Goal: Task Accomplishment & Management: Complete application form

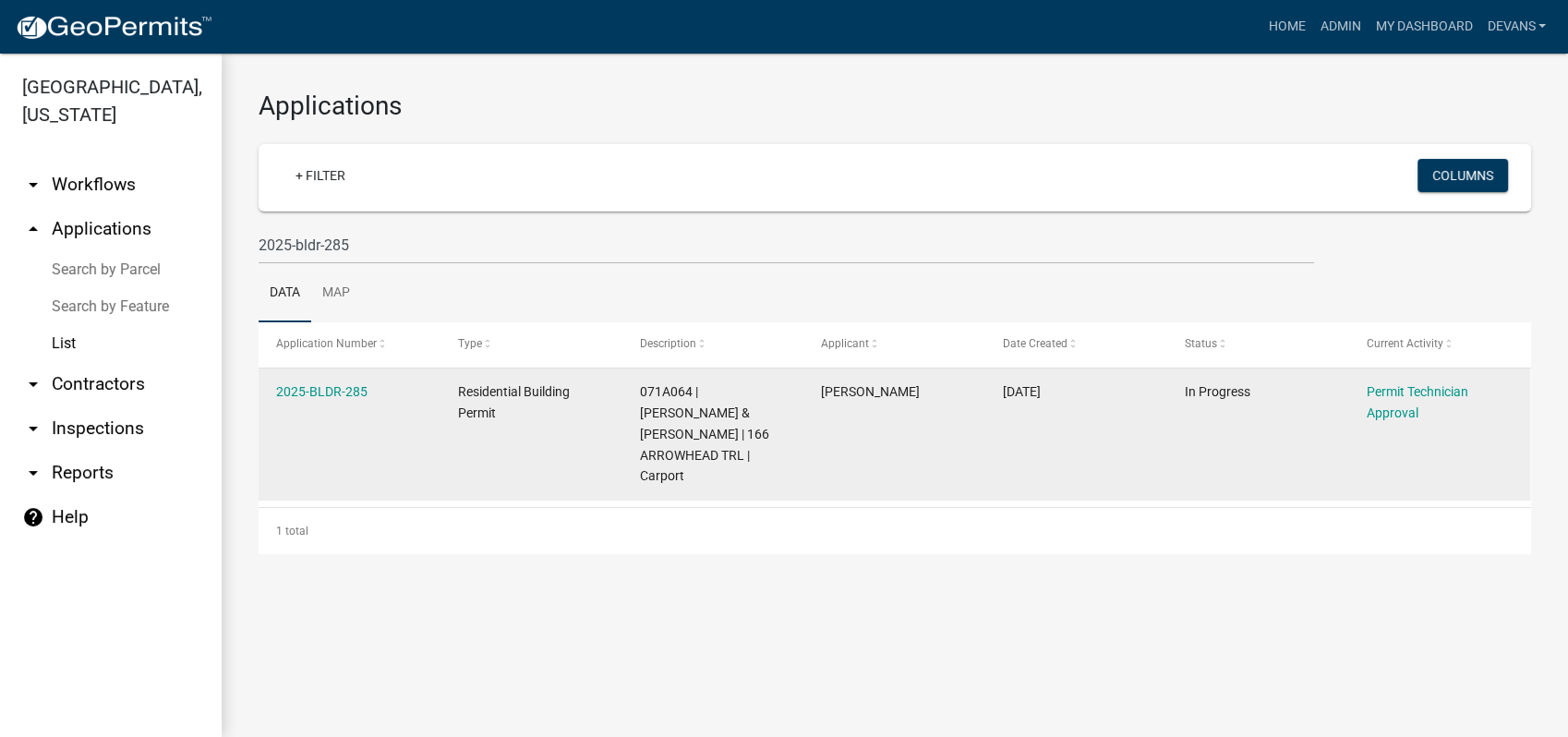
click at [292, 373] on datatable-body-cell "2025-BLDR-285" at bounding box center [349, 435] width 182 height 132
click at [309, 384] on link "2025-BLDR-285" at bounding box center [322, 392] width 91 height 15
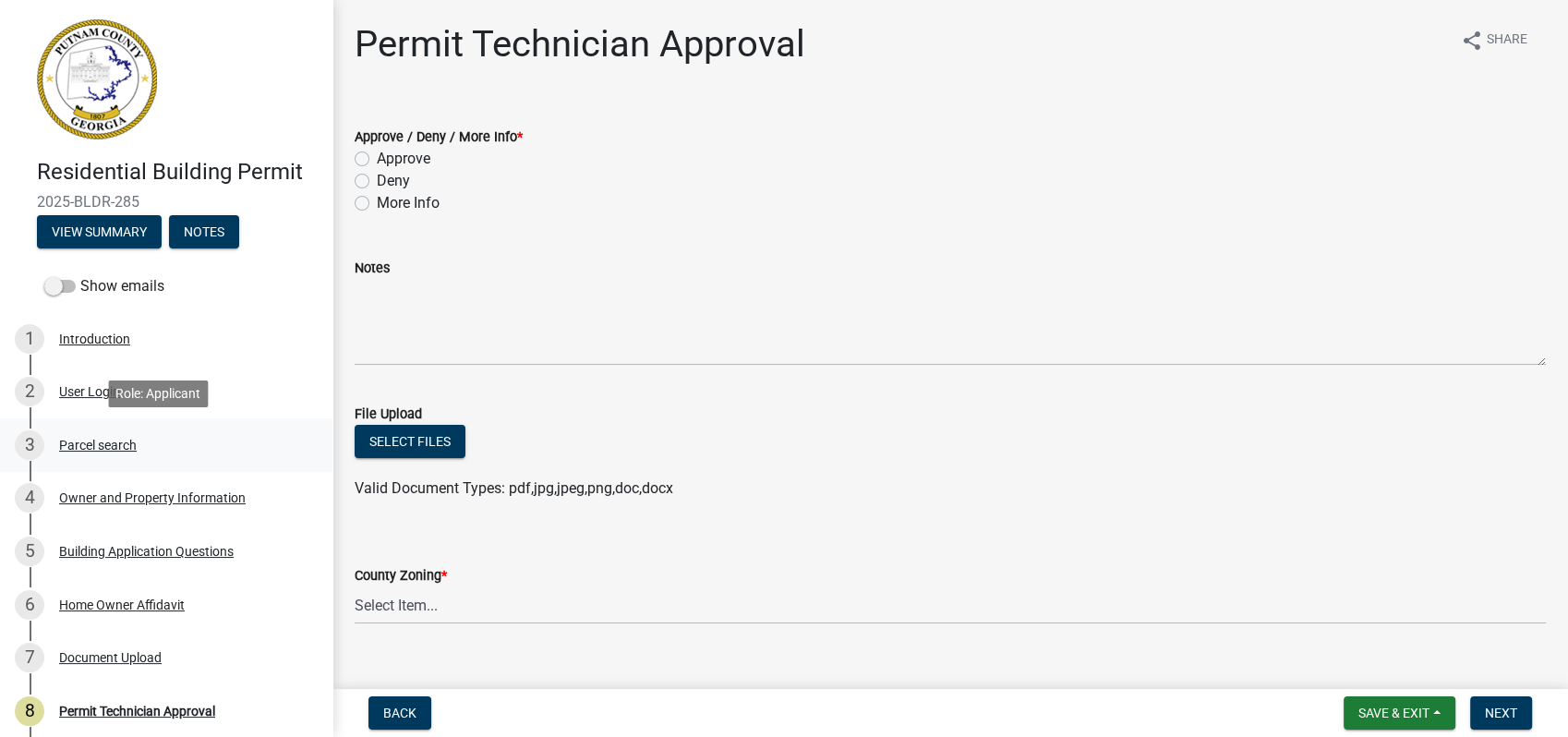
click at [56, 451] on div "3 Parcel search" at bounding box center [159, 445] width 288 height 30
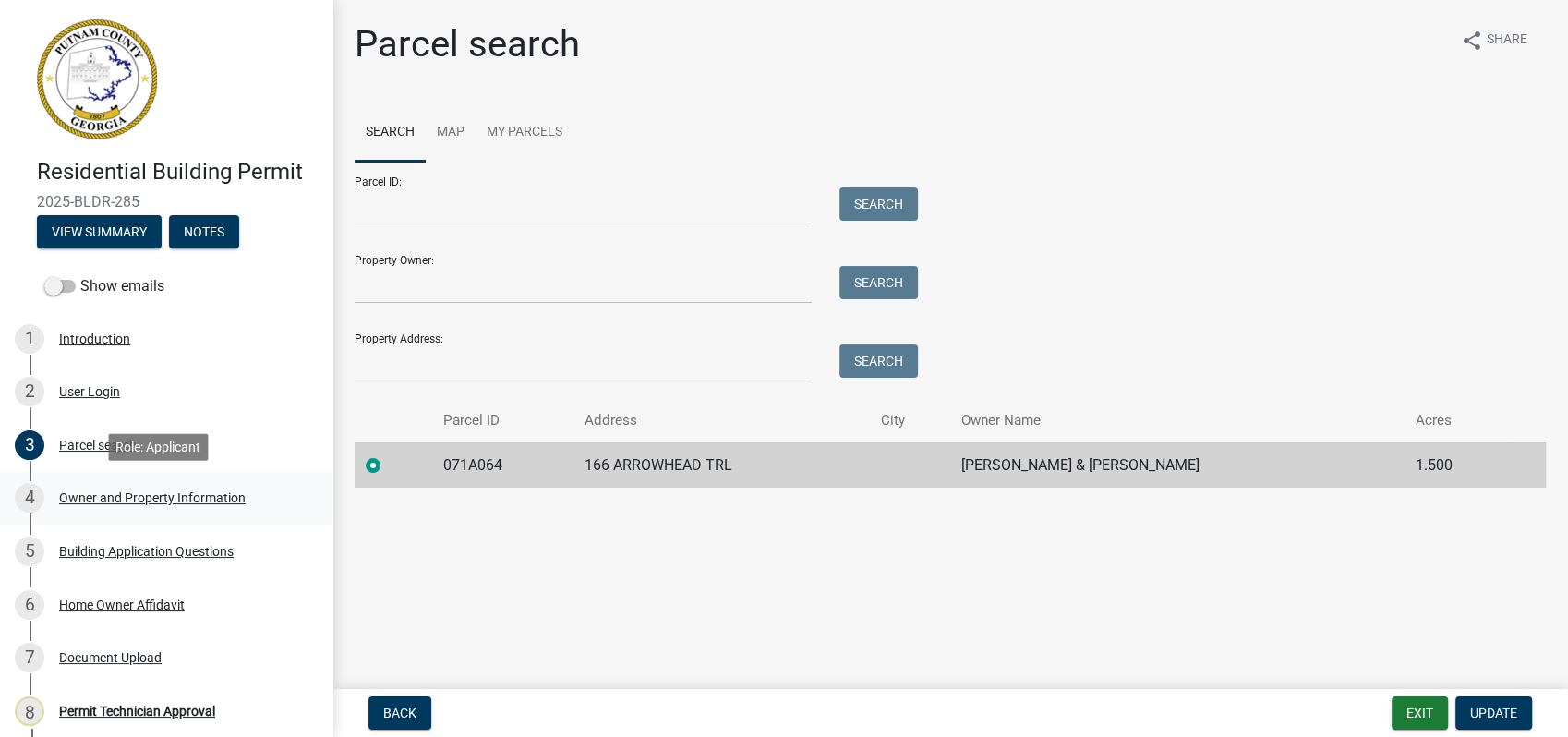
click at [119, 499] on div "Owner and Property Information" at bounding box center [152, 497] width 187 height 13
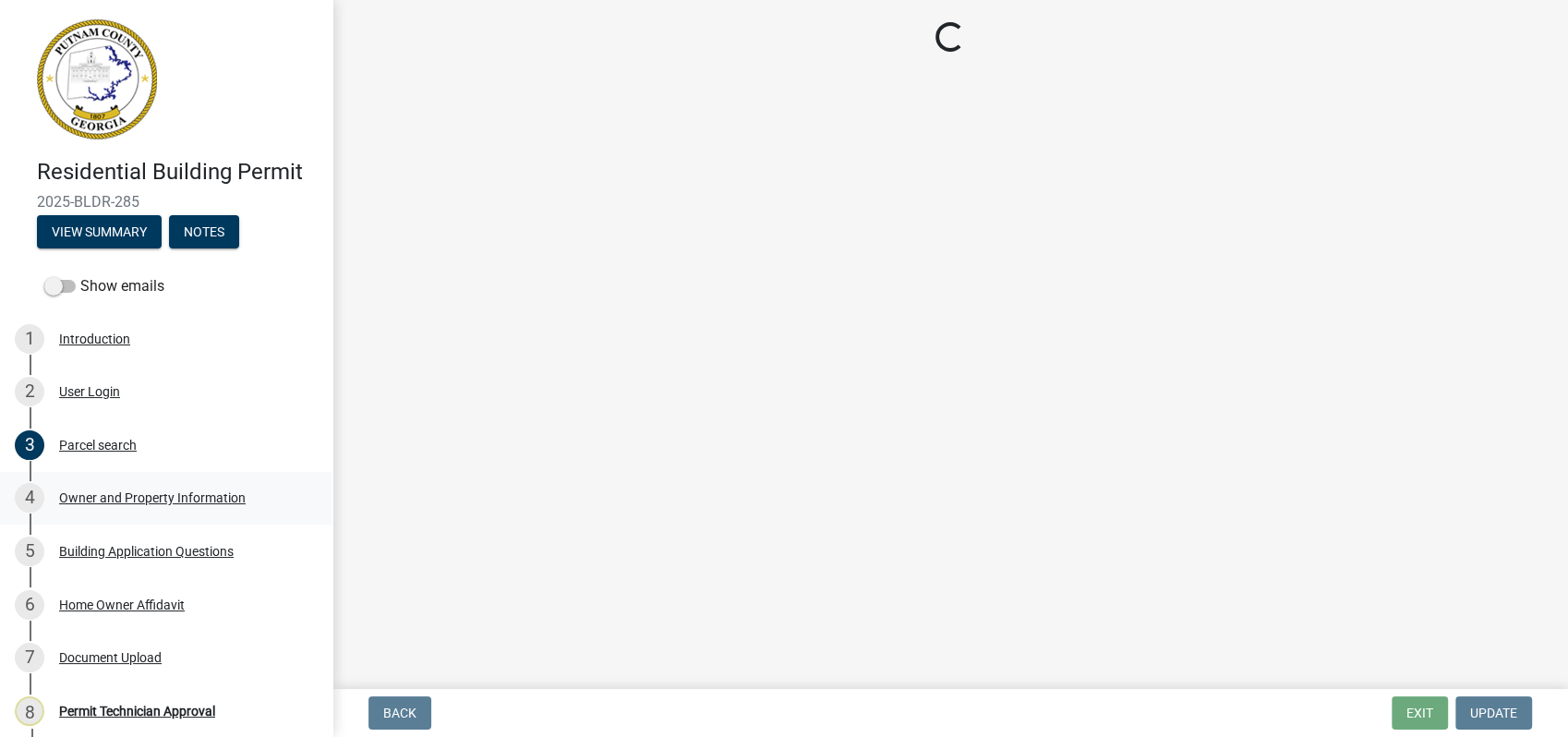
select select "a6b90f04-145f-43dc-a4e6-6d5ec8e28ec9"
select select "83394b22-4a11-496c-8e5c-75ade2e72faf"
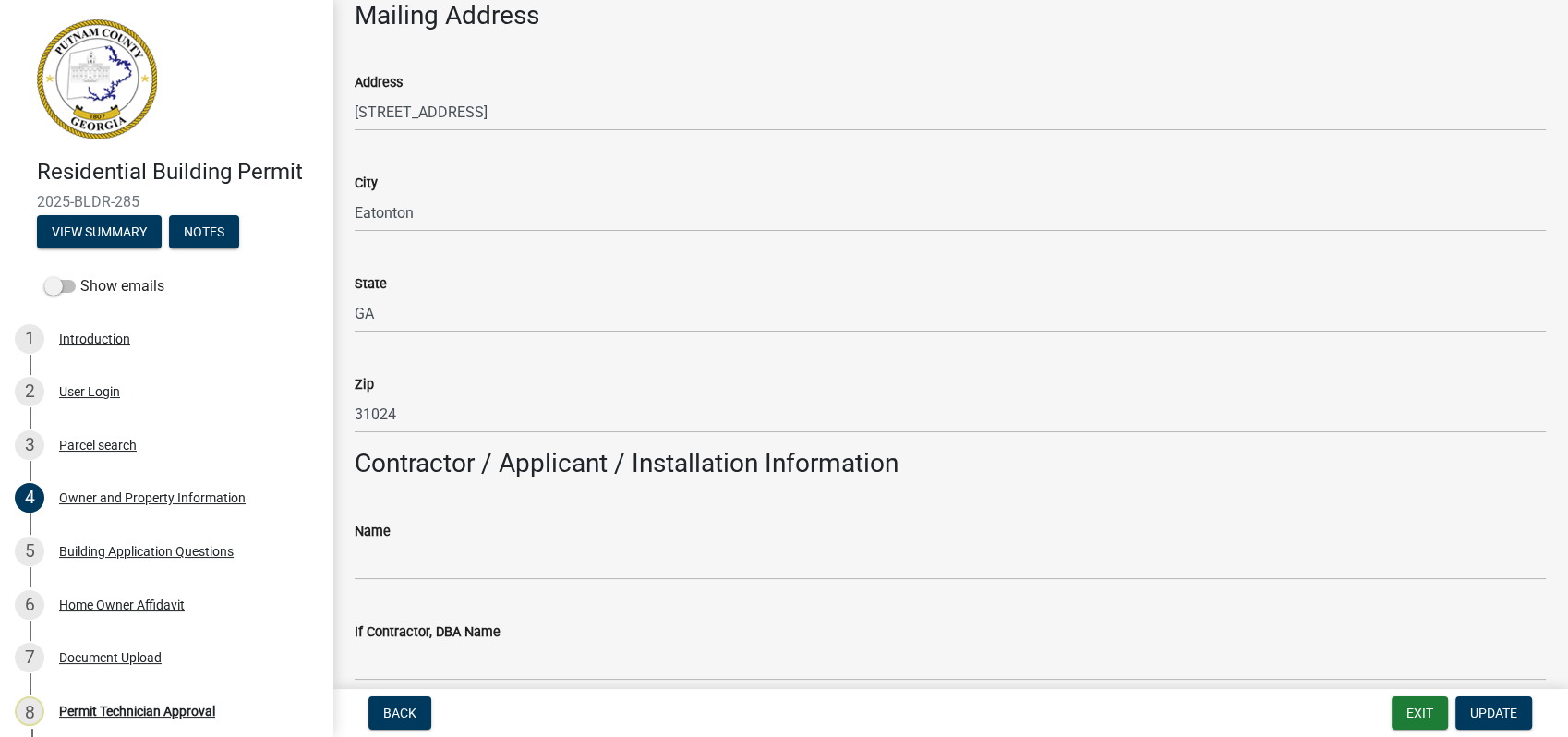
scroll to position [1231, 0]
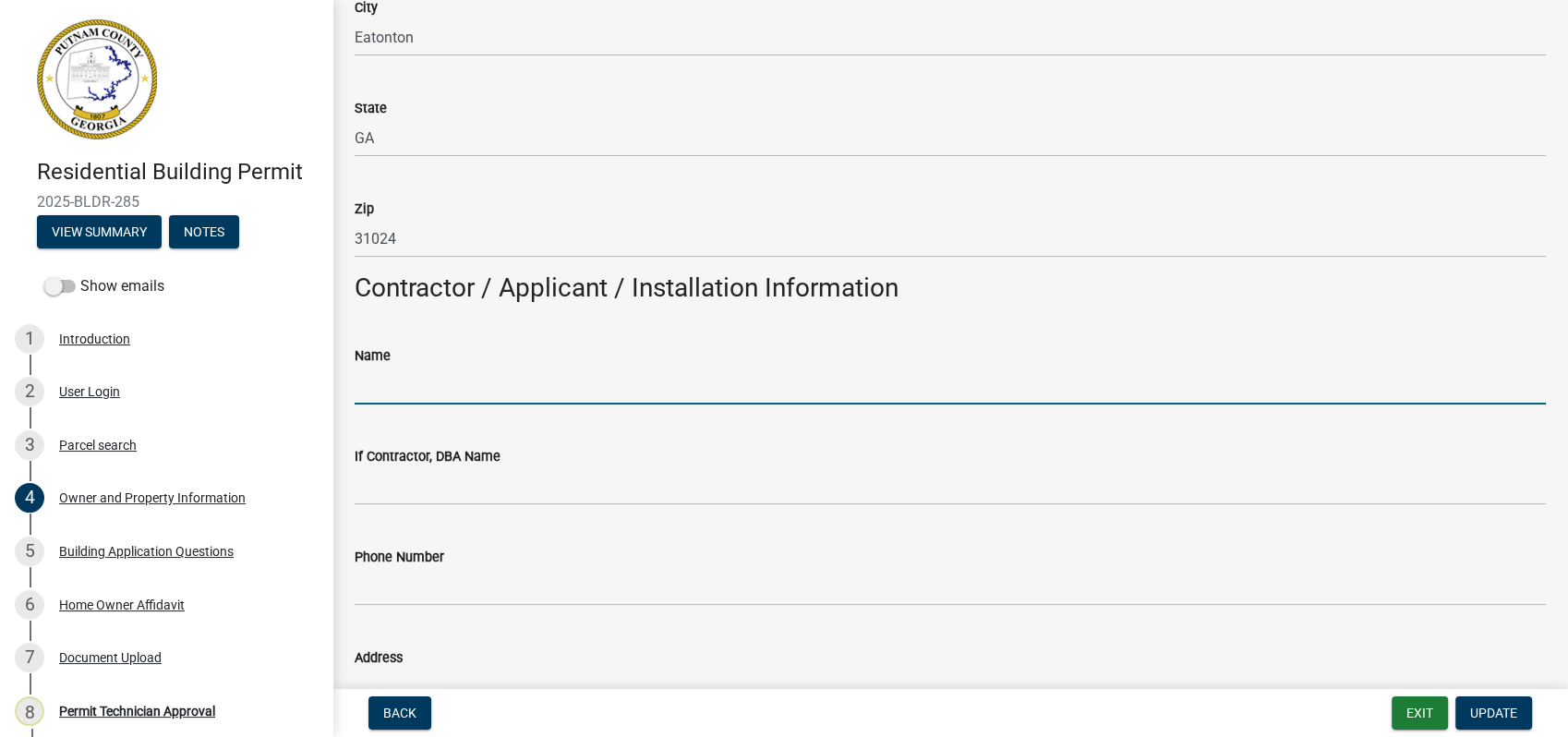
click at [582, 390] on input "Name" at bounding box center [950, 385] width 1192 height 38
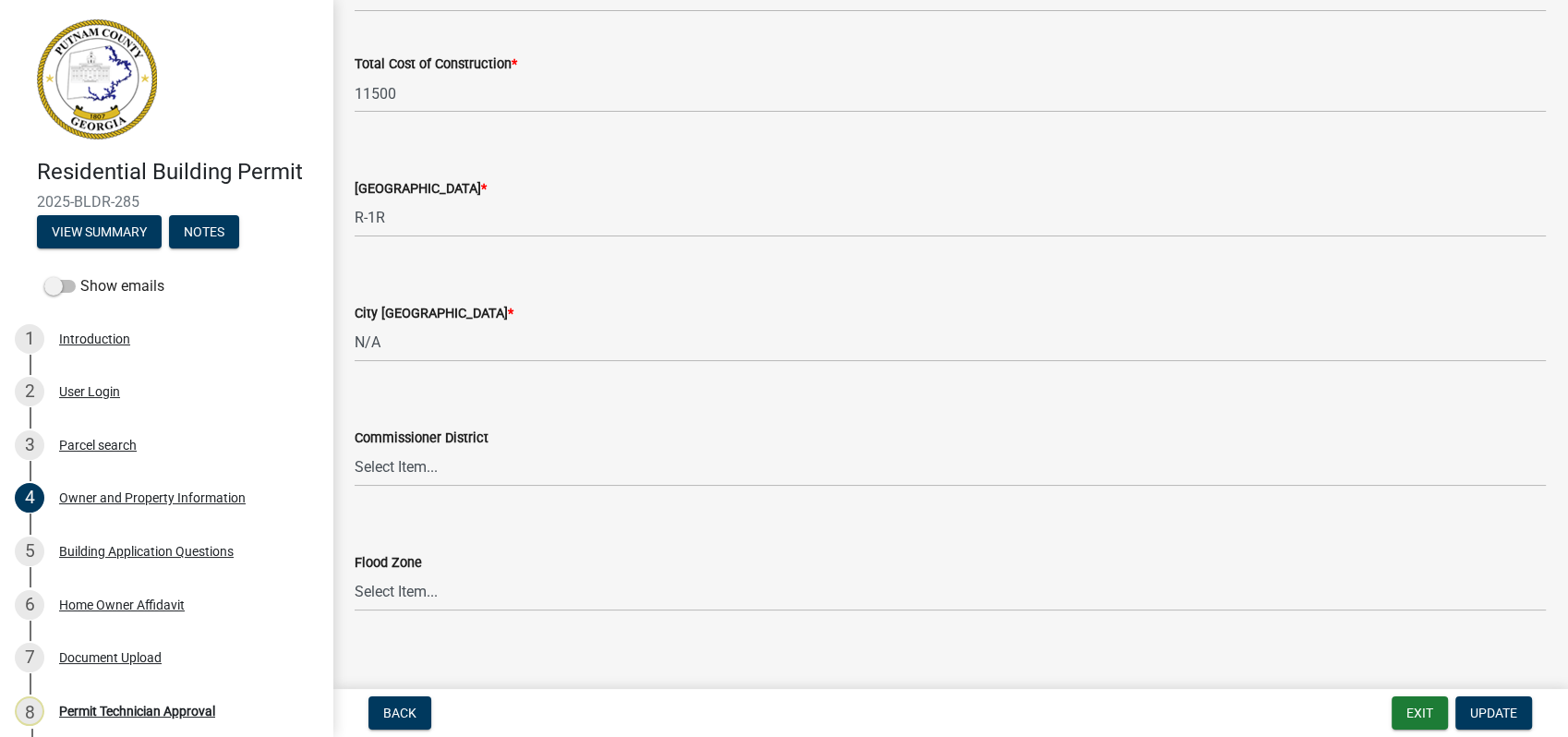
scroll to position [3127, 0]
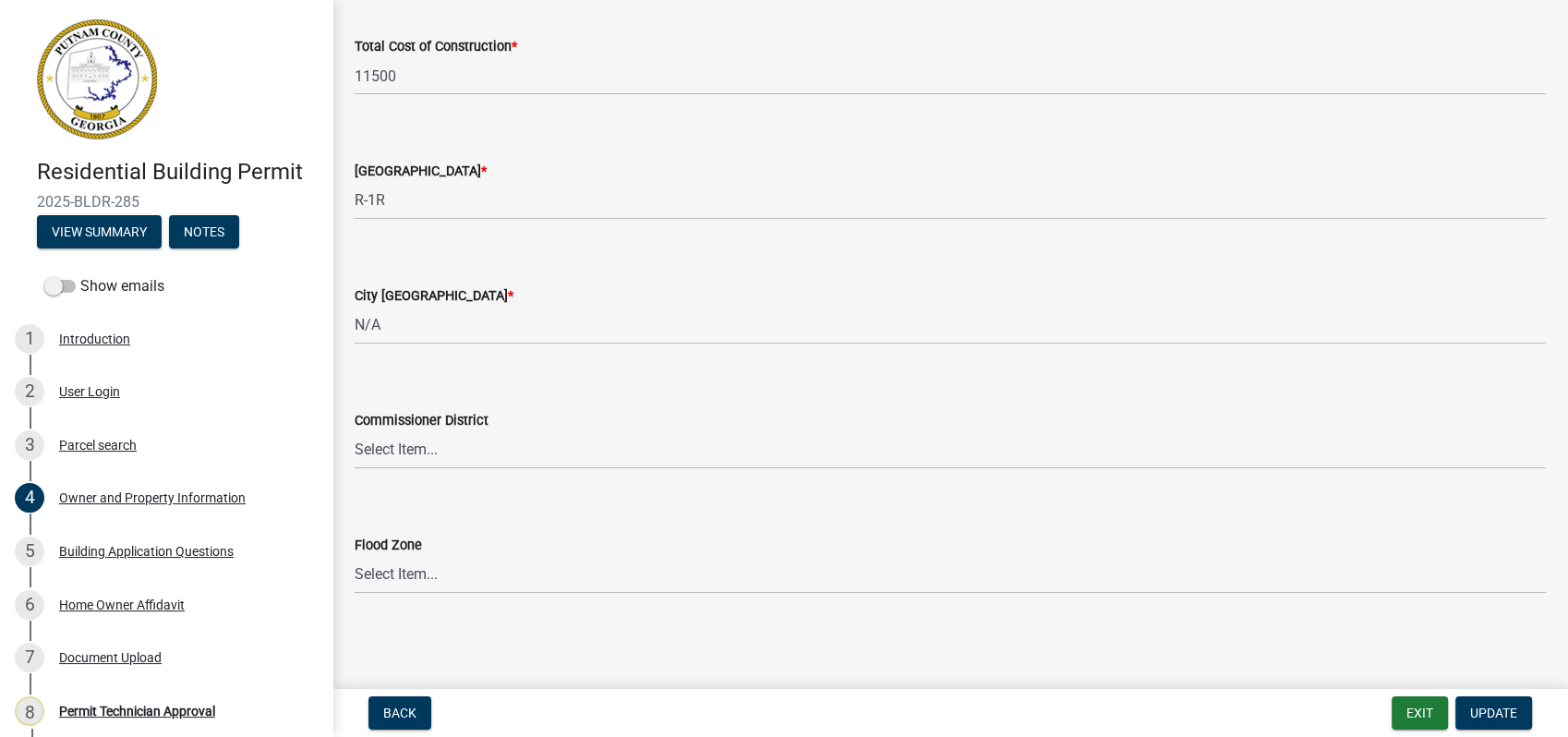
type input "Homeowner"
click at [385, 198] on select "Select Item... AG-1 R-1R R-1 R-2 MHP RM-1 RM-3 C-1 C-2 I-M PUD N/A" at bounding box center [950, 201] width 1192 height 38
click at [355, 182] on select "Select Item... AG-1 R-1R R-1 R-2 MHP RM-1 RM-3 C-1 C-2 I-M PUD N/A" at bounding box center [950, 201] width 1192 height 38
select select "34fe85c2-5f76-4343-b6bb-8ca387e0bed7"
click at [399, 446] on select "Select Item... District 1 District 2 District 3 District 4" at bounding box center [950, 450] width 1192 height 38
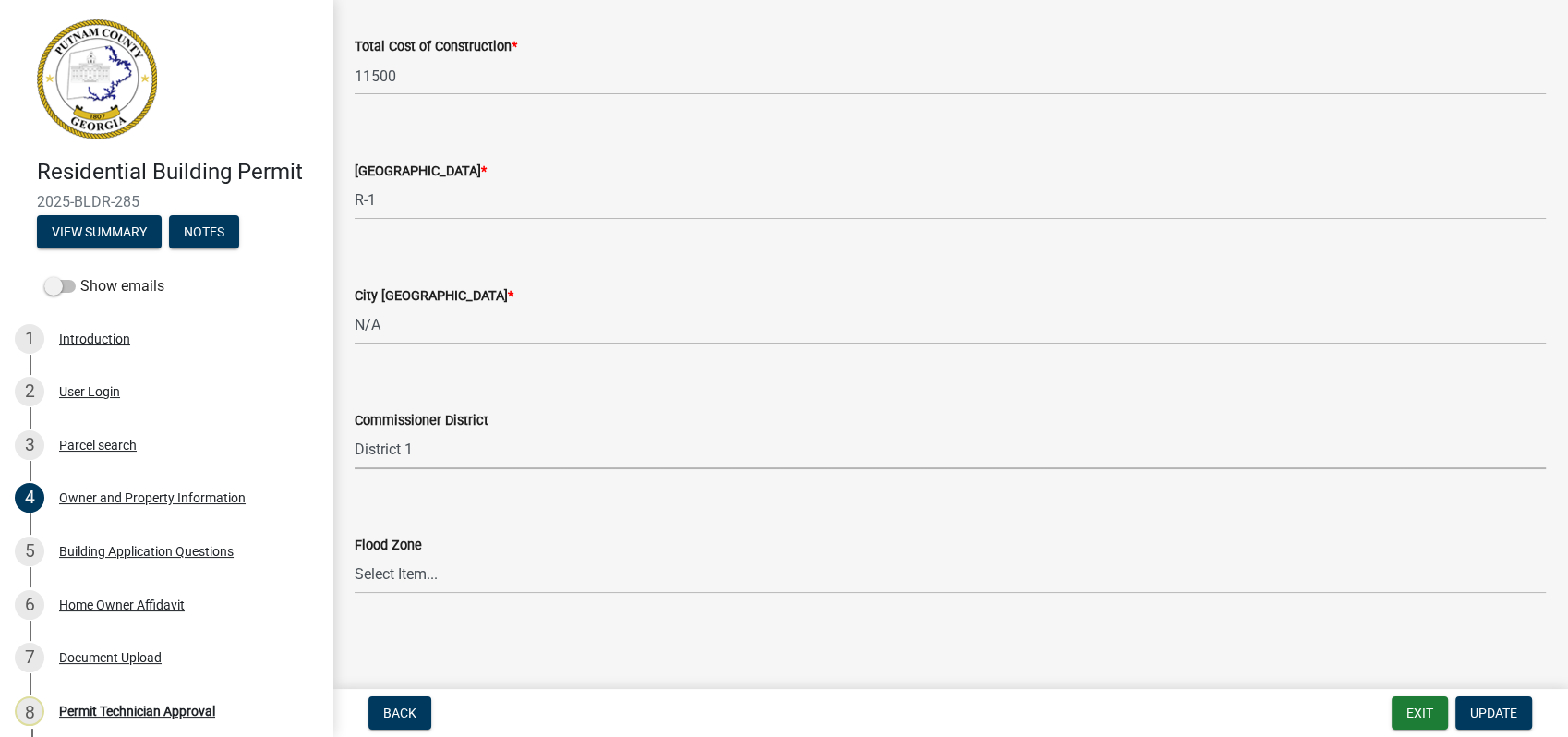
click at [355, 431] on select "Select Item... District 1 District 2 District 3 District 4" at bounding box center [950, 450] width 1192 height 38
select select "ece5c1a9-df30-4702-9587-5deee23533b7"
click at [1484, 705] on span "Update" at bounding box center [1493, 713] width 47 height 15
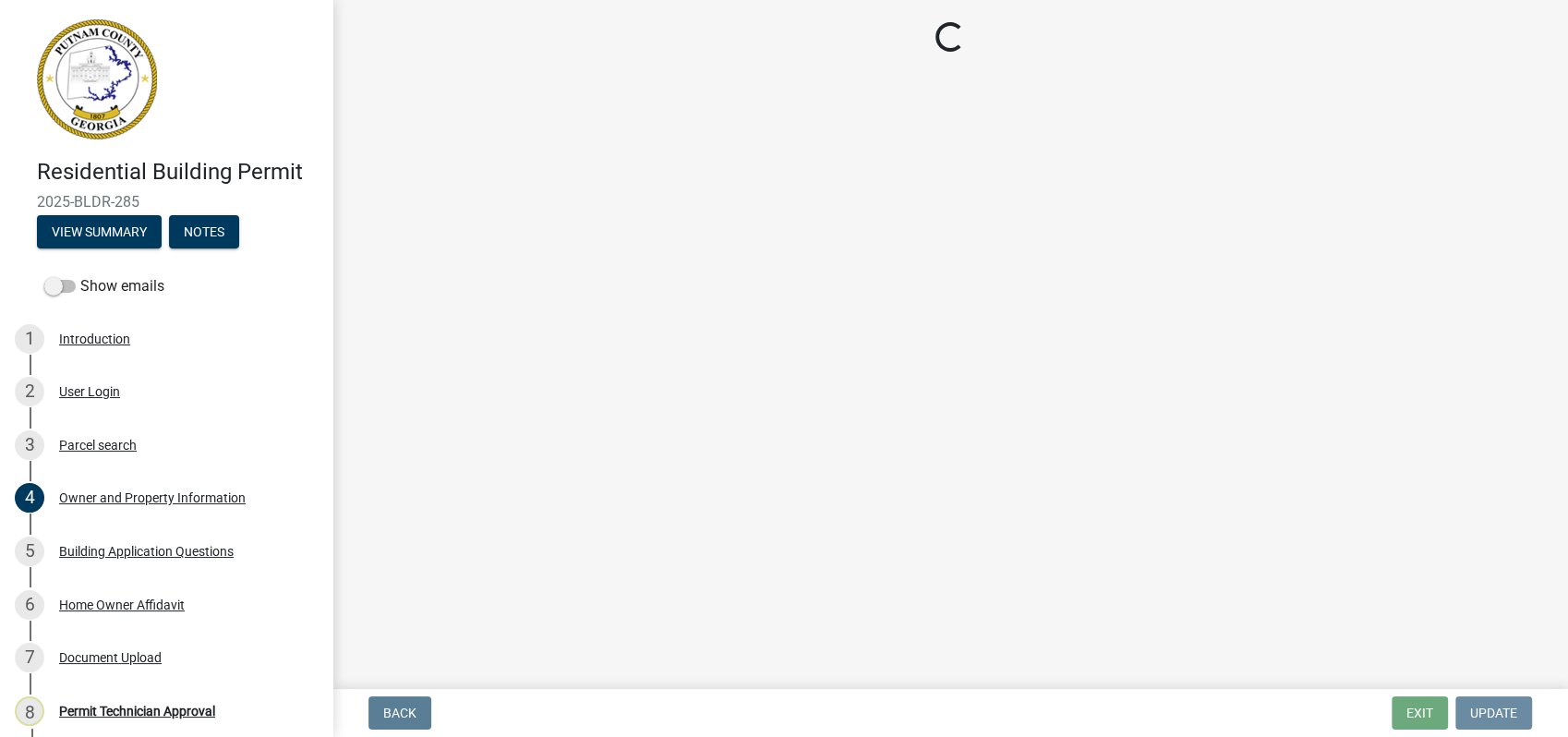
scroll to position [0, 0]
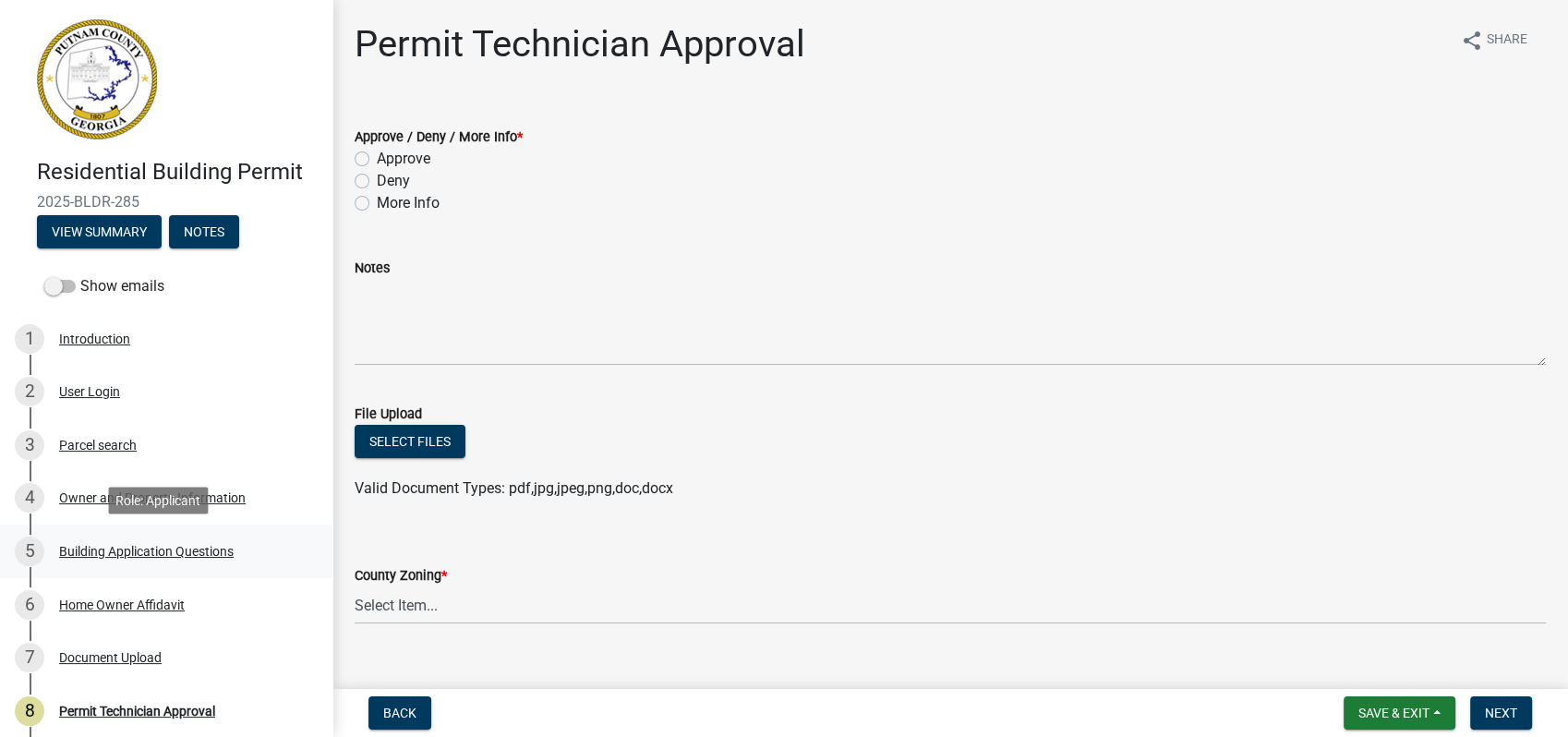
click at [141, 541] on div "5 Building Application Questions" at bounding box center [159, 551] width 288 height 30
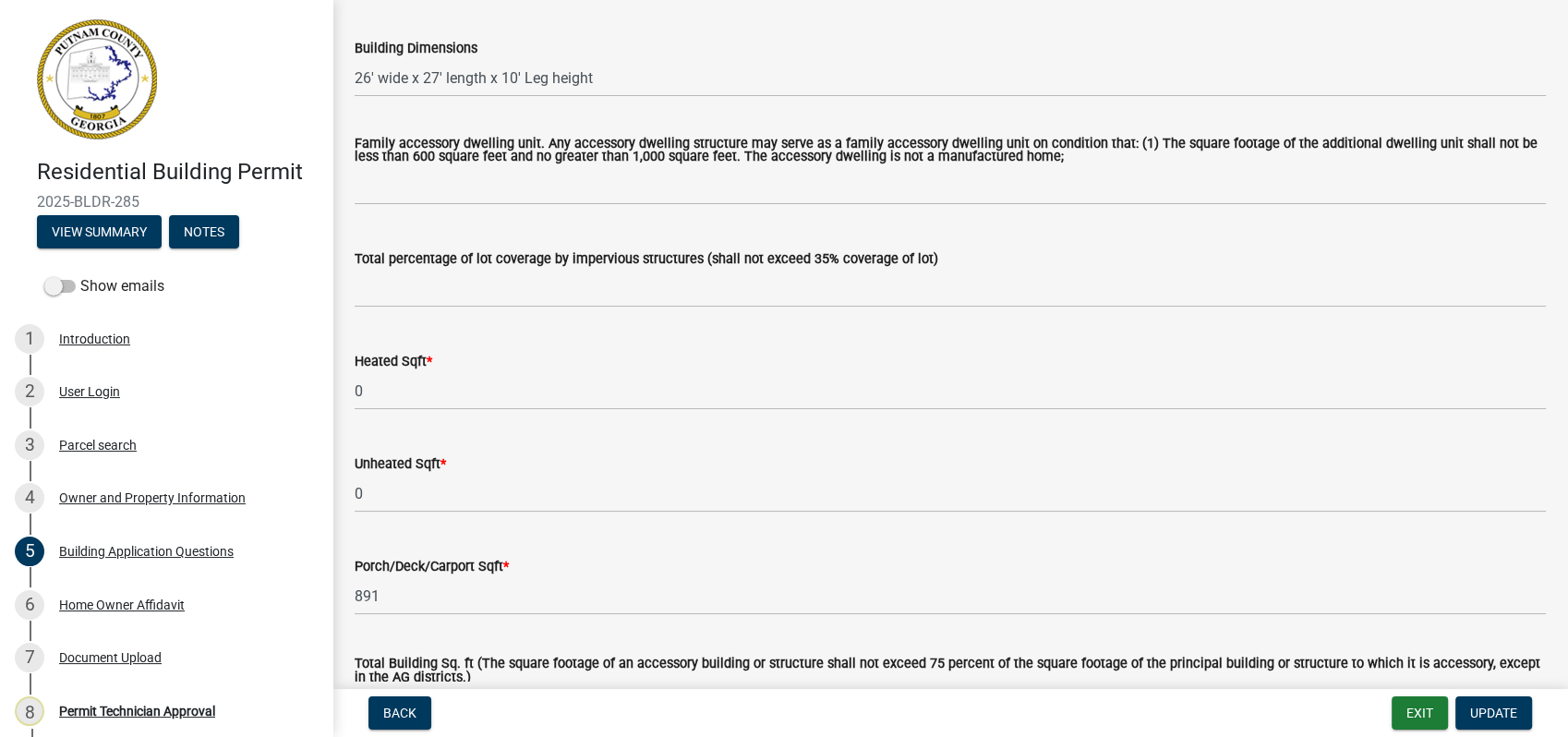
scroll to position [919, 0]
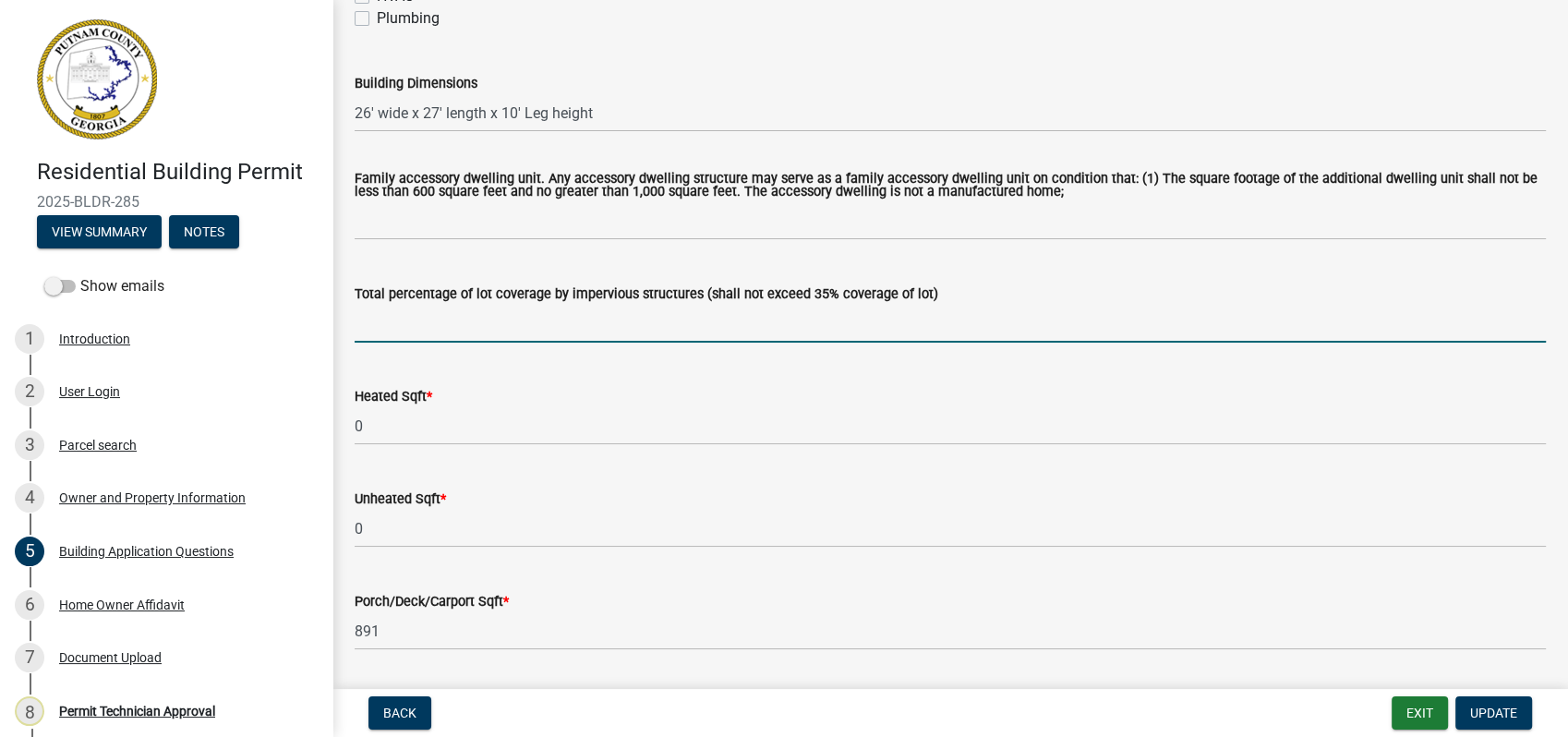
click at [398, 340] on input "text" at bounding box center [950, 324] width 1192 height 38
type input "3"
click at [820, 401] on div "Heated Sqft *" at bounding box center [950, 396] width 1192 height 22
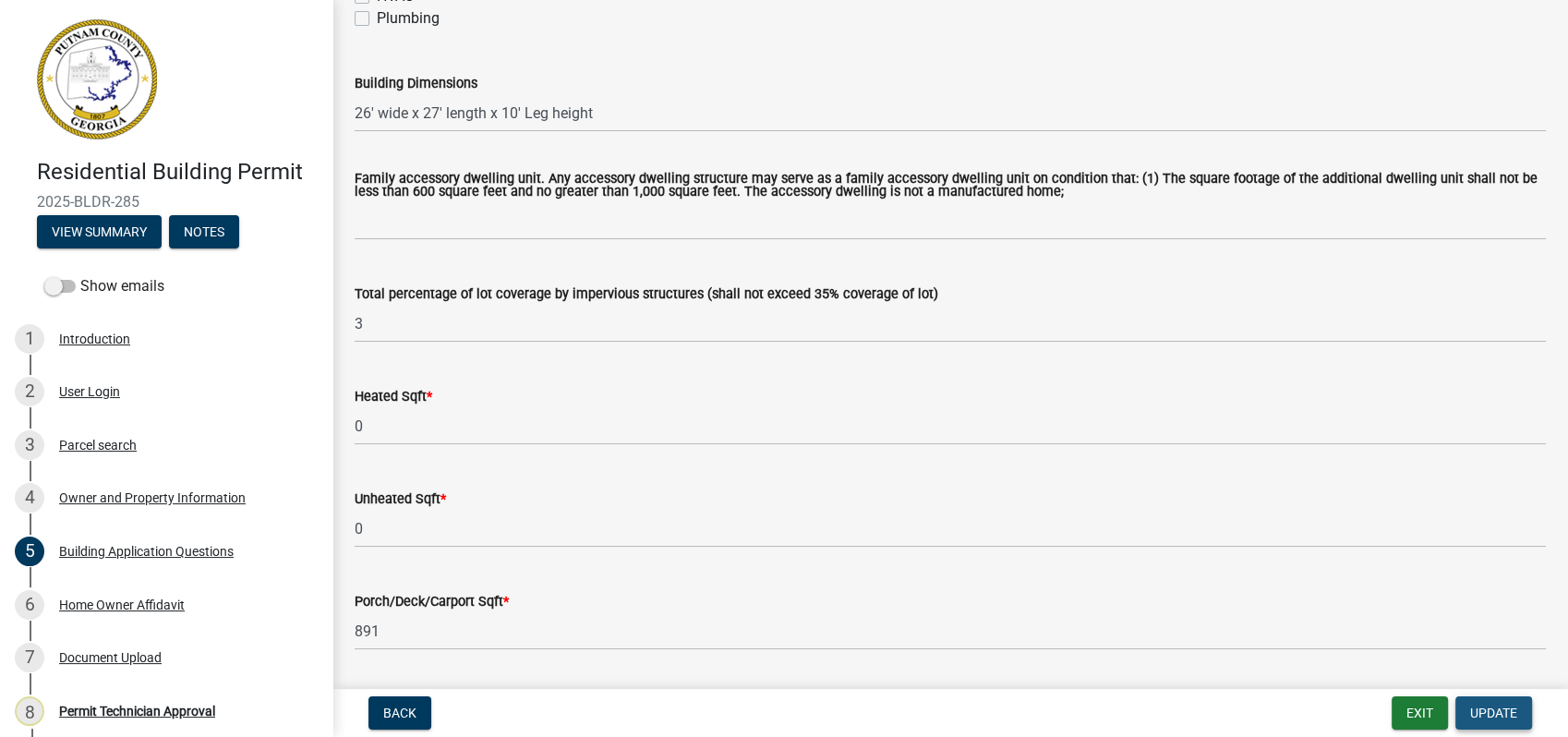
click at [1470, 716] on span "Update" at bounding box center [1493, 713] width 47 height 15
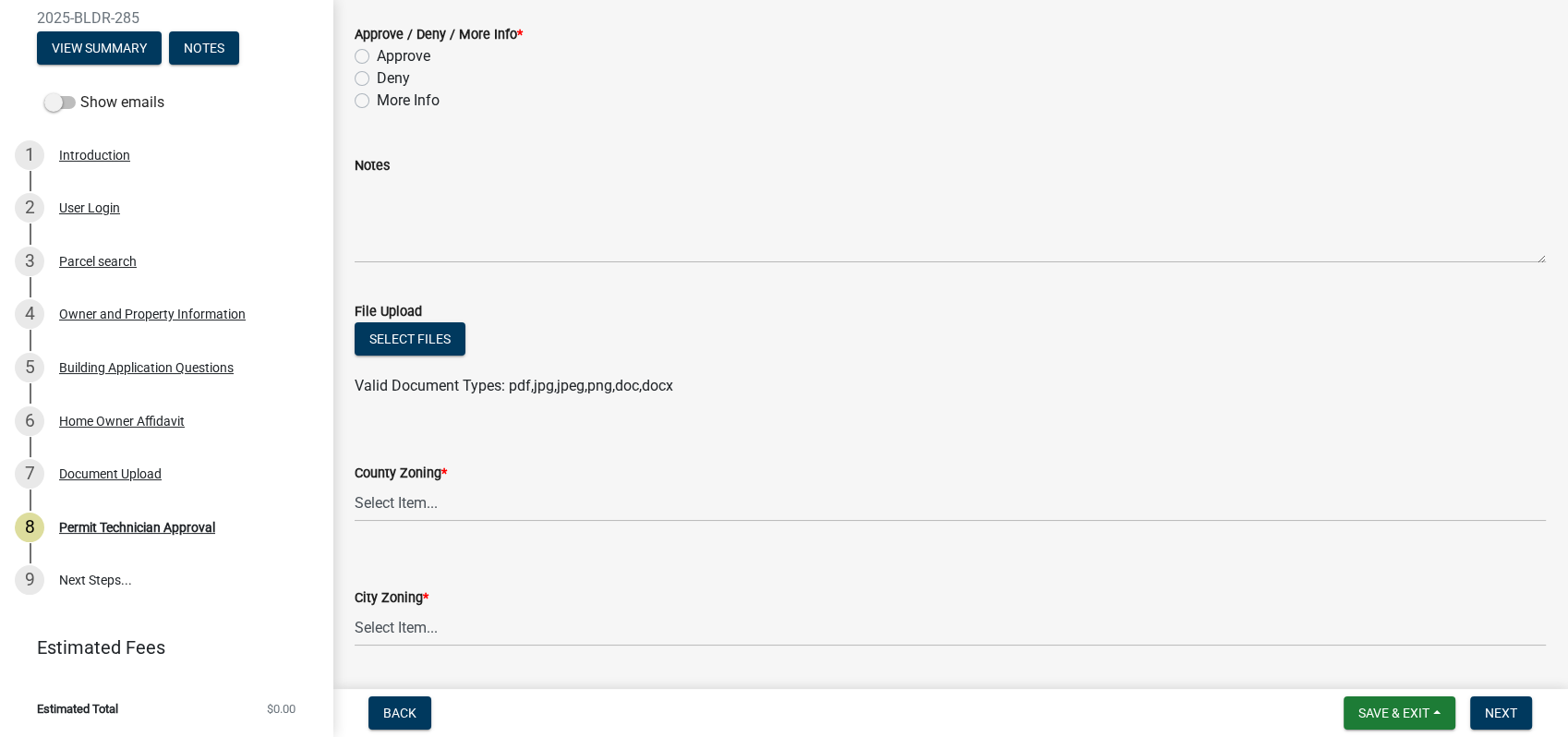
scroll to position [0, 0]
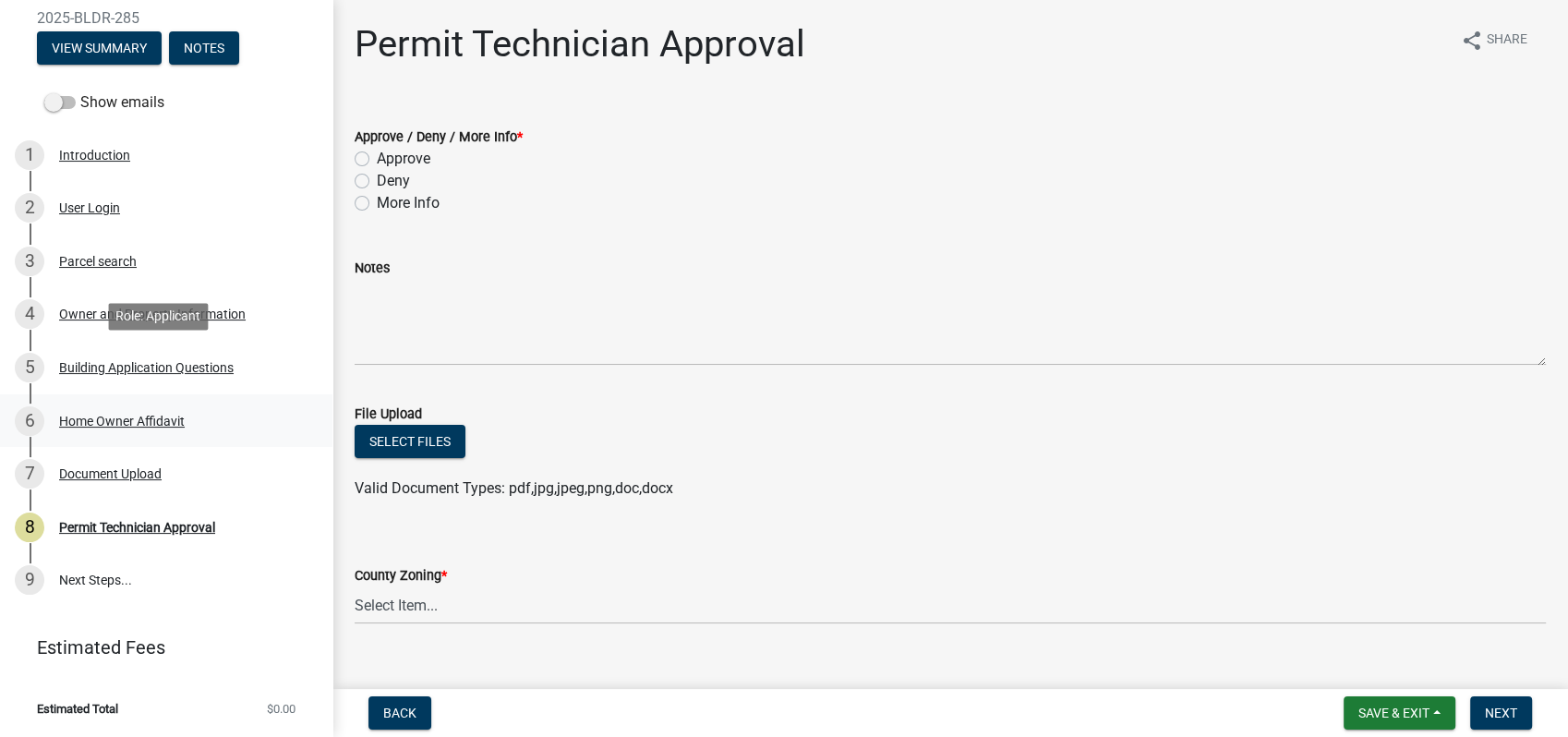
drag, startPoint x: 140, startPoint y: 368, endPoint x: 137, endPoint y: 396, distance: 28.2
click at [137, 396] on ul "1 Introduction 2 User Login 3 Parcel search 4 Owner and Property Information 5 …" at bounding box center [166, 368] width 332 height 493
drag, startPoint x: 137, startPoint y: 396, endPoint x: 133, endPoint y: 363, distance: 33.2
click at [133, 363] on div "Building Application Questions" at bounding box center [146, 368] width 175 height 13
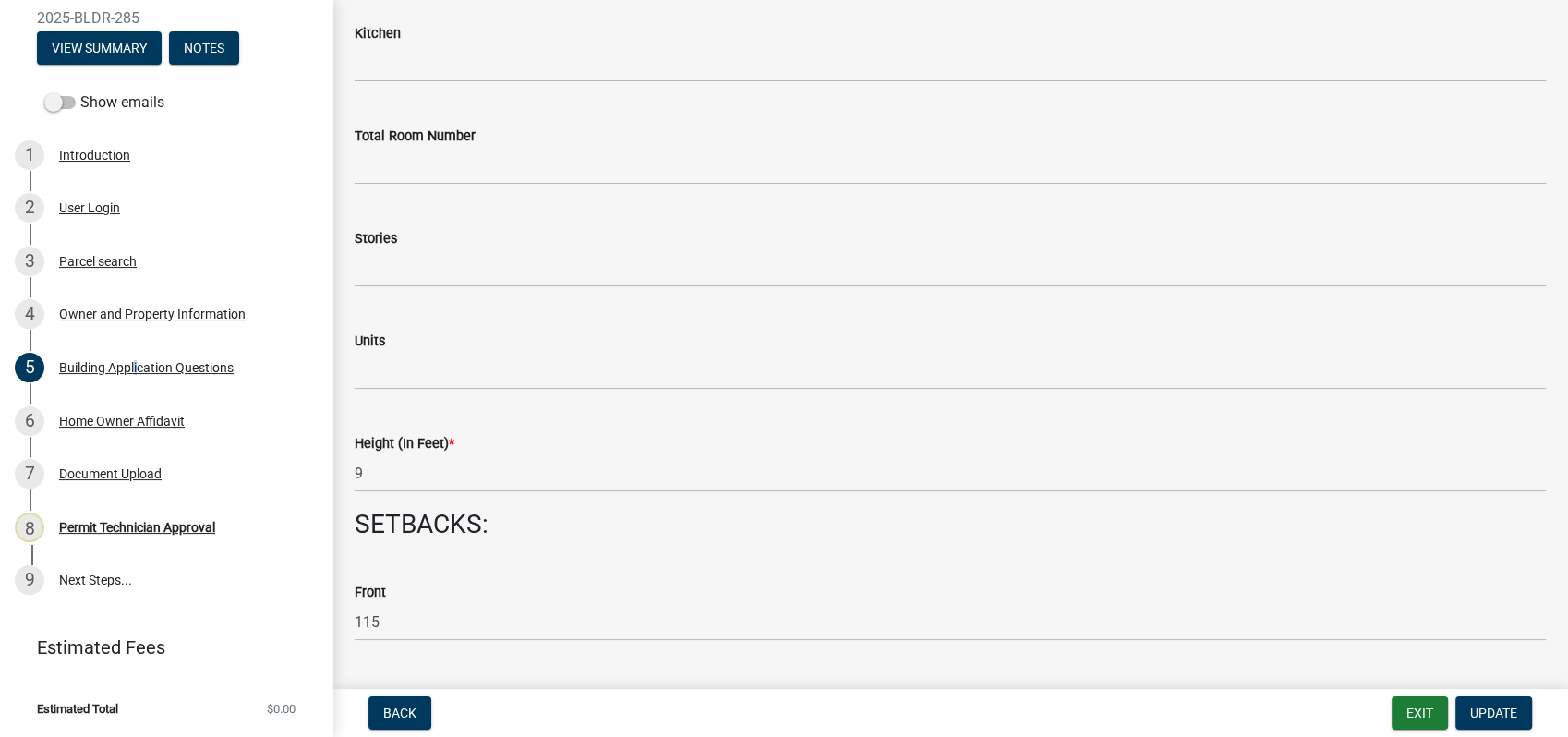
scroll to position [2358, 0]
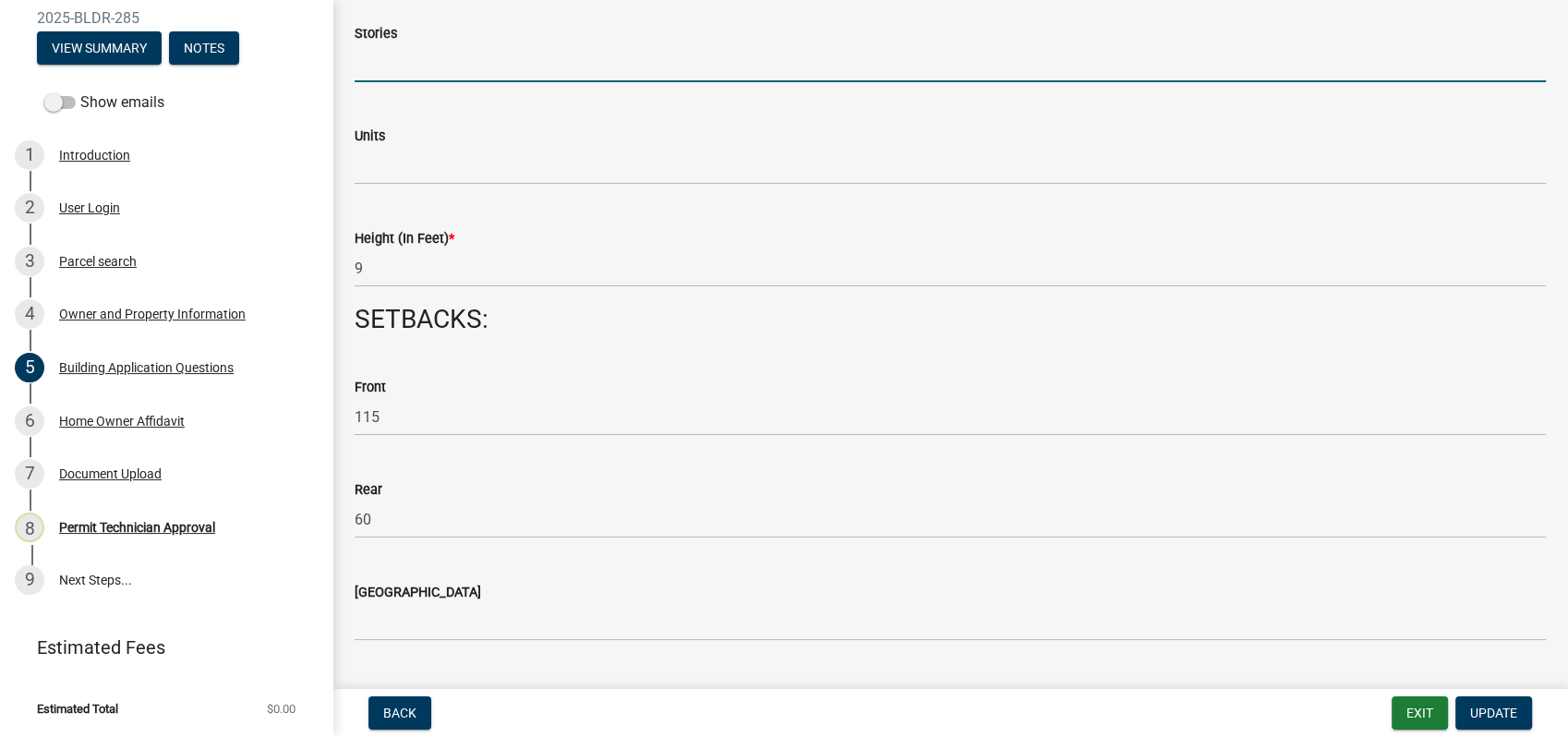
click at [387, 64] on input "text" at bounding box center [950, 63] width 1192 height 38
type input "1"
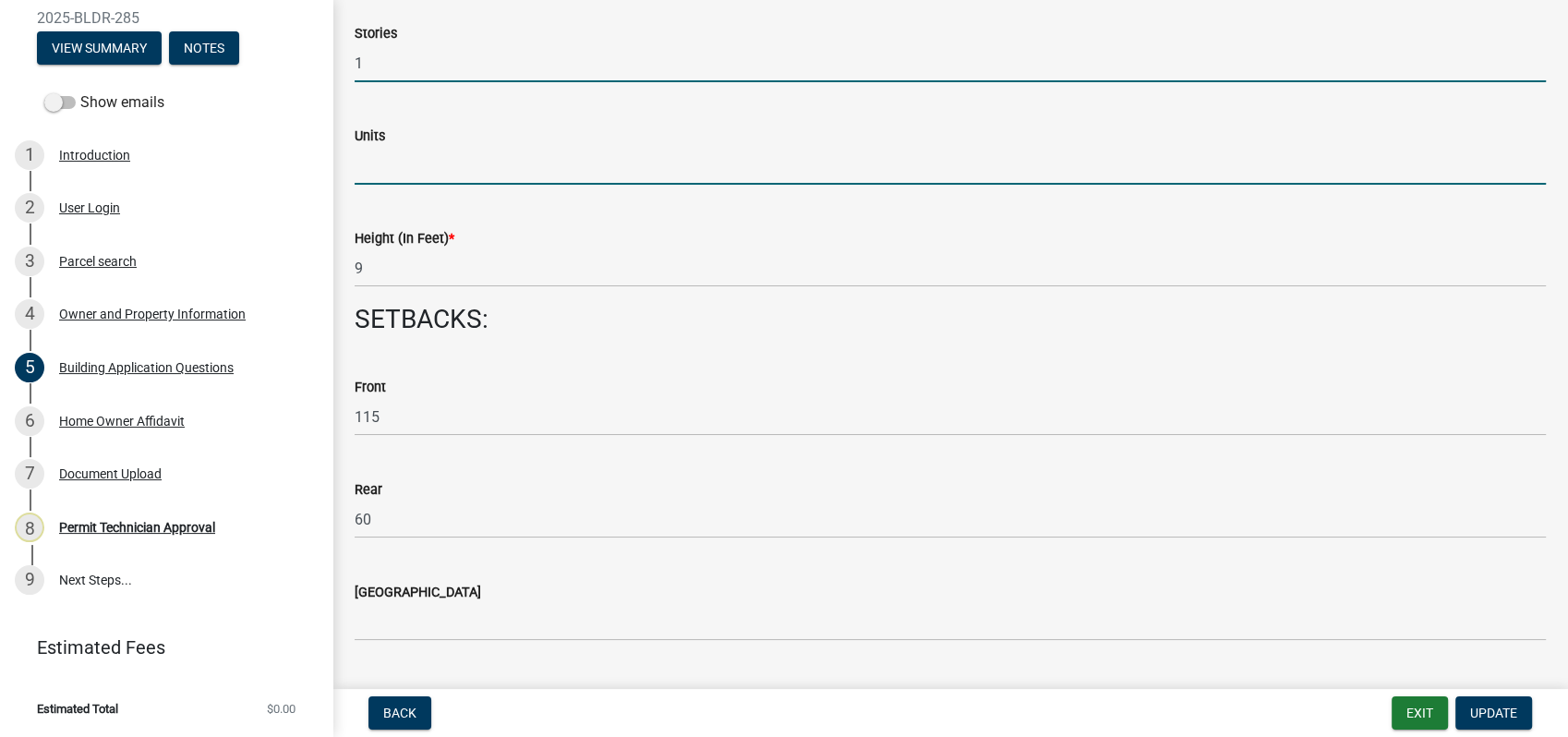
click at [371, 180] on input "text" at bounding box center [950, 165] width 1192 height 38
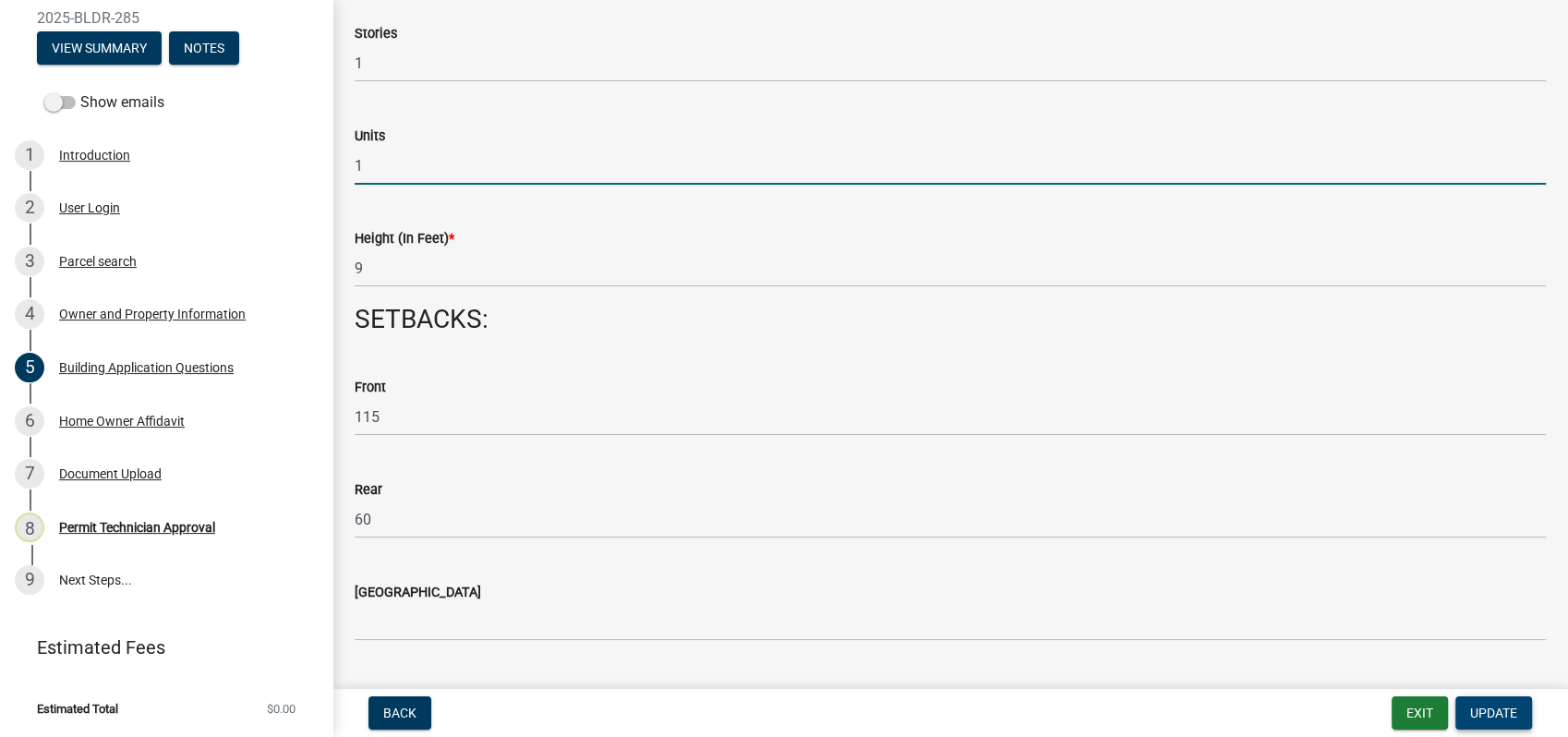
type input "1"
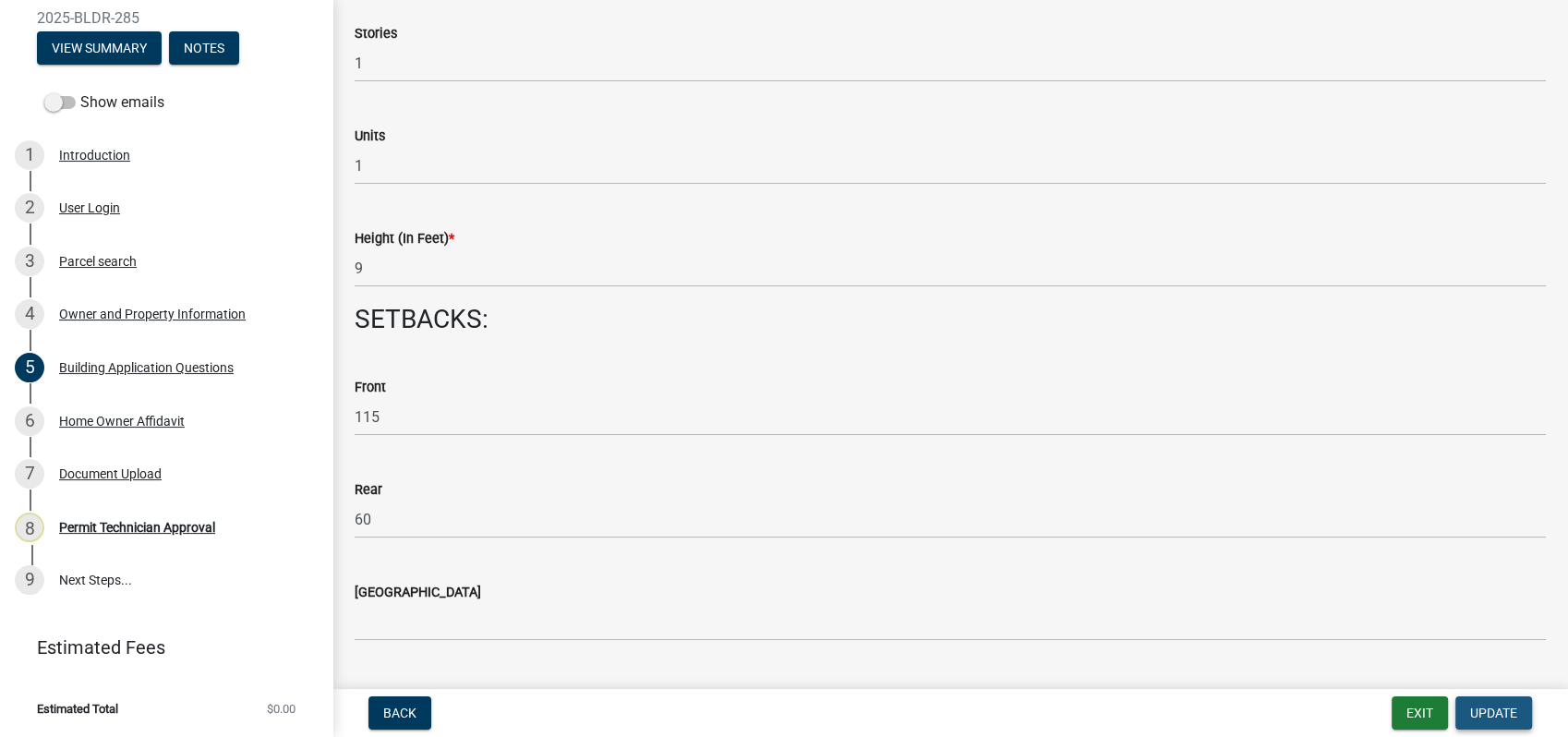
click at [1509, 709] on span "Update" at bounding box center [1493, 713] width 47 height 15
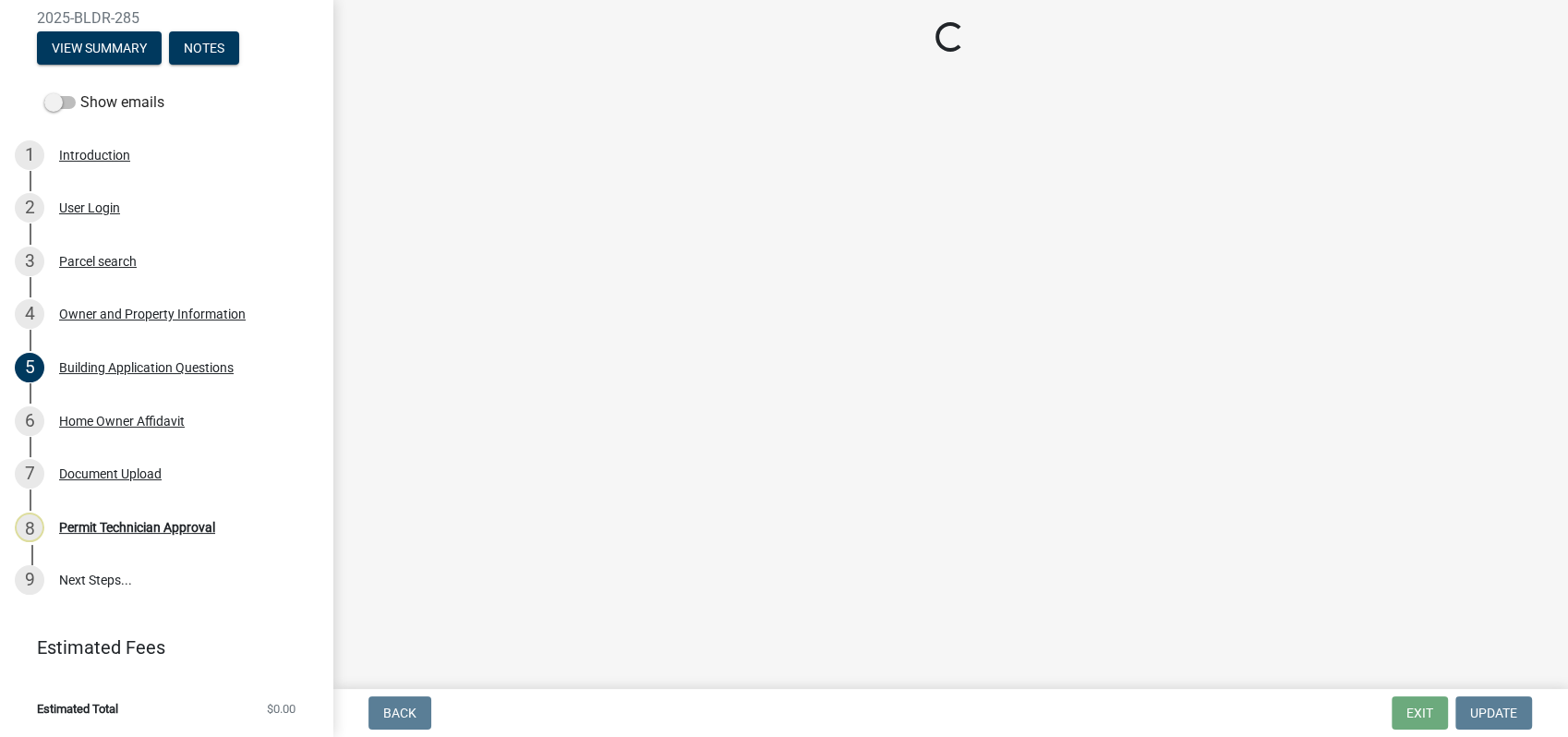
scroll to position [0, 0]
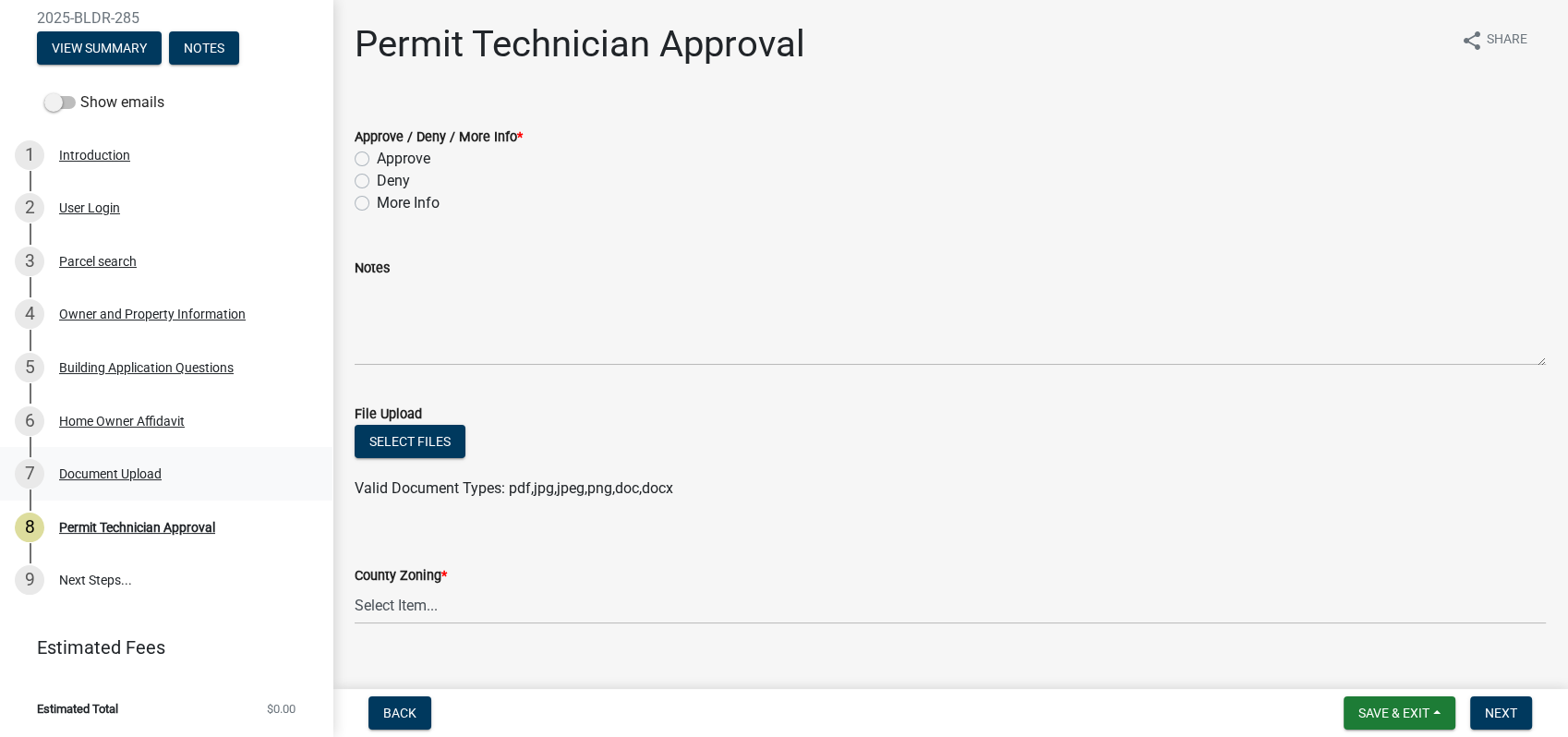
click at [132, 467] on div "Document Upload" at bounding box center [110, 474] width 103 height 13
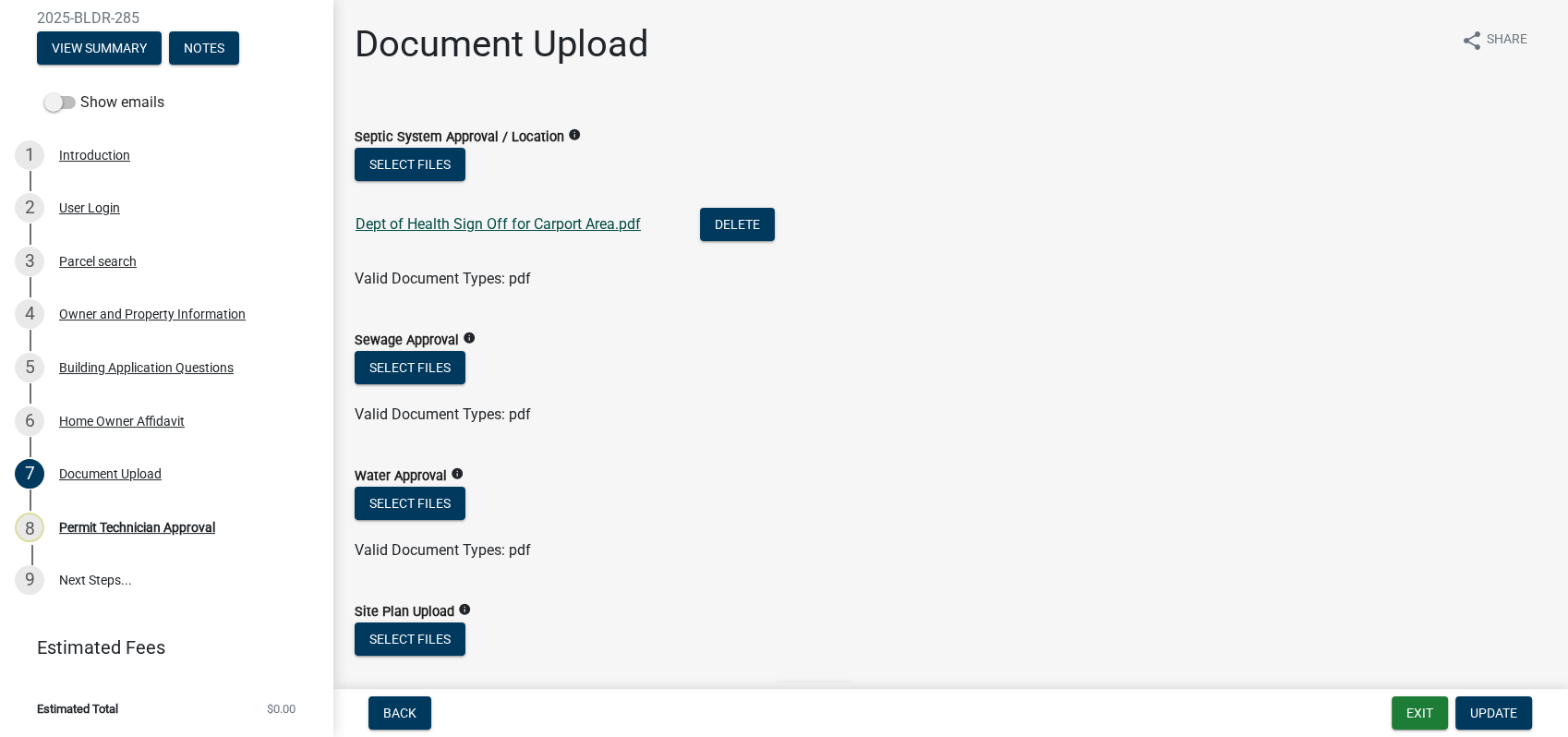
click at [471, 218] on link "Dept of Health Sign Off for Carport Area.pdf" at bounding box center [498, 224] width 286 height 18
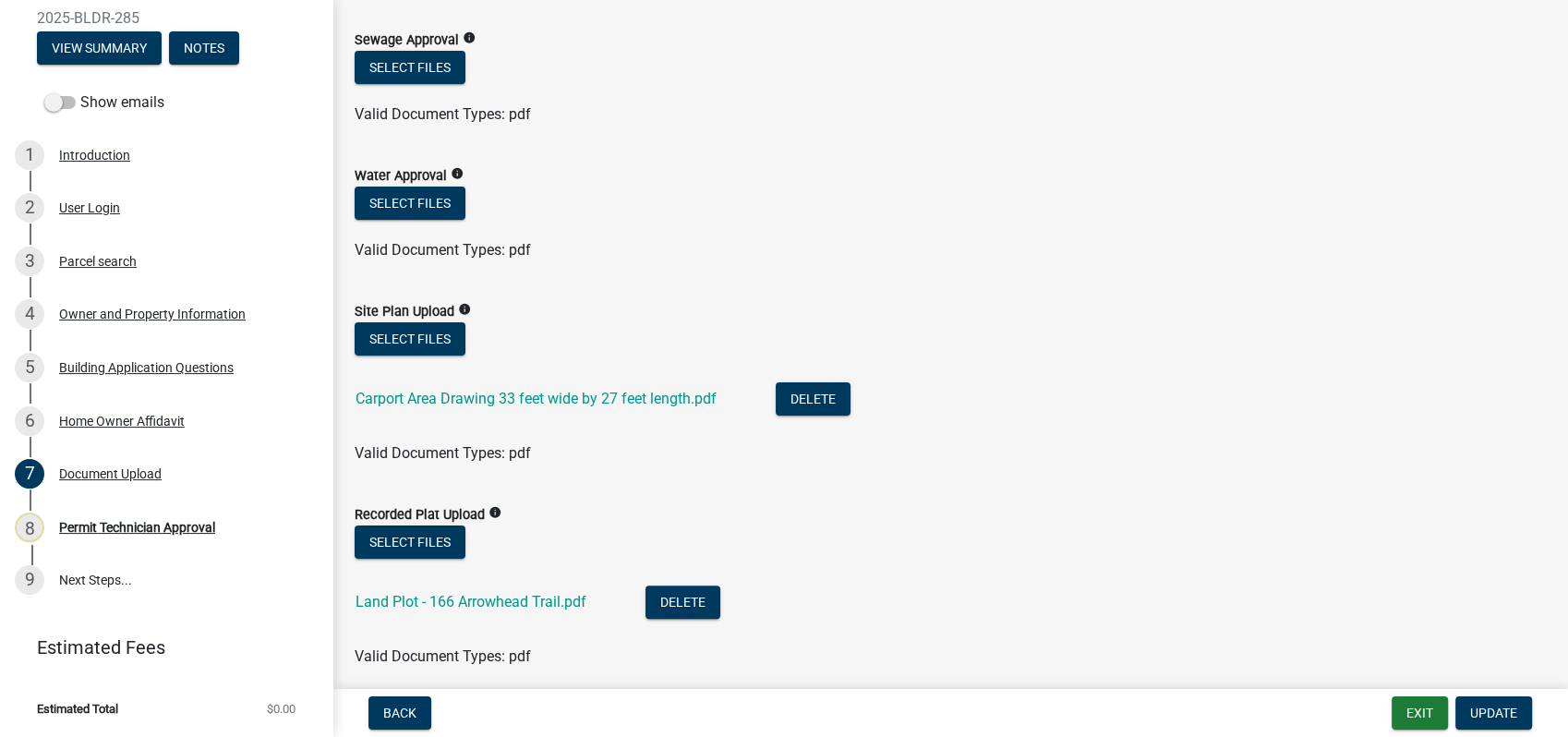
scroll to position [308, 0]
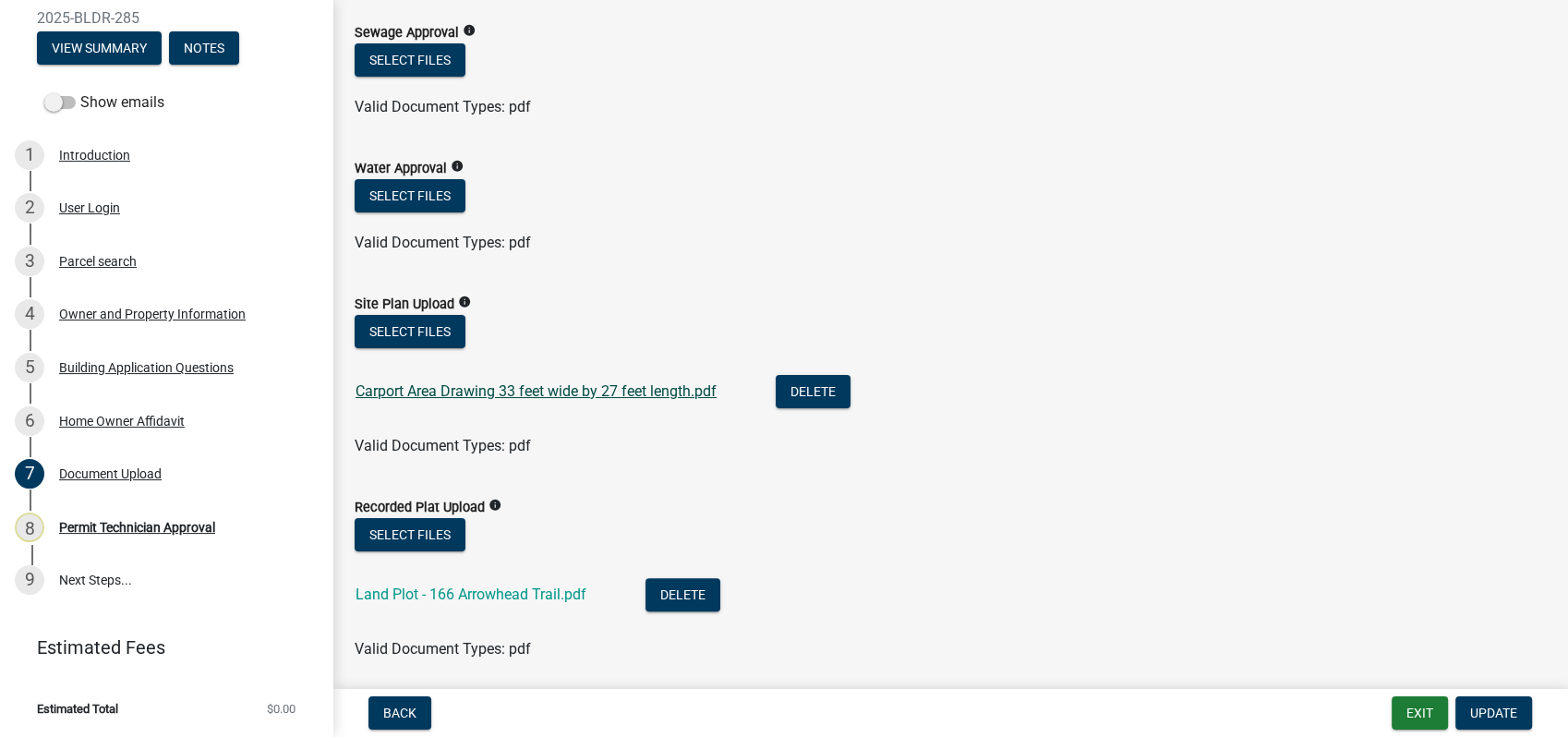
click at [427, 387] on link "Carport Area Drawing 33 feet wide by 27 feet length.pdf" at bounding box center [536, 391] width 361 height 18
click at [488, 605] on div "Land Plot - 166 Arrowhead Trail.pdf" at bounding box center [485, 596] width 260 height 38
click at [483, 597] on link "Land Plot - 166 Arrowhead Trail.pdf" at bounding box center [470, 593] width 231 height 18
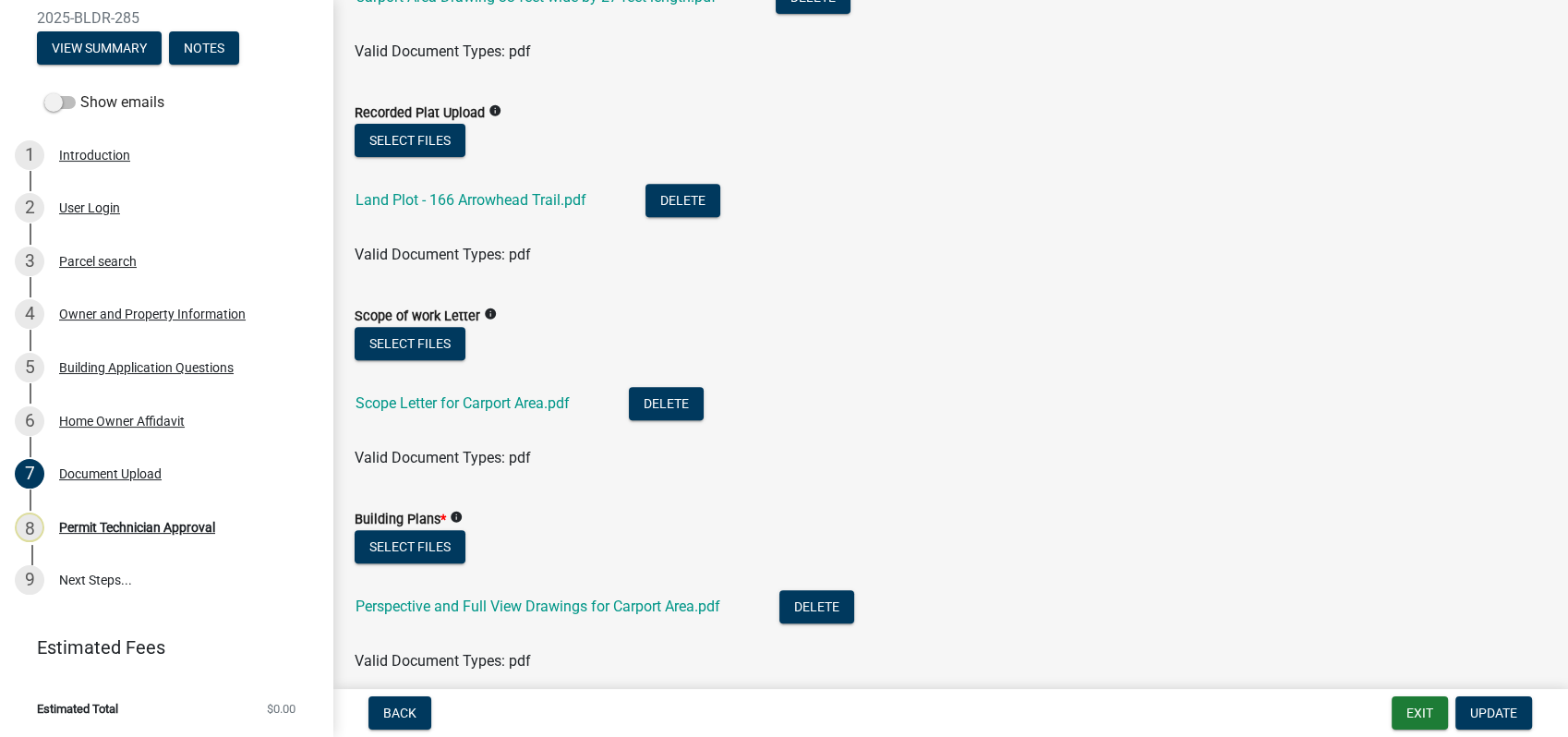
scroll to position [717, 0]
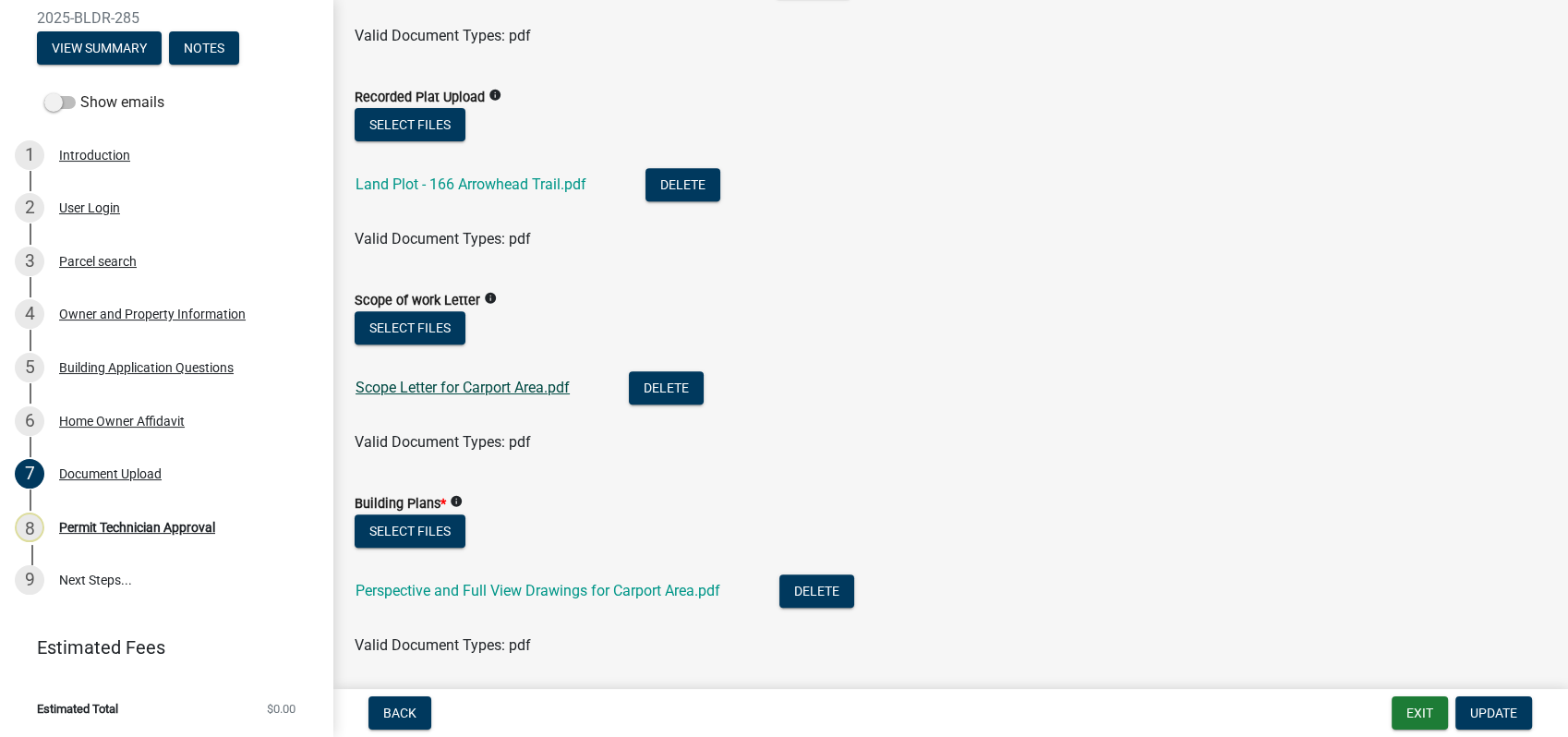
click at [449, 392] on link "Scope Letter for Carport Area.pdf" at bounding box center [463, 387] width 215 height 18
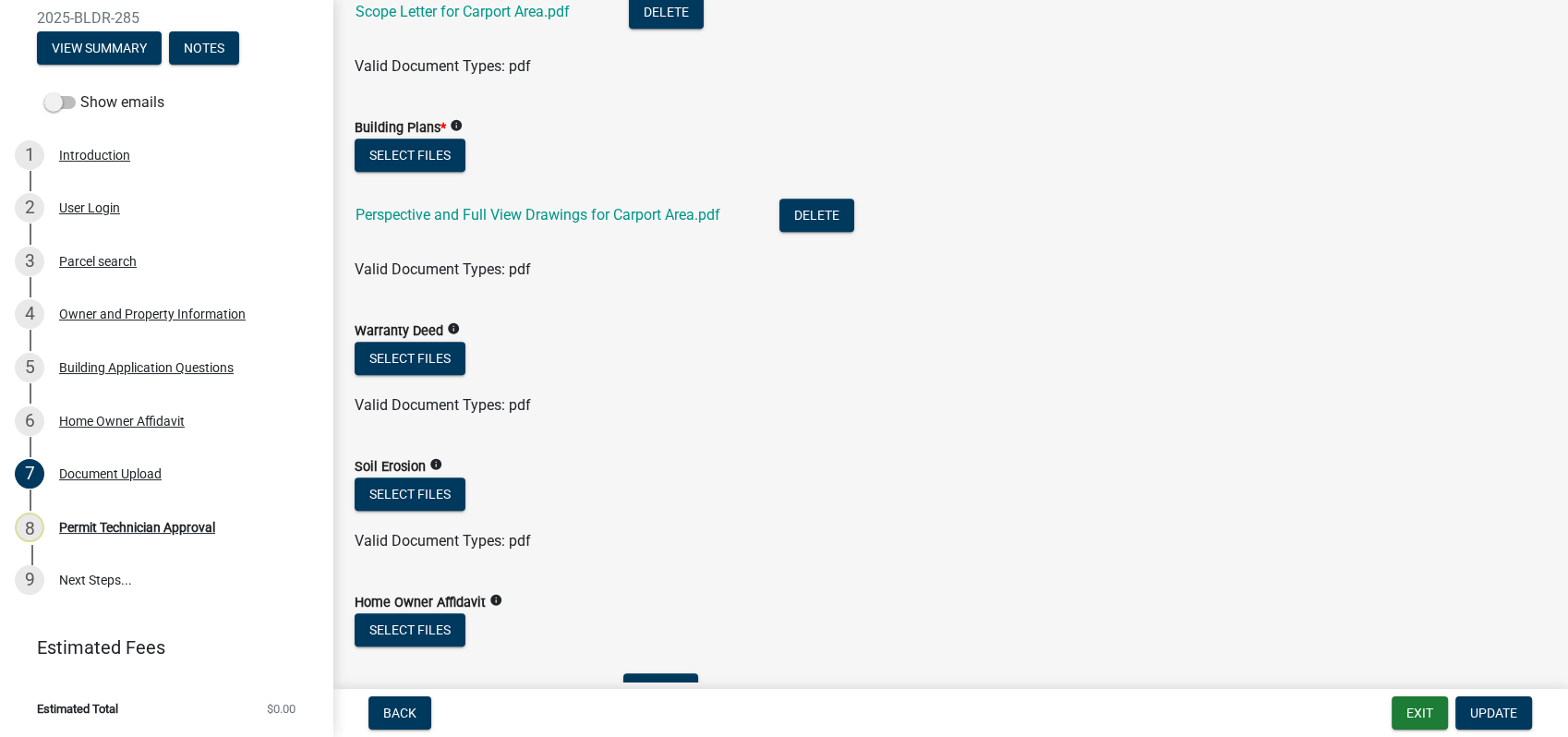
scroll to position [1128, 0]
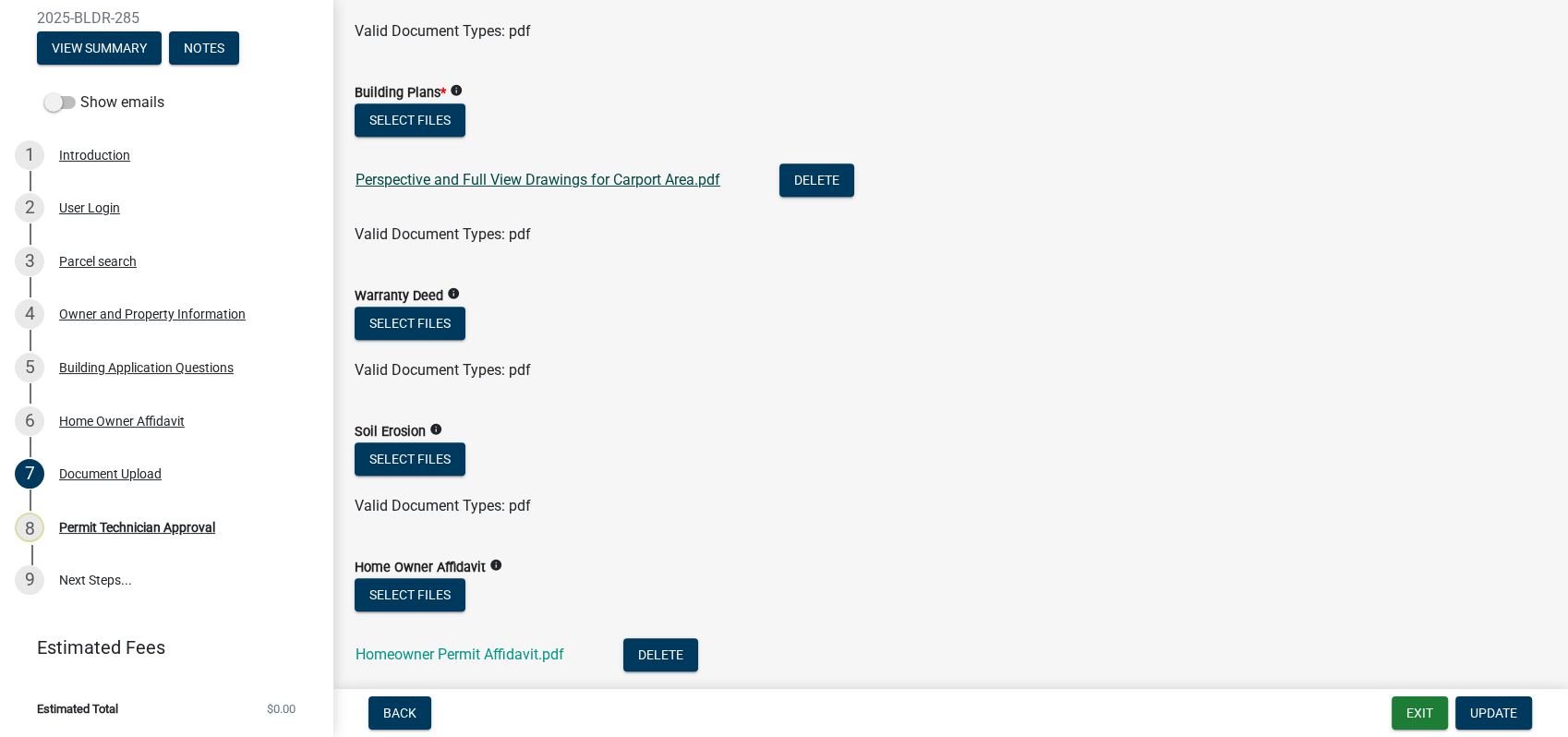
click at [486, 177] on link "Perspective and Full View Drawings for Carport Area.pdf" at bounding box center [538, 179] width 365 height 18
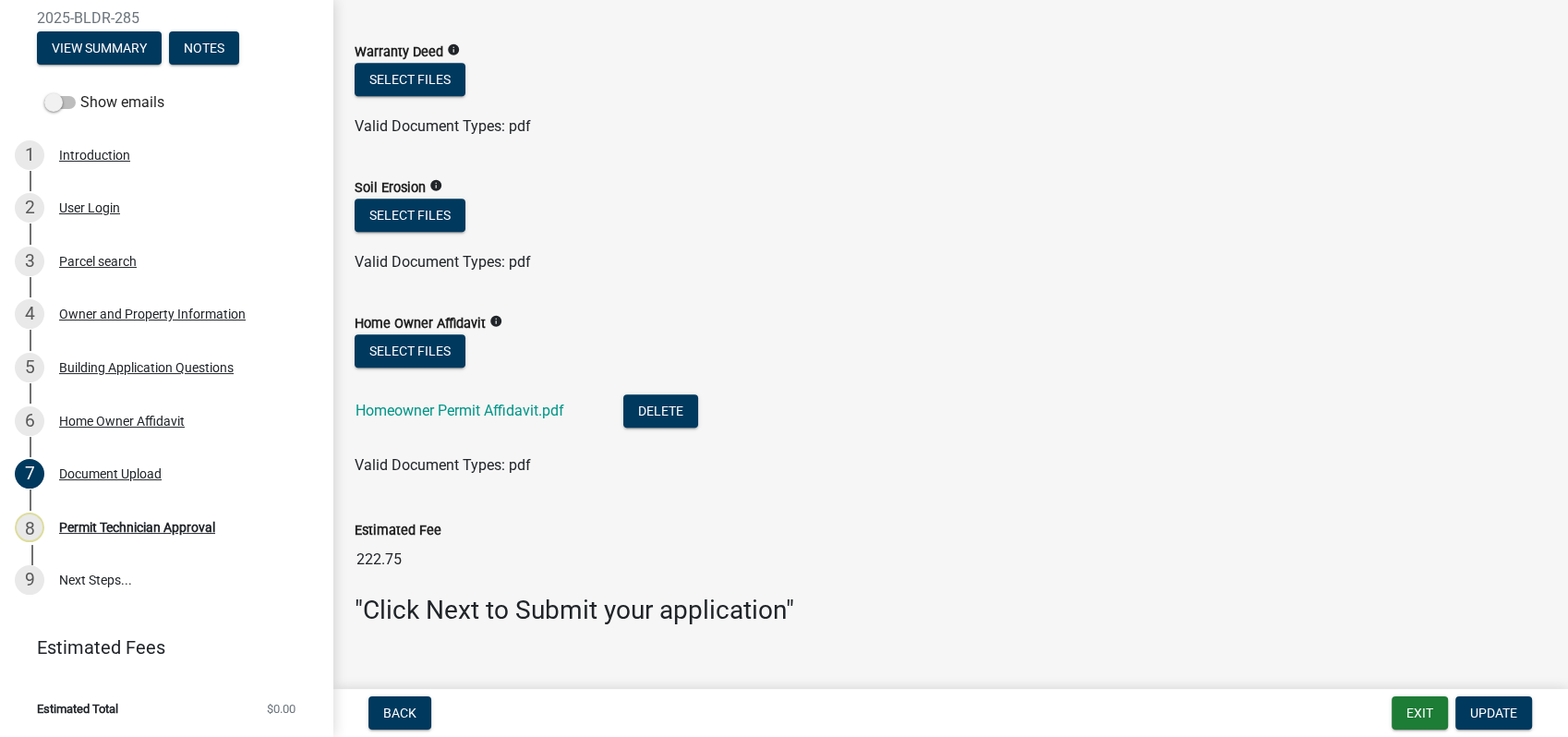
scroll to position [1402, 0]
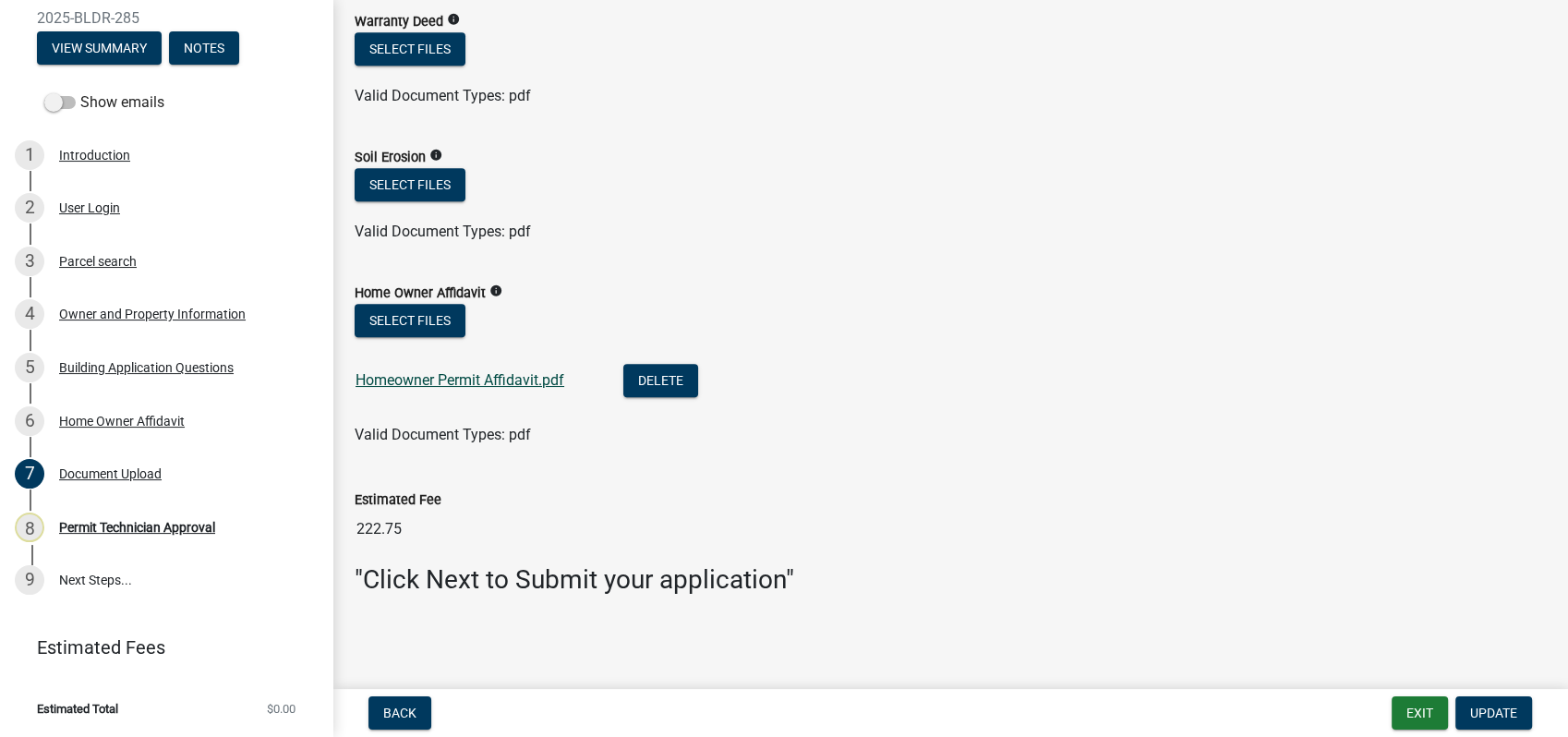
click at [465, 380] on link "Homeowner Permit Affidavit.pdf" at bounding box center [460, 380] width 209 height 18
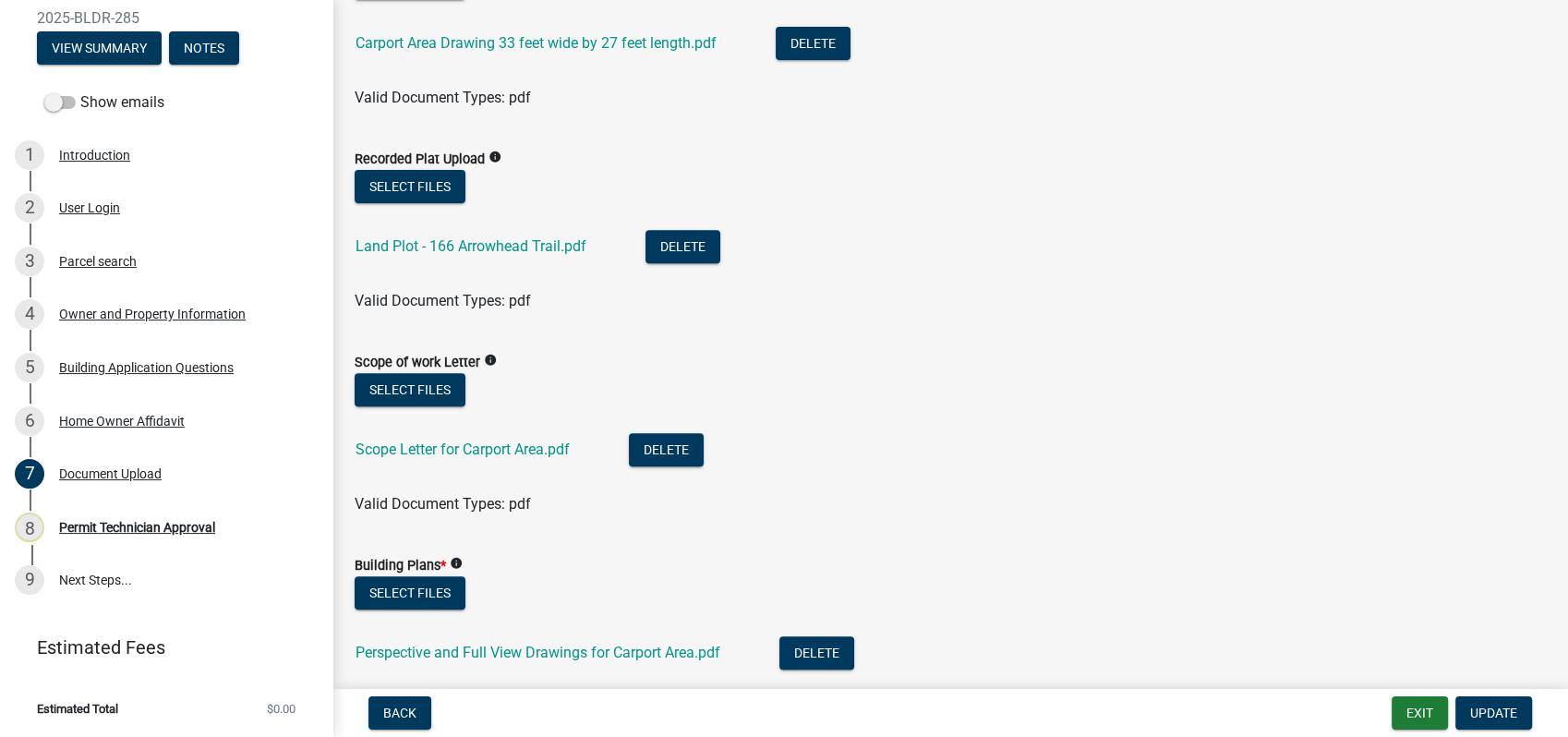
scroll to position [581, 0]
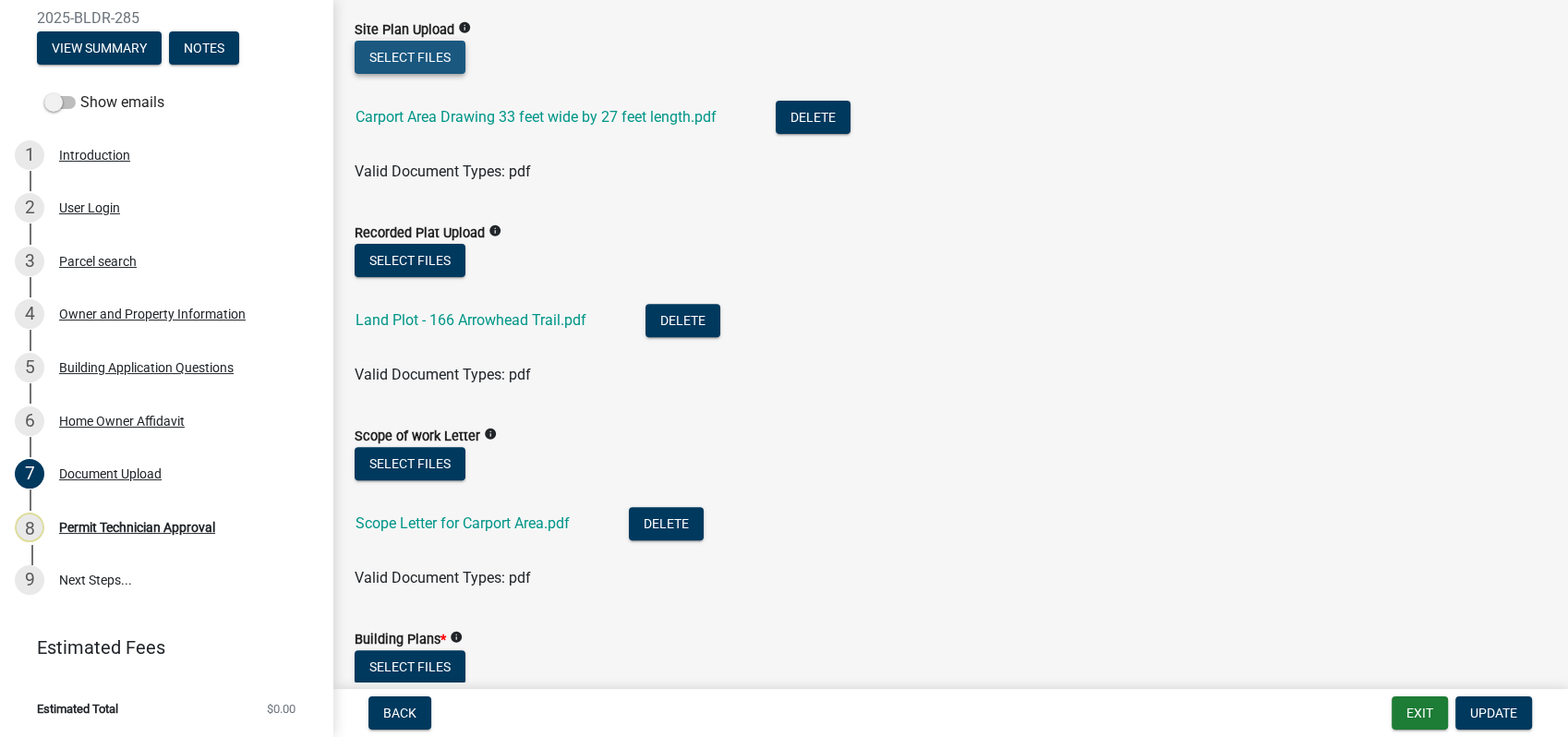
click at [400, 47] on button "Select files" at bounding box center [410, 58] width 111 height 34
click at [431, 114] on link "Carport Area Drawing 33 feet wide by 27 feet length.pdf" at bounding box center [536, 117] width 361 height 18
click at [822, 105] on button "Delete" at bounding box center [813, 118] width 75 height 34
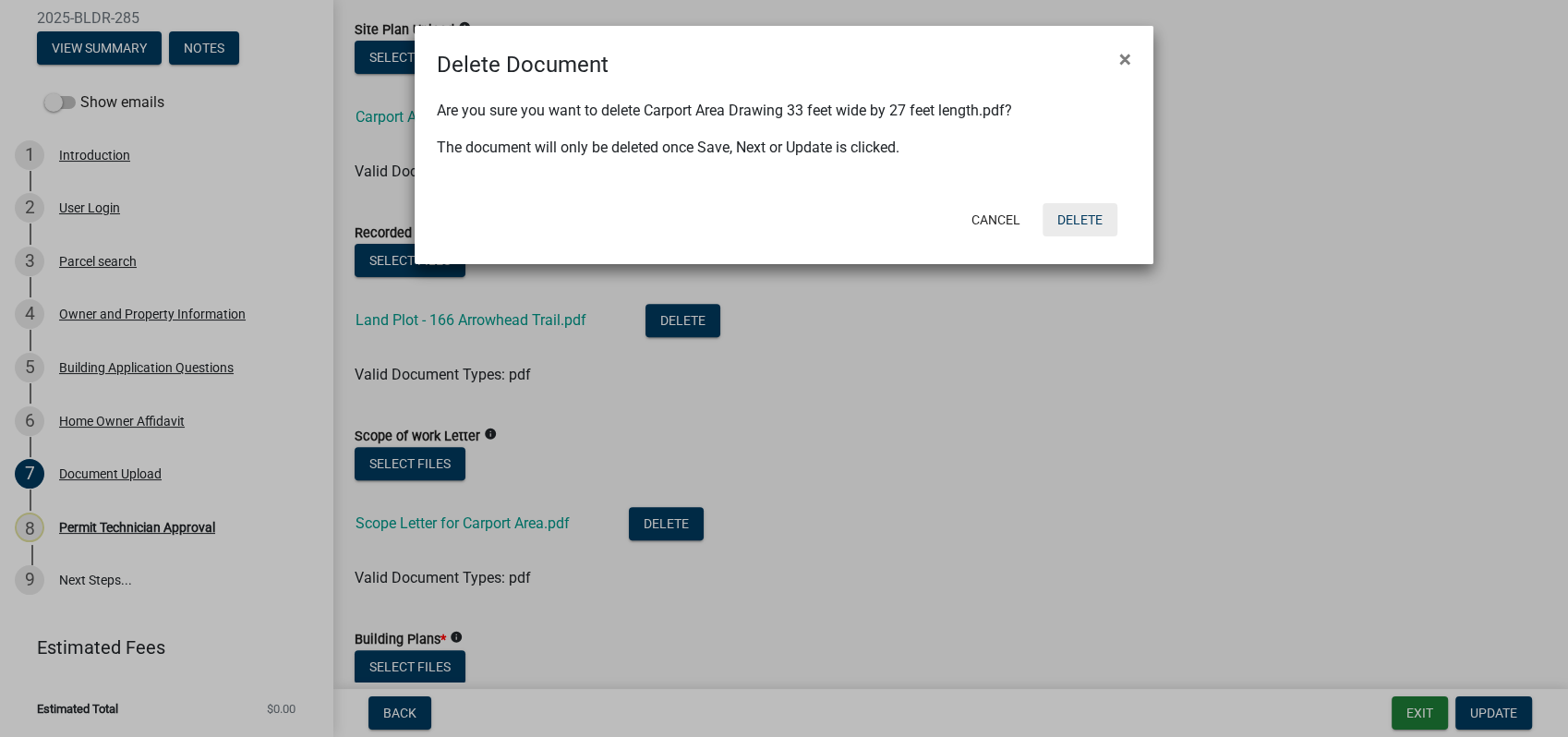
click at [1079, 220] on button "Delete" at bounding box center [1080, 220] width 75 height 34
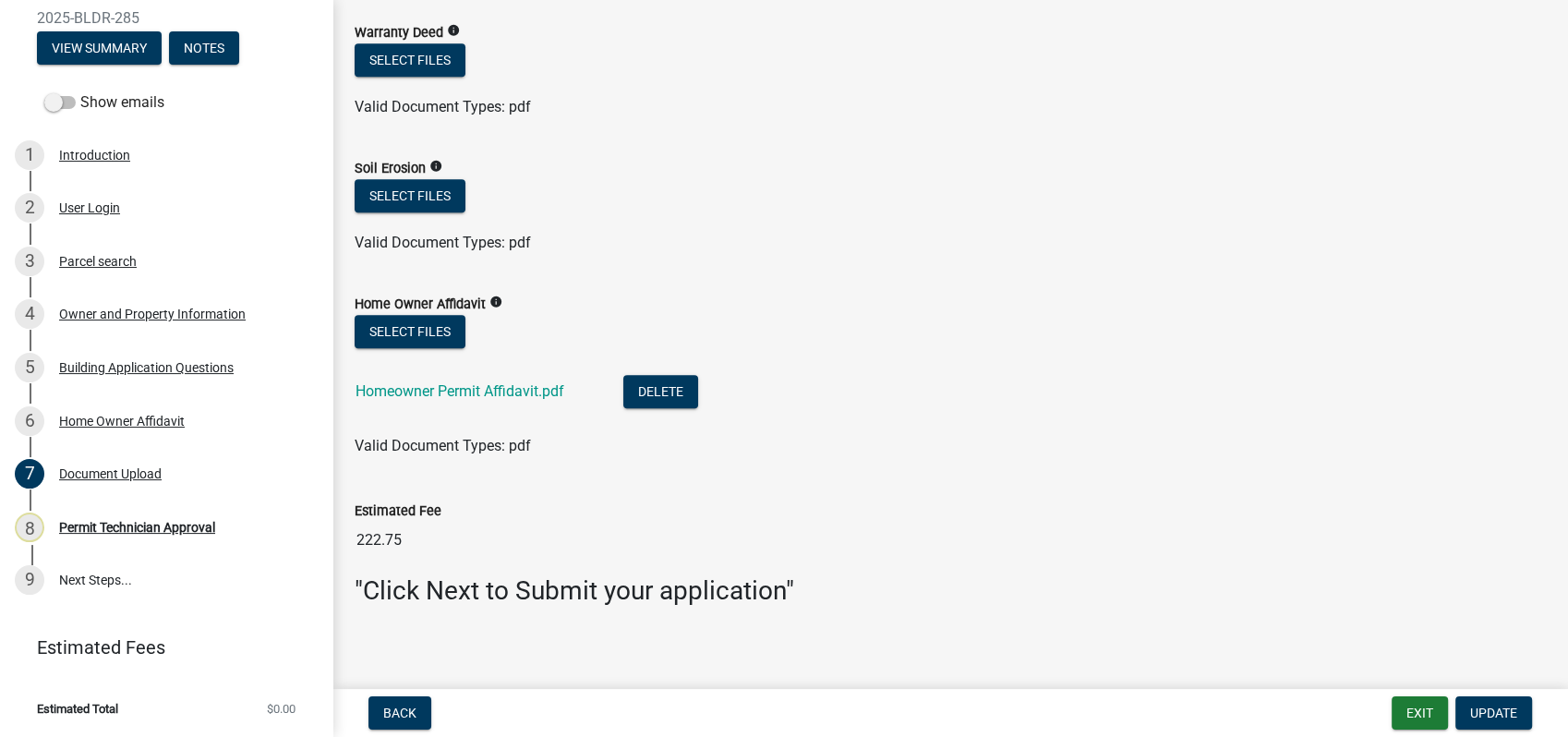
scroll to position [1334, 0]
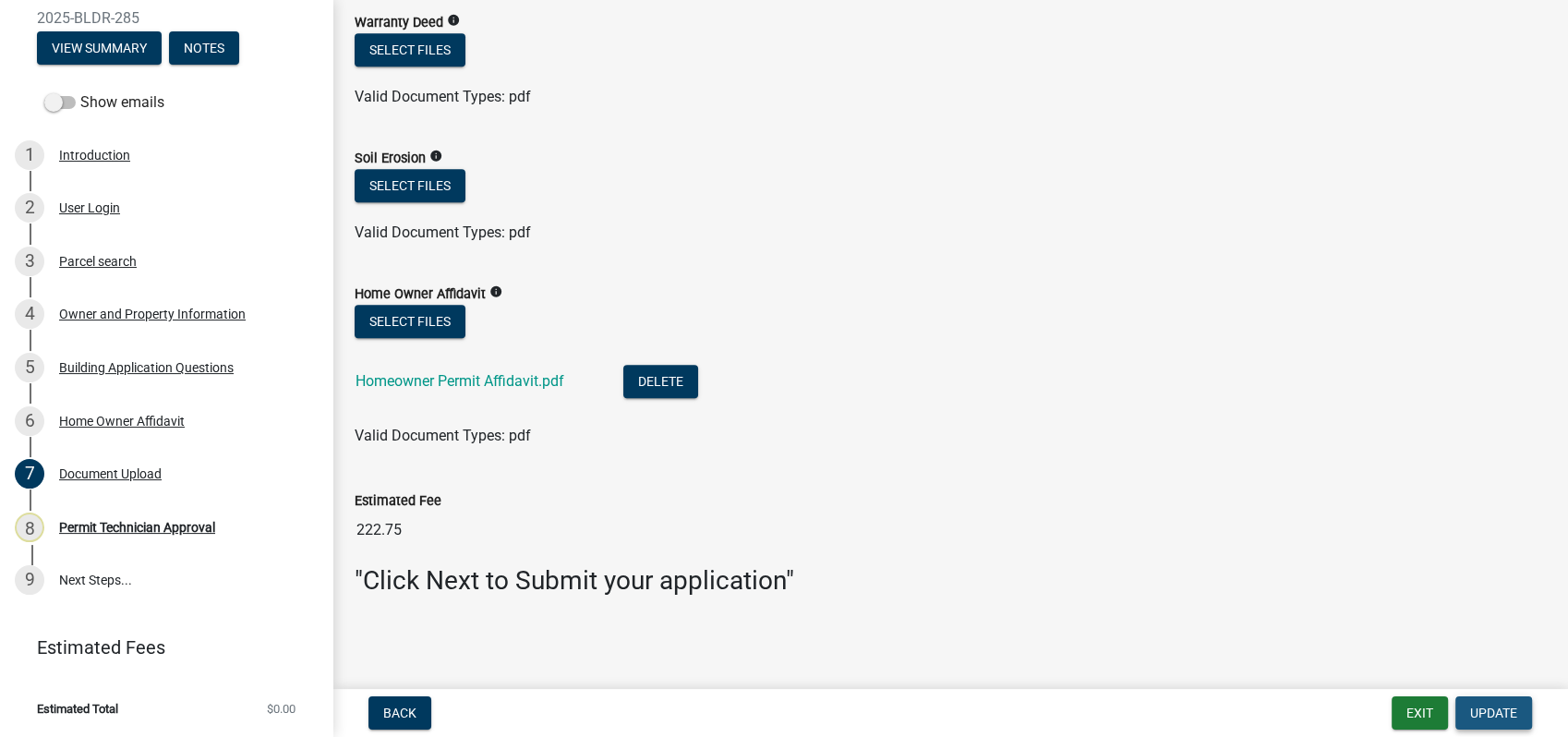
click at [1488, 706] on span "Update" at bounding box center [1493, 713] width 47 height 15
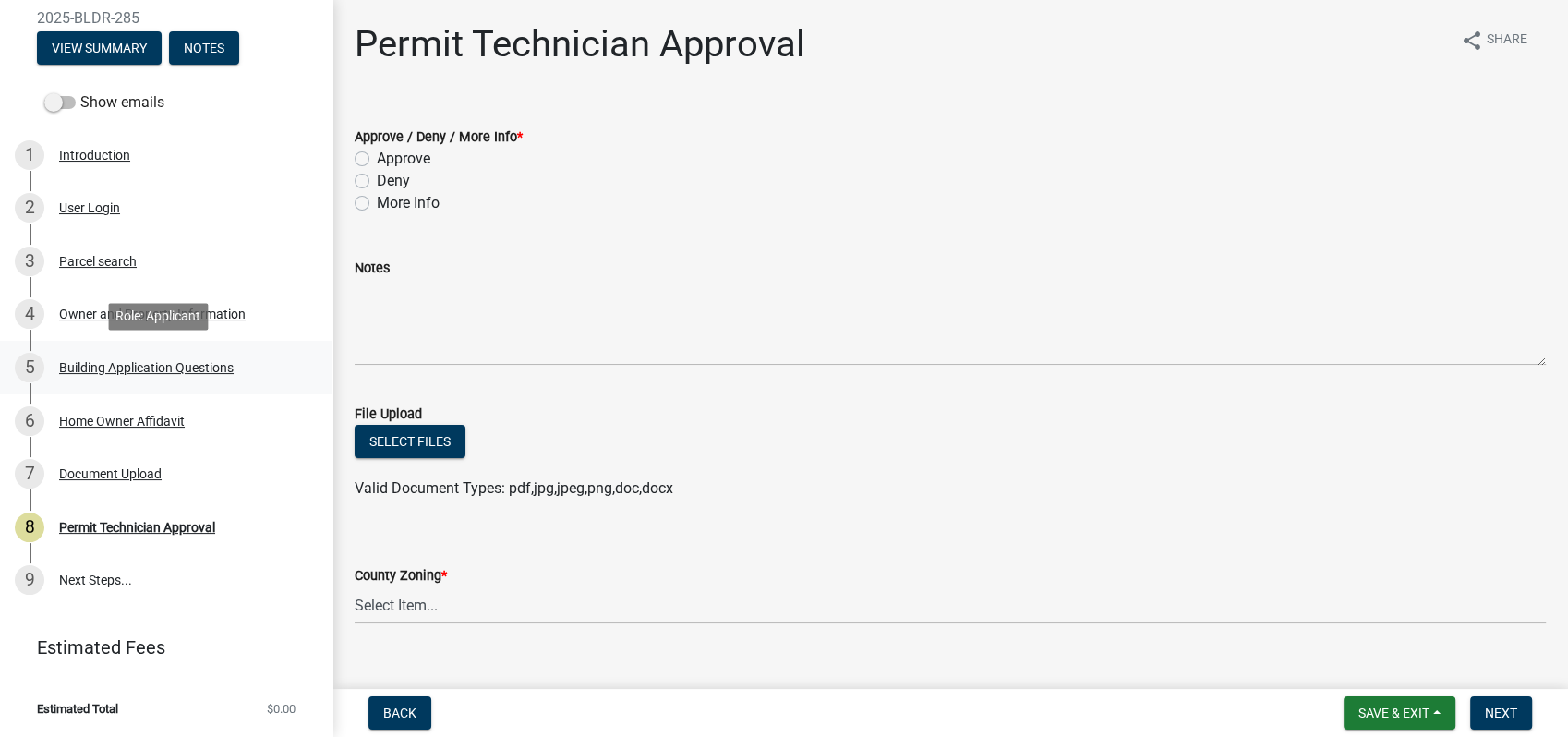
click at [155, 365] on div "Building Application Questions" at bounding box center [146, 368] width 175 height 13
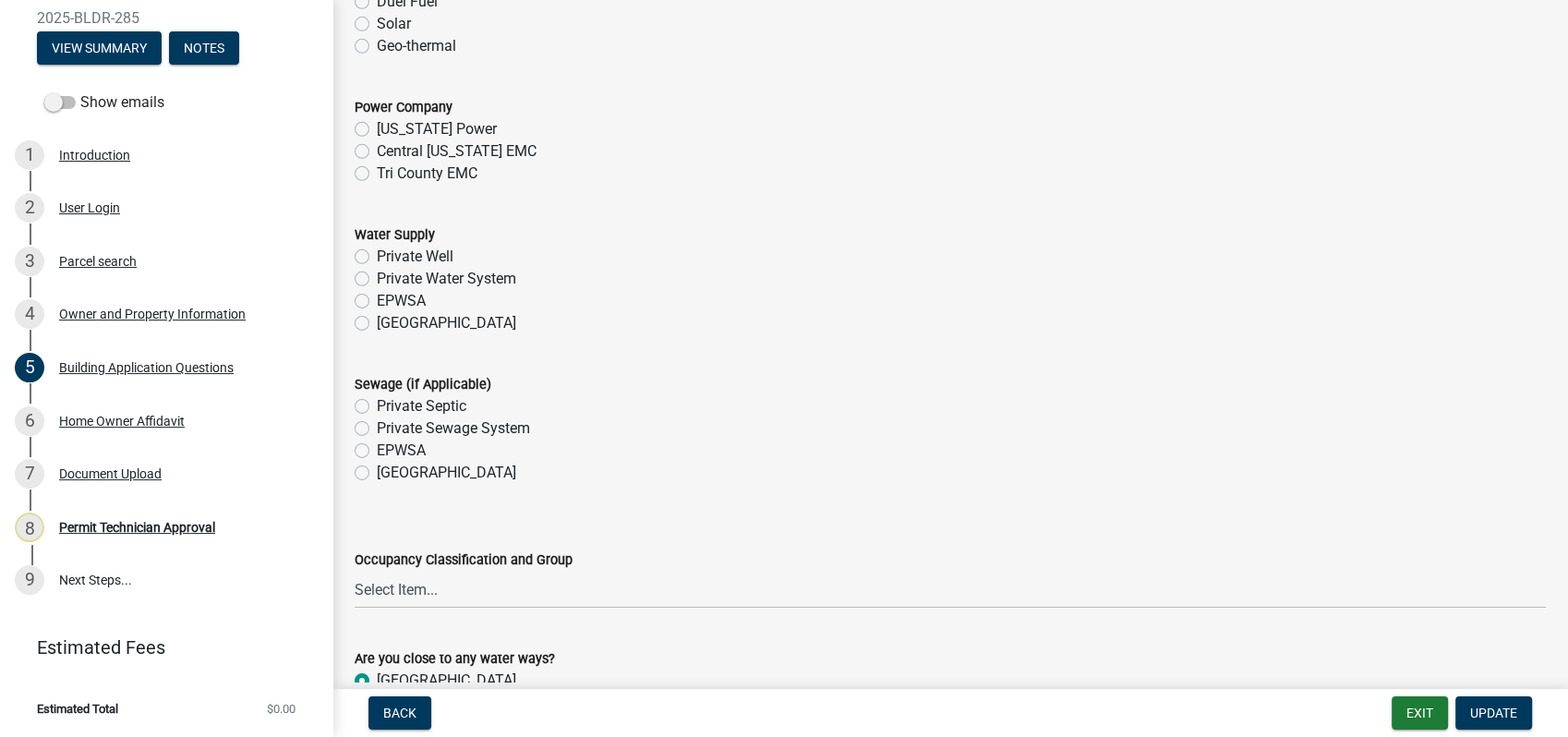
scroll to position [6153, 0]
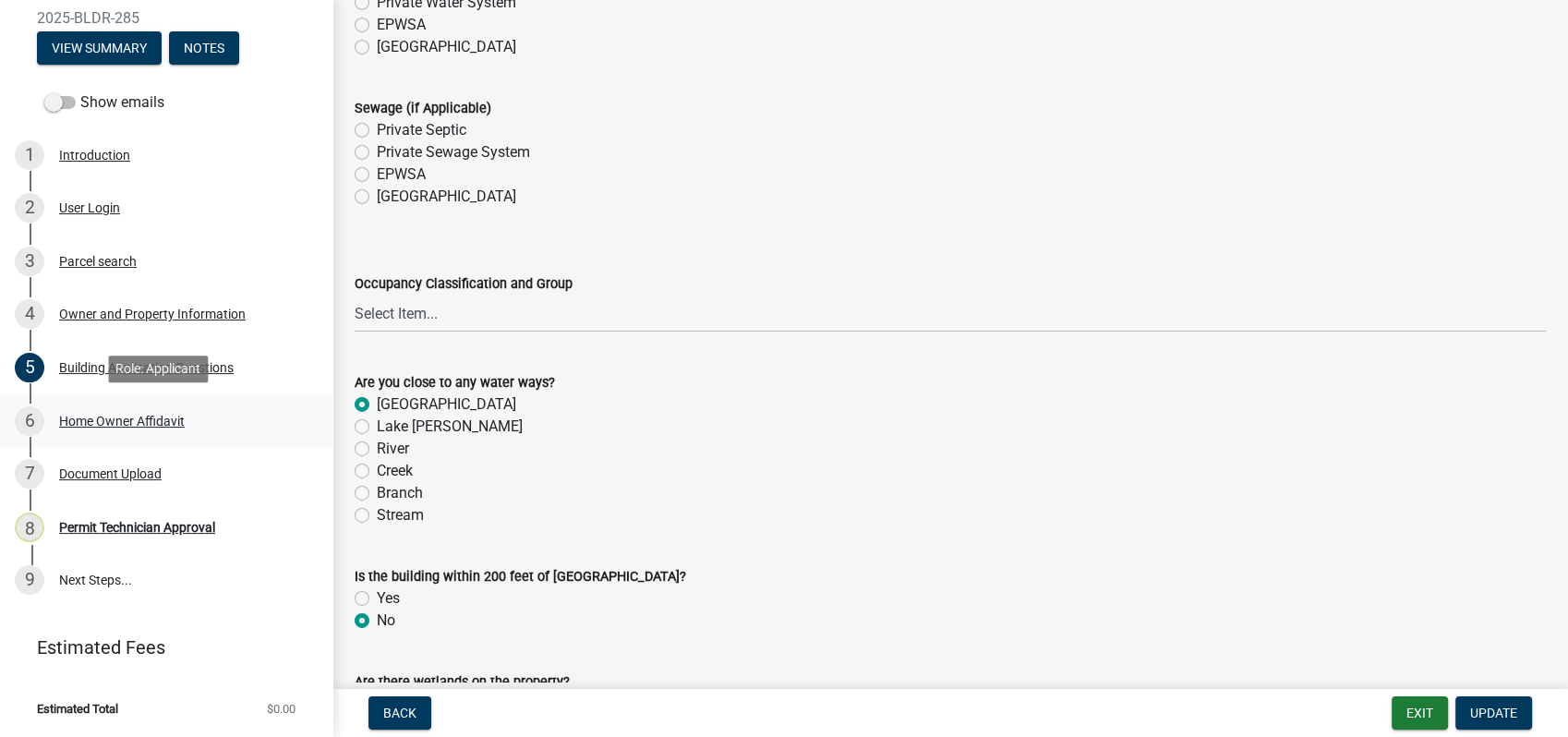
click at [136, 418] on div "Home Owner Affidavit" at bounding box center [121, 421] width 126 height 13
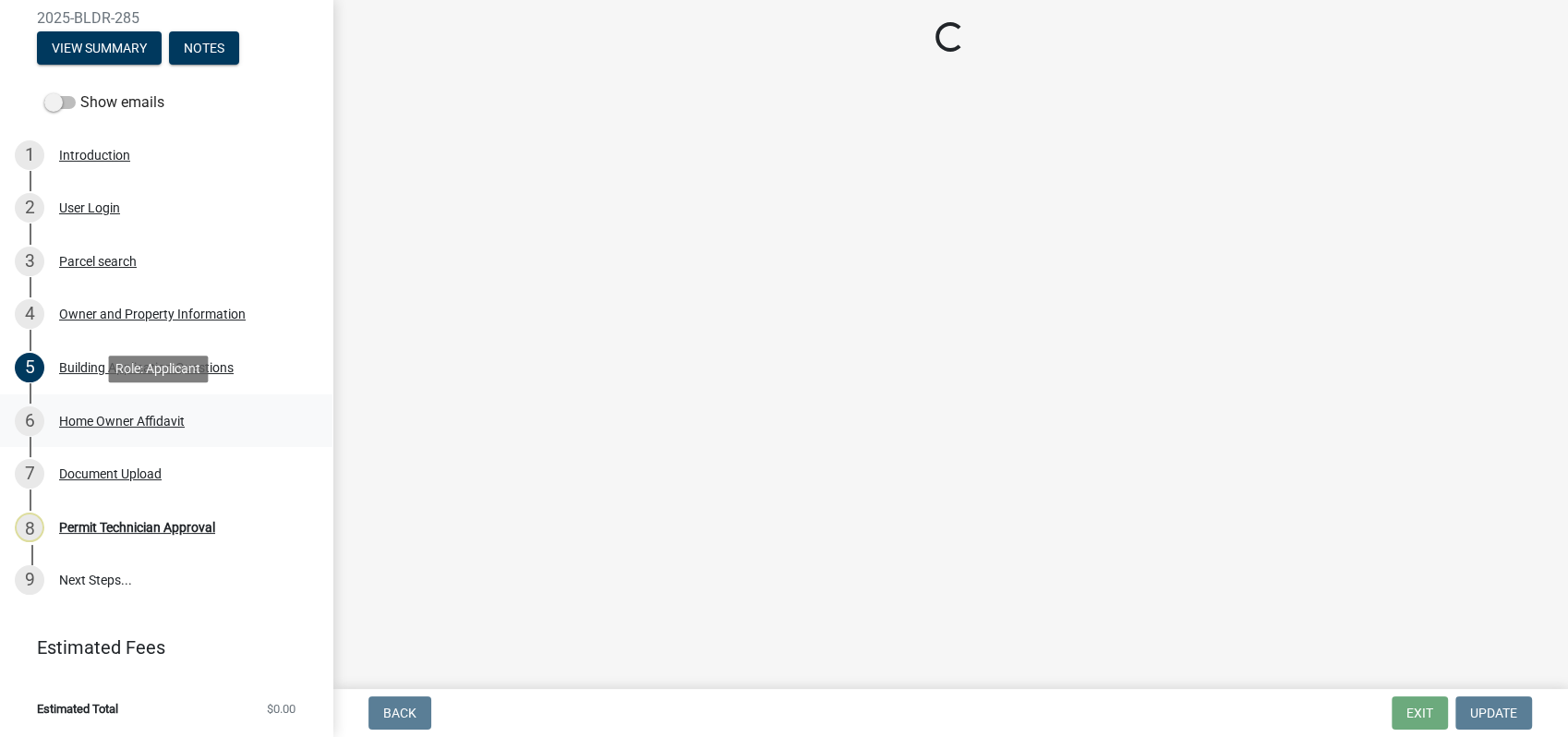
scroll to position [0, 0]
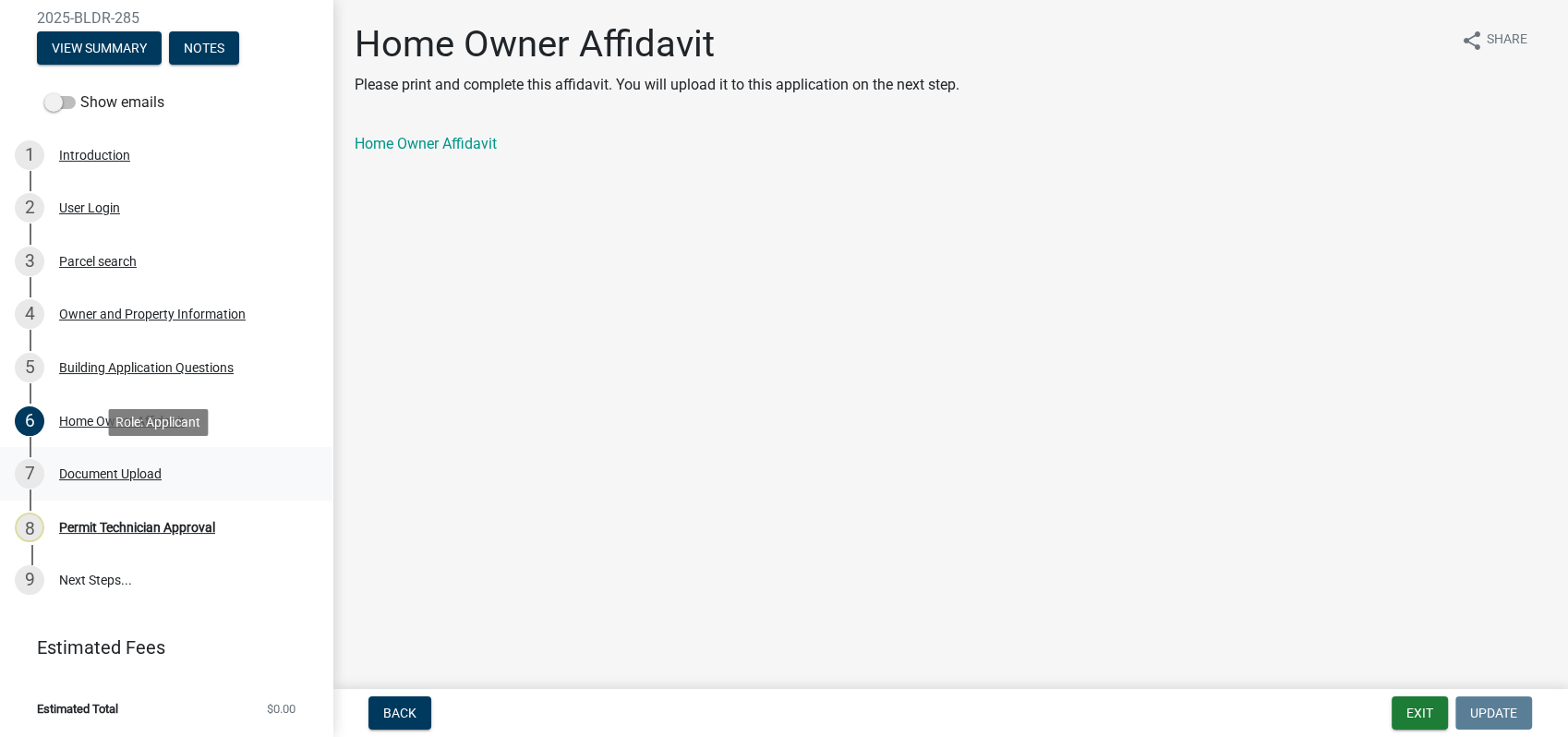
click at [110, 470] on div "Document Upload" at bounding box center [110, 474] width 103 height 13
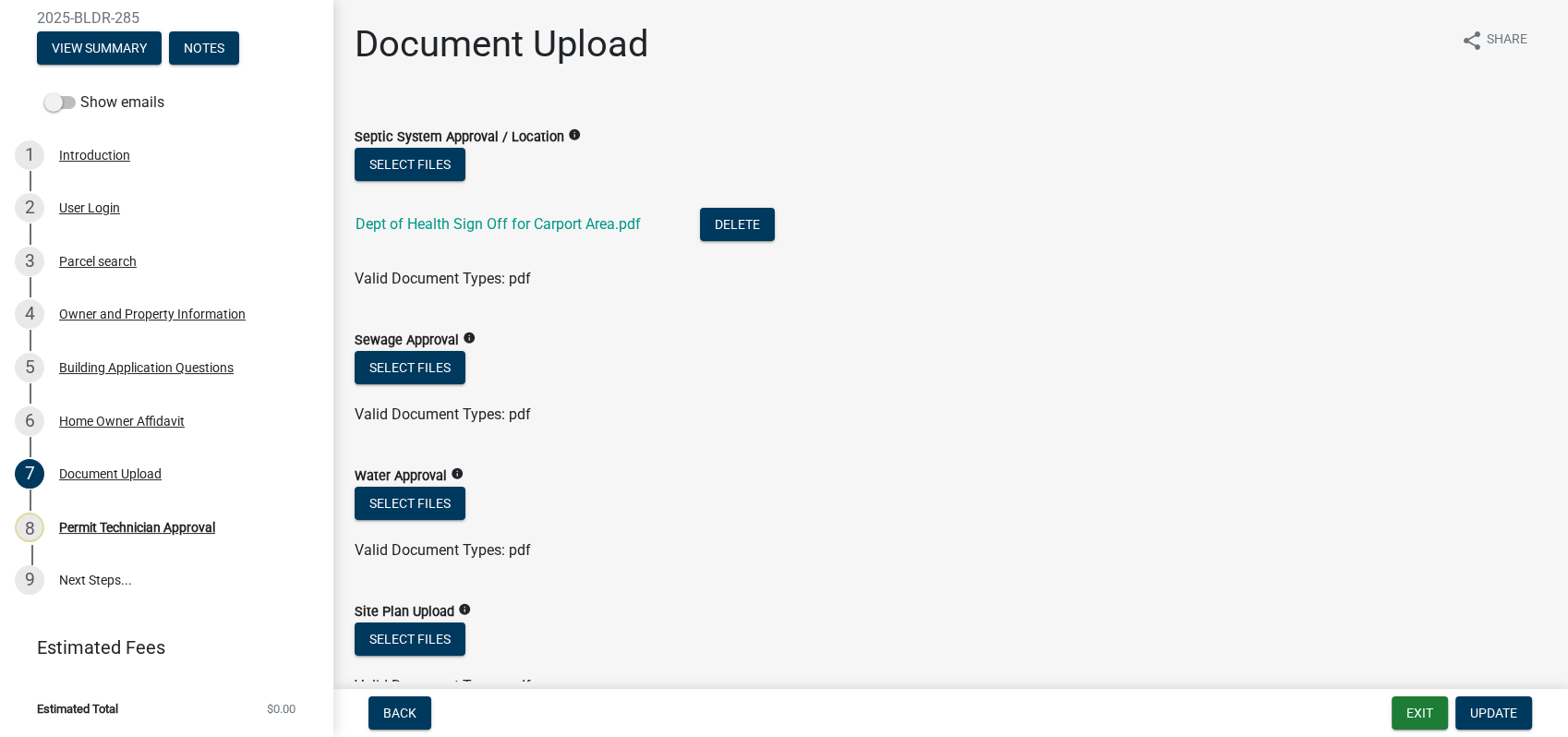
scroll to position [103, 0]
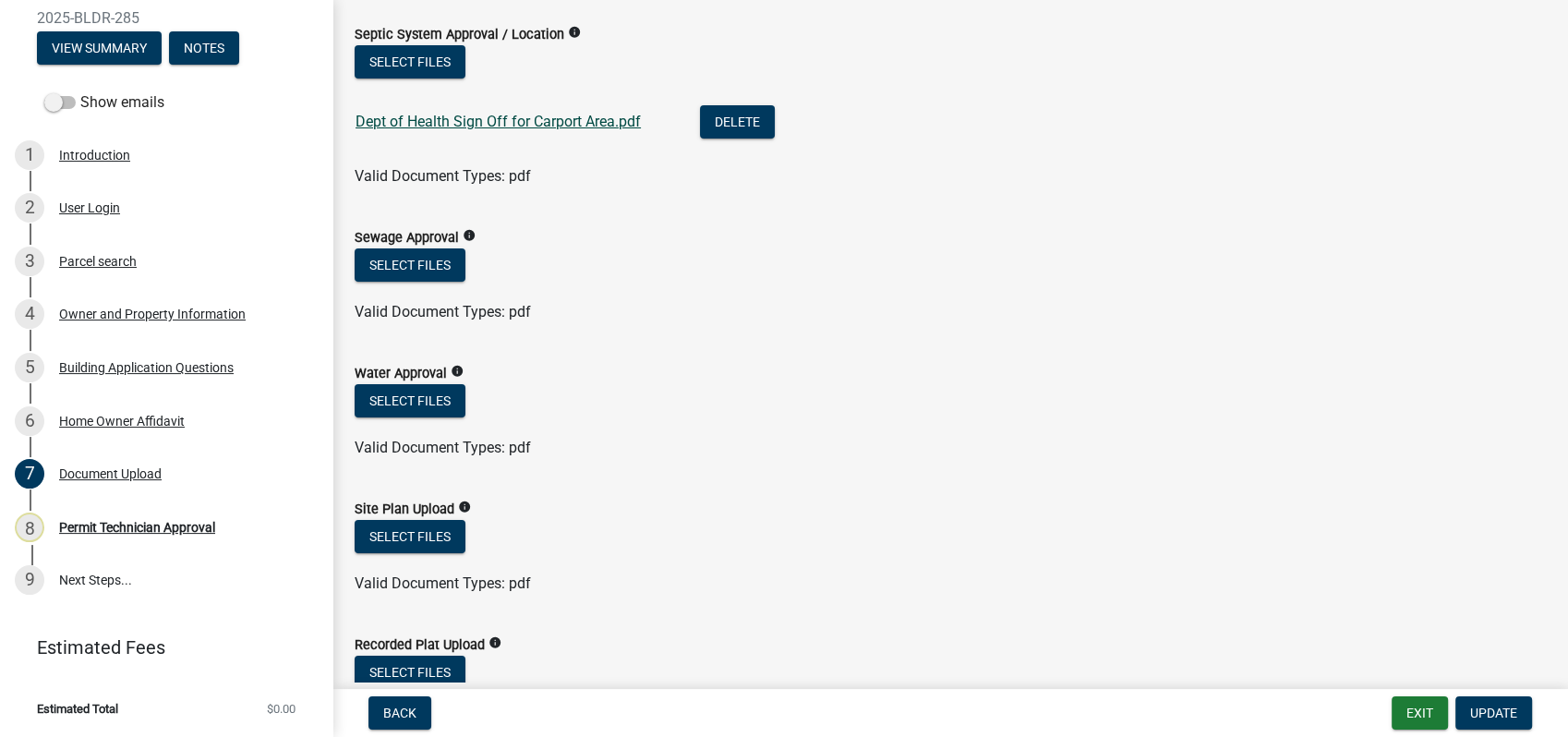
click at [471, 118] on link "Dept of Health Sign Off for Carport Area.pdf" at bounding box center [498, 121] width 286 height 18
click at [420, 45] on button "Select files" at bounding box center [410, 62] width 111 height 34
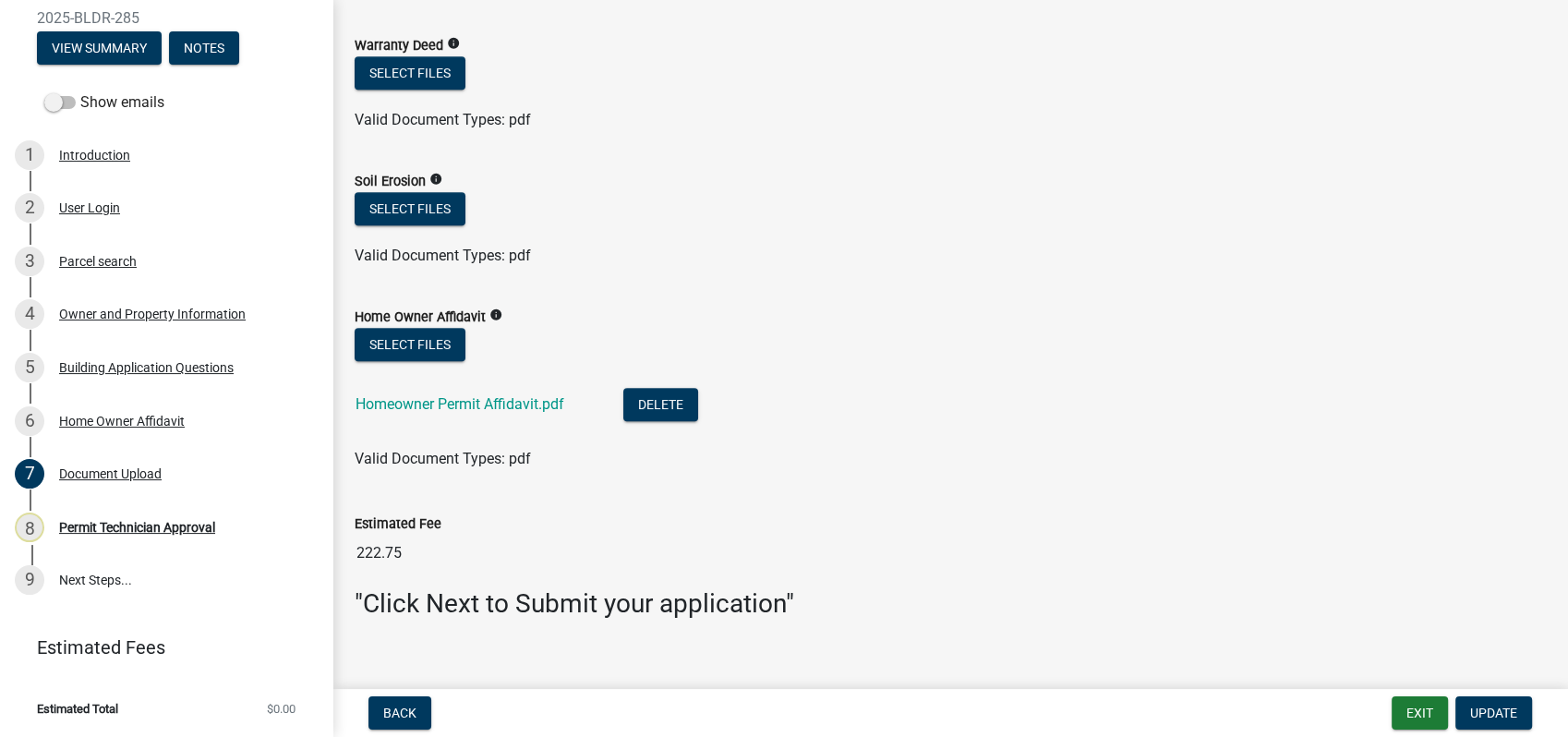
scroll to position [1402, 0]
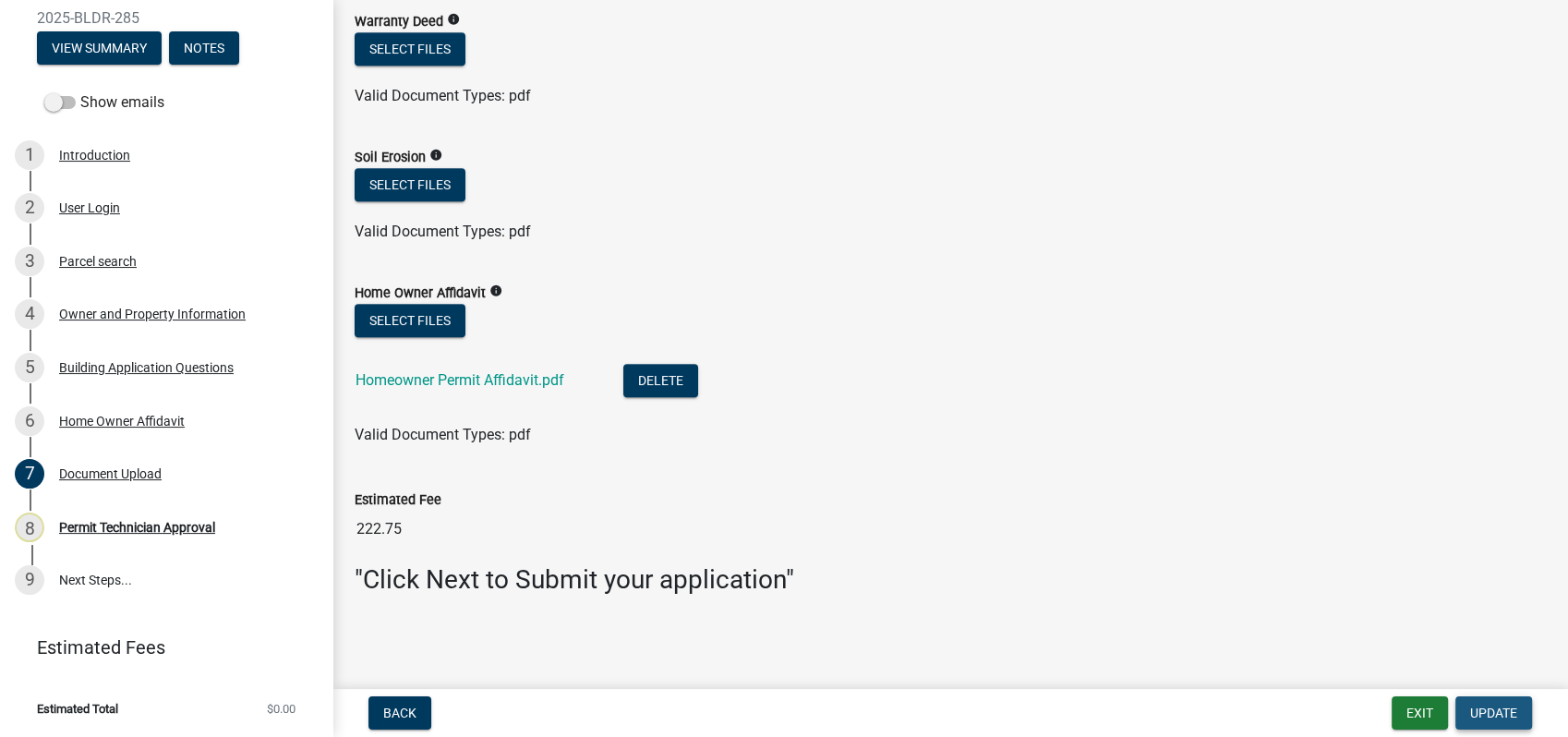
click at [1500, 715] on span "Update" at bounding box center [1493, 713] width 47 height 15
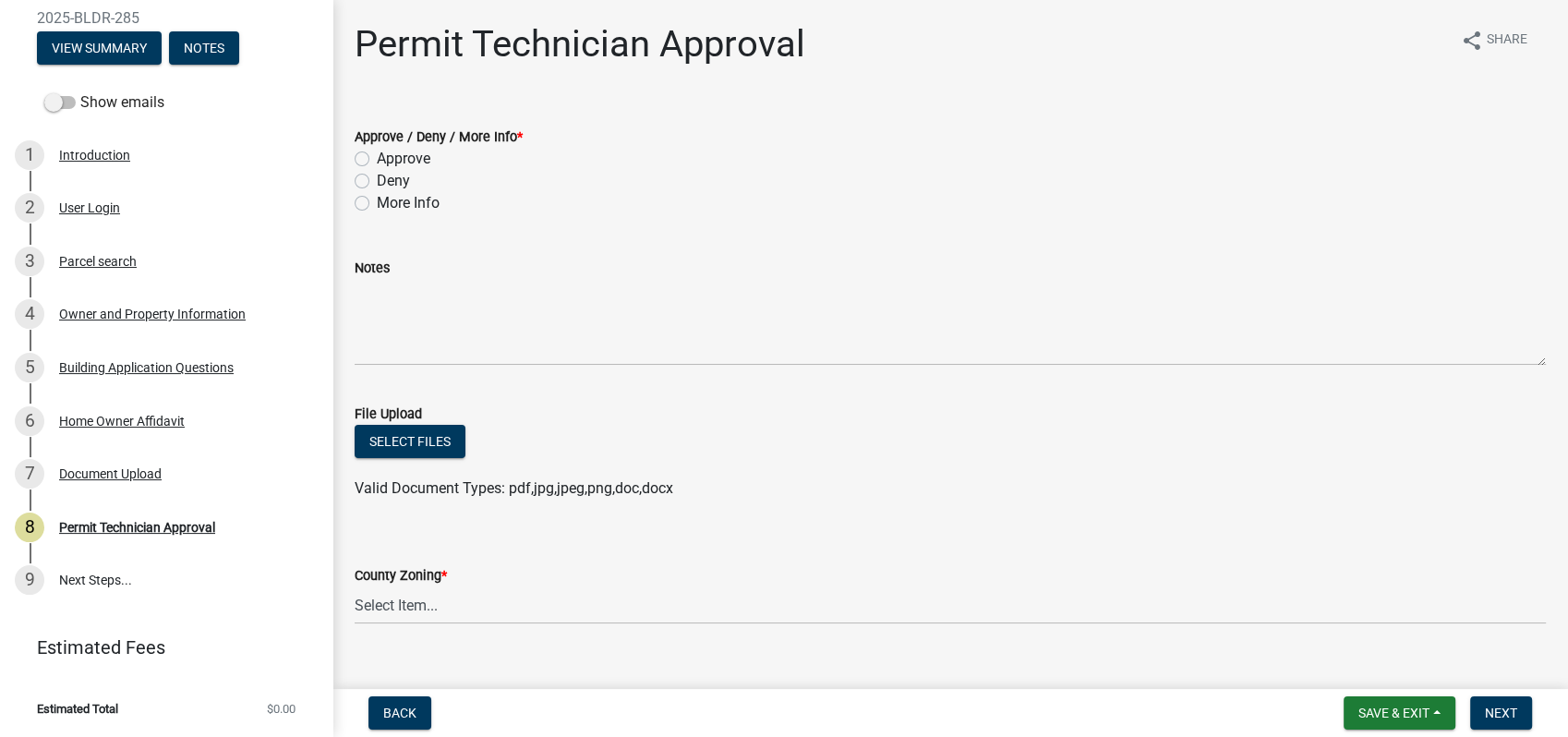
click at [377, 158] on label "Approve" at bounding box center [403, 159] width 53 height 22
click at [377, 158] on input "Approve" at bounding box center [383, 153] width 12 height 12
radio input "true"
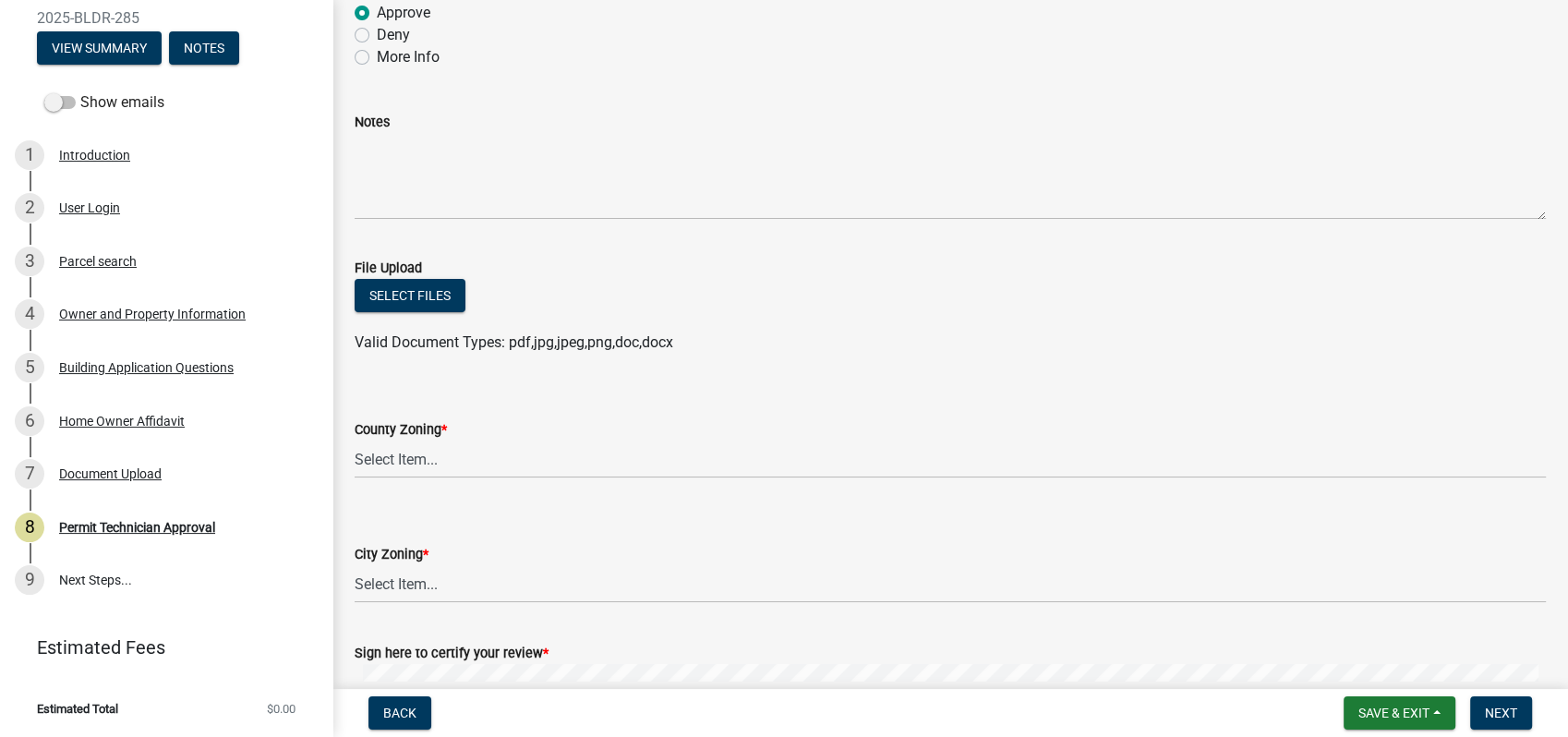
scroll to position [392, 0]
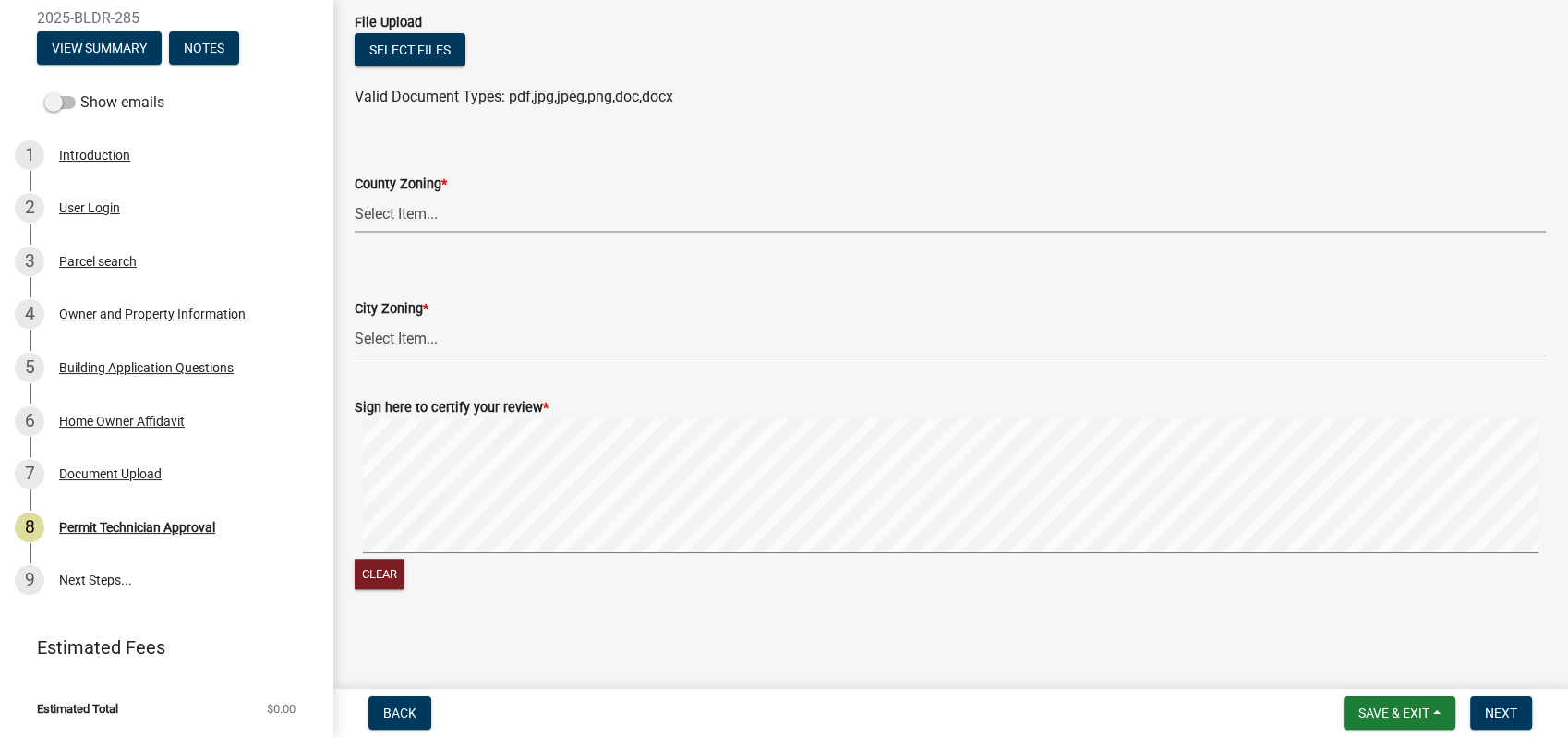
click at [403, 221] on select "Select Item... AG-1 R-1R R-1 R-2 MHP RM-1 RM-3 C-1 C-2 I-M PUD N/A" at bounding box center [950, 214] width 1192 height 38
click at [355, 195] on select "Select Item... AG-1 R-1R R-1 R-2 MHP RM-1 RM-3 C-1 C-2 I-M PUD N/A" at bounding box center [950, 214] width 1192 height 38
select select "34fe85c2-5f76-4343-b6bb-8ca387e0bed7"
click at [390, 357] on wm-data-entity-input "City Zoning * Select Item... A-1 A-2 R-1 R-2 R-3 R-4 MHP C-1 C-2 I-1 I-2 DB FH …" at bounding box center [950, 312] width 1192 height 125
click at [395, 338] on select "Select Item... A-1 A-2 R-1 R-2 R-3 R-4 MHP C-1 C-2 I-1 I-2 DB FH H-P N/A" at bounding box center [950, 338] width 1192 height 38
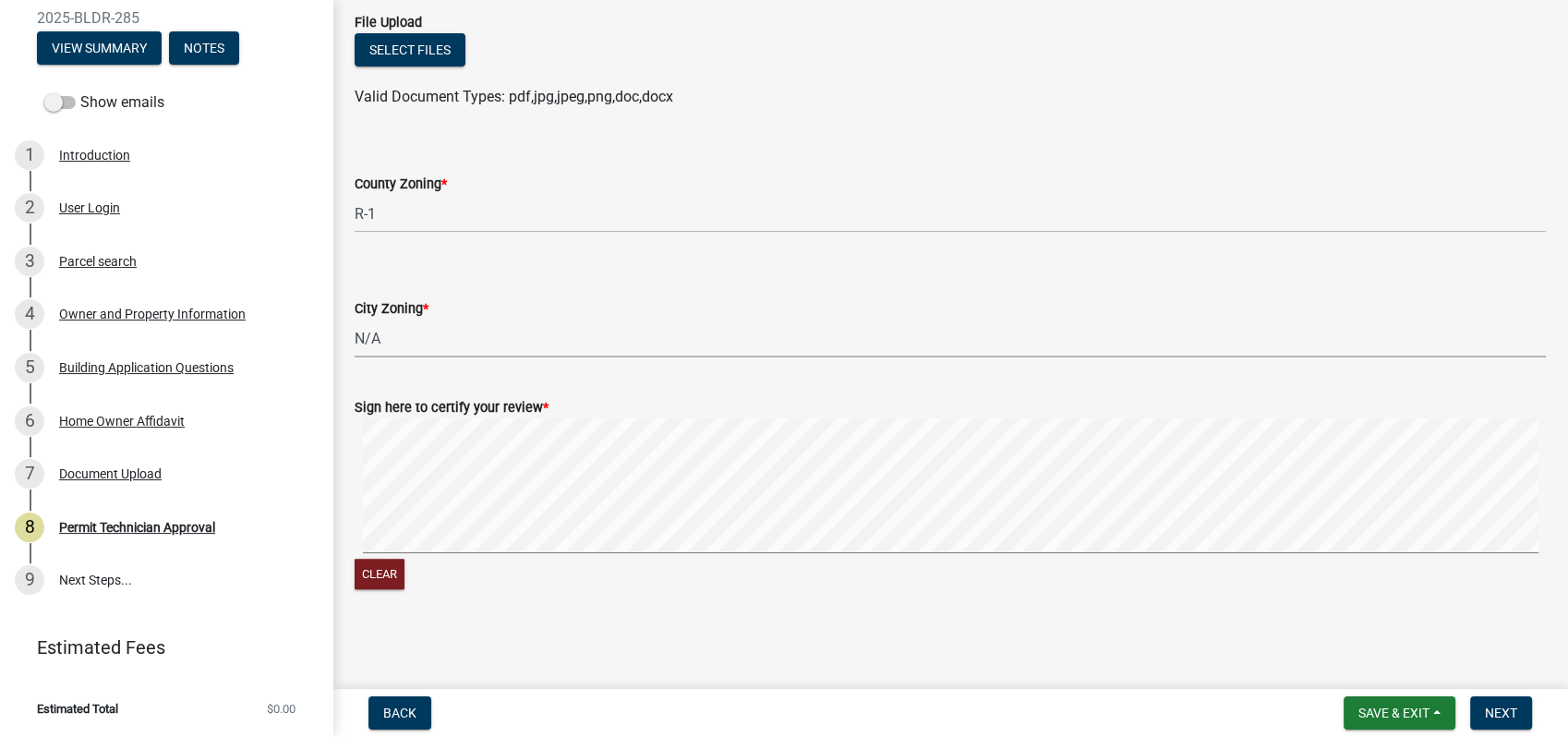
click at [355, 319] on select "Select Item... A-1 A-2 R-1 R-2 R-3 R-4 MHP C-1 C-2 I-1 I-2 DB FH H-P N/A" at bounding box center [950, 338] width 1192 height 38
select select "83394b22-4a11-496c-8e5c-75ade2e72faf"
click at [917, 478] on form "Sign here to certify your review * Clear" at bounding box center [950, 483] width 1192 height 219
click at [1485, 709] on span "Next" at bounding box center [1501, 713] width 33 height 15
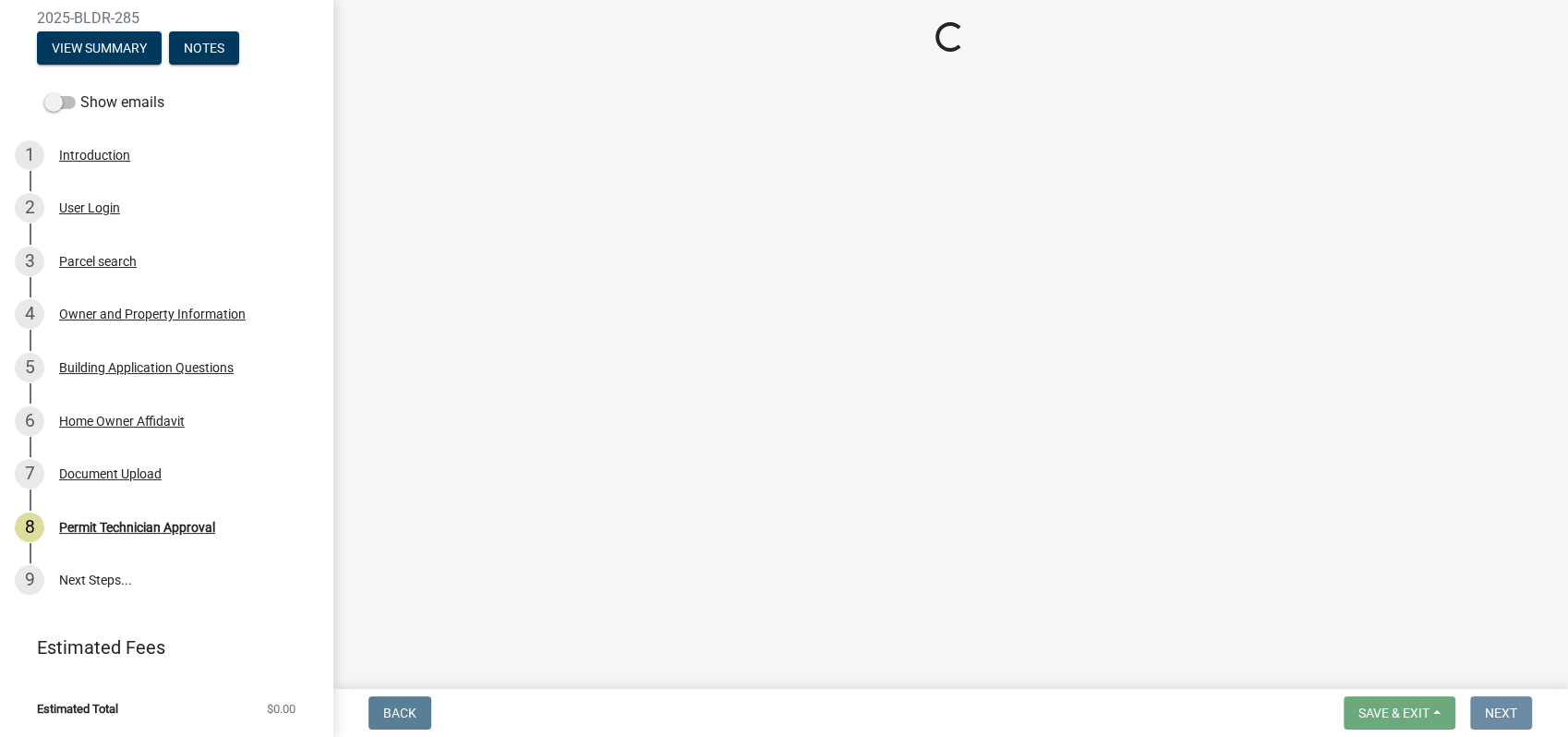
scroll to position [0, 0]
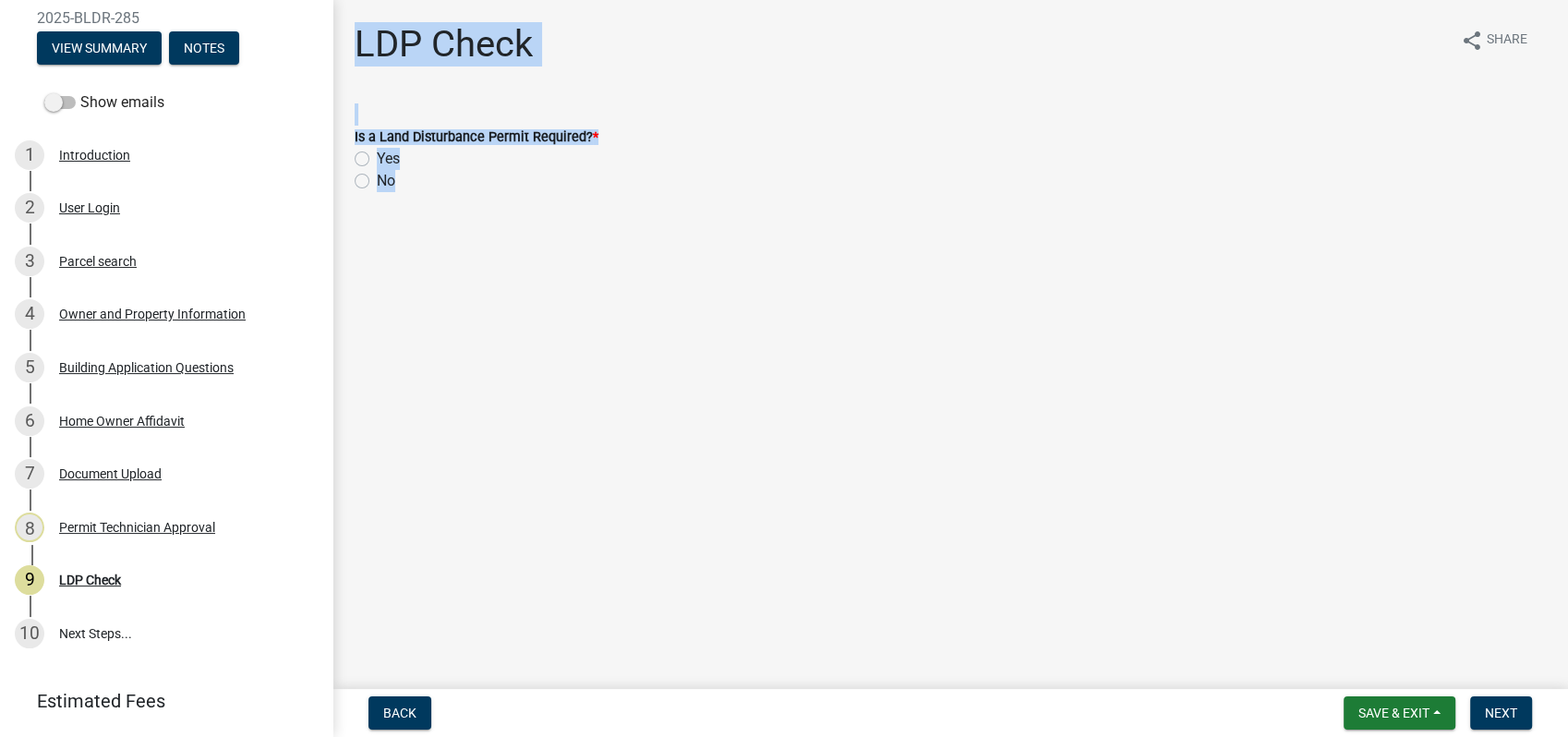
click at [377, 183] on label "No" at bounding box center [386, 181] width 19 height 22
click at [377, 182] on input "No" at bounding box center [383, 175] width 12 height 12
radio input "true"
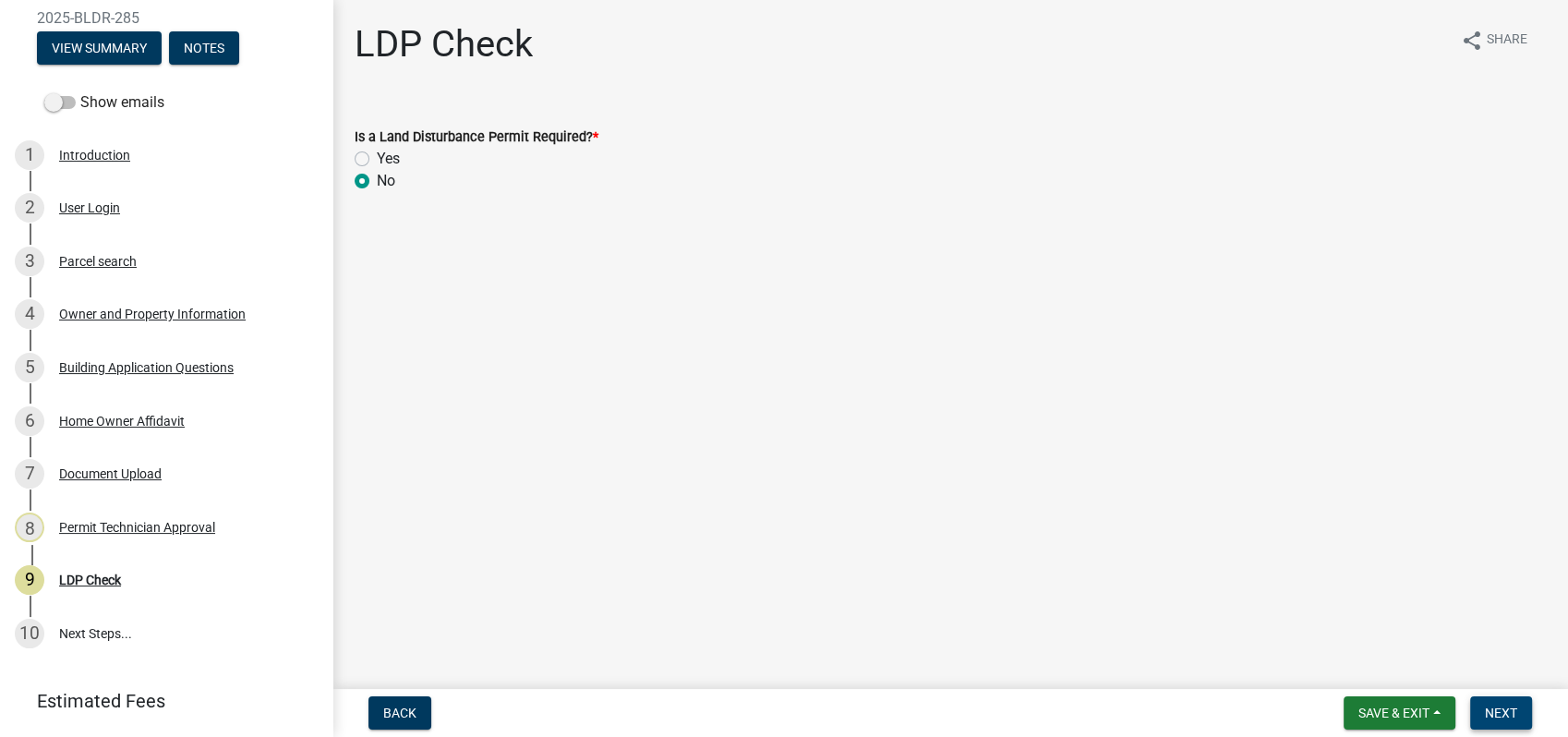
click at [1498, 711] on span "Next" at bounding box center [1501, 713] width 33 height 15
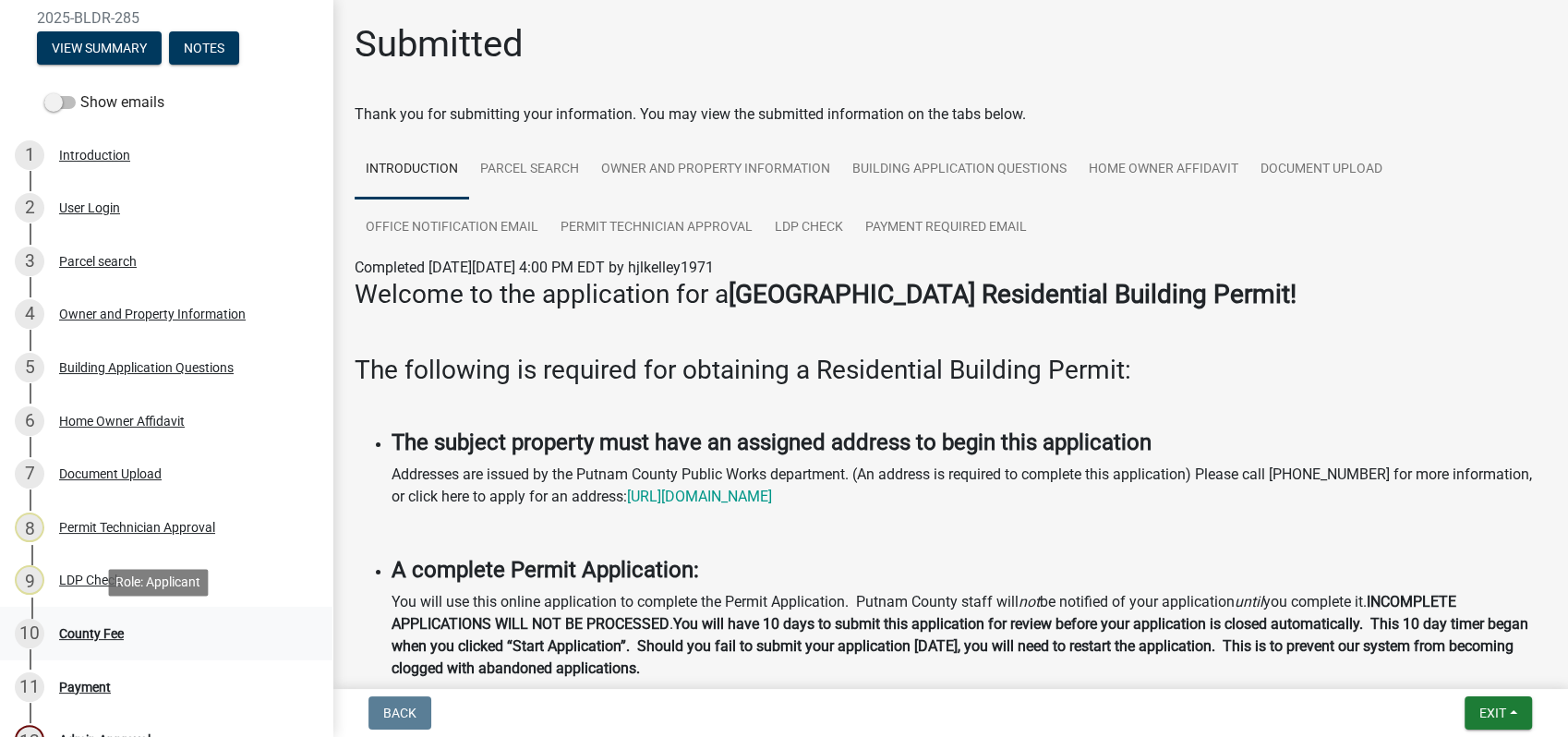
click at [81, 633] on div "County Fee" at bounding box center [91, 633] width 64 height 13
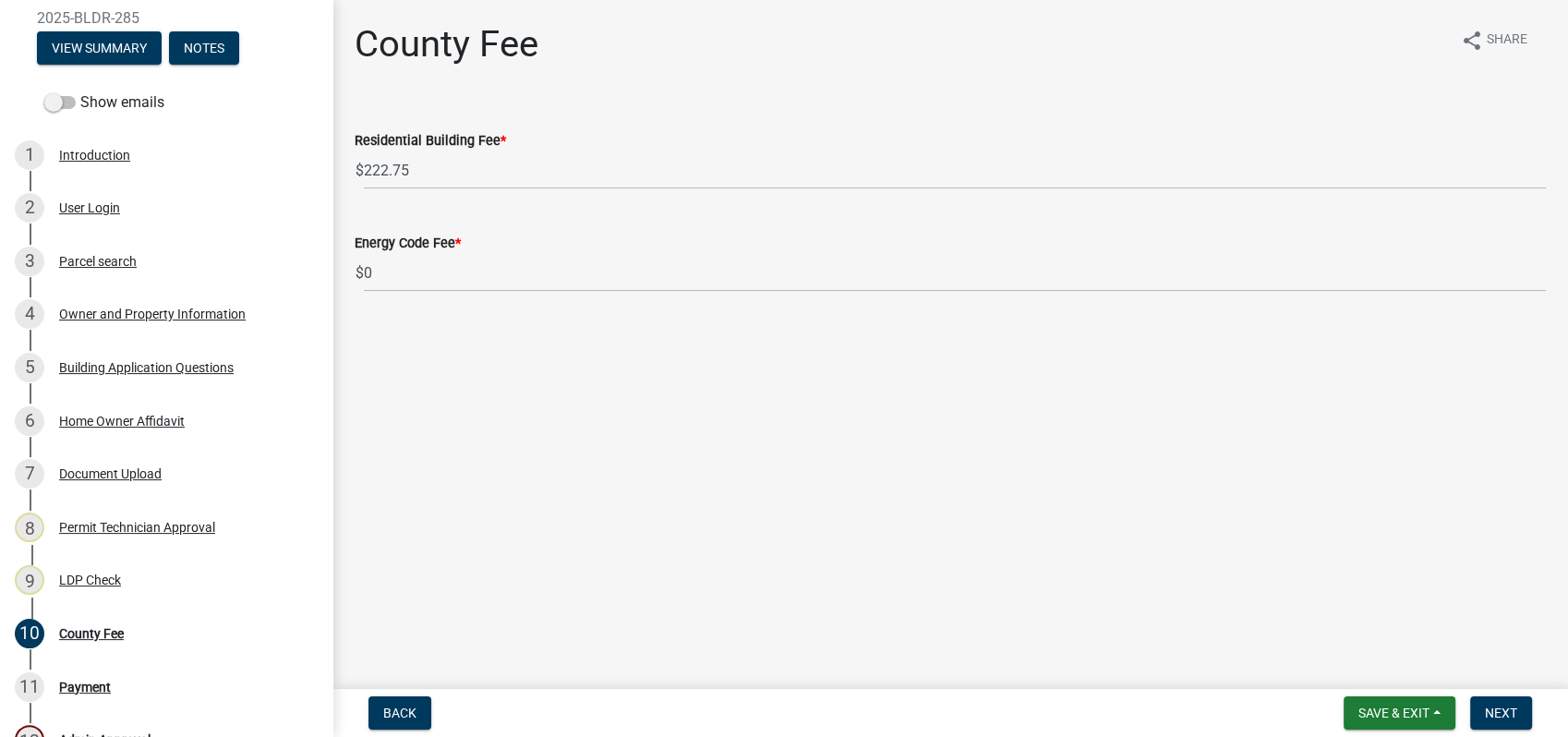
click at [1519, 732] on nav "Back Save & Exit Save Save & Exit Next" at bounding box center [950, 712] width 1236 height 48
click at [1502, 702] on button "Next" at bounding box center [1501, 713] width 62 height 34
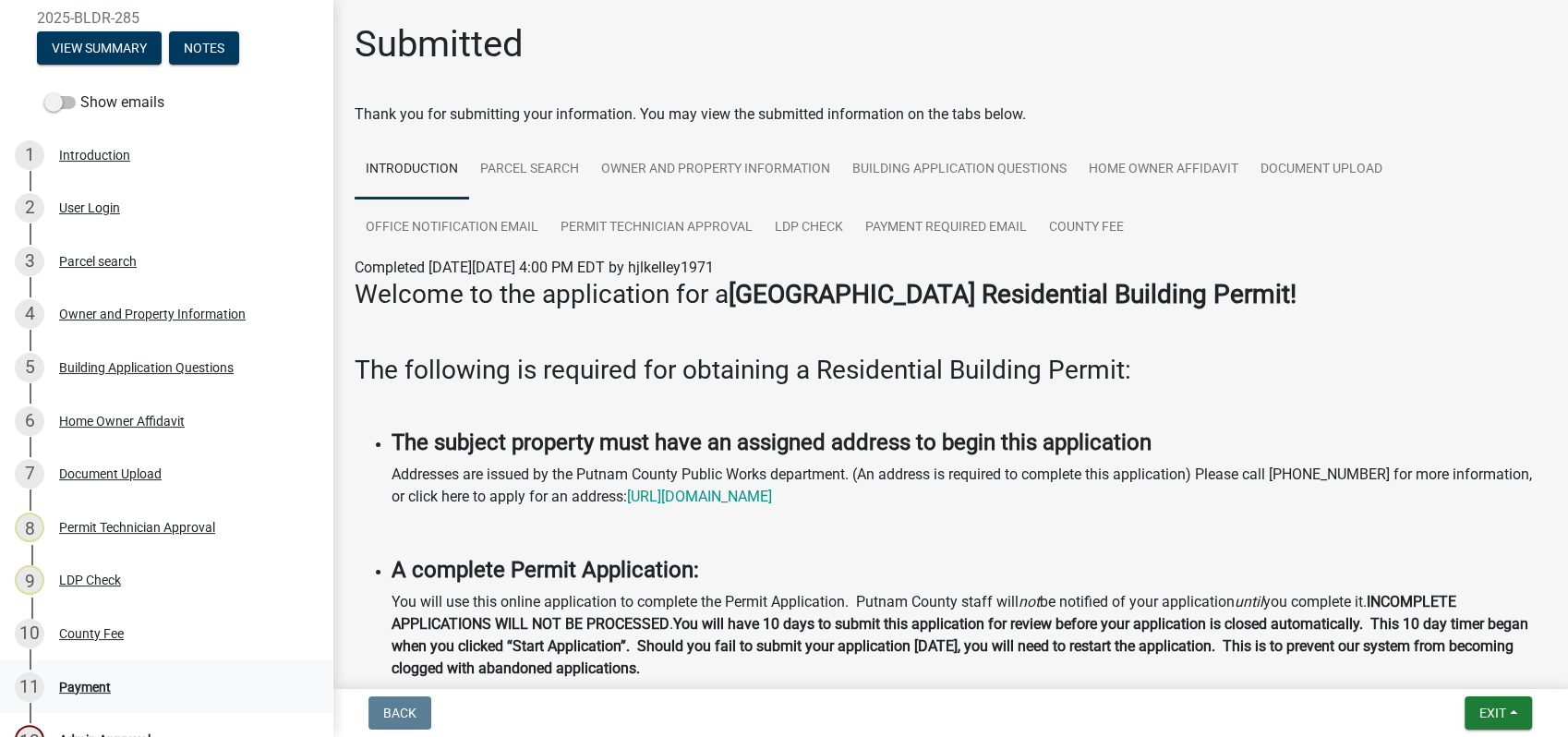
click at [90, 680] on div "Payment" at bounding box center [84, 687] width 51 height 13
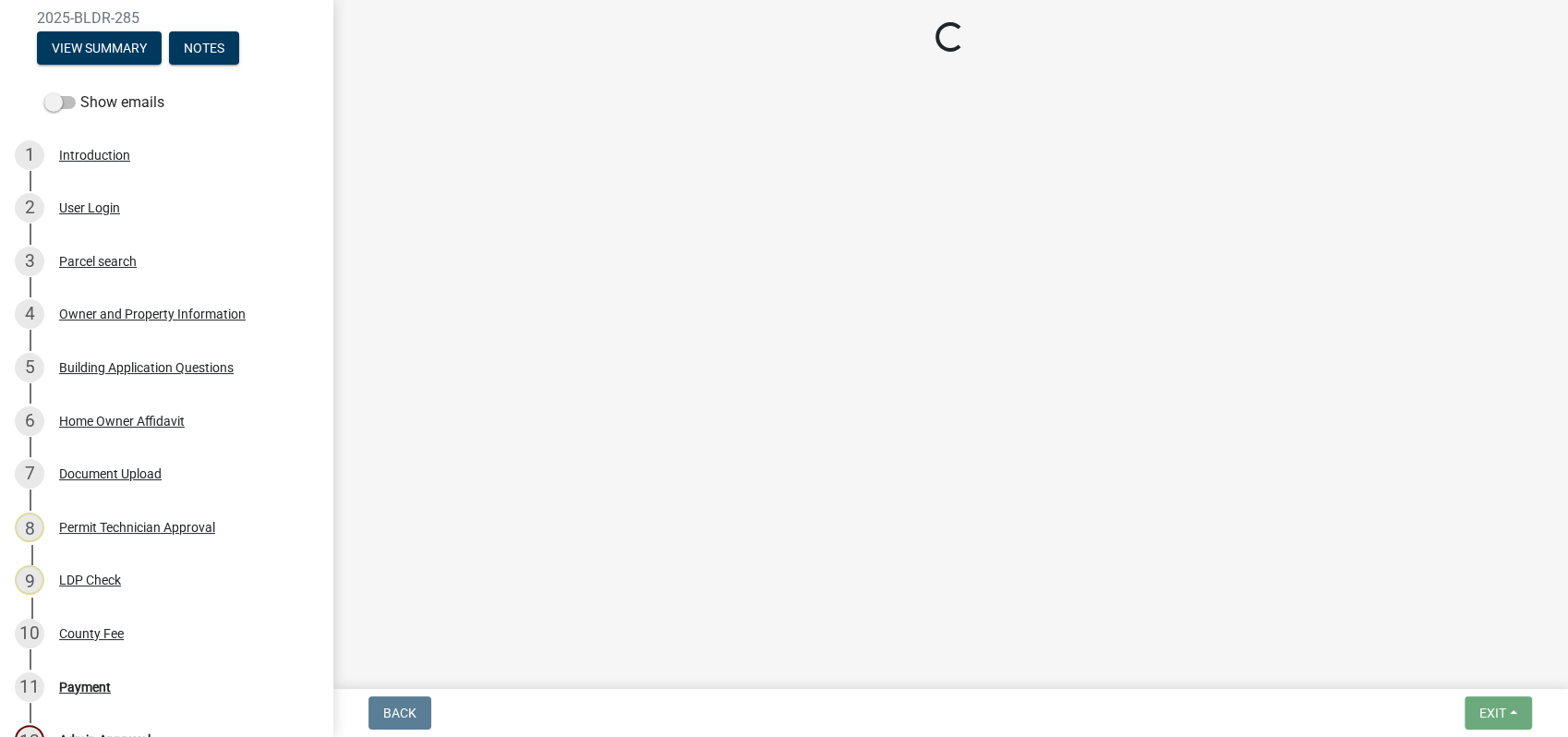
select select "3: 3"
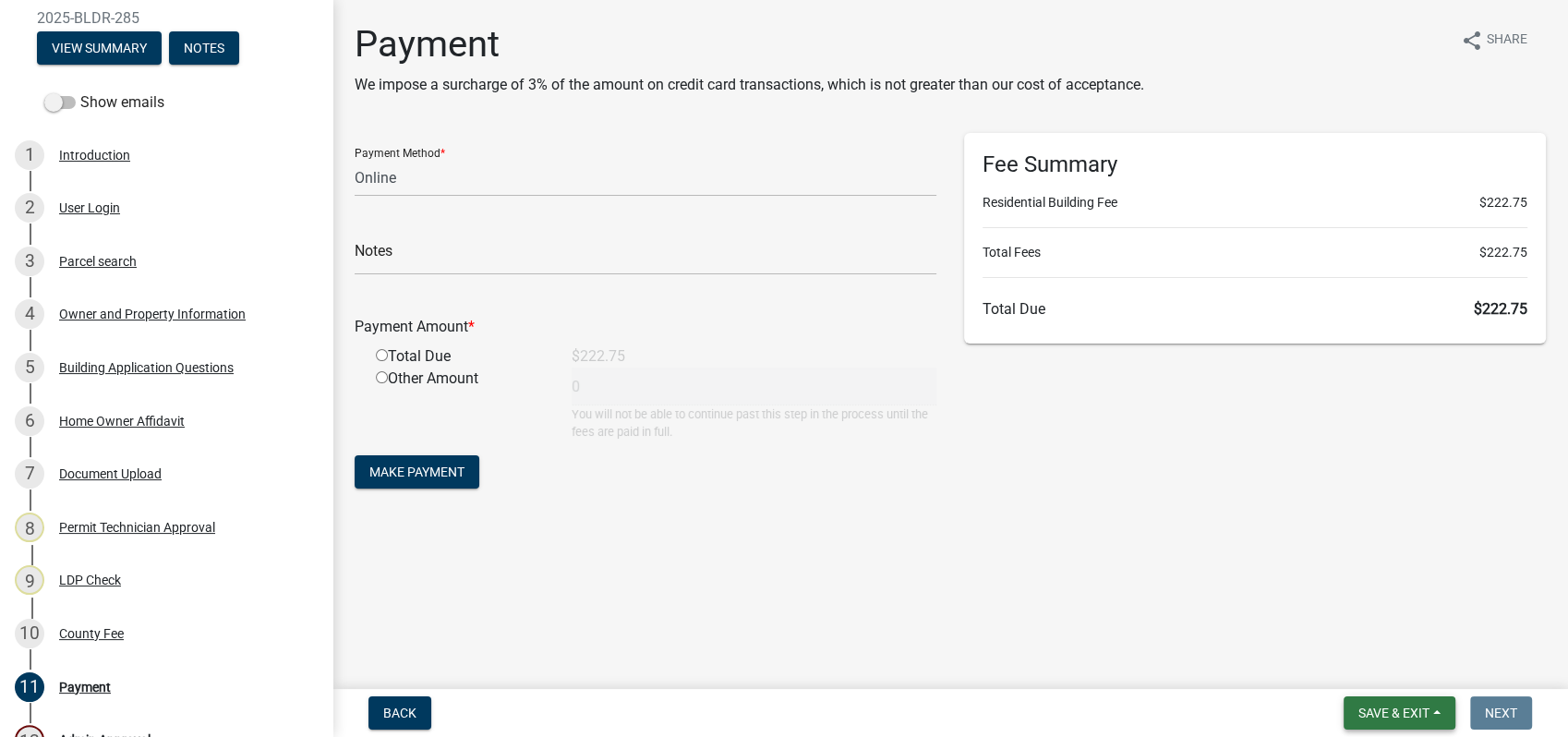
click at [1414, 711] on span "Save & Exit" at bounding box center [1394, 713] width 71 height 15
click at [1362, 664] on button "Save & Exit" at bounding box center [1381, 664] width 147 height 44
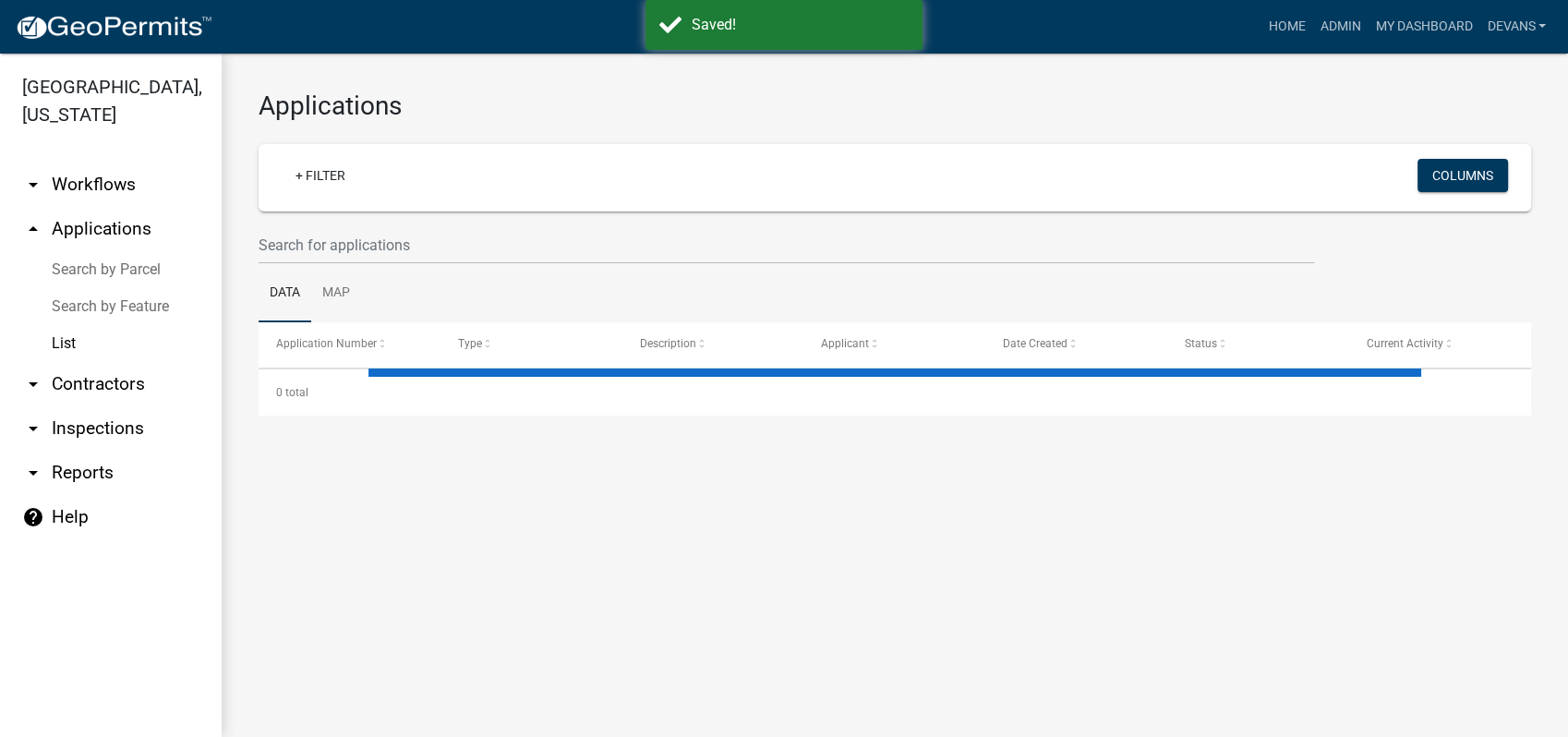
select select "1: 25"
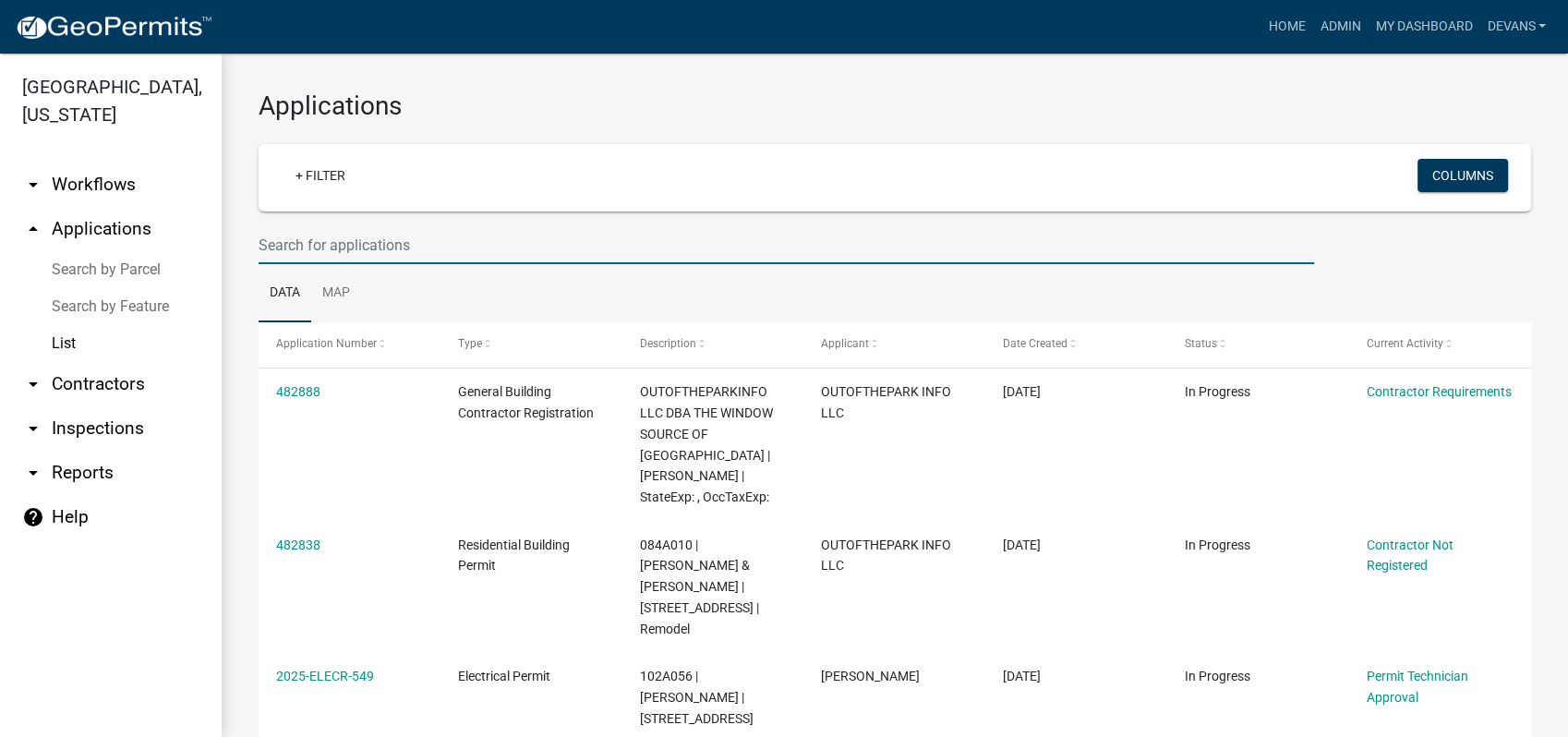
click at [310, 243] on input "text" at bounding box center [786, 244] width 1056 height 38
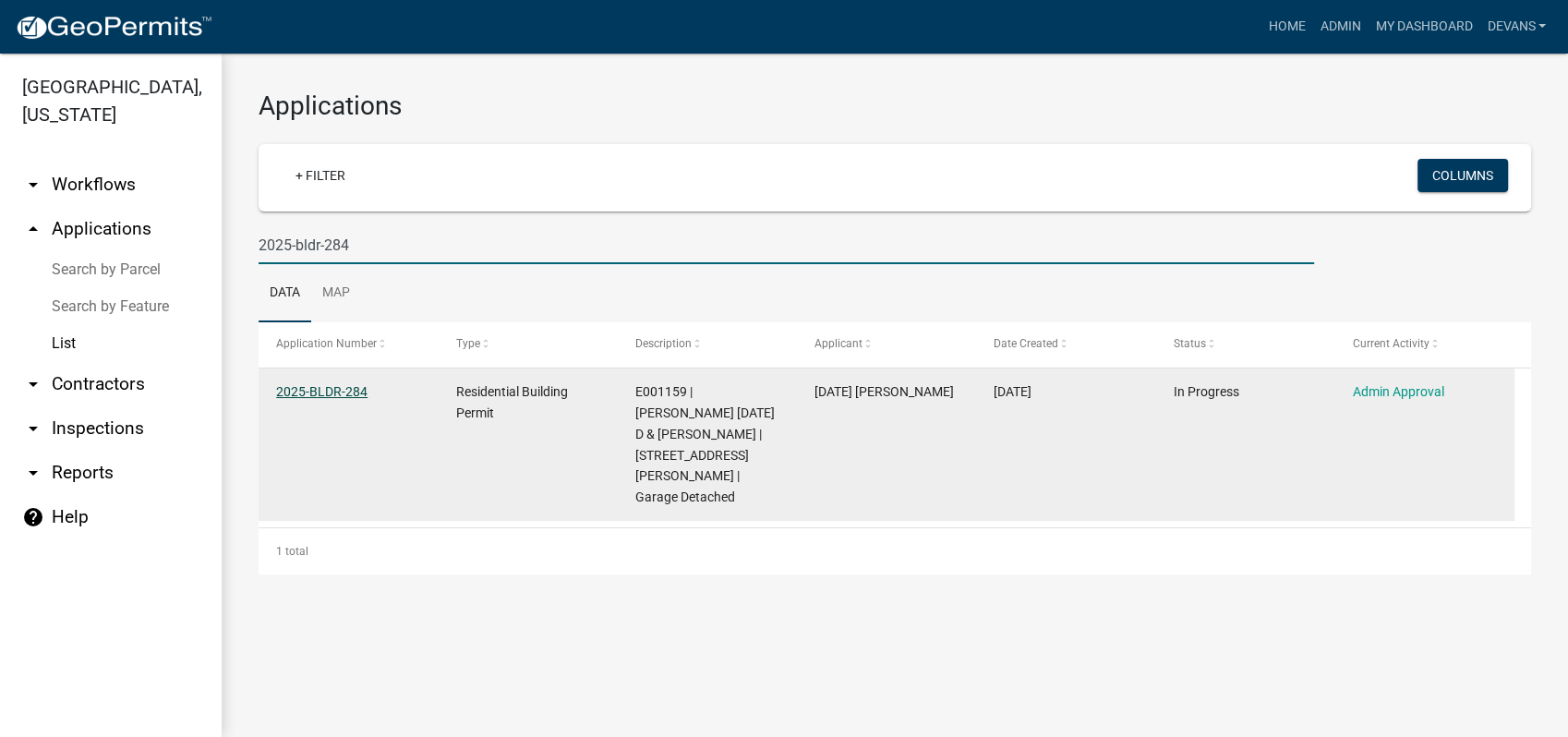
type input "2025-bldr-284"
click at [310, 388] on link "2025-BLDR-284" at bounding box center [322, 392] width 91 height 15
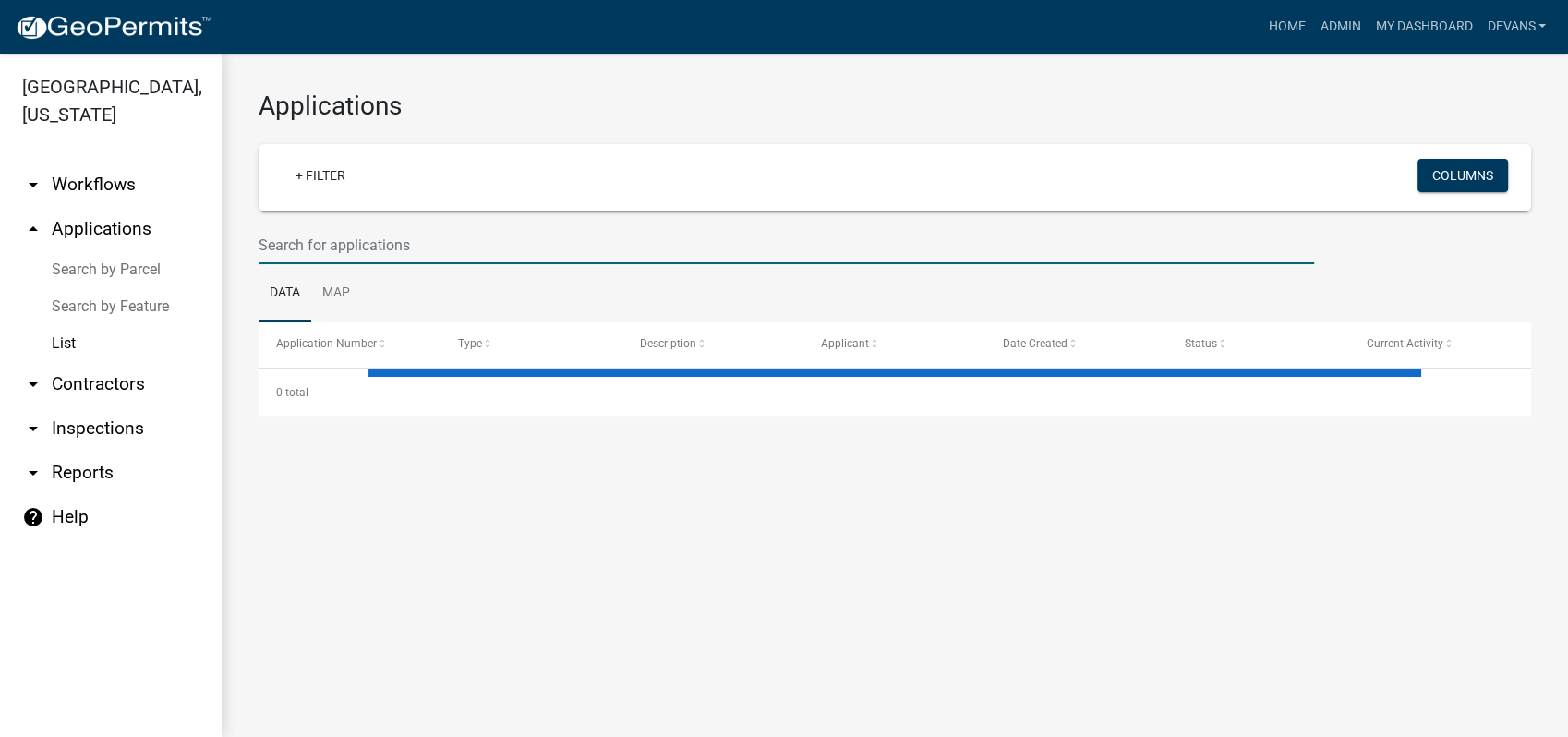
click at [355, 240] on input "text" at bounding box center [786, 244] width 1056 height 38
select select "1: 25"
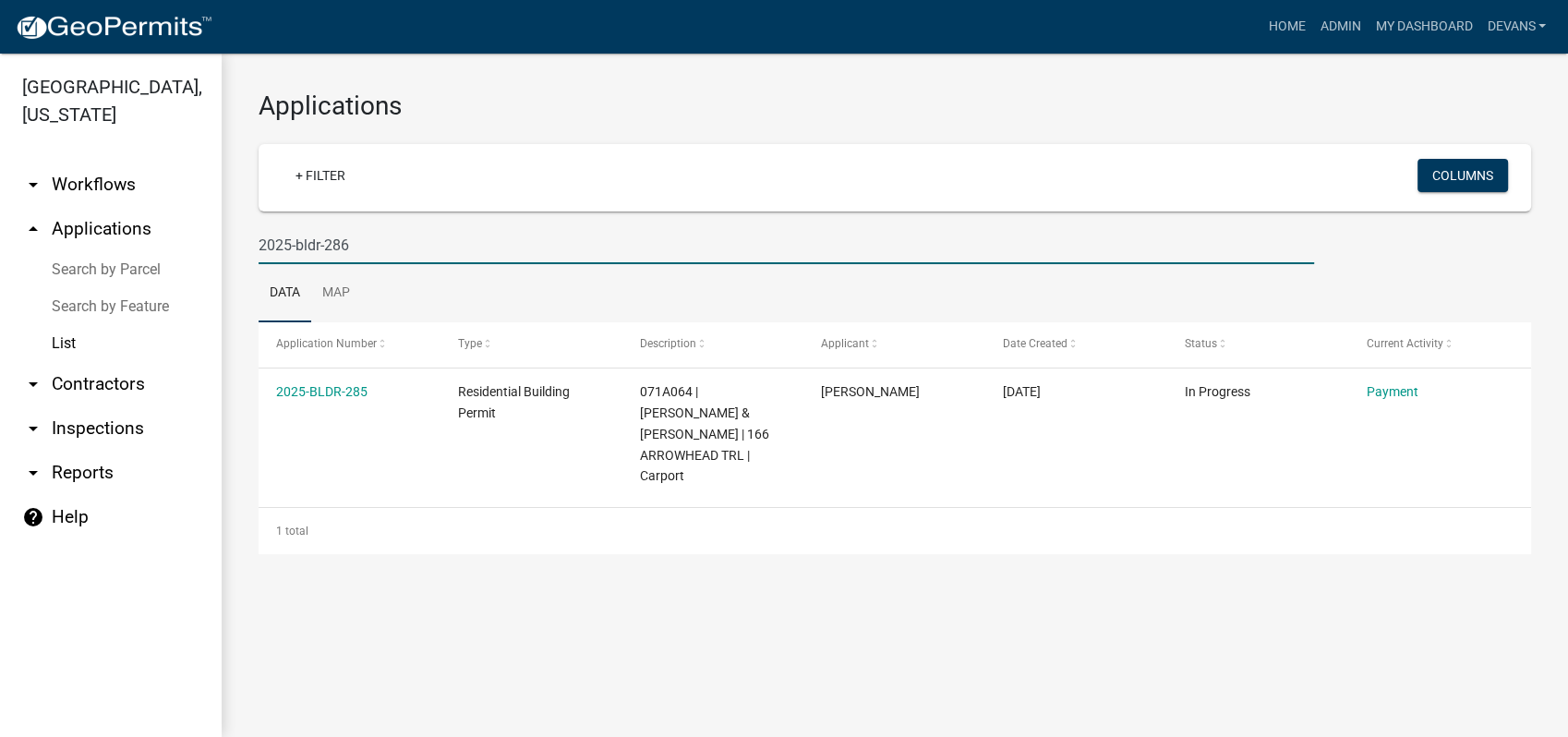
type input "2025-bldr-286"
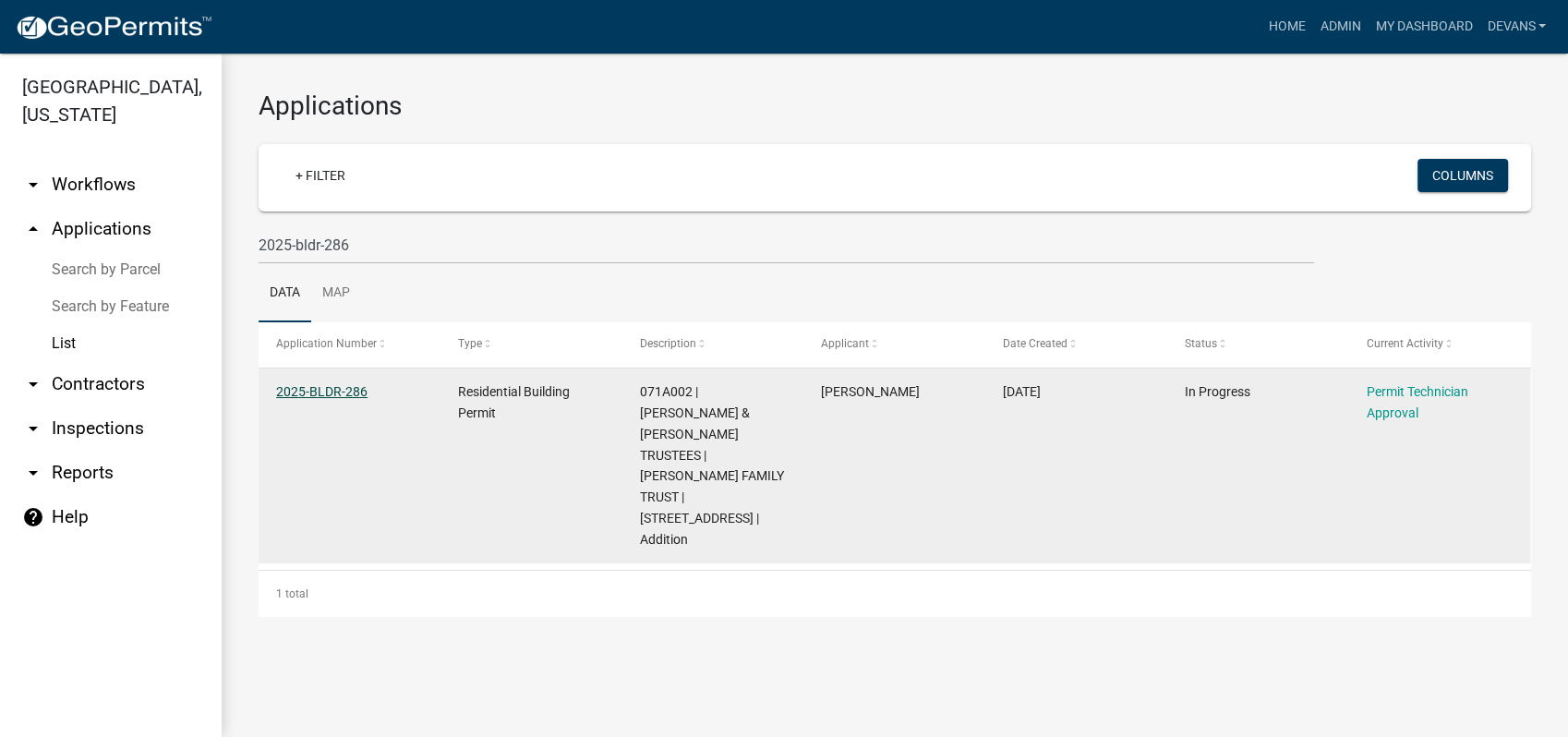
click at [315, 397] on link "2025-BLDR-286" at bounding box center [322, 392] width 91 height 15
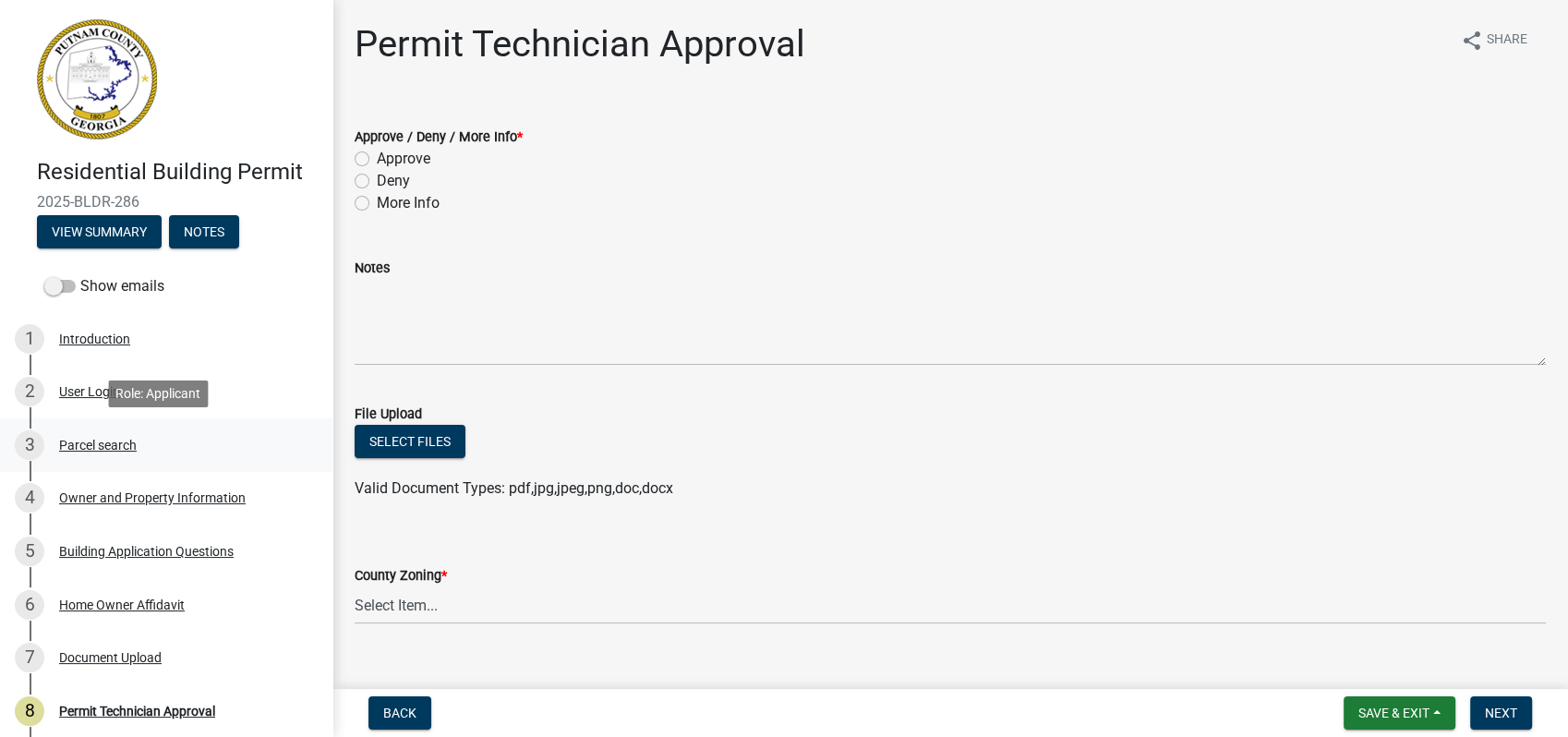
click at [74, 444] on div "Parcel search" at bounding box center [97, 445] width 77 height 13
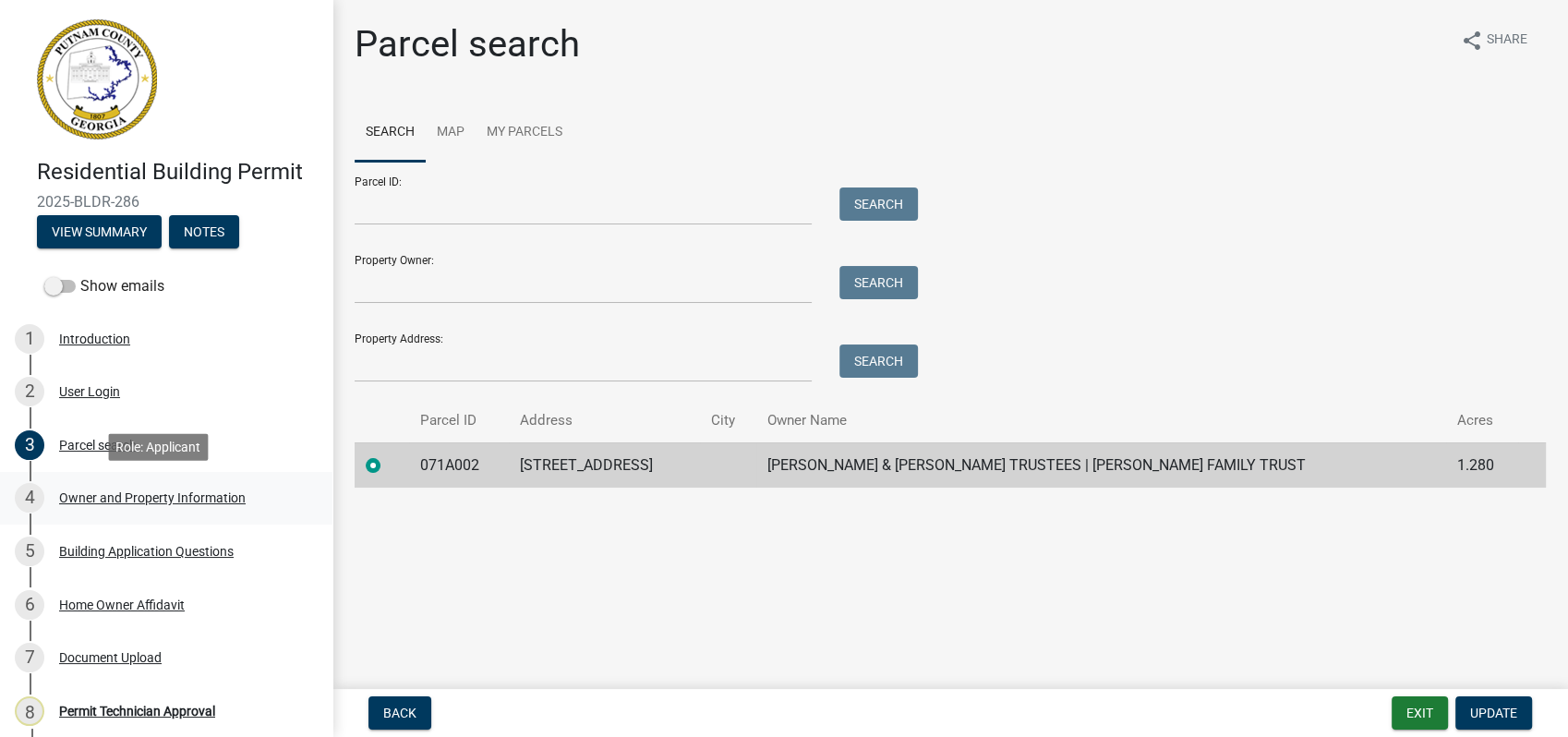
click at [147, 480] on link "4 Owner and Property Information" at bounding box center [166, 498] width 332 height 53
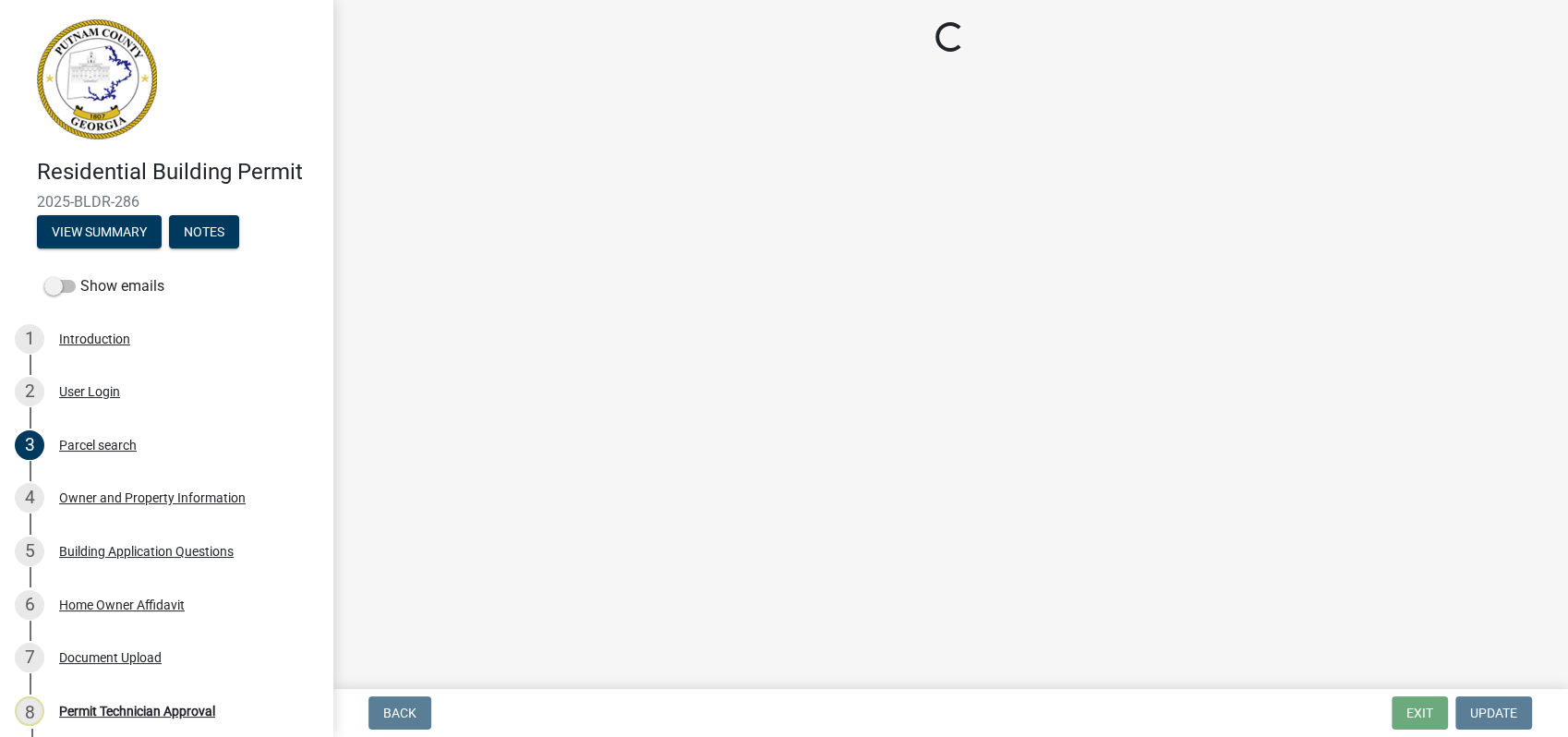
select select "a6b90f04-145f-43dc-a4e6-6d5ec8e28ec9"
select select "83394b22-4a11-496c-8e5c-75ade2e72faf"
select select "469c5908-2854-42d5-89ed-bee7fc26529e"
select select "6f1acead-4b1a-4680-ba5d-beeb03d30465"
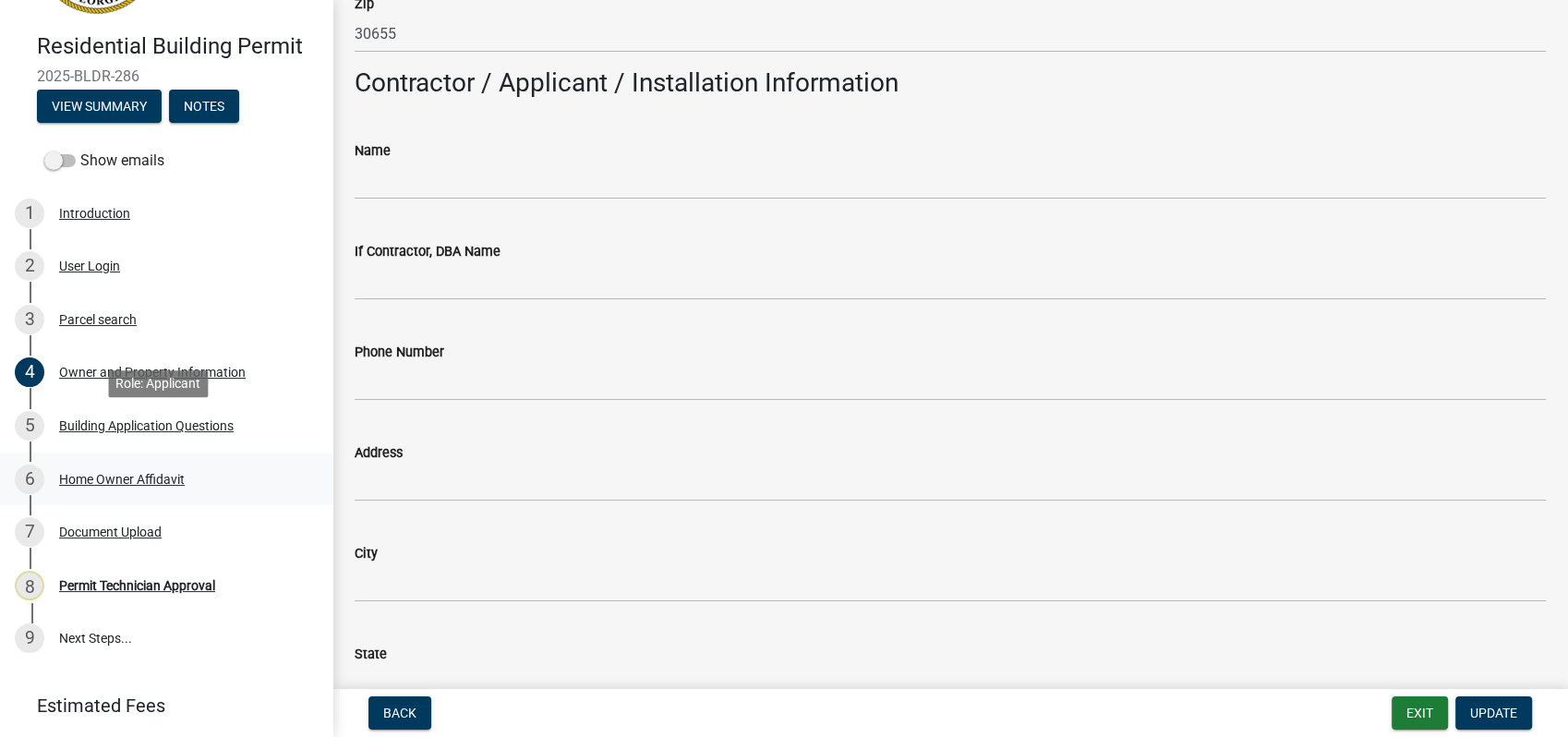
scroll to position [184, 0]
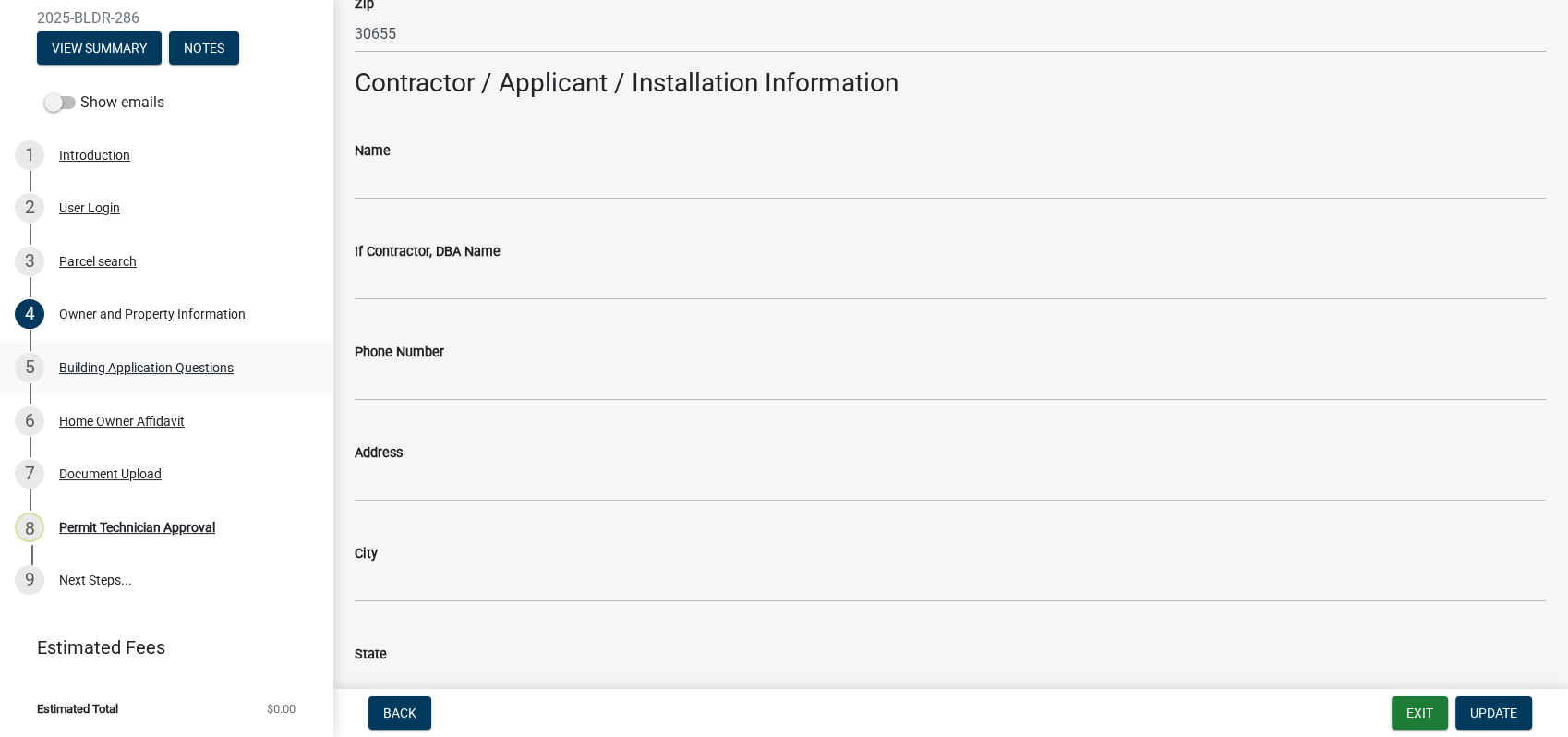
click at [186, 357] on div "5 Building Application Questions" at bounding box center [159, 368] width 288 height 30
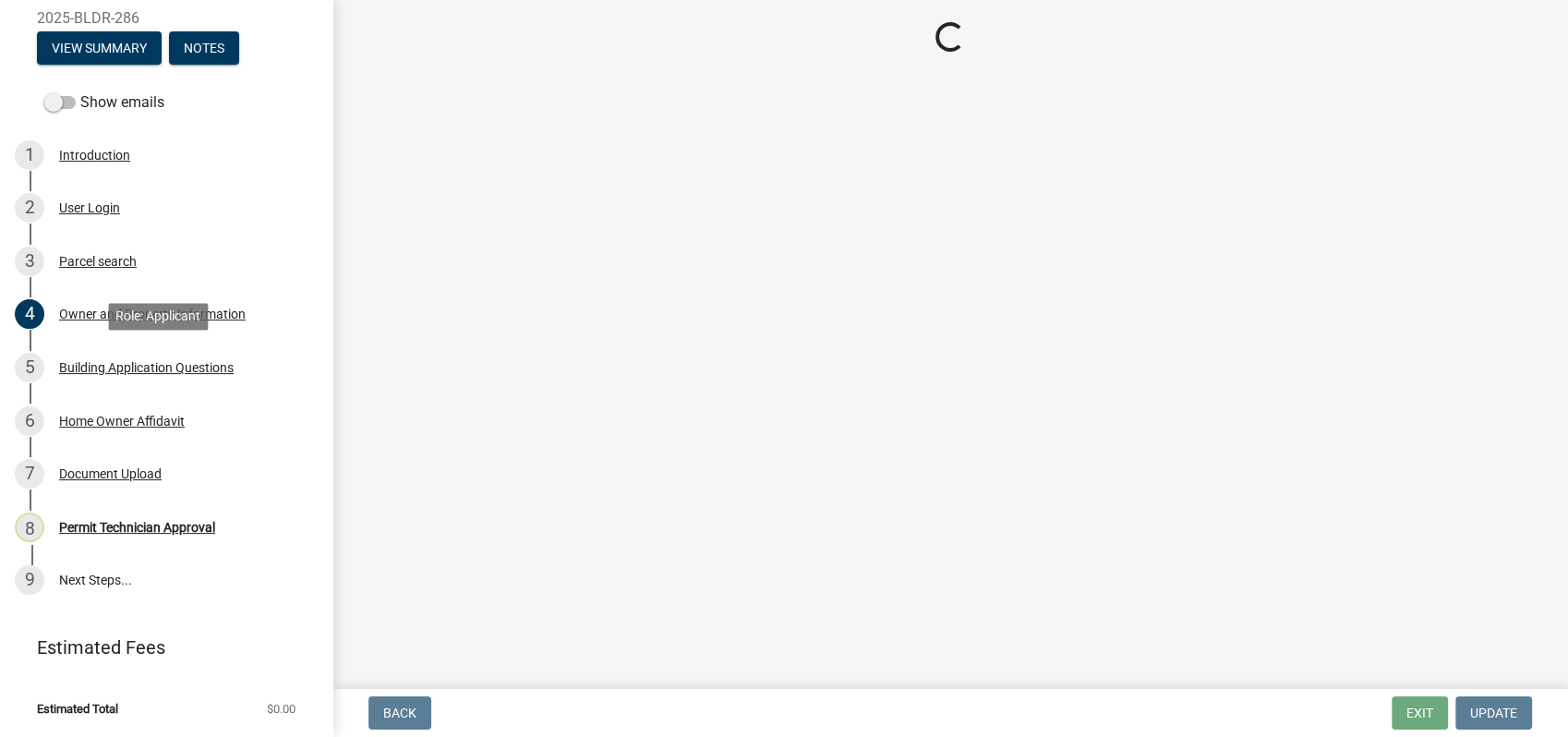
scroll to position [0, 0]
select select "ebf62bd9-0e77-42f1-a2f1-6aca02a789de"
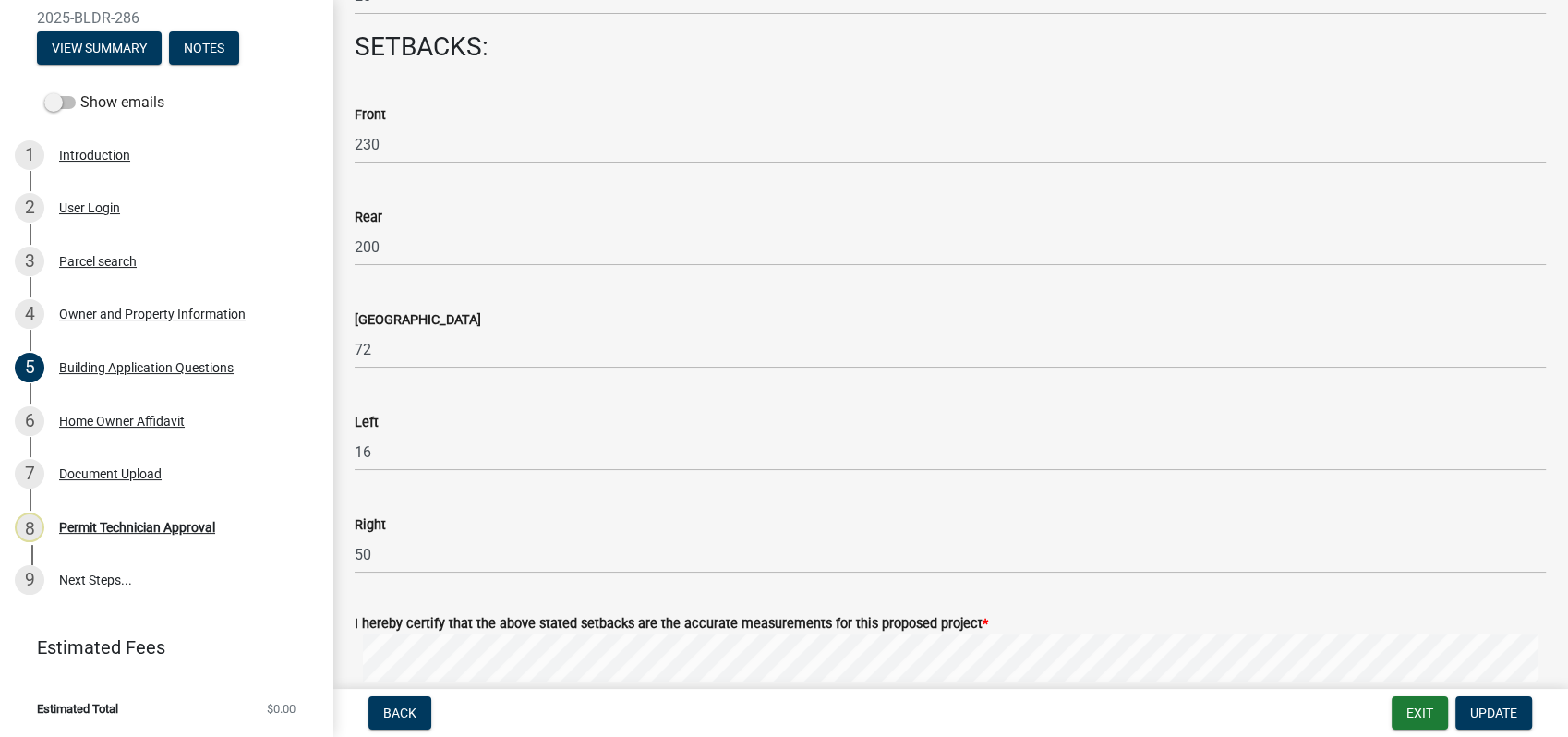
scroll to position [2666, 0]
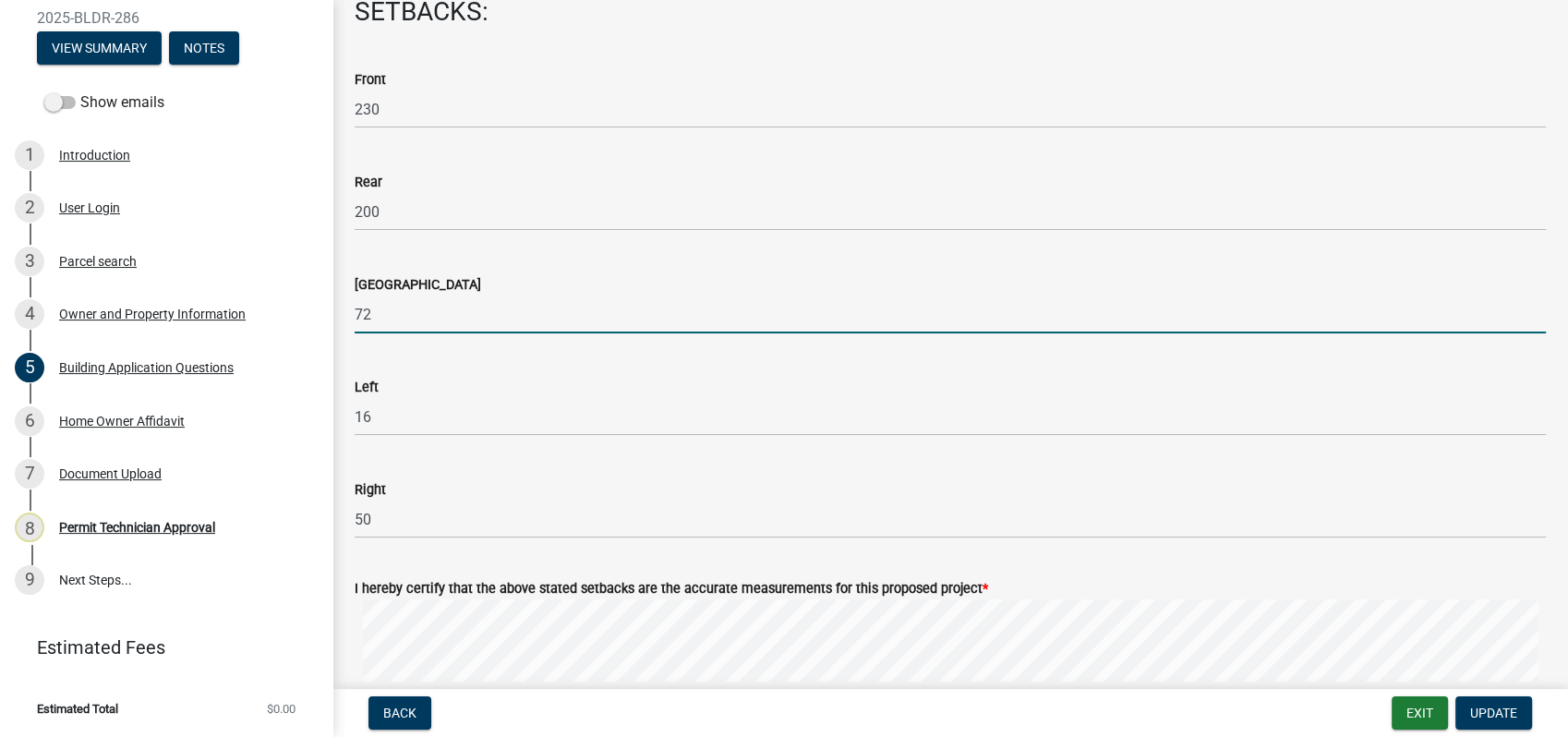
drag, startPoint x: 381, startPoint y: 309, endPoint x: 399, endPoint y: 262, distance: 50.3
click at [383, 304] on input "72" at bounding box center [950, 314] width 1192 height 38
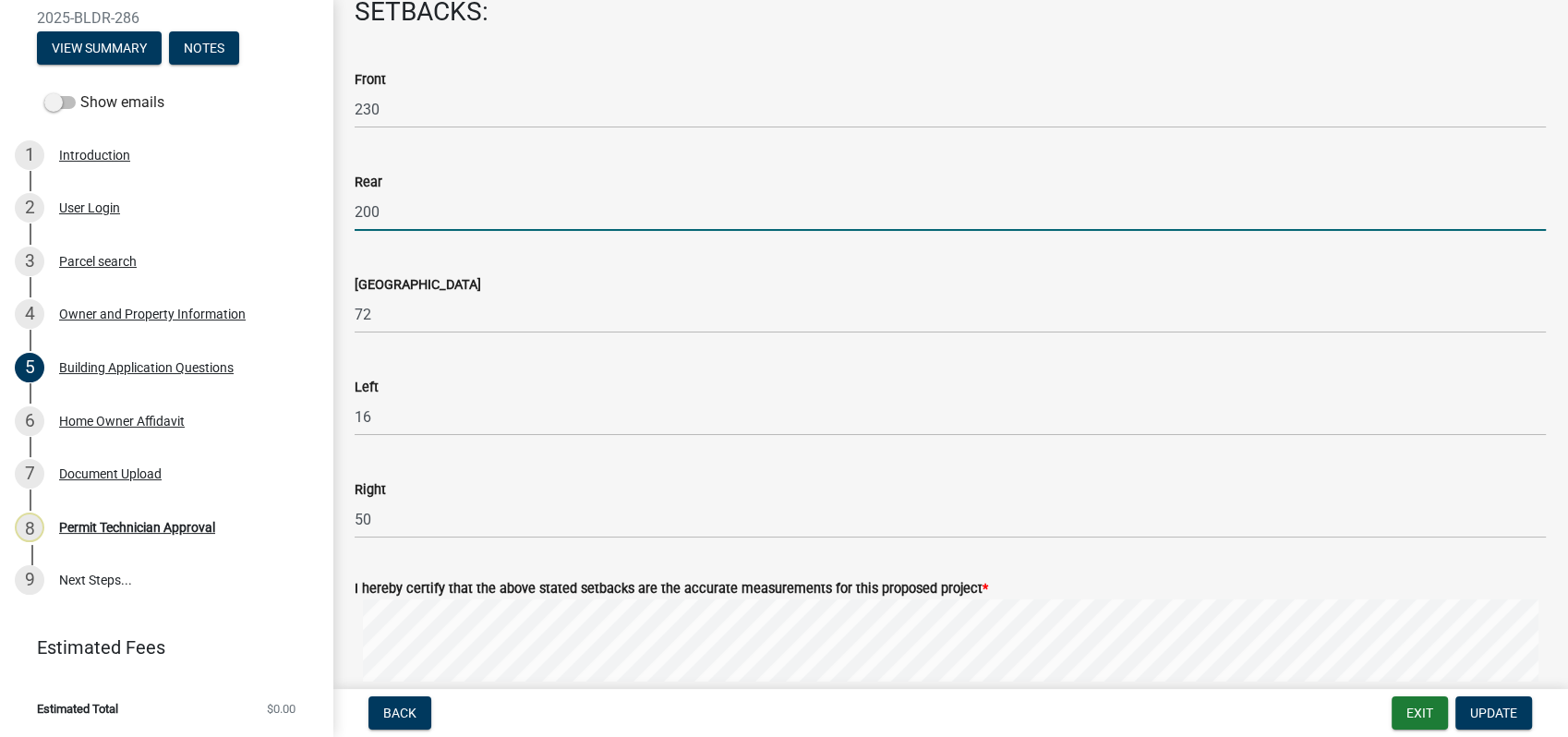
drag, startPoint x: 378, startPoint y: 200, endPoint x: 316, endPoint y: 199, distance: 62.0
click at [316, 199] on div "Residential Building Permit 2025-BLDR-286 View Summary Notes Show emails 1 Intr…" at bounding box center [784, 368] width 1568 height 737
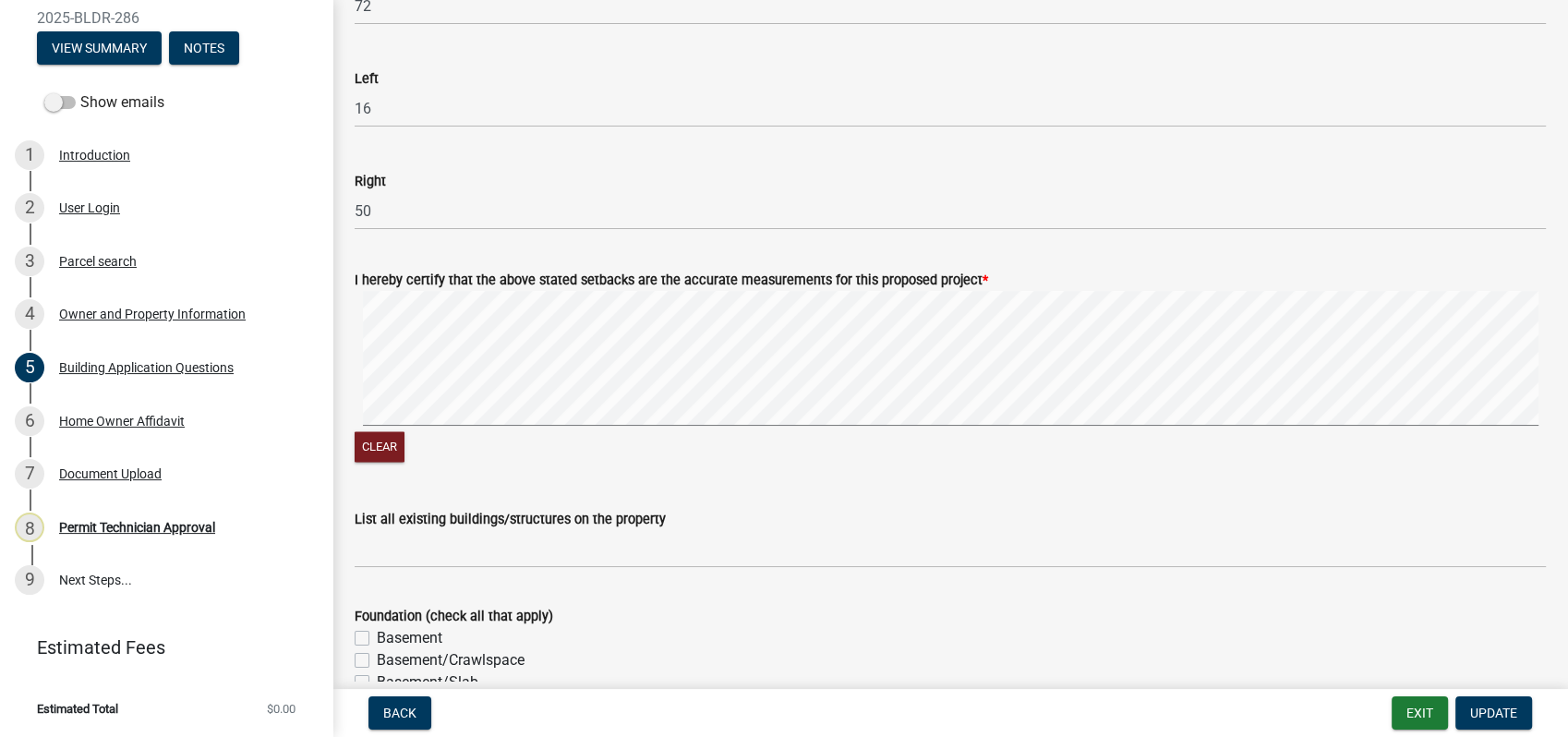
scroll to position [3282, 0]
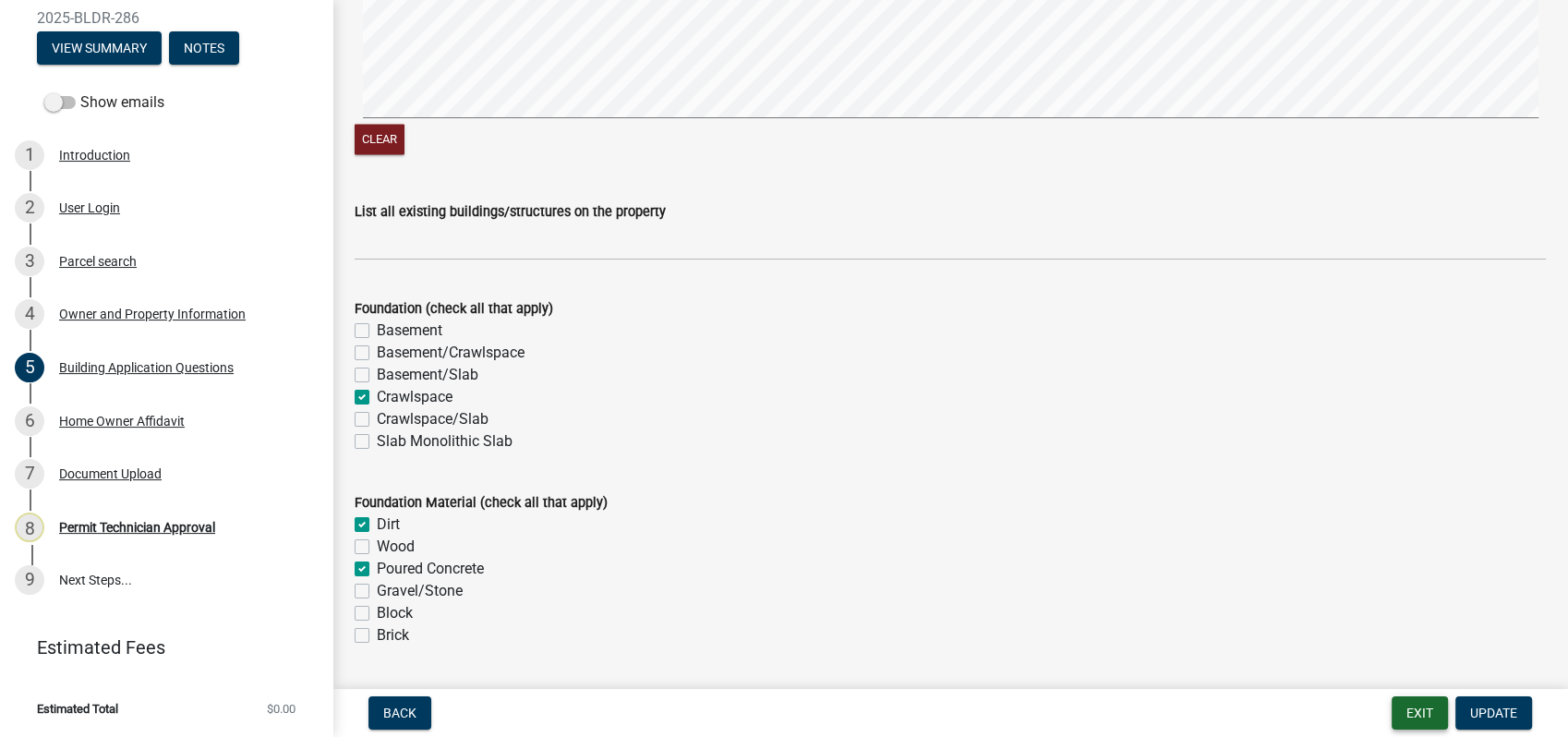
drag, startPoint x: 1413, startPoint y: 712, endPoint x: 1048, endPoint y: 684, distance: 366.1
click at [1086, 736] on html "Internet Explorer does NOT work with GeoPermits. Get a new browser for more sec…" at bounding box center [784, 368] width 1568 height 737
click at [1490, 714] on span "Update" at bounding box center [1493, 713] width 47 height 15
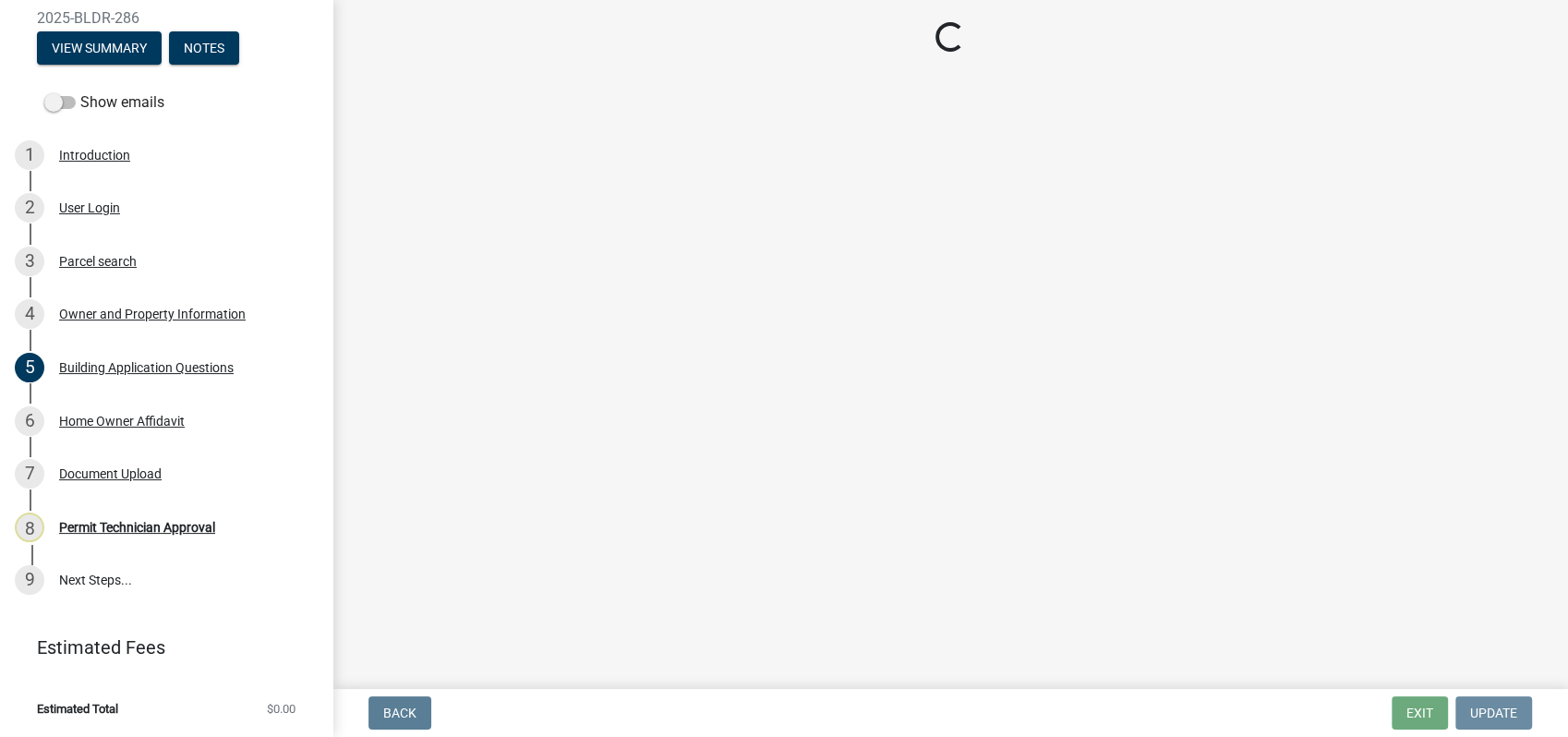
scroll to position [0, 0]
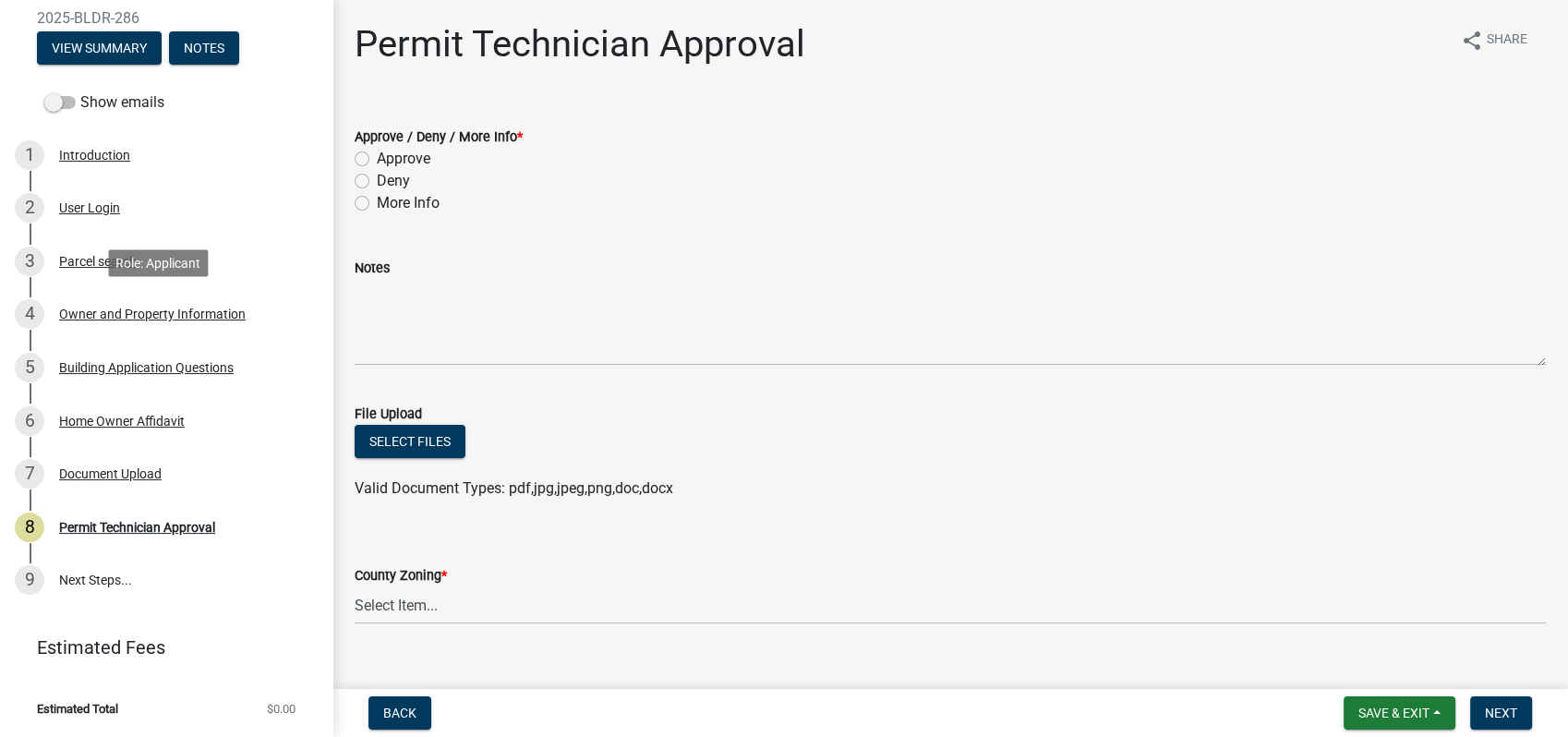
click at [147, 309] on div "Owner and Property Information" at bounding box center [152, 314] width 187 height 13
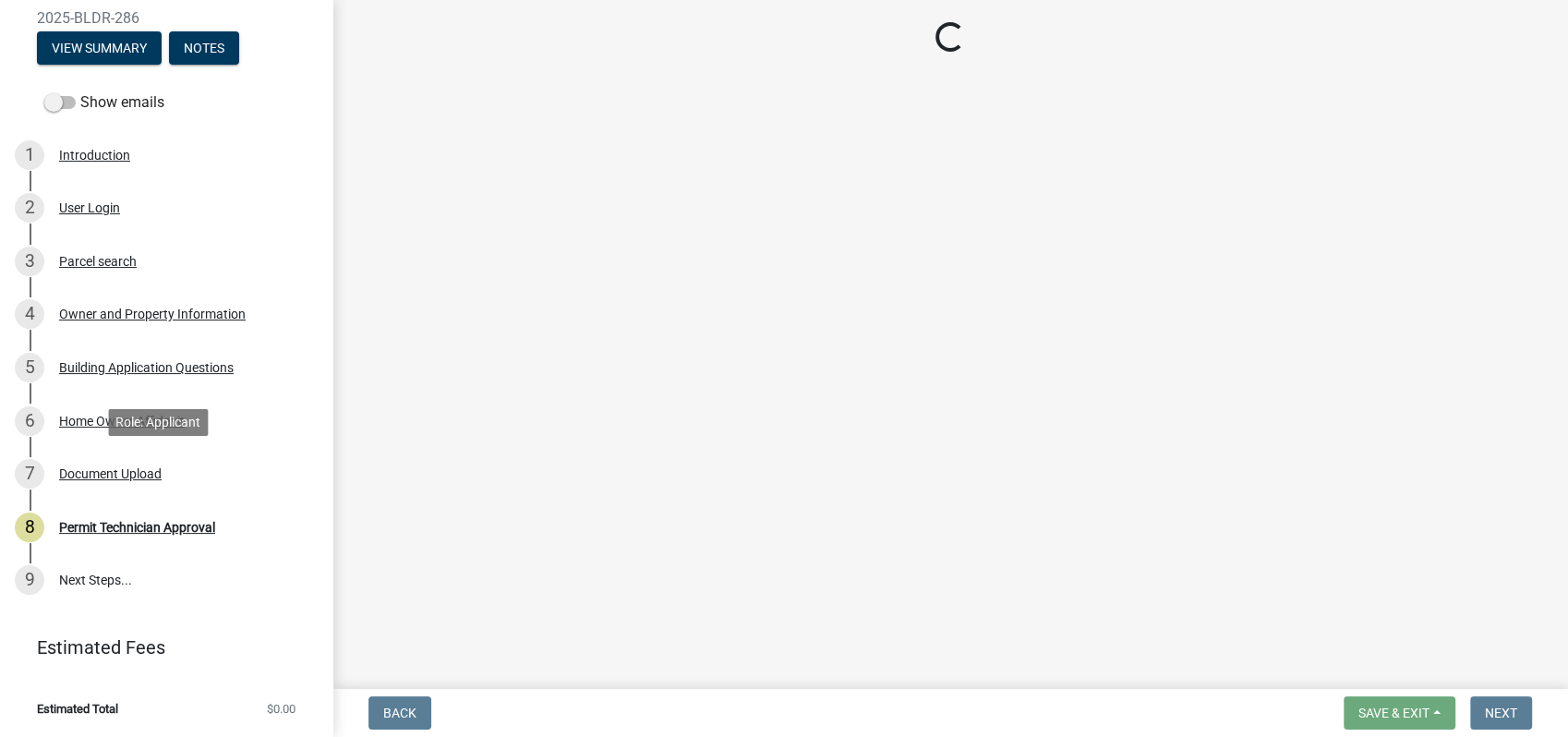
select select "a6b90f04-145f-43dc-a4e6-6d5ec8e28ec9"
select select "83394b22-4a11-496c-8e5c-75ade2e72faf"
select select "469c5908-2854-42d5-89ed-bee7fc26529e"
select select "6f1acead-4b1a-4680-ba5d-beeb03d30465"
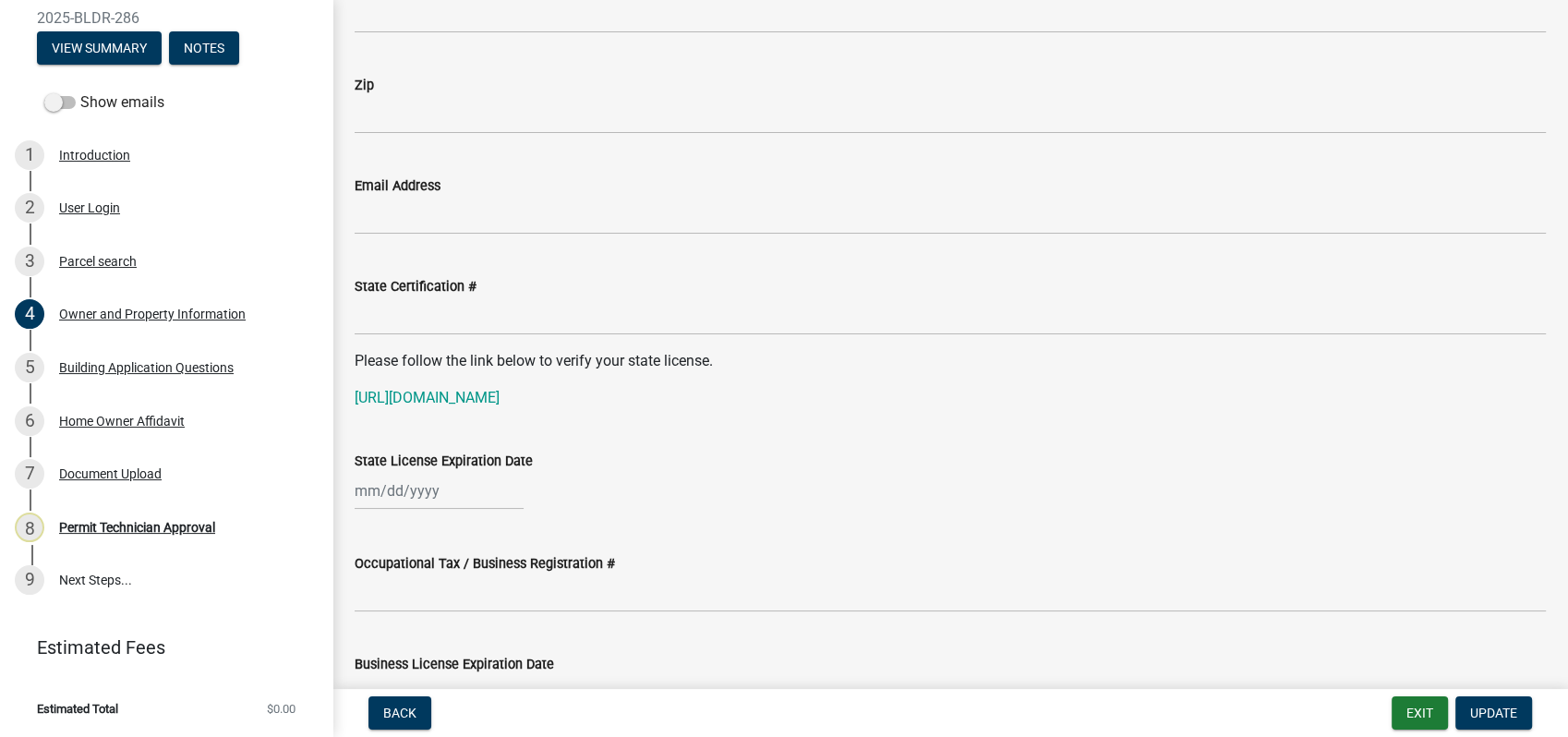
scroll to position [2358, 0]
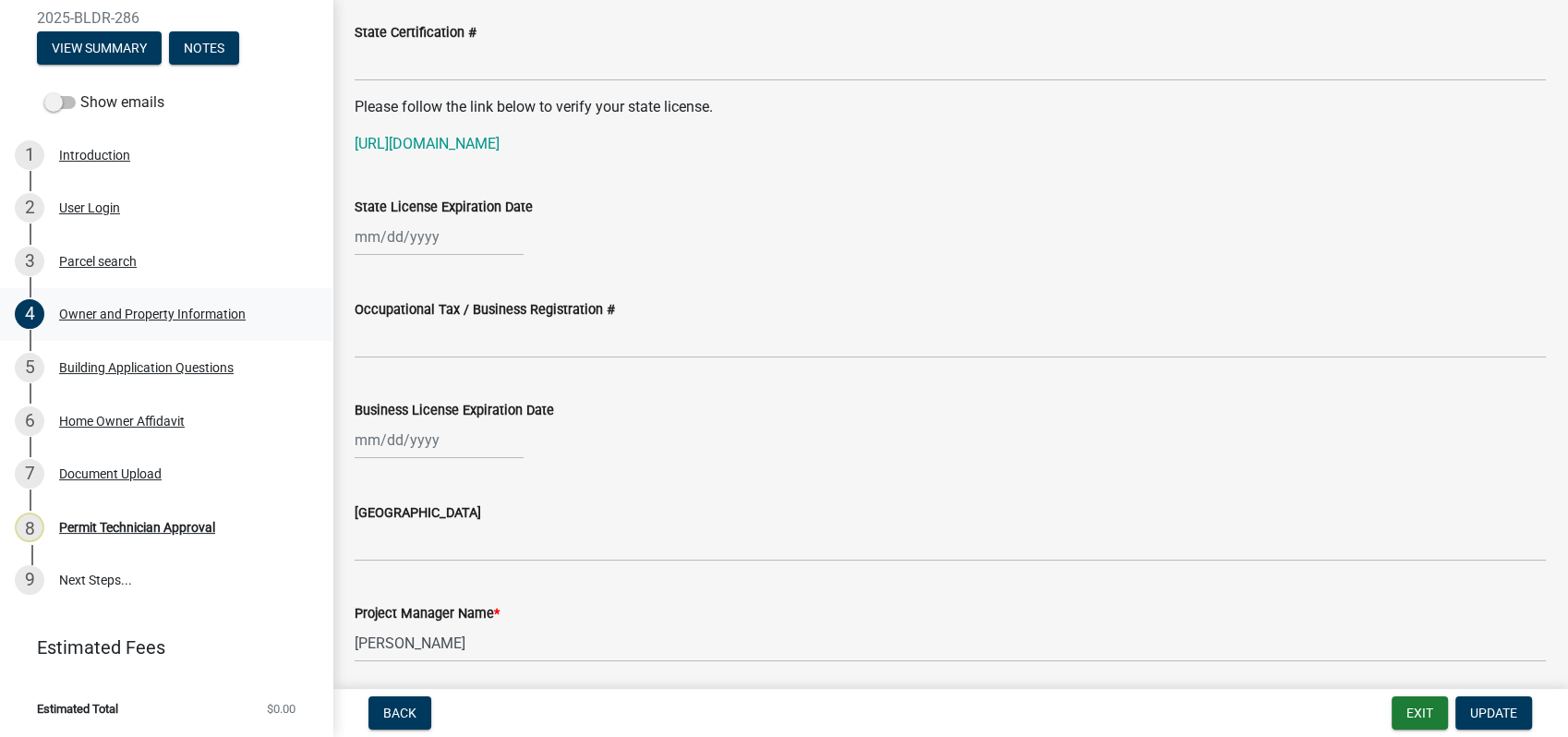
click at [138, 310] on div "Owner and Property Information" at bounding box center [152, 314] width 187 height 13
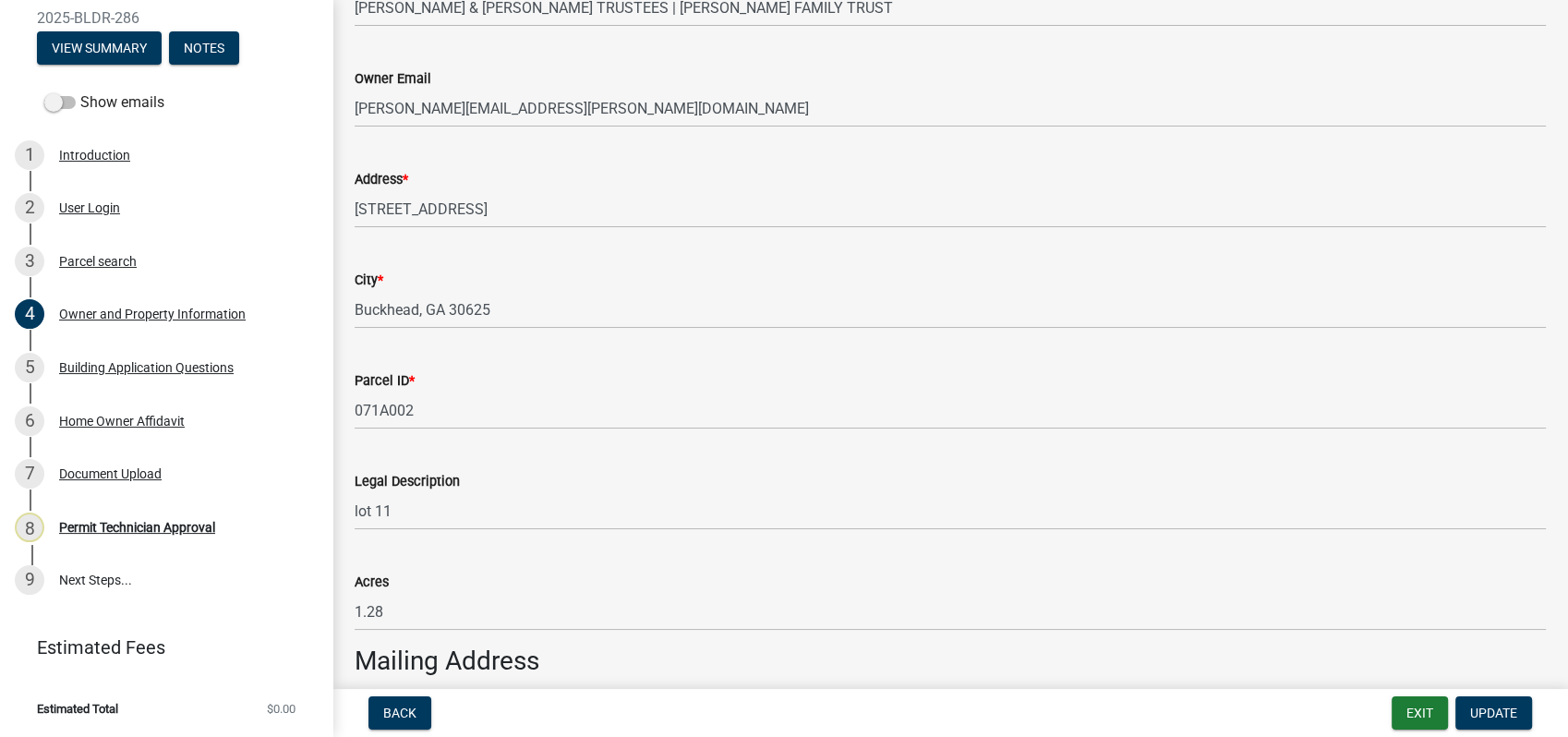
scroll to position [512, 0]
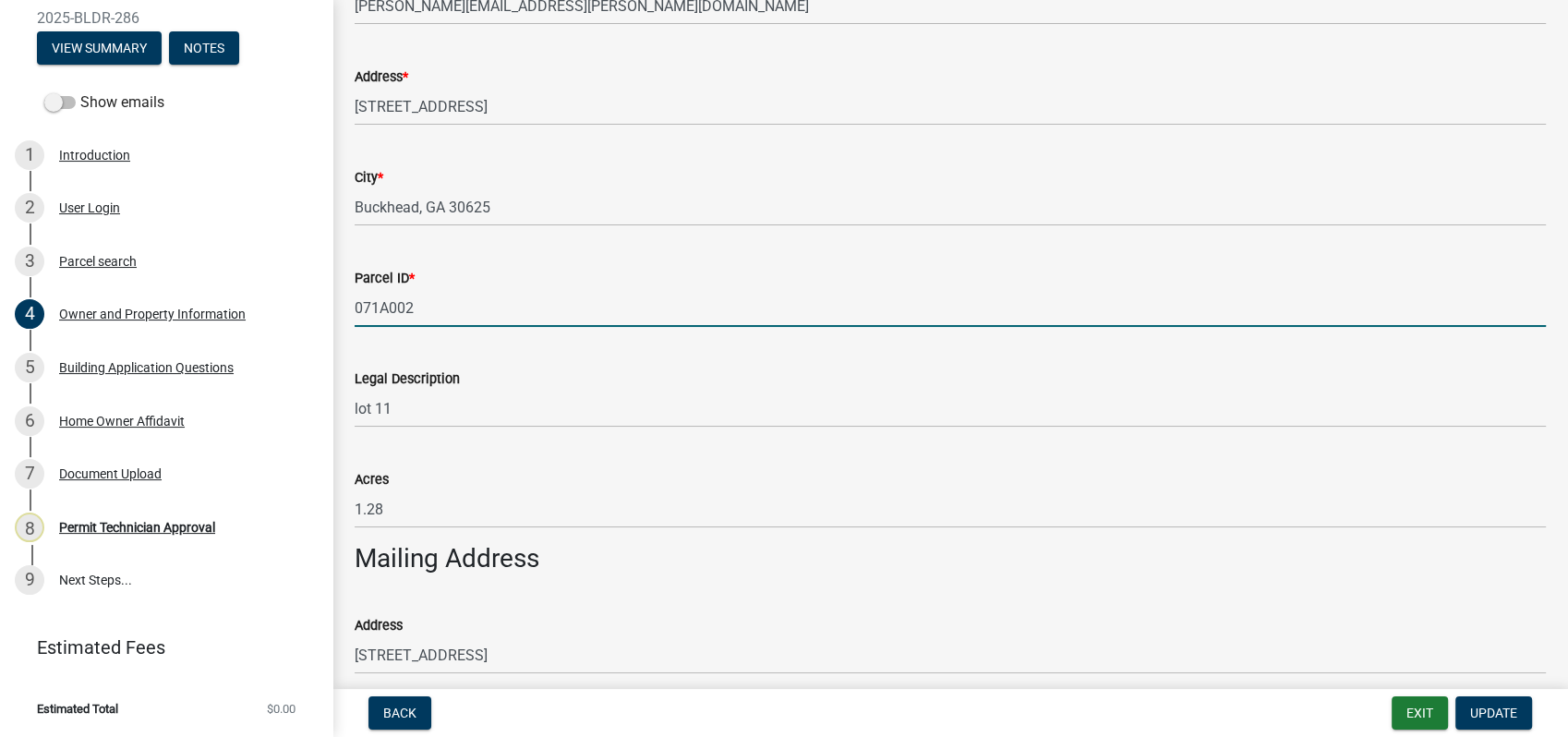
click at [600, 301] on input "071A002" at bounding box center [950, 308] width 1192 height 38
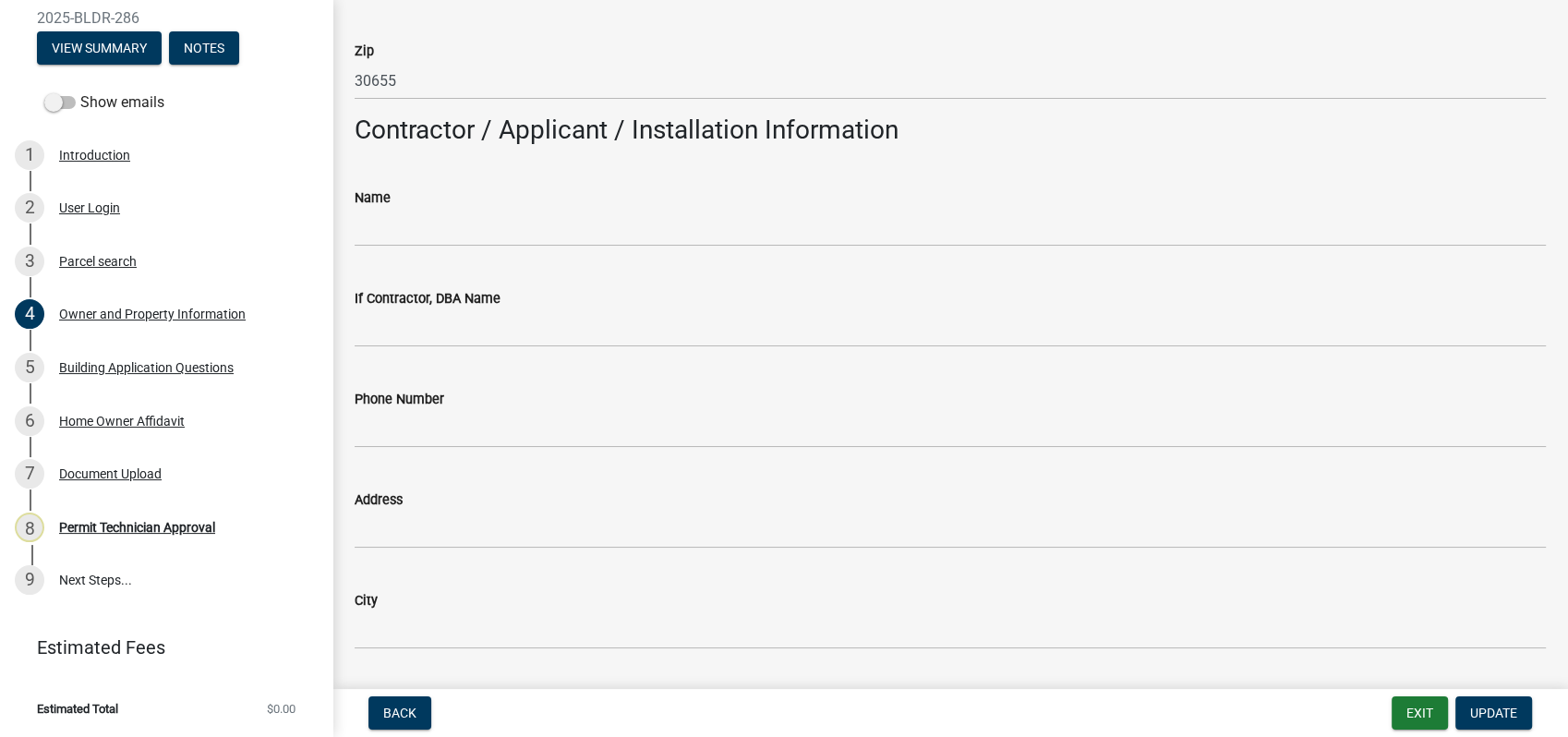
scroll to position [1436, 0]
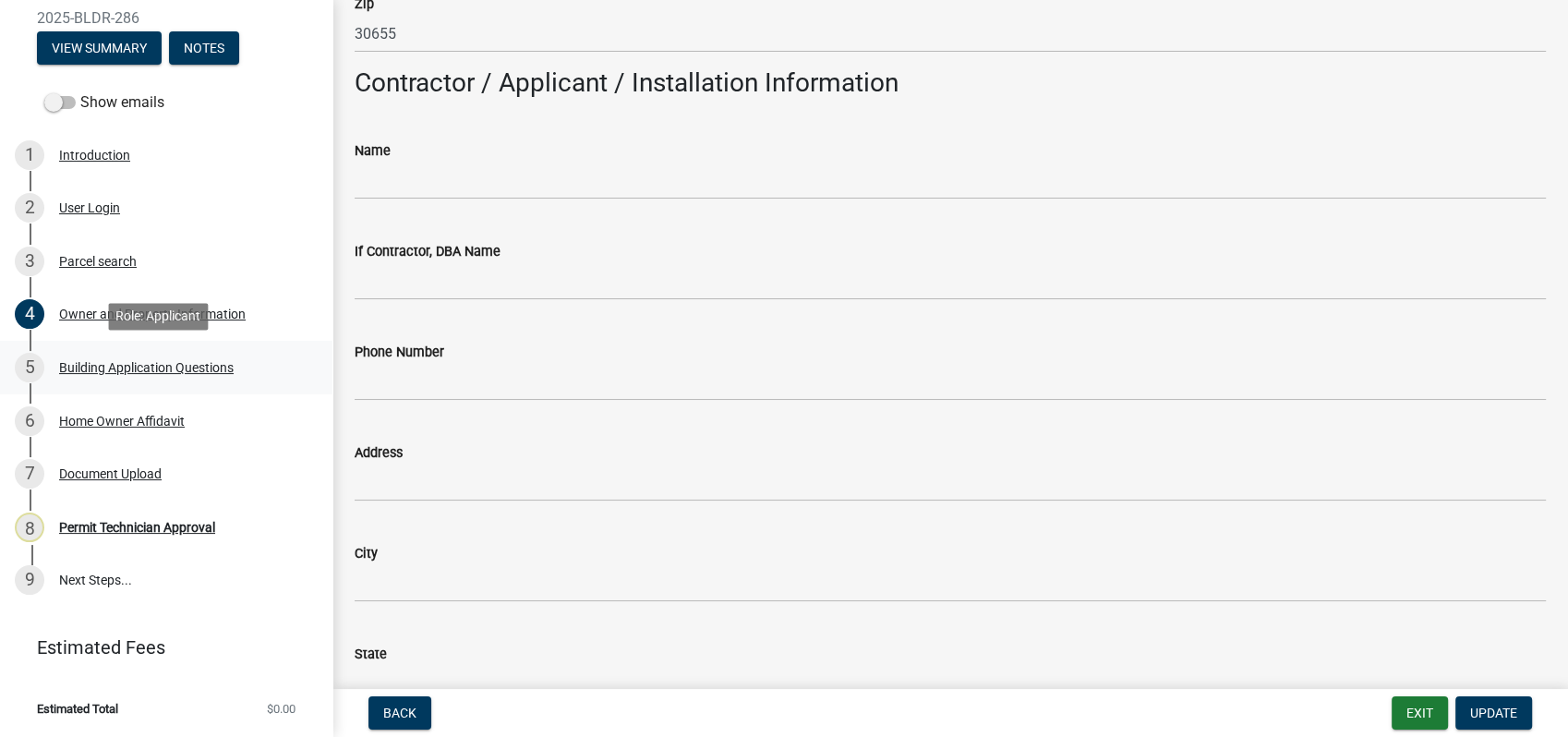
click at [147, 368] on div "Building Application Questions" at bounding box center [146, 368] width 175 height 13
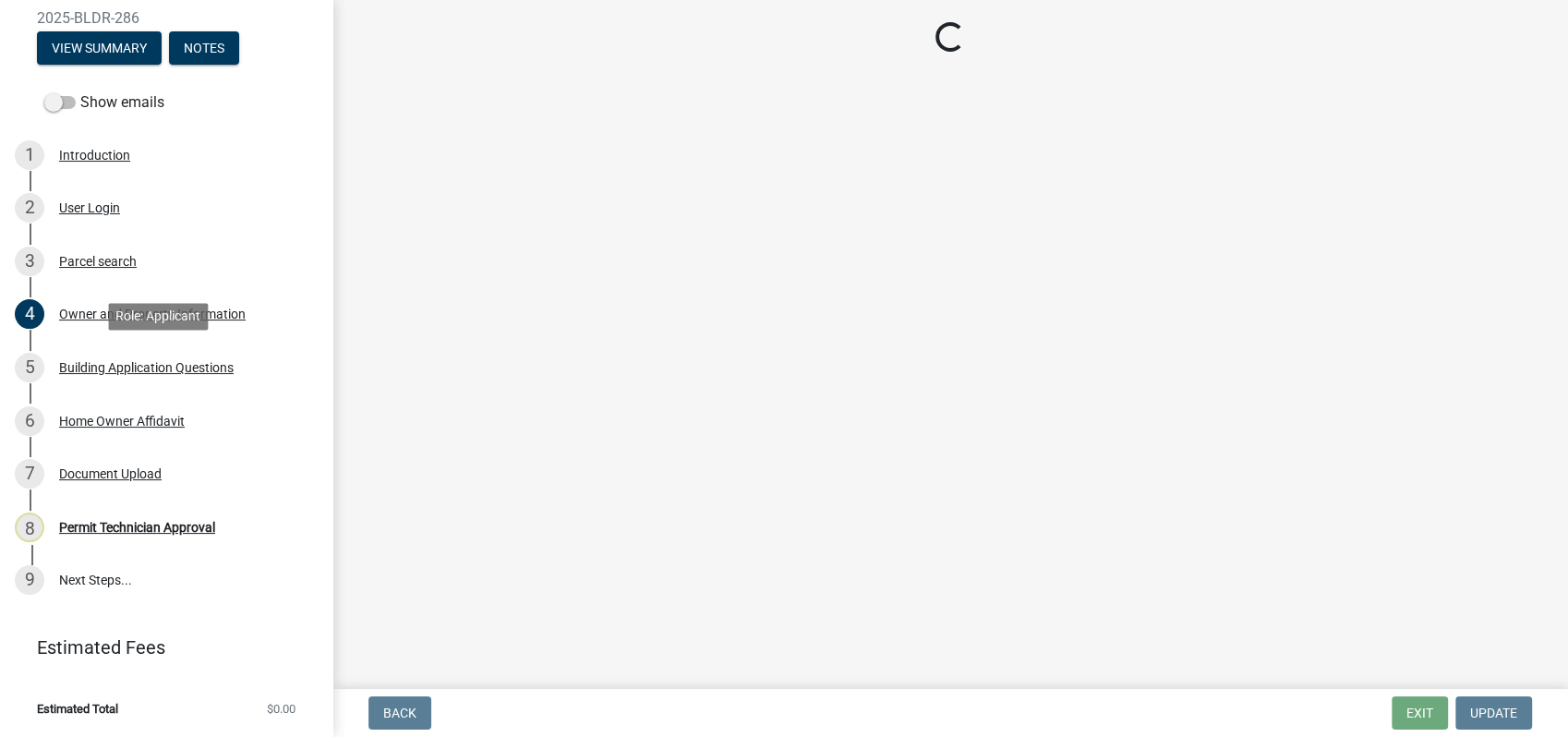
scroll to position [0, 0]
select select "ebf62bd9-0e77-42f1-a2f1-6aca02a789de"
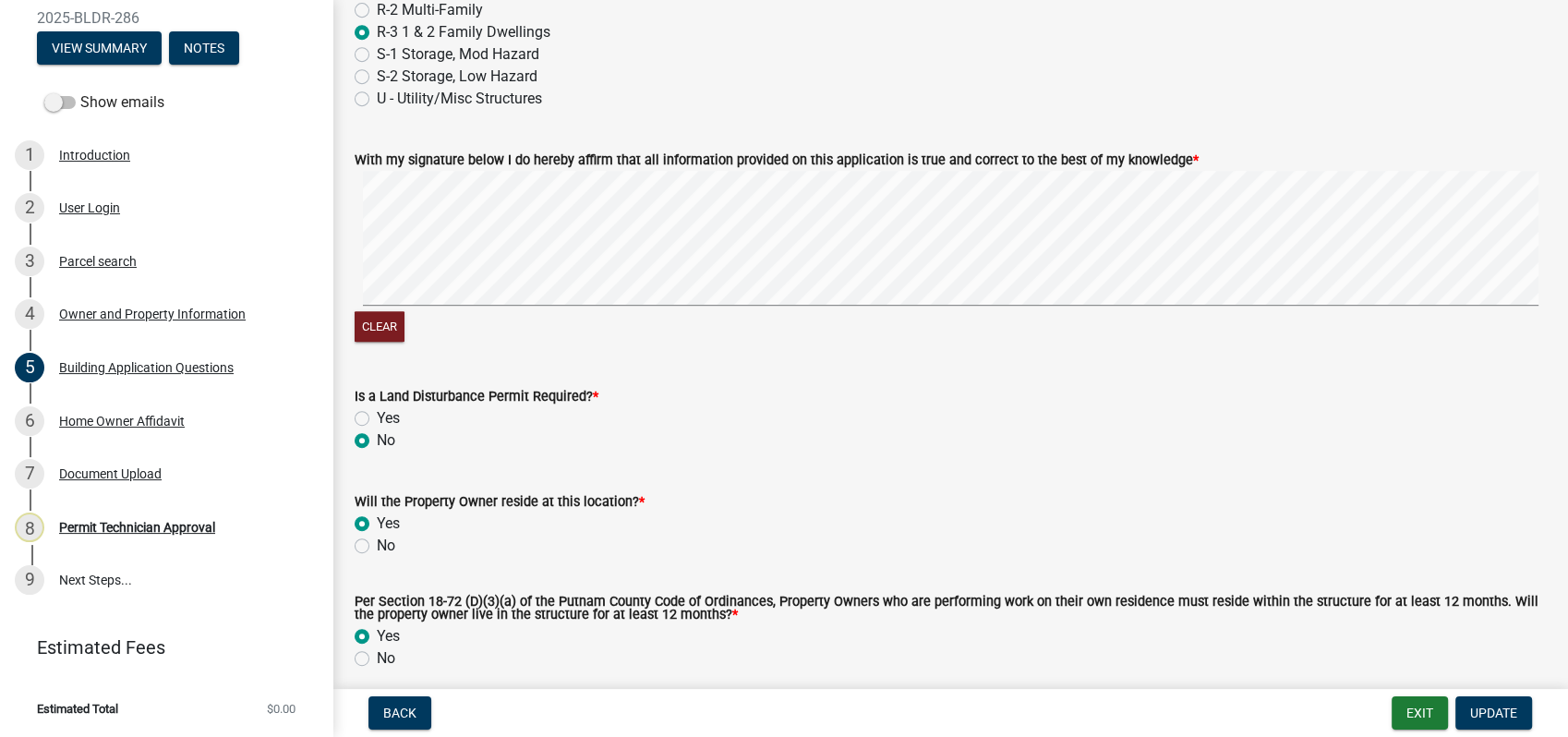
scroll to position [7996, 0]
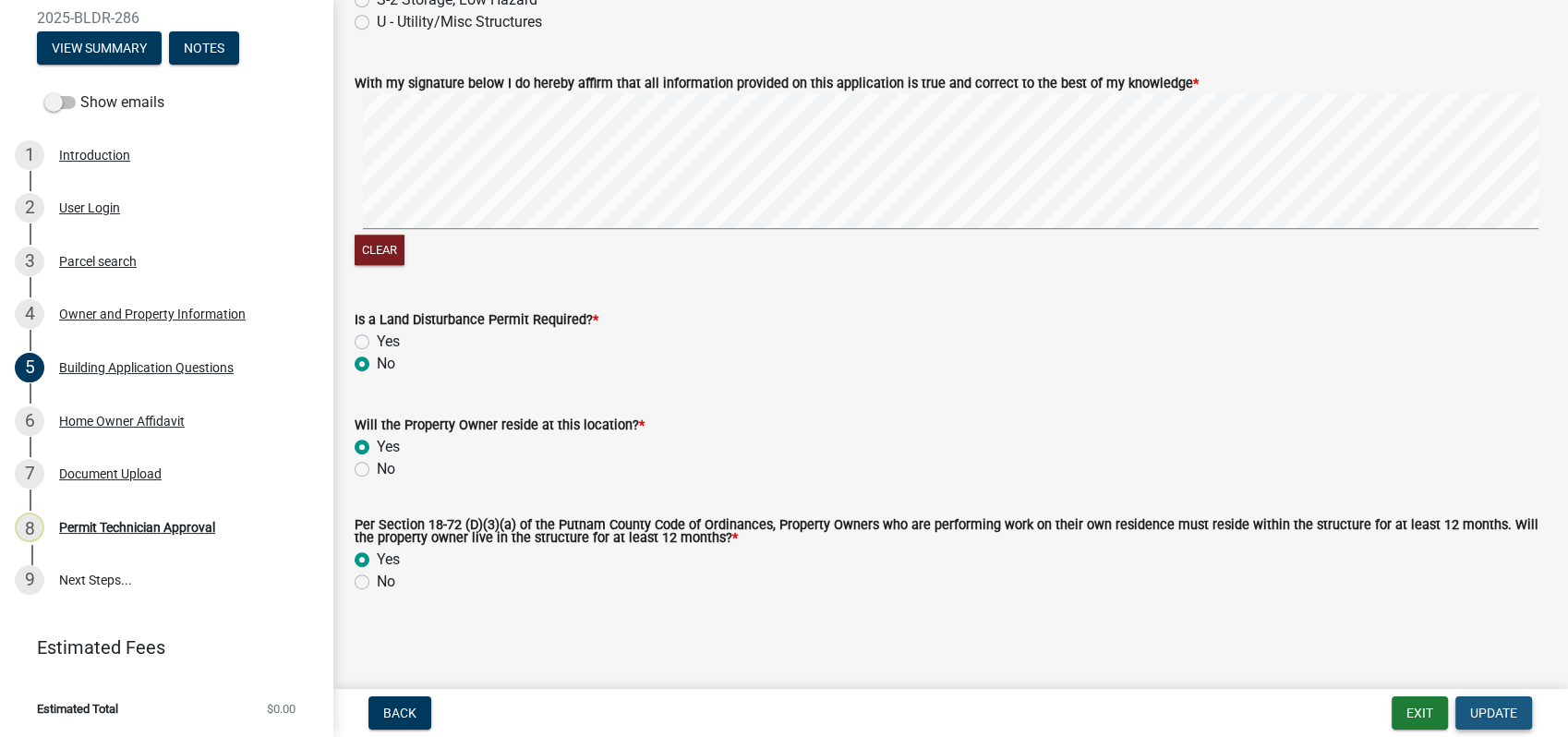
click at [1511, 707] on span "Update" at bounding box center [1493, 713] width 47 height 15
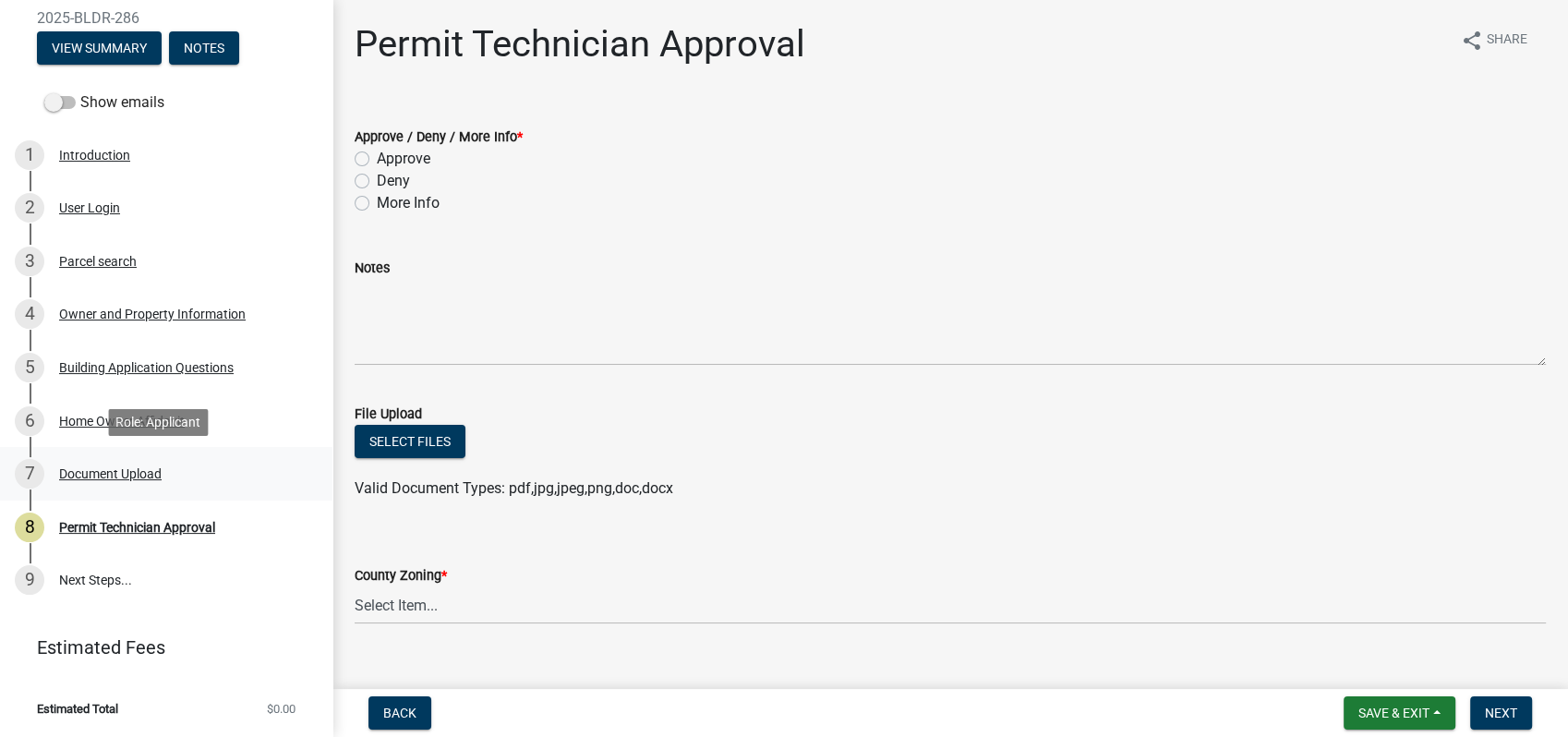
click at [123, 477] on div "Document Upload" at bounding box center [110, 474] width 103 height 13
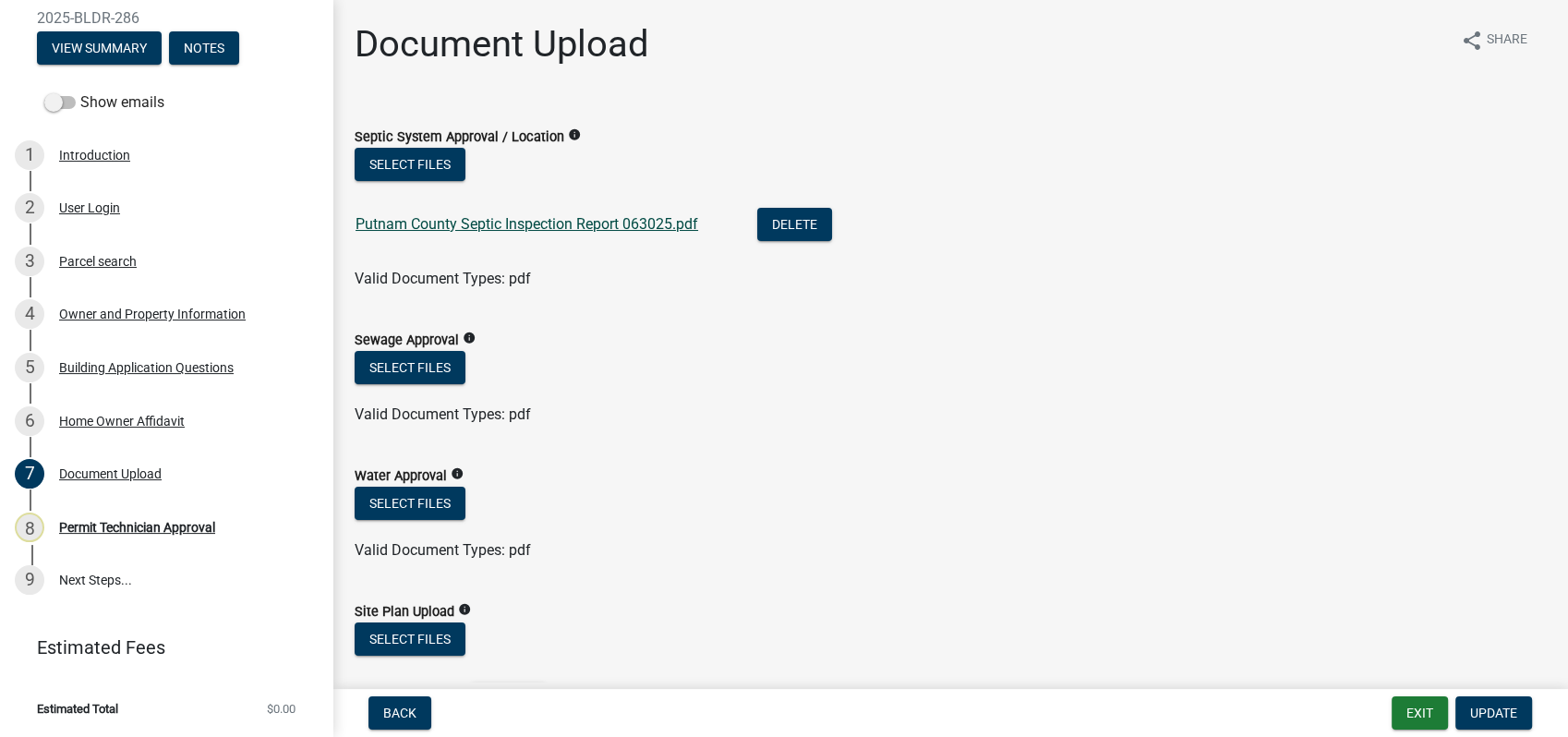
click at [428, 227] on link "Putnam County Septic Inspection Report 063025.pdf" at bounding box center [526, 224] width 343 height 18
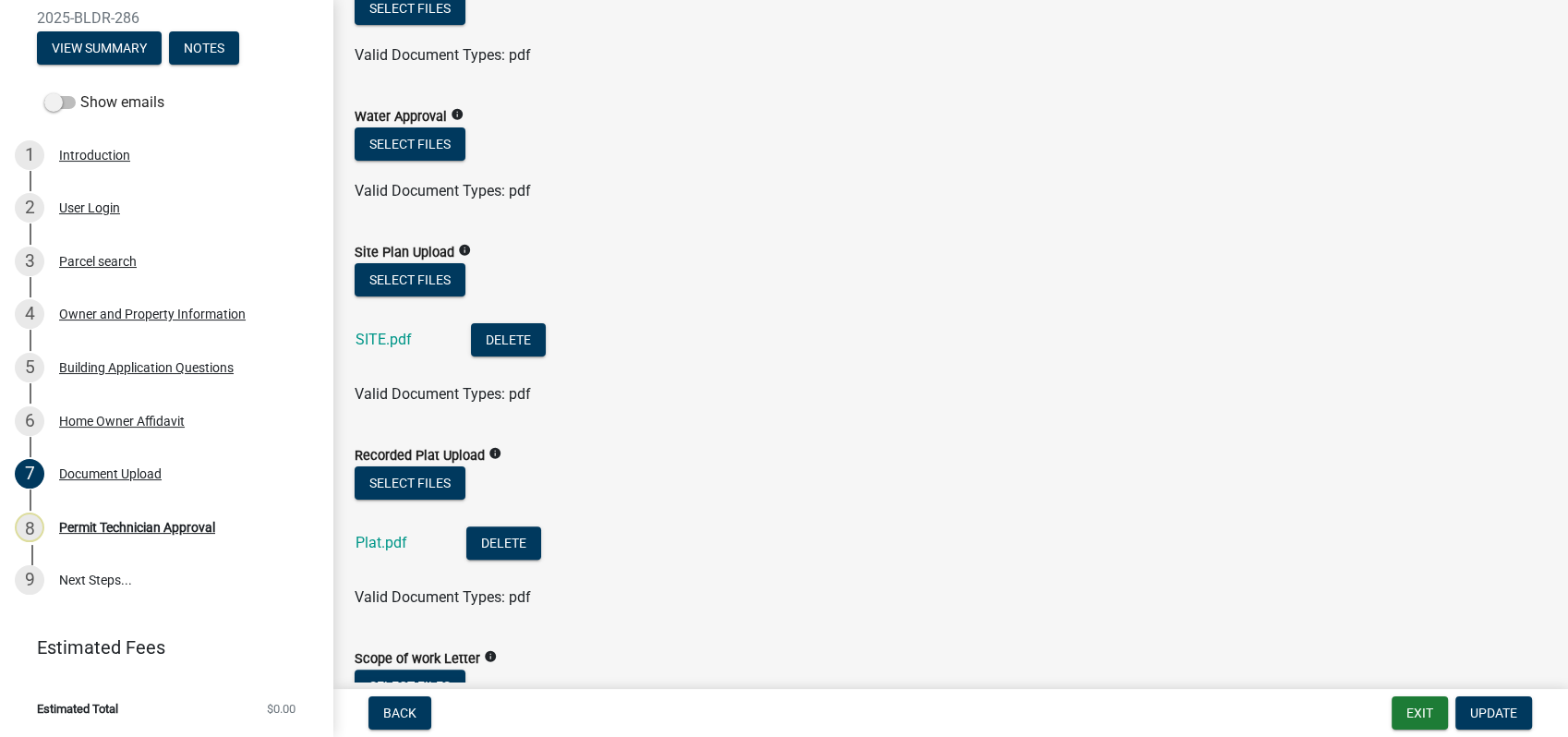
scroll to position [410, 0]
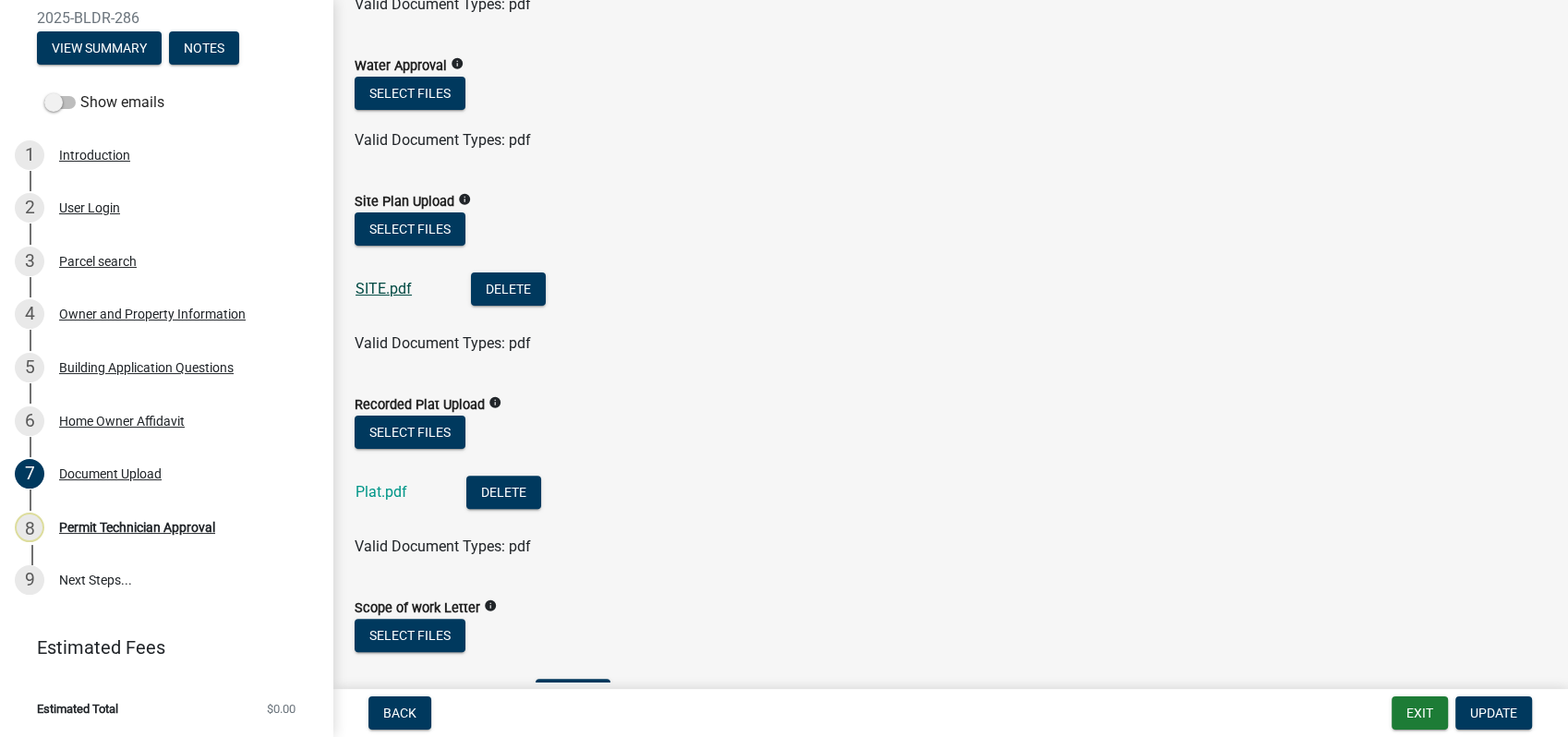
click at [371, 287] on link "SITE.pdf" at bounding box center [384, 288] width 56 height 18
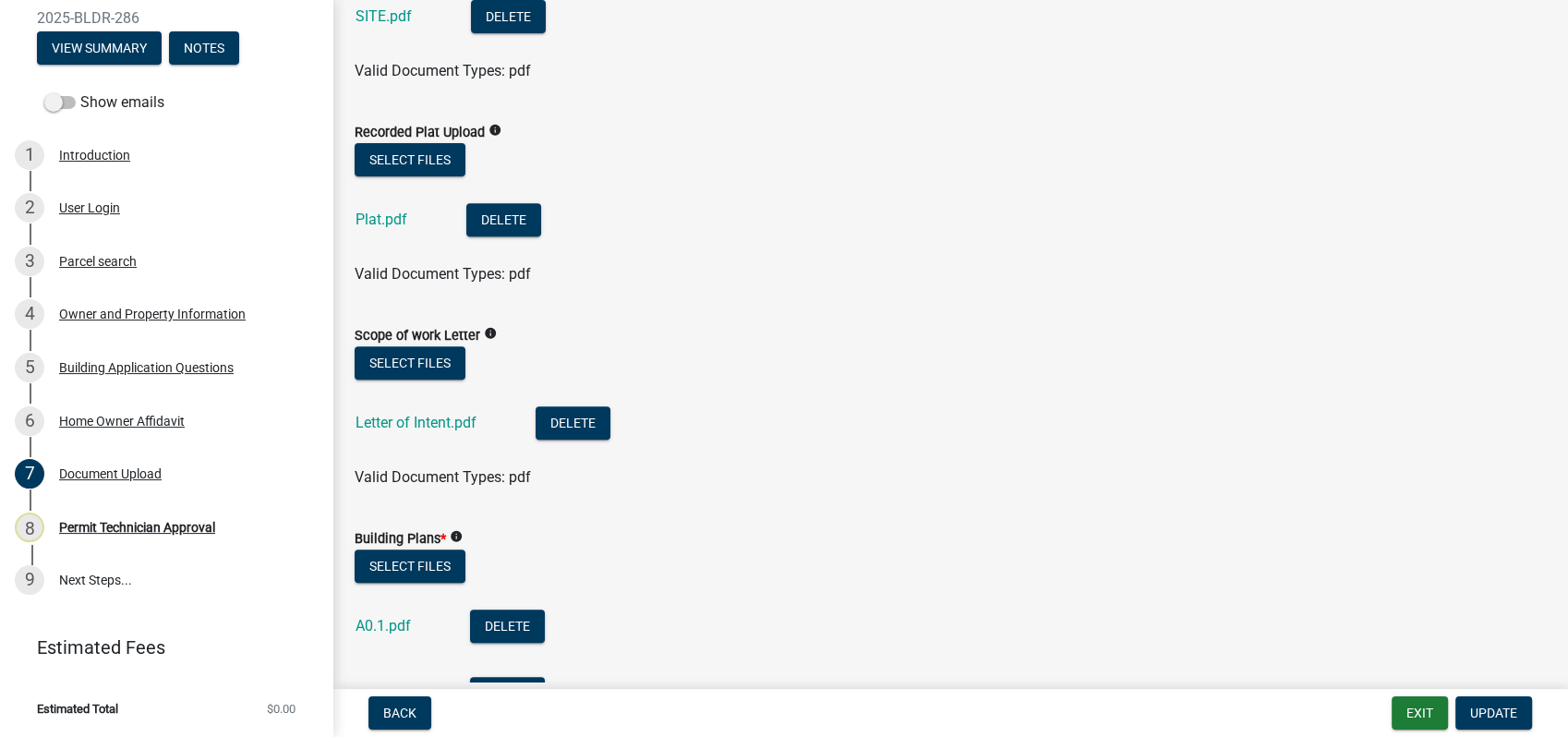
scroll to position [717, 0]
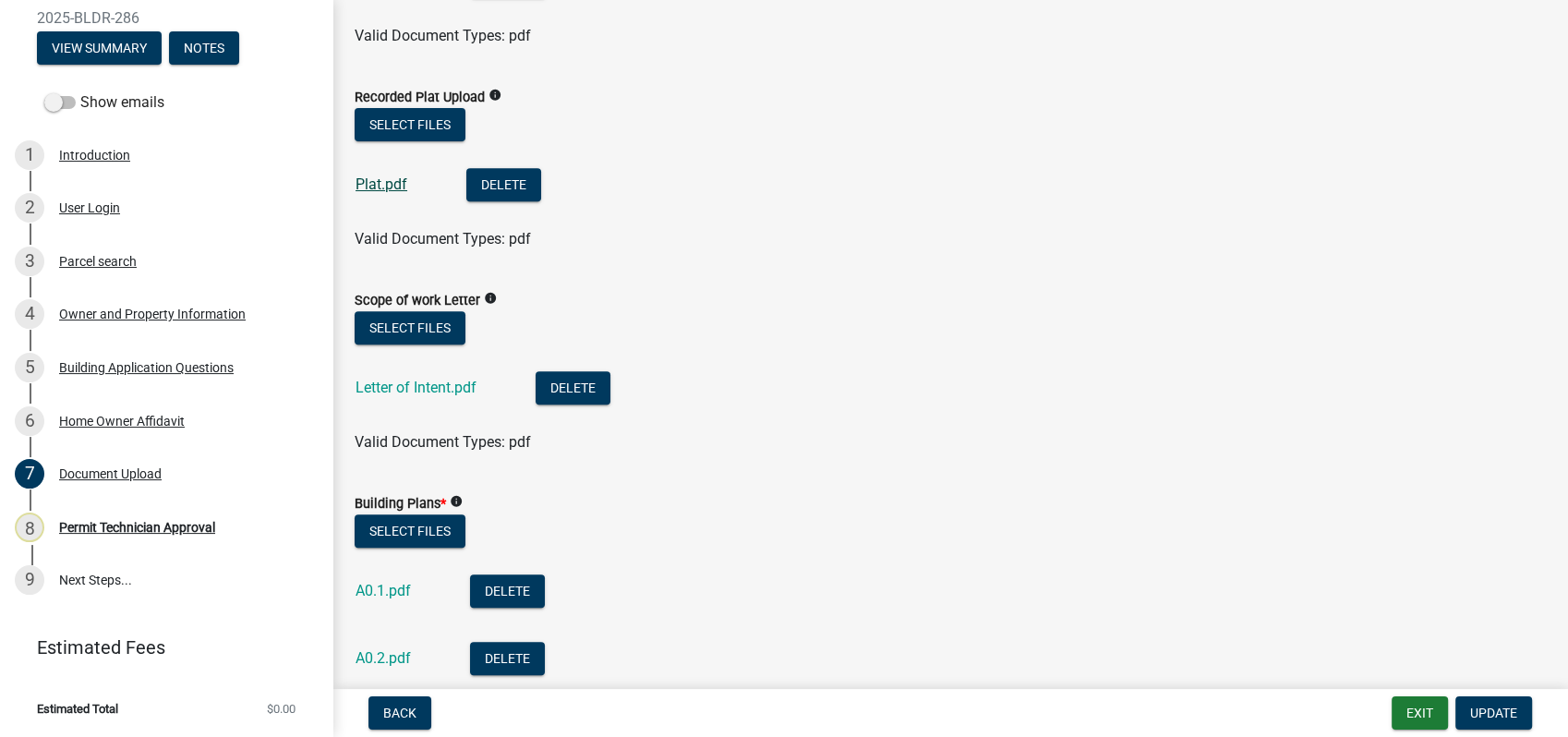
click at [381, 185] on link "Plat.pdf" at bounding box center [381, 184] width 51 height 18
click at [398, 381] on link "Letter of Intent.pdf" at bounding box center [416, 387] width 121 height 18
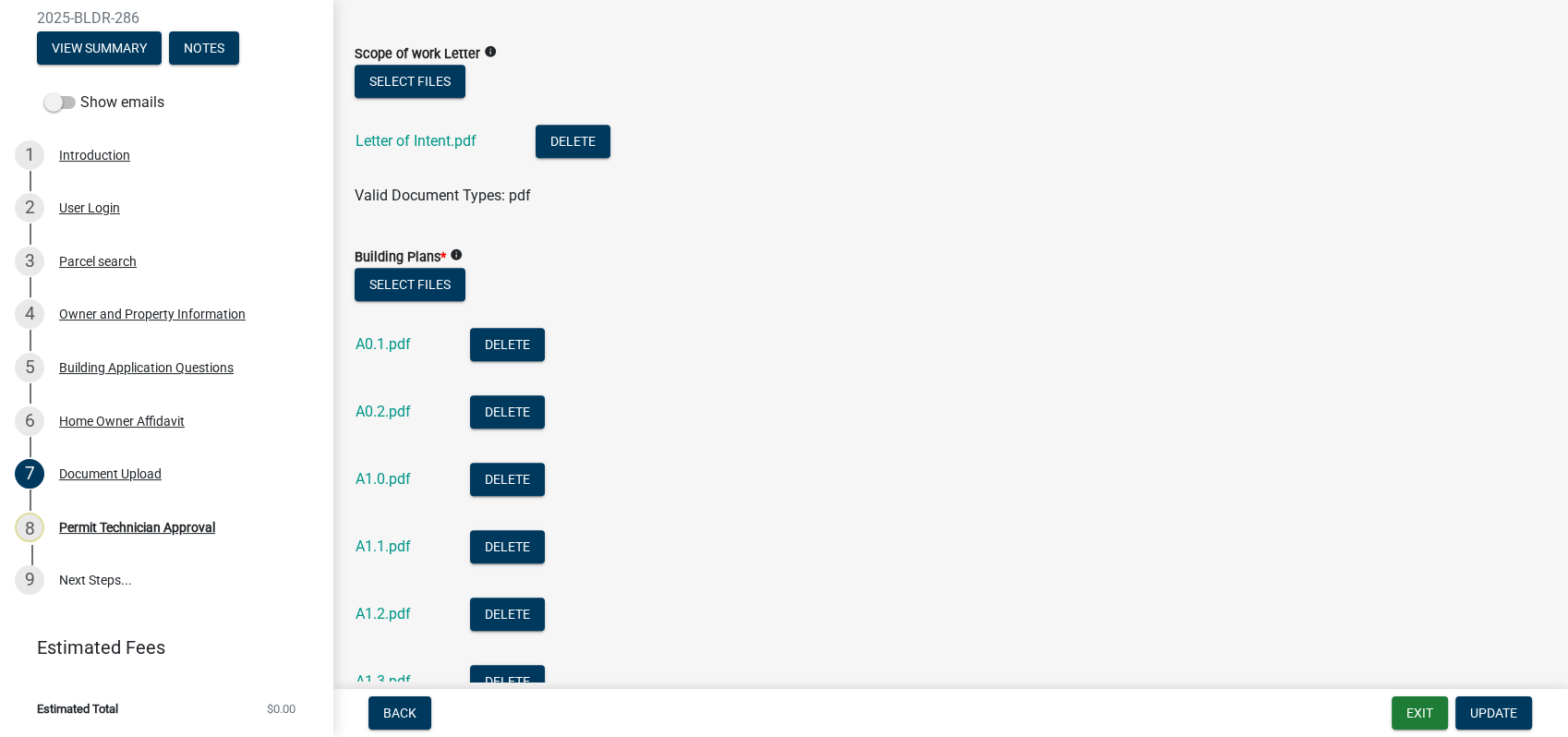
scroll to position [1025, 0]
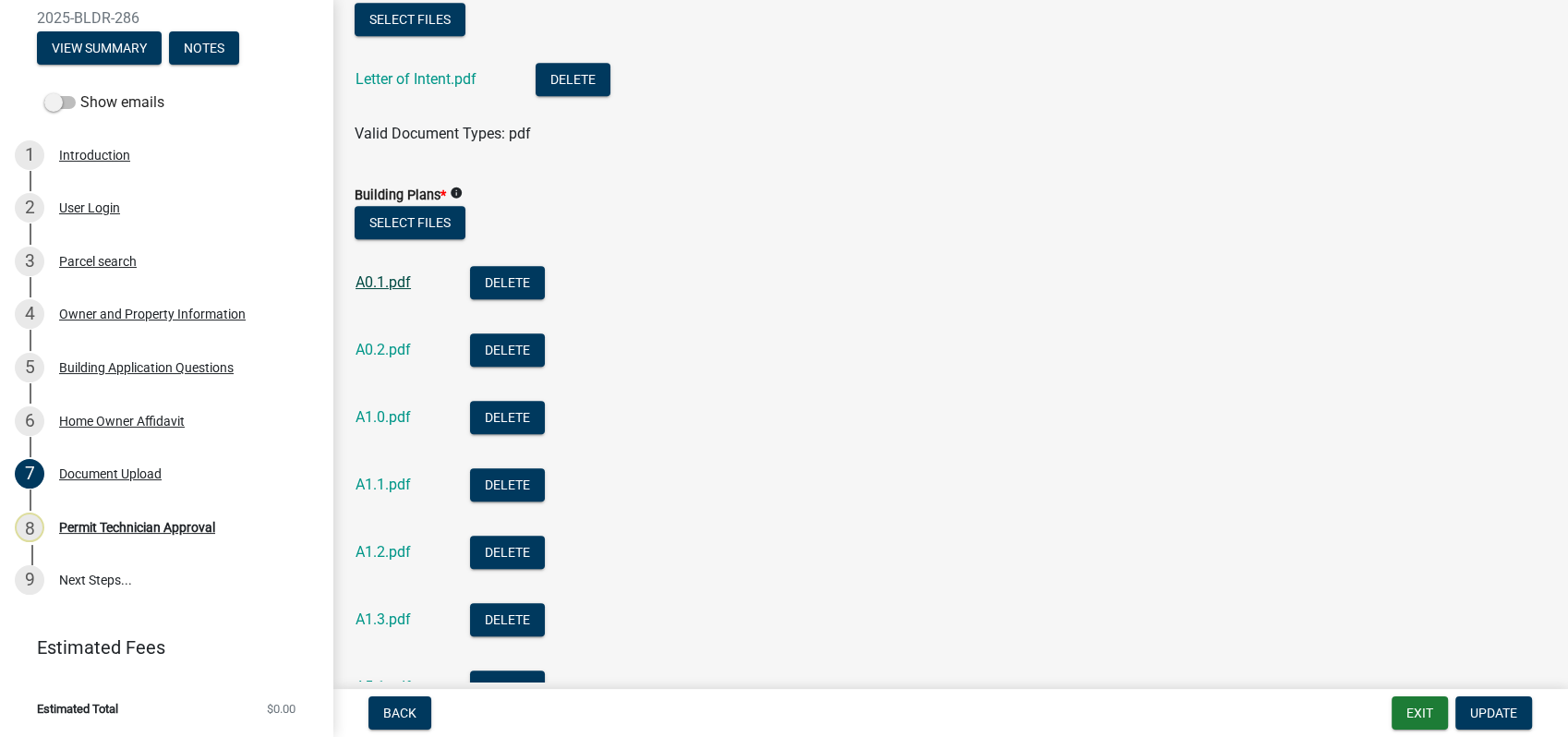
click at [398, 280] on link "A0.1.pdf" at bounding box center [383, 282] width 55 height 18
click at [387, 355] on link "A0.2.pdf" at bounding box center [383, 349] width 55 height 18
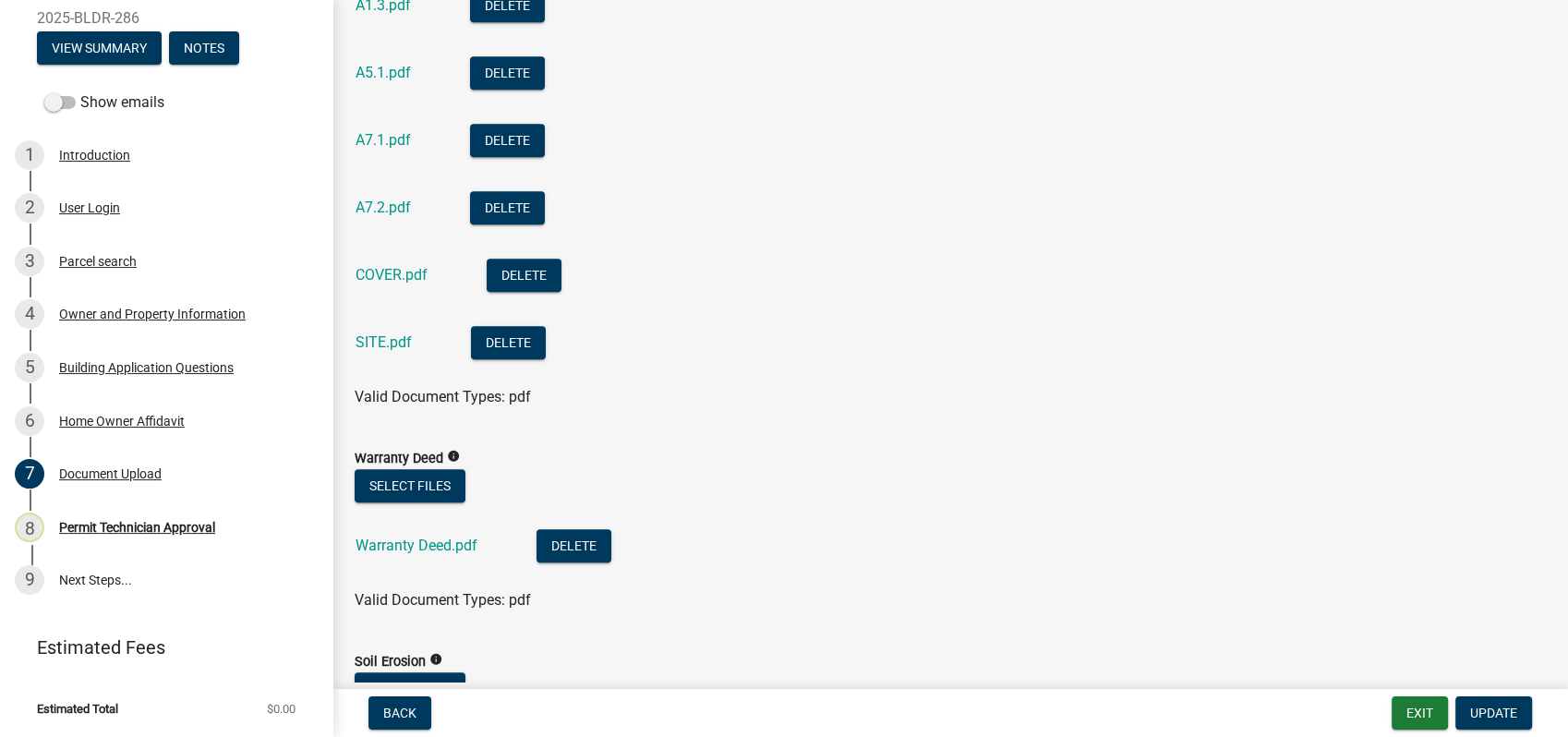
scroll to position [1640, 0]
click at [382, 333] on link "SITE.pdf" at bounding box center [384, 341] width 56 height 18
click at [398, 263] on div "COVER.pdf" at bounding box center [406, 276] width 102 height 38
click at [411, 269] on link "COVER.pdf" at bounding box center [391, 273] width 72 height 18
click at [360, 340] on link "SITE.pdf" at bounding box center [384, 341] width 56 height 18
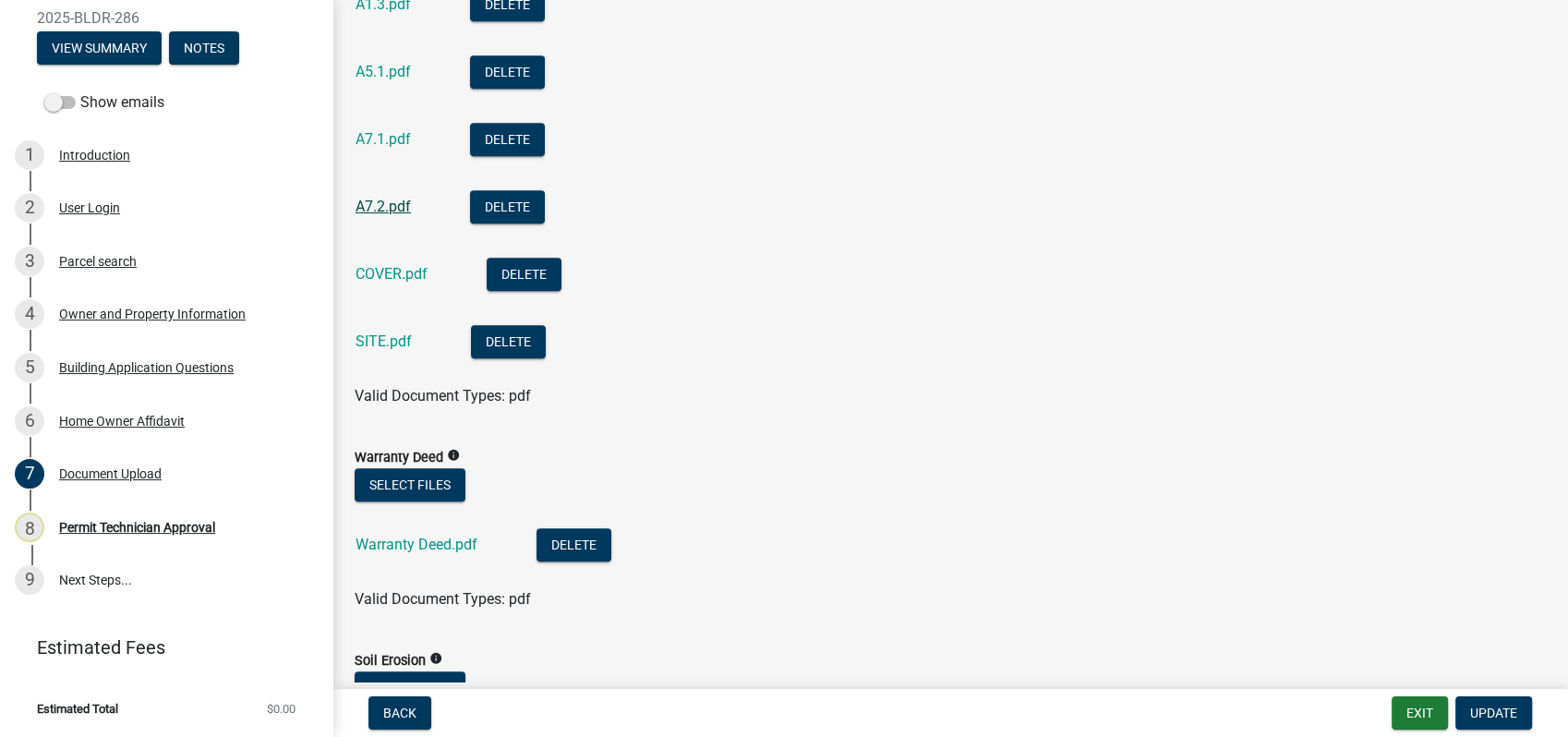
click at [398, 200] on link "A7.2.pdf" at bounding box center [383, 206] width 55 height 18
click at [427, 138] on div "A7.1.pdf" at bounding box center [398, 142] width 85 height 38
click at [407, 138] on link "A7.1.pdf" at bounding box center [383, 139] width 55 height 18
click at [398, 67] on link "A5.1.pdf" at bounding box center [383, 71] width 55 height 18
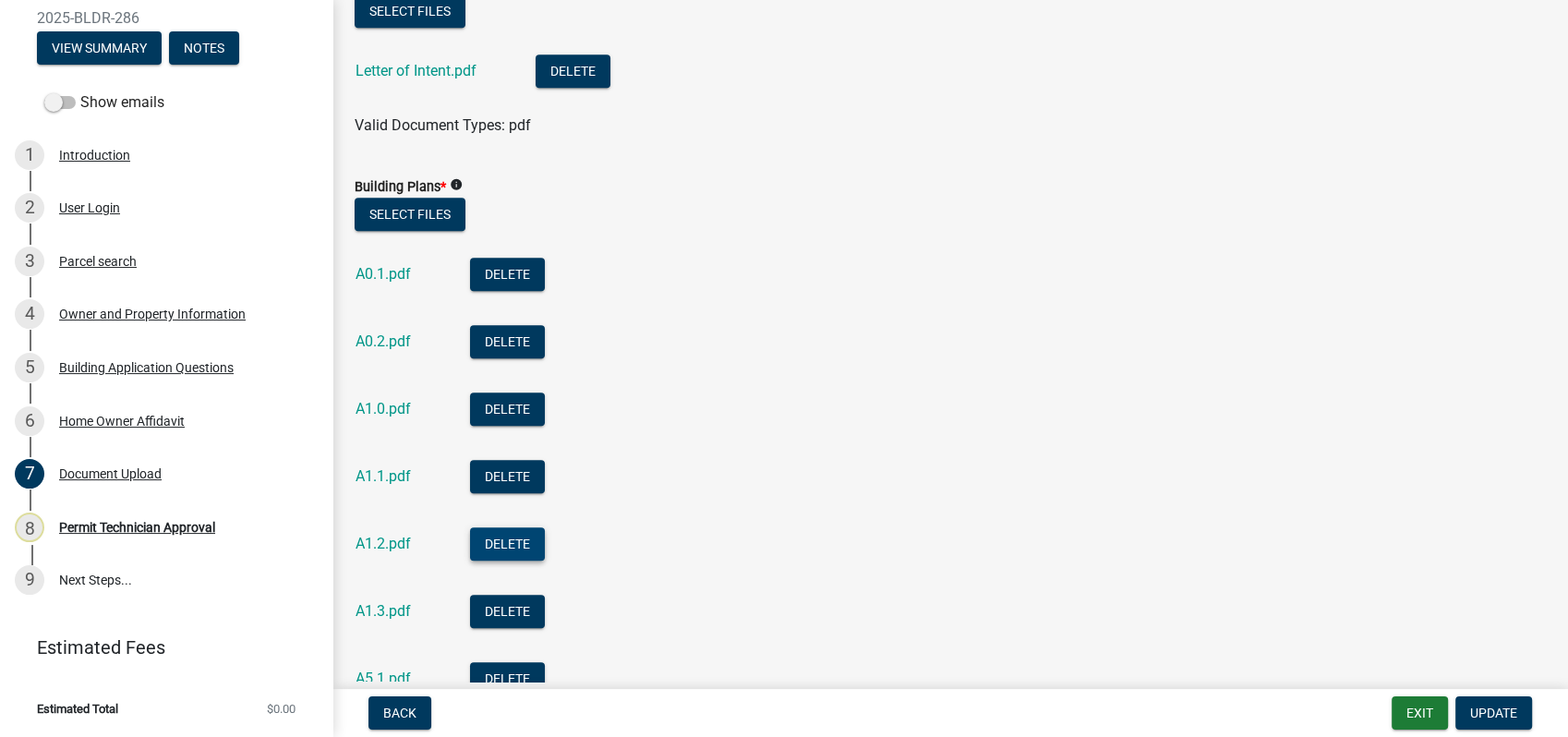
scroll to position [1025, 0]
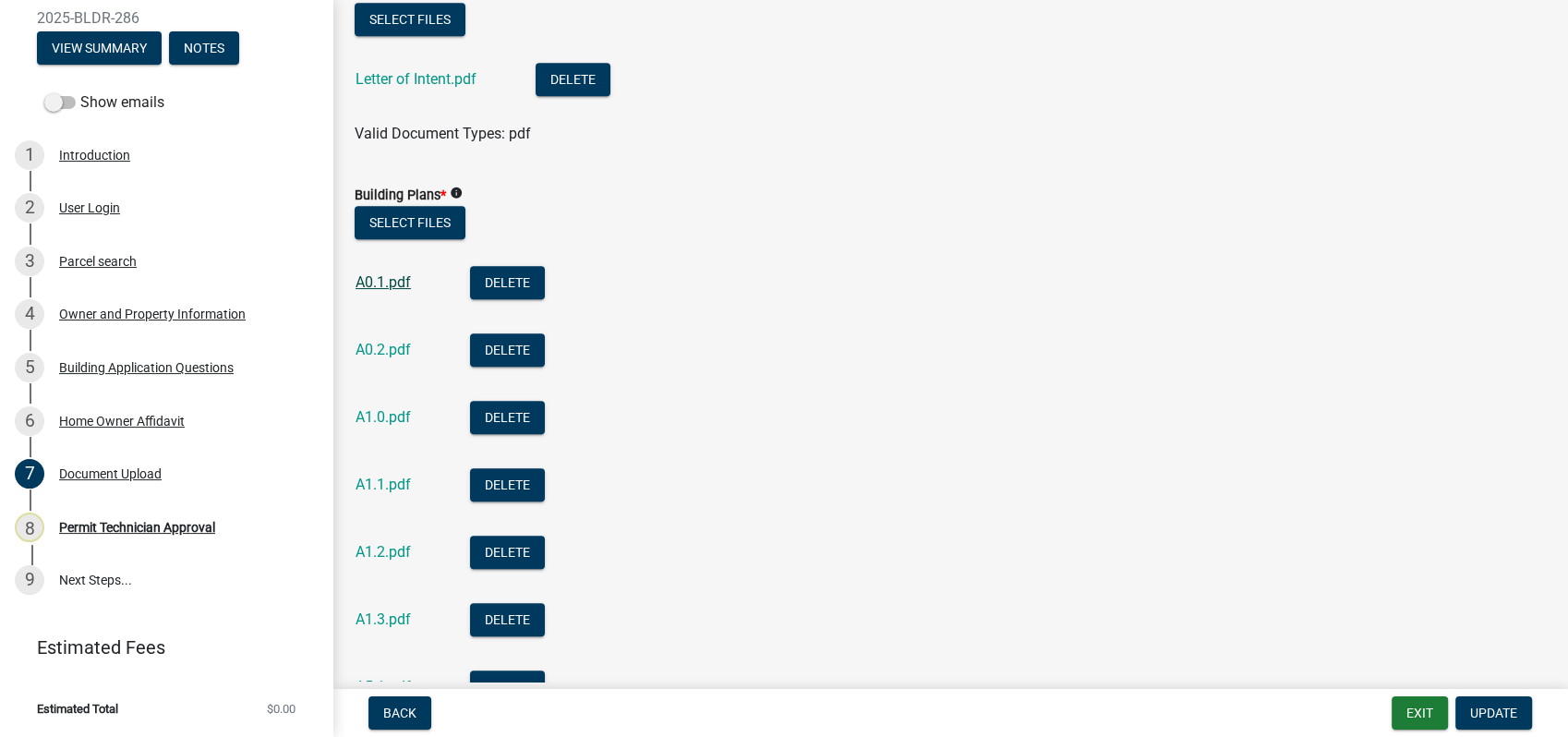
click at [396, 279] on link "A0.1.pdf" at bounding box center [383, 282] width 55 height 18
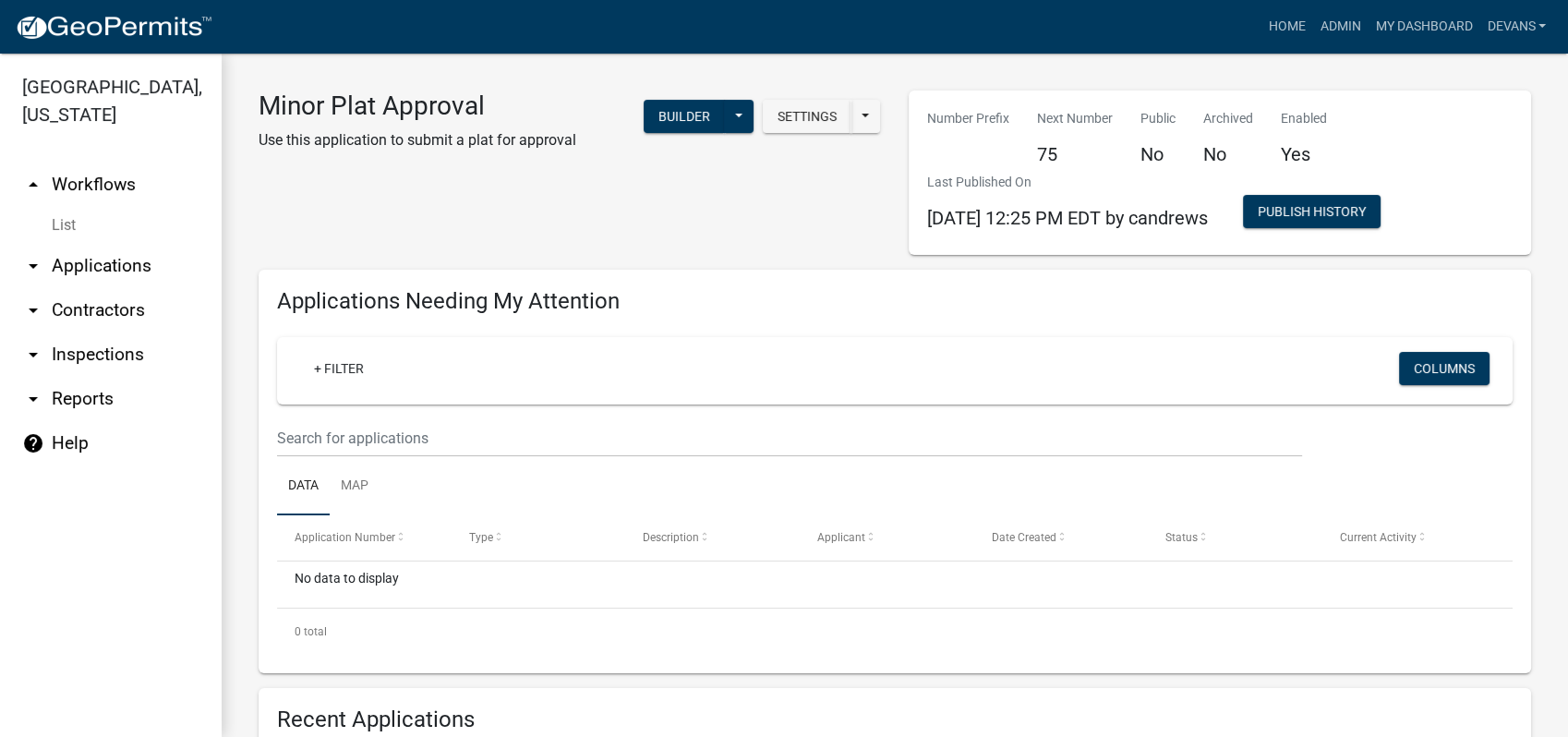
scroll to position [615, 0]
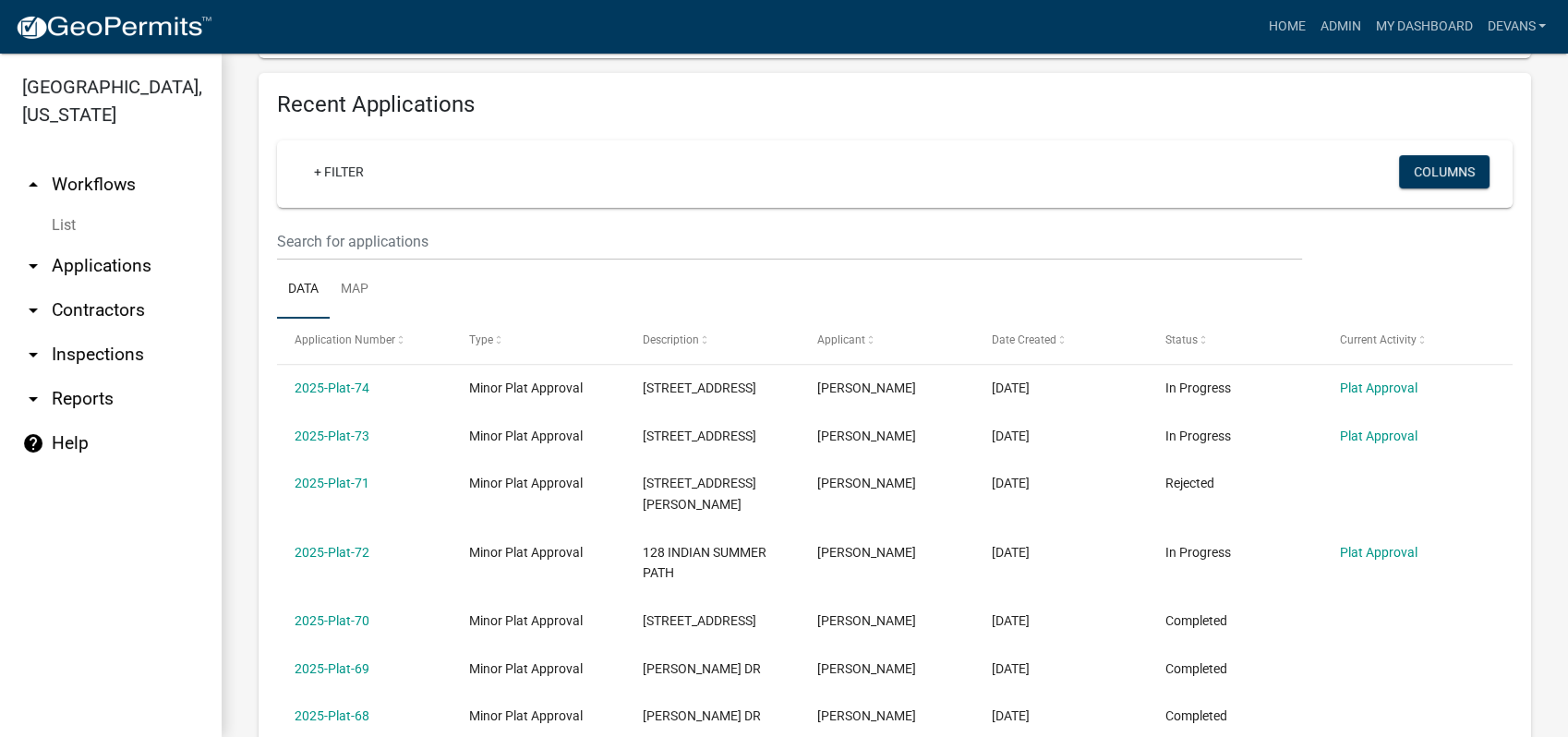
click at [96, 270] on link "arrow_drop_down Applications" at bounding box center [110, 265] width 221 height 44
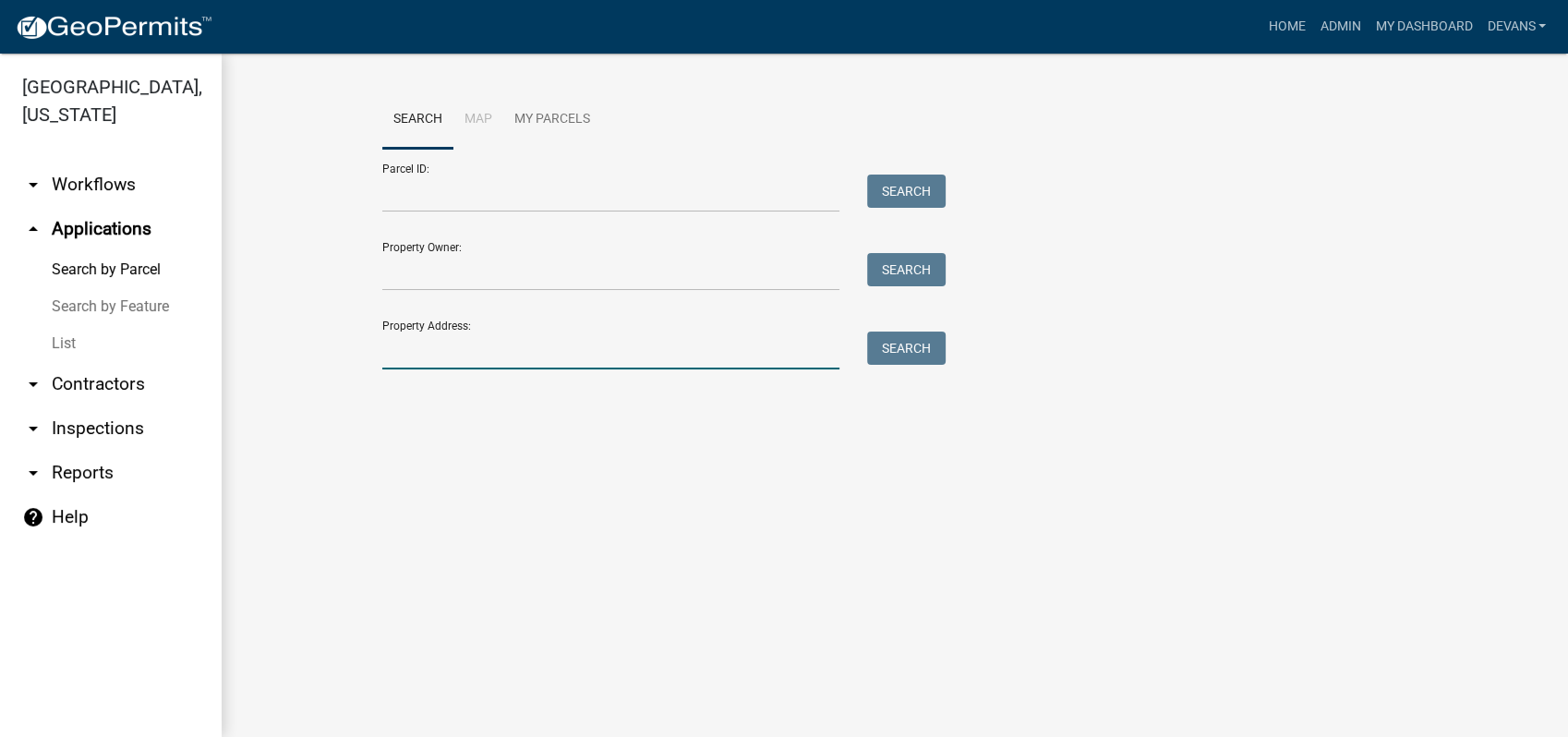
click at [461, 361] on input "Property Address:" at bounding box center [611, 350] width 457 height 38
type input "1041 crooked creek"
click at [864, 342] on div "Search" at bounding box center [902, 350] width 97 height 38
click at [898, 343] on button "Search" at bounding box center [906, 348] width 78 height 34
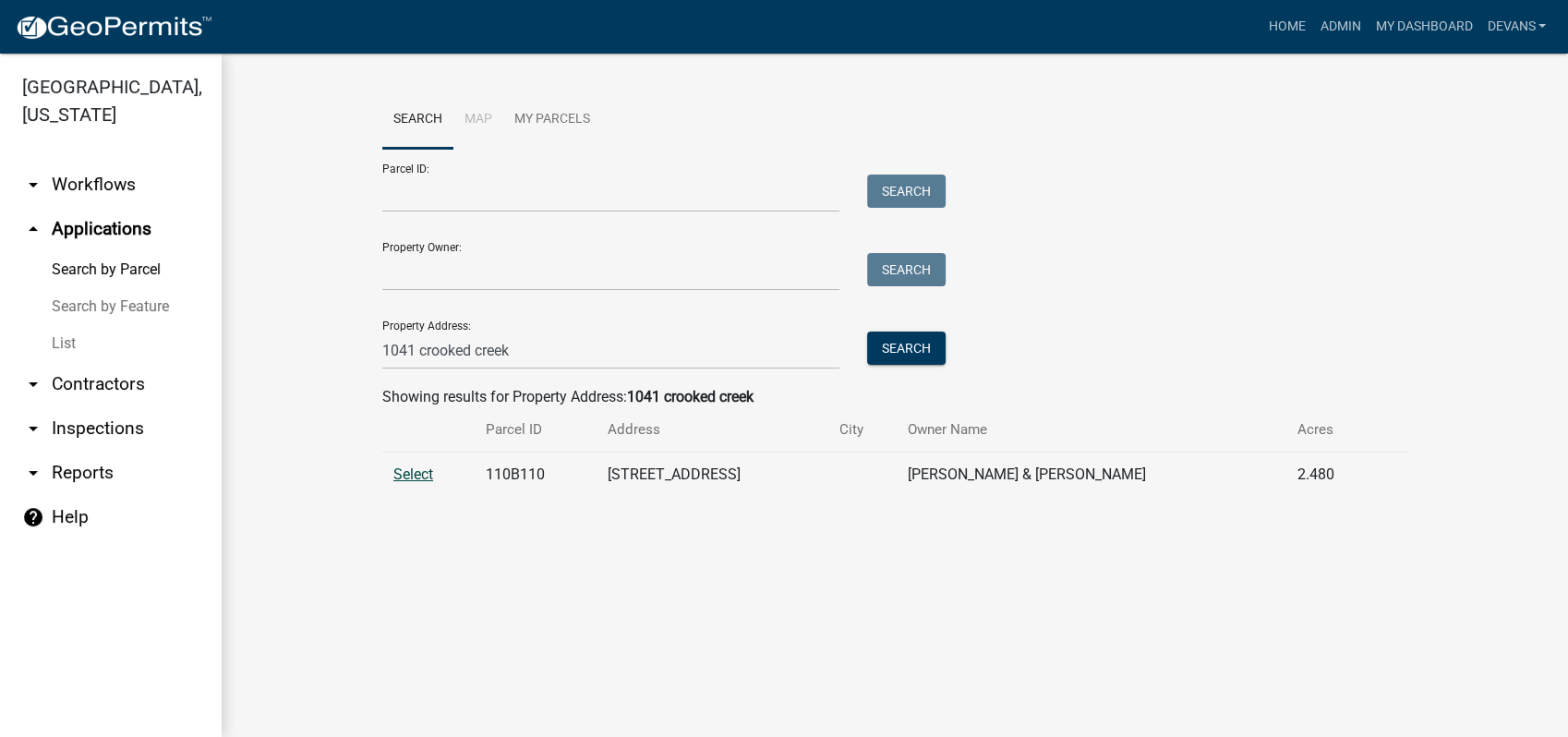
click at [411, 479] on span "Select" at bounding box center [413, 474] width 40 height 18
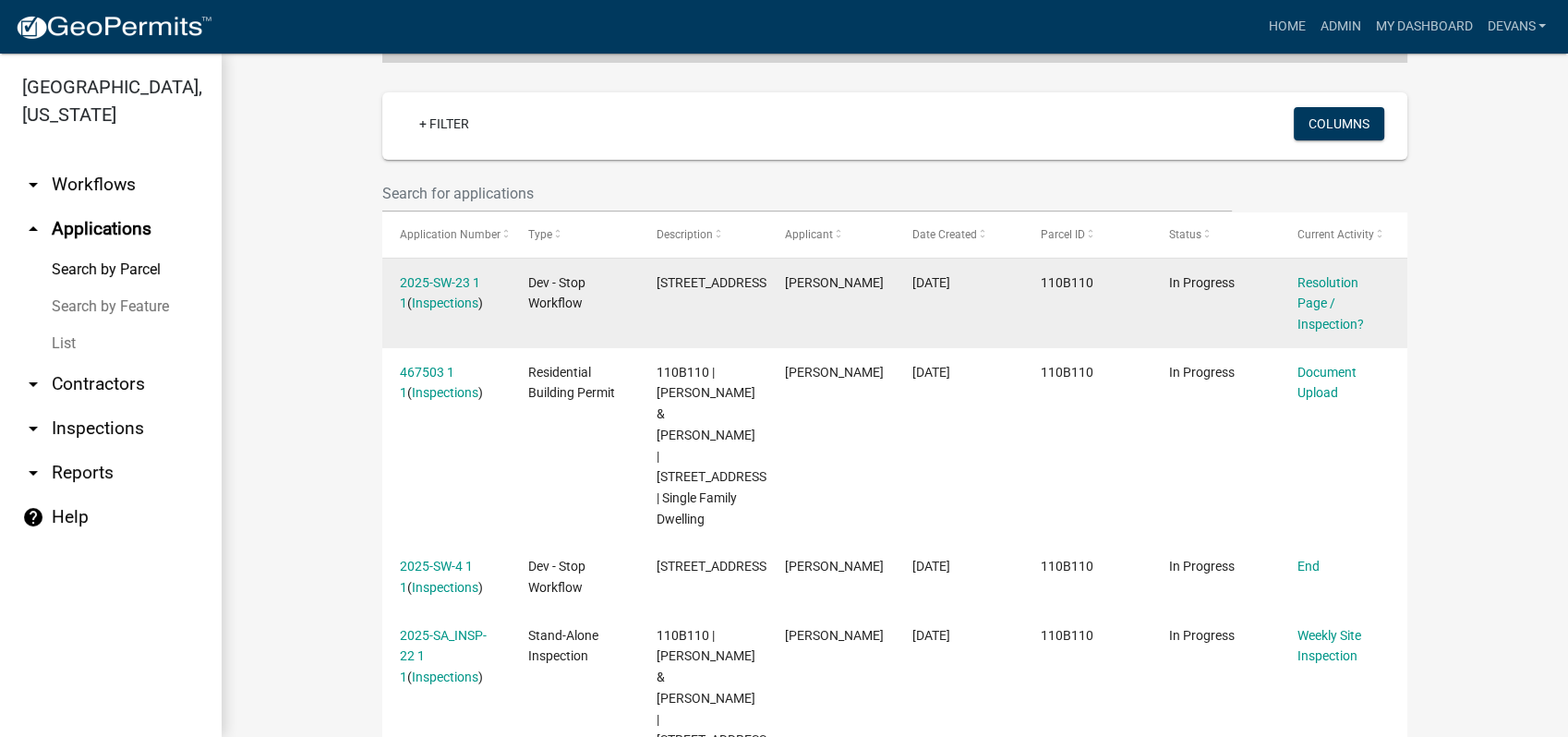
scroll to position [413, 0]
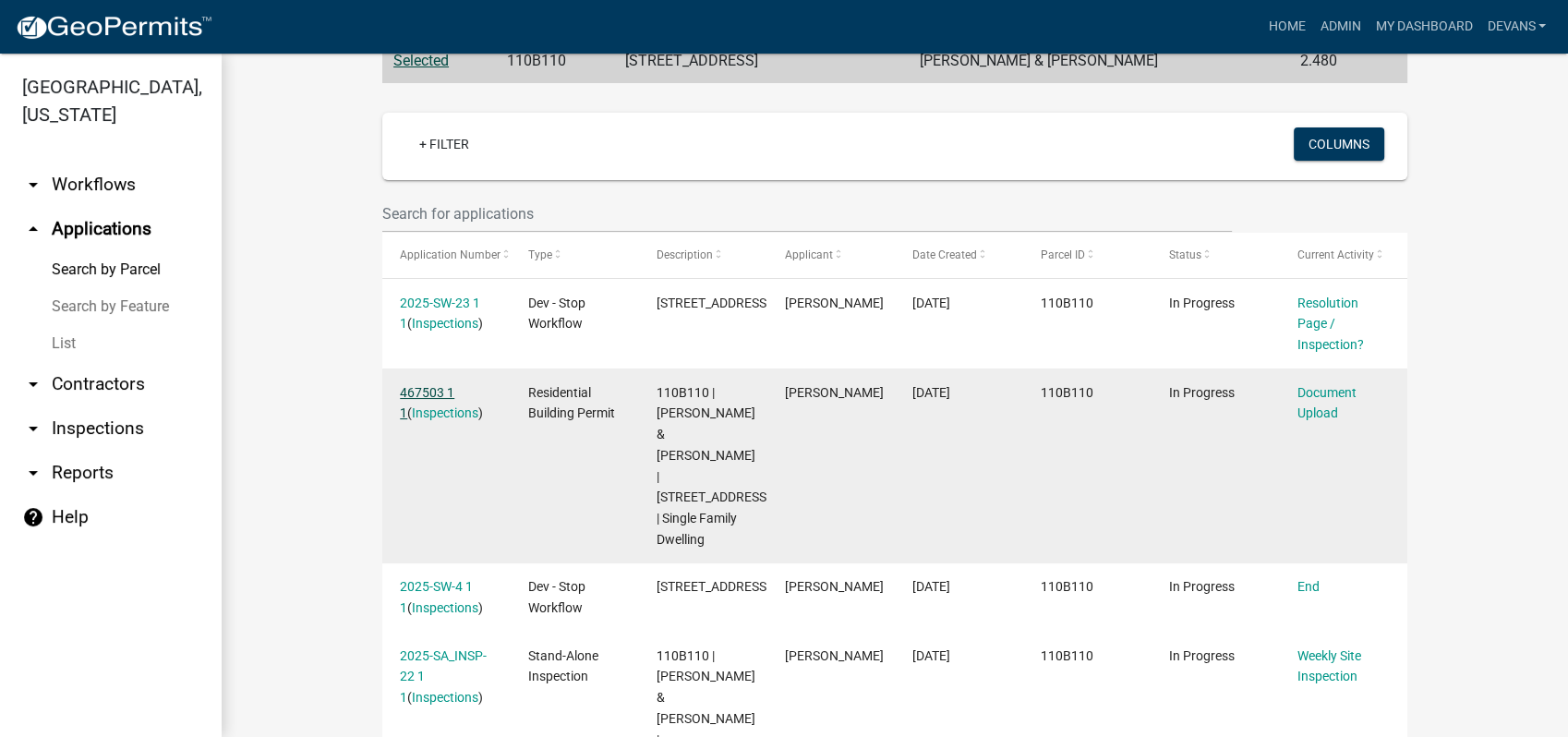
click at [417, 396] on link "467503 1 1" at bounding box center [427, 403] width 54 height 36
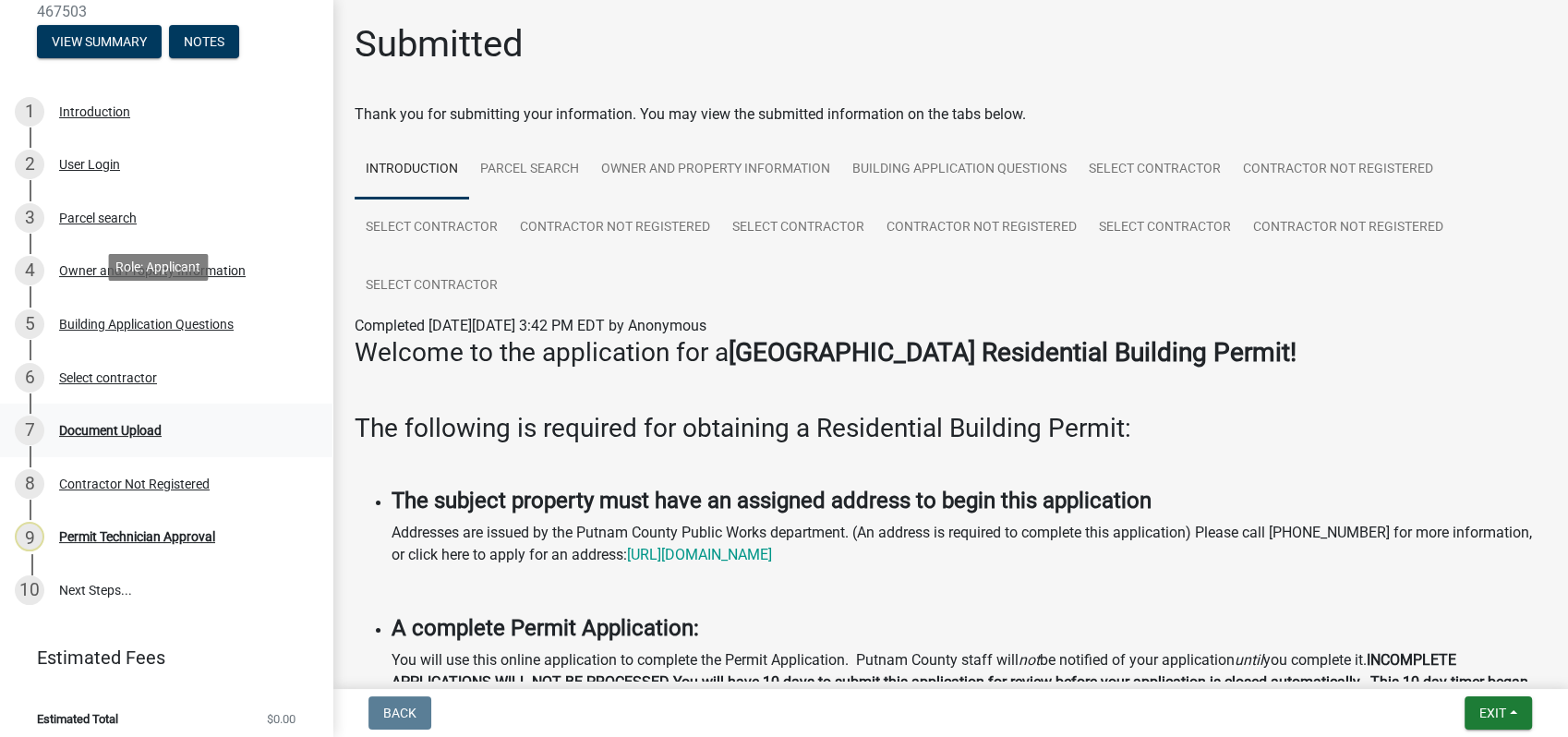
scroll to position [200, 0]
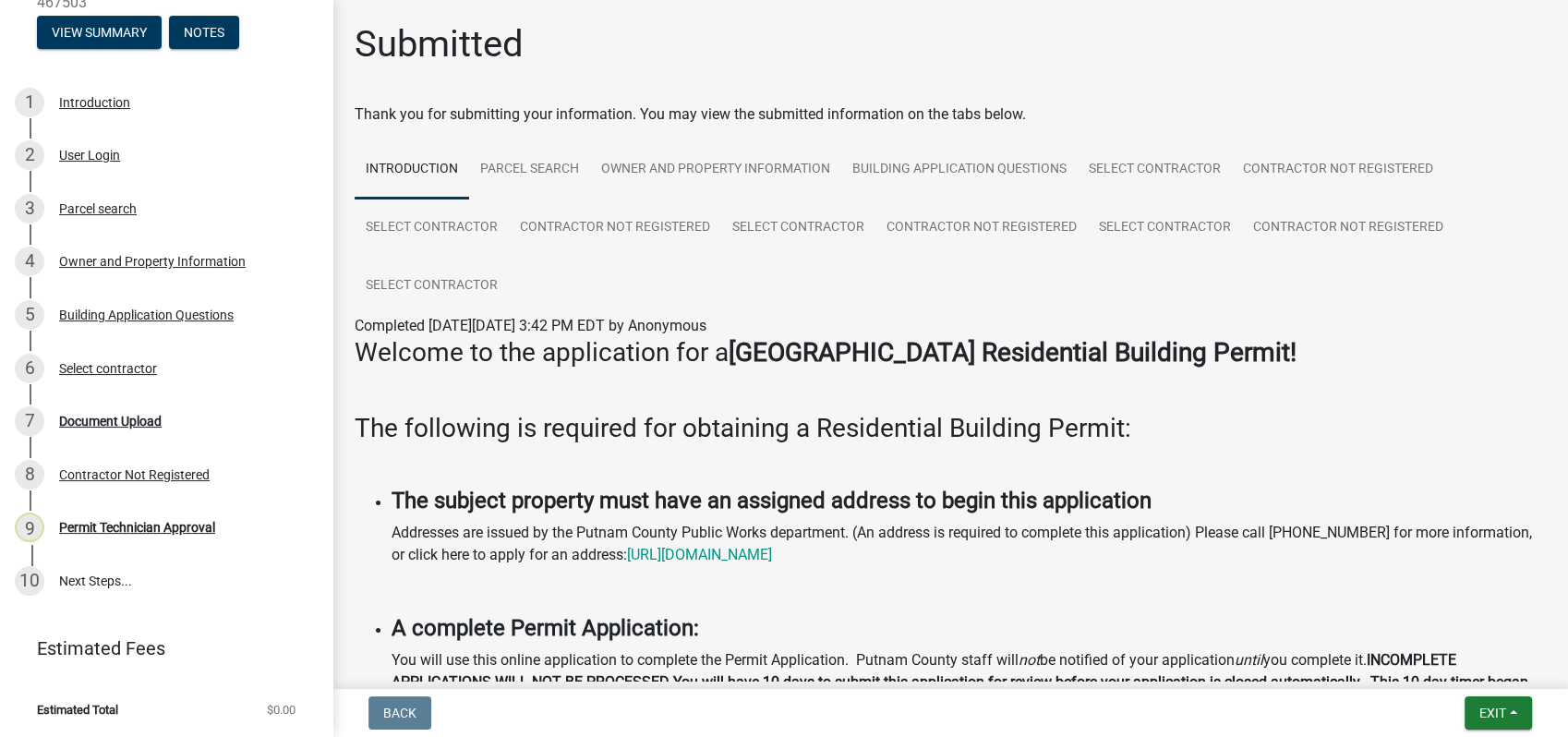
click at [110, 257] on div "Owner and Property Information" at bounding box center [152, 261] width 187 height 13
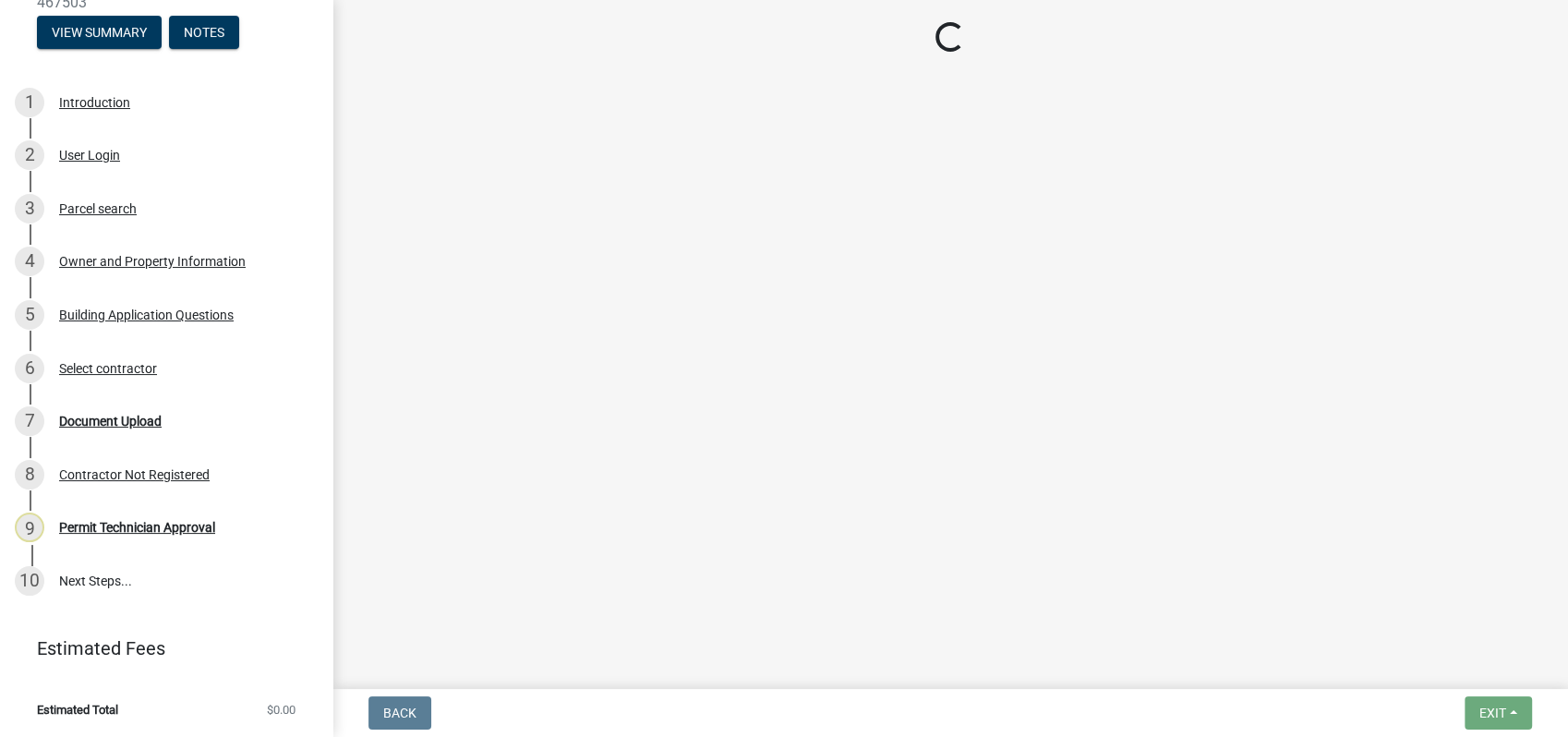
select select "78bfdc44-73ff-456e-a557-d4c99b9c08be"
select select "83394b22-4a11-496c-8e5c-75ade2e72faf"
select select "469c5908-2854-42d5-89ed-bee7fc26529e"
select select "fa9ac713-ff98-4511-b6d6-b752a2dce95a"
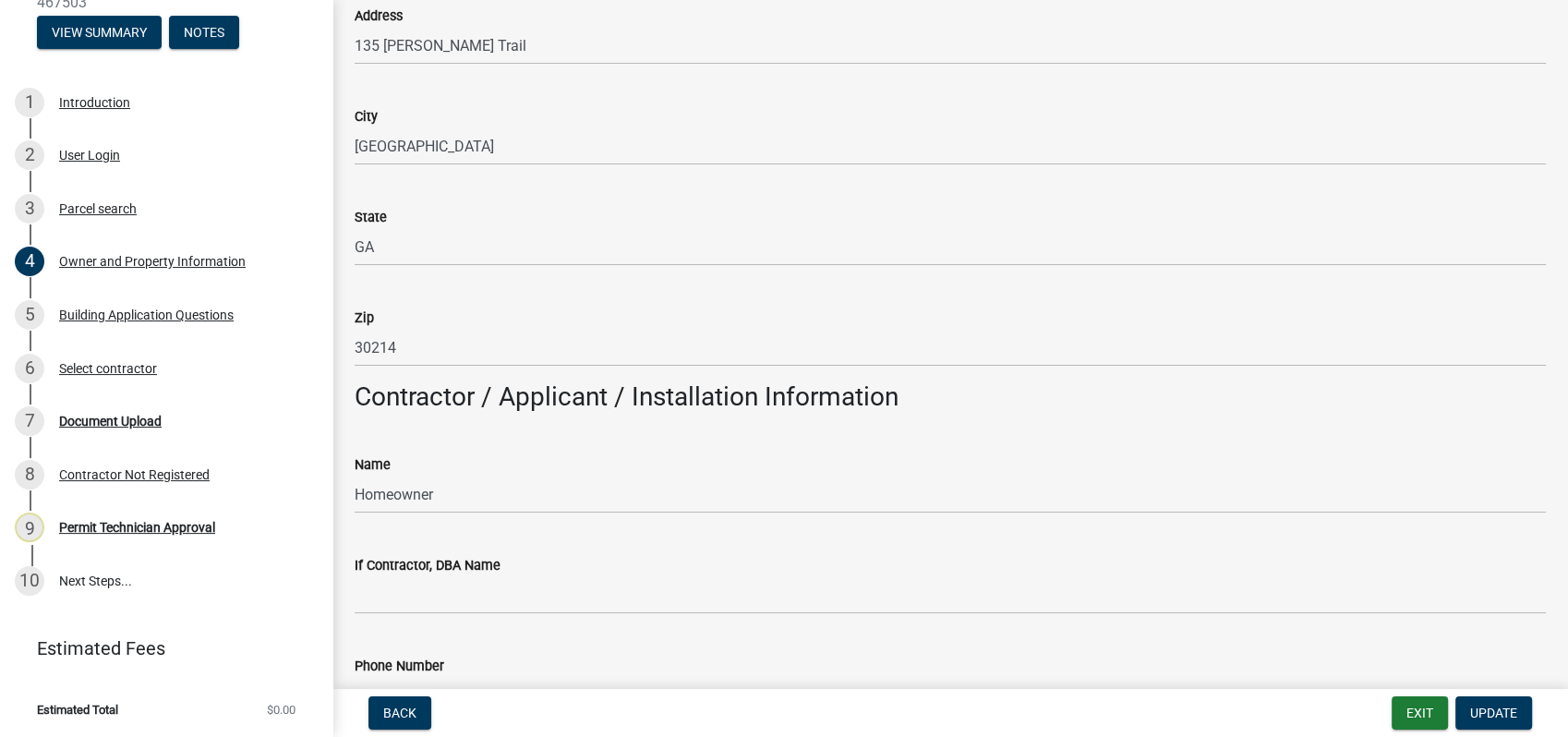
scroll to position [1436, 0]
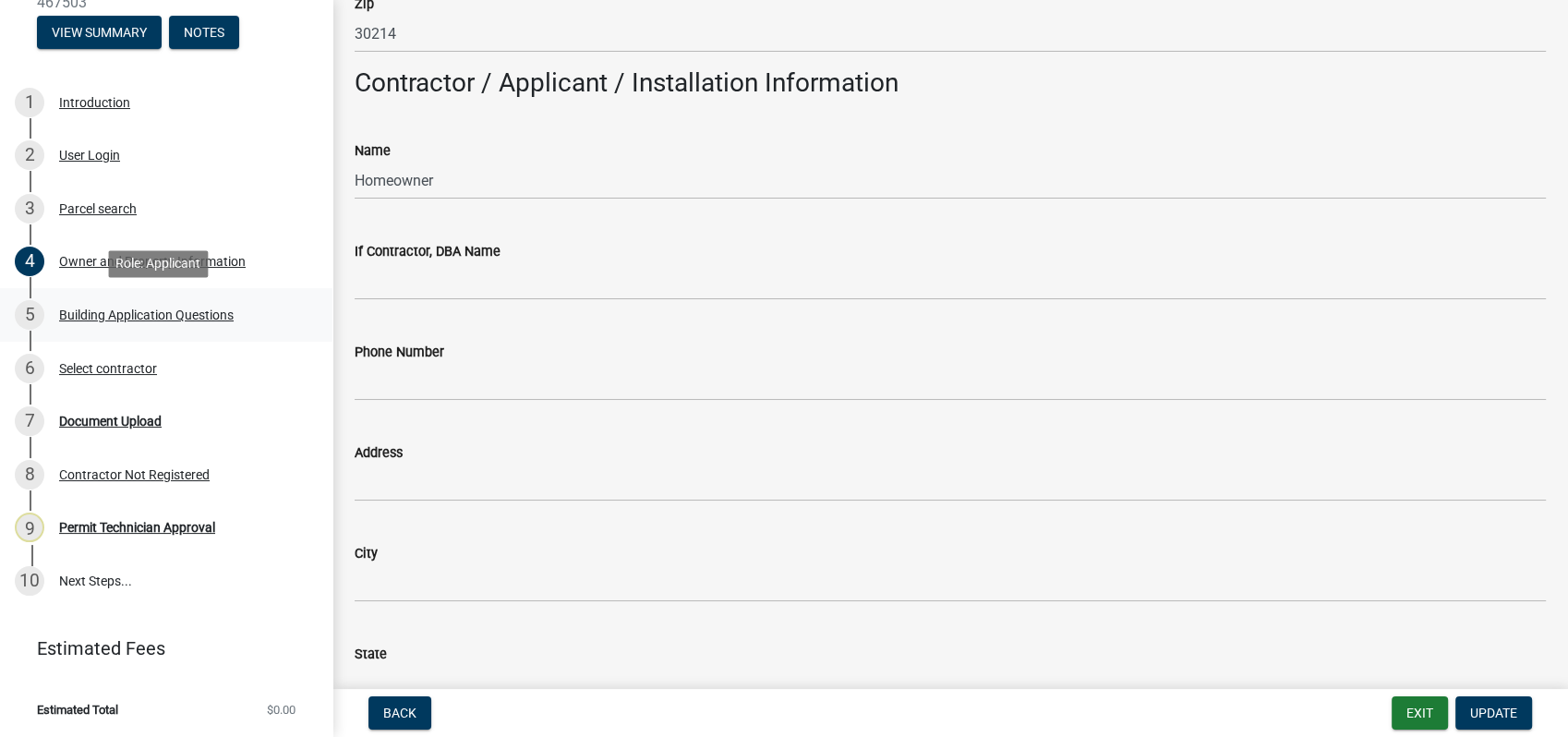
click at [95, 317] on div "Building Application Questions" at bounding box center [146, 315] width 175 height 13
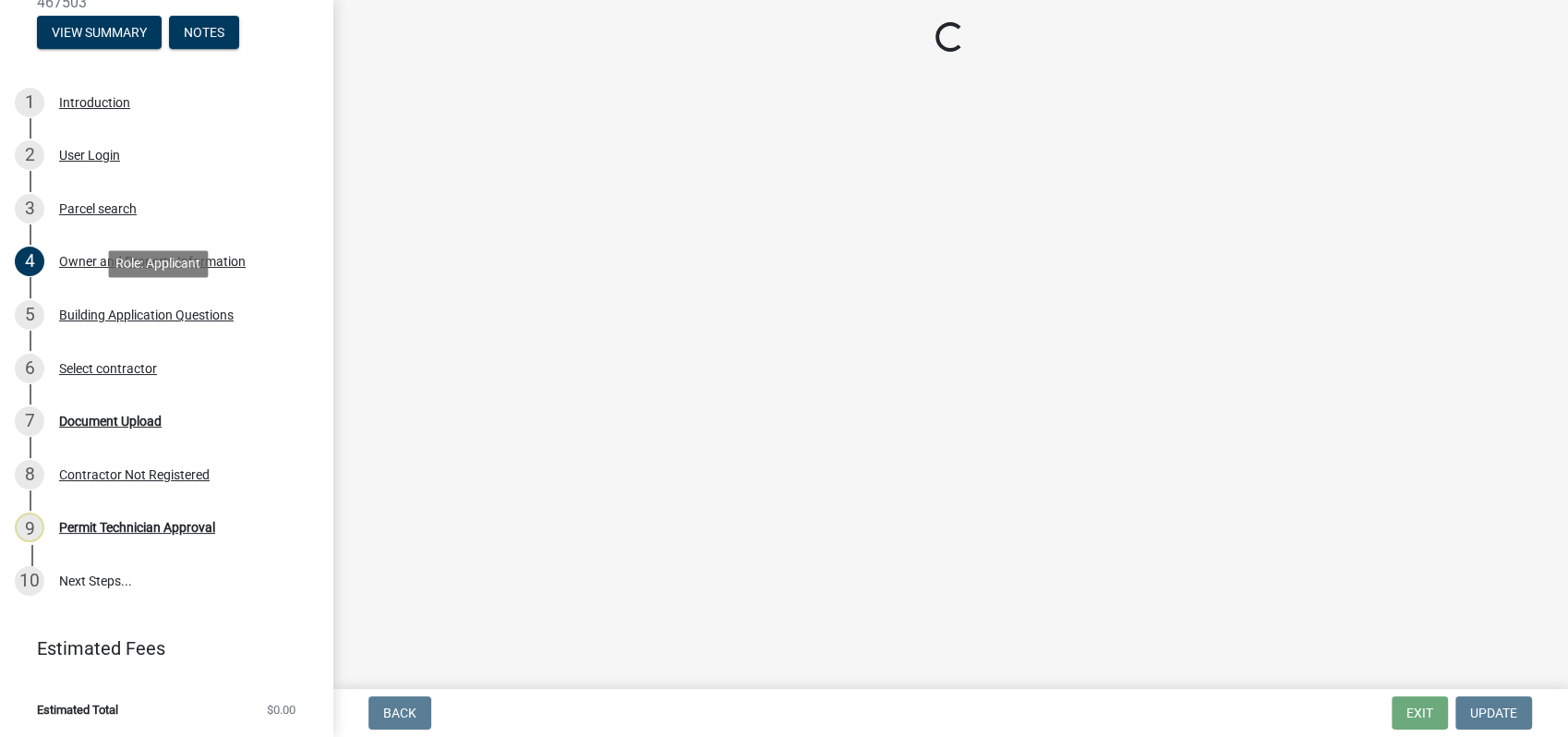
scroll to position [0, 0]
select select "ebf62bd9-0e77-42f1-a2f1-6aca02a789de"
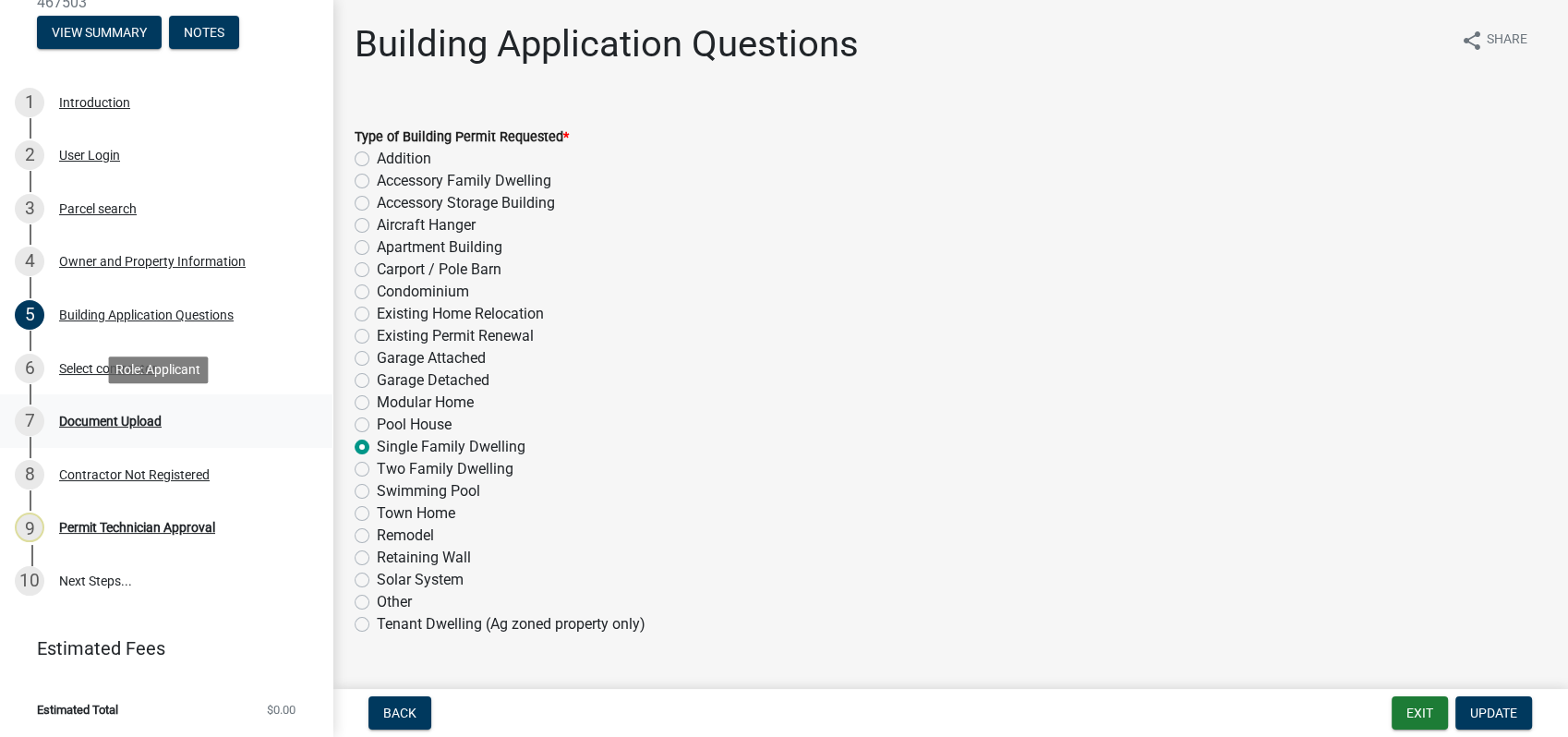
click at [86, 414] on div "Document Upload" at bounding box center [110, 421] width 103 height 13
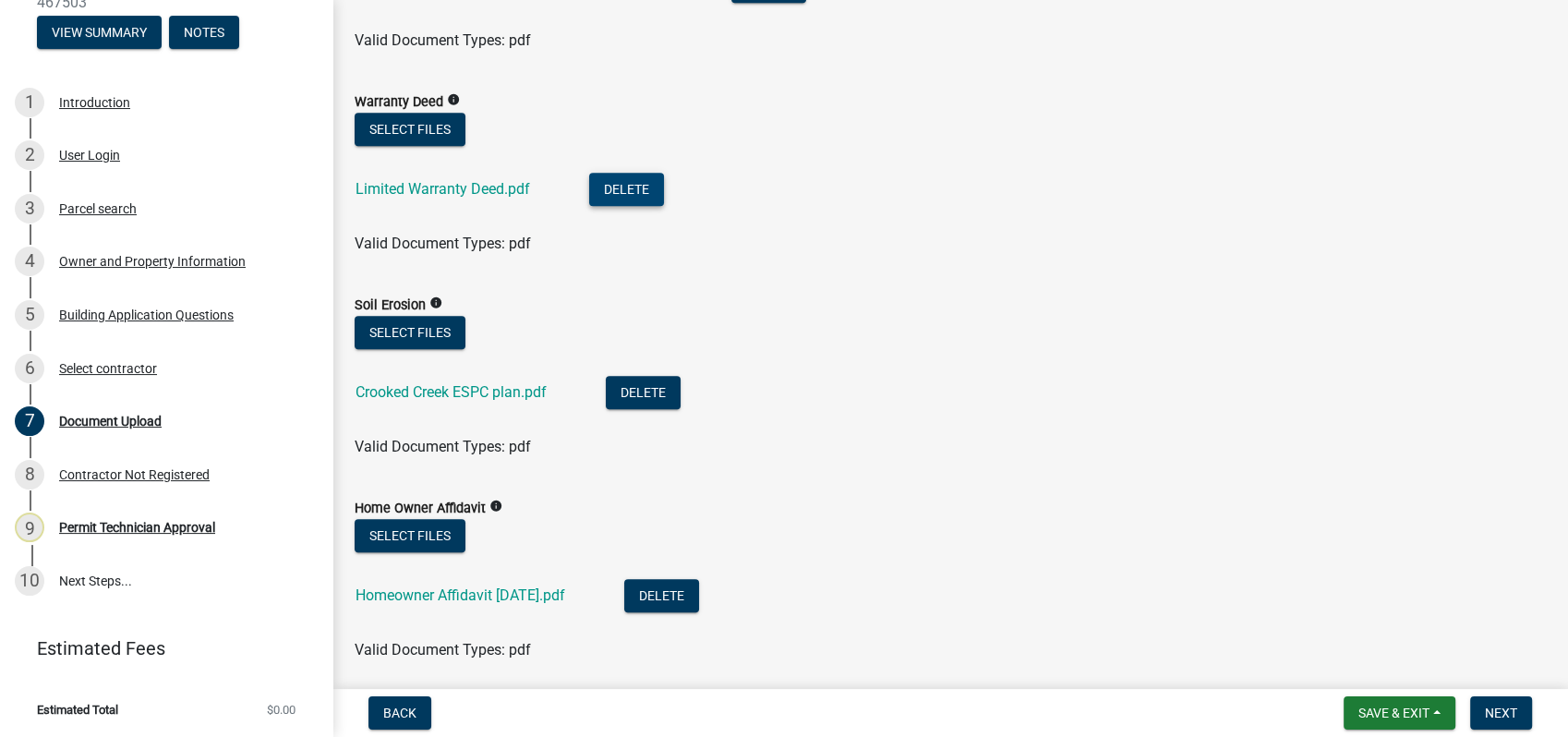
scroll to position [1333, 0]
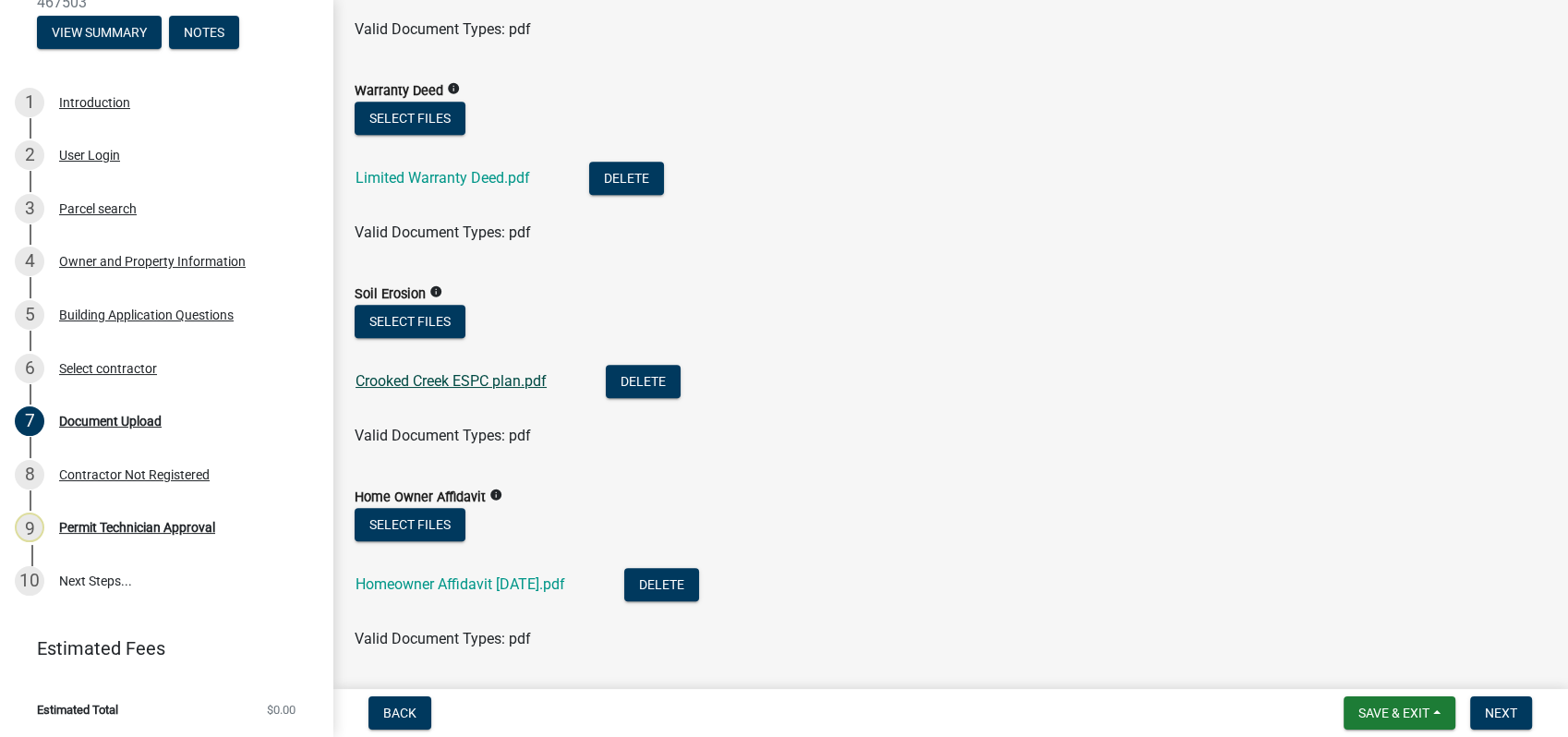
click at [420, 381] on link "Crooked Creek ESPC plan.pdf" at bounding box center [451, 381] width 191 height 18
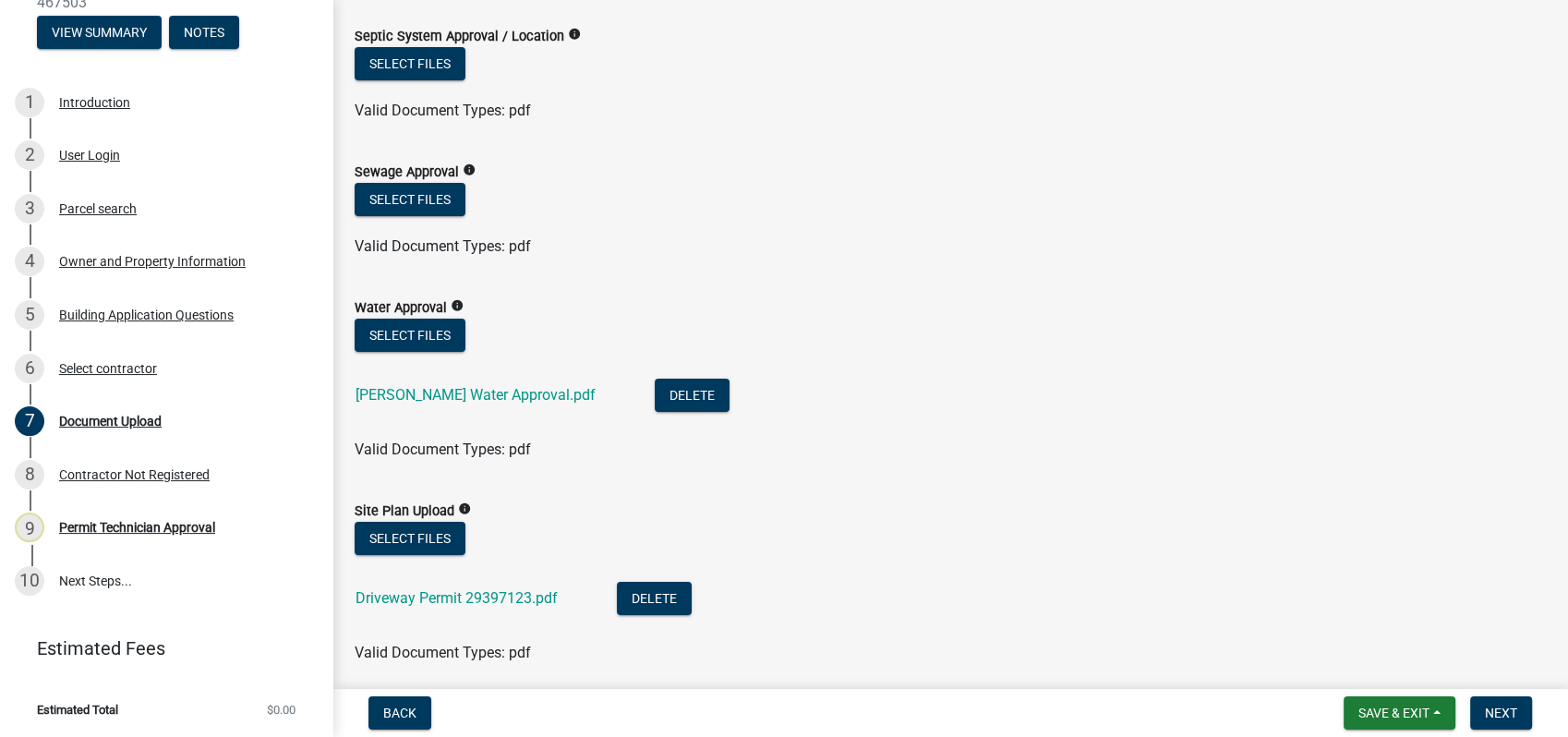
scroll to position [0, 0]
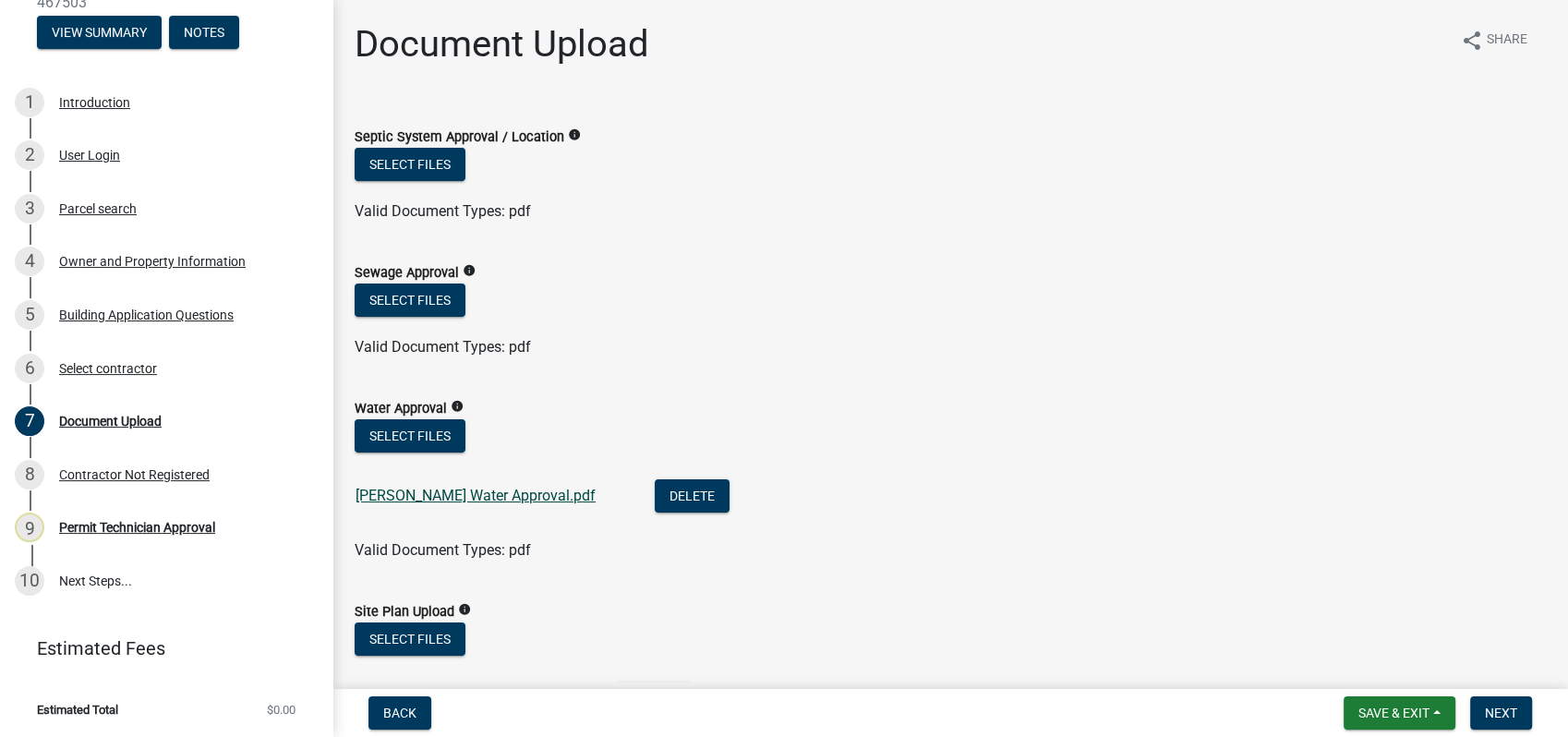
click at [423, 494] on link "Putnam Water Approval.pdf" at bounding box center [475, 494] width 240 height 18
click at [420, 485] on div "Putnam Water Approval.pdf" at bounding box center [490, 498] width 270 height 38
click at [420, 497] on link "Putnam Water Approval.pdf" at bounding box center [475, 494] width 240 height 18
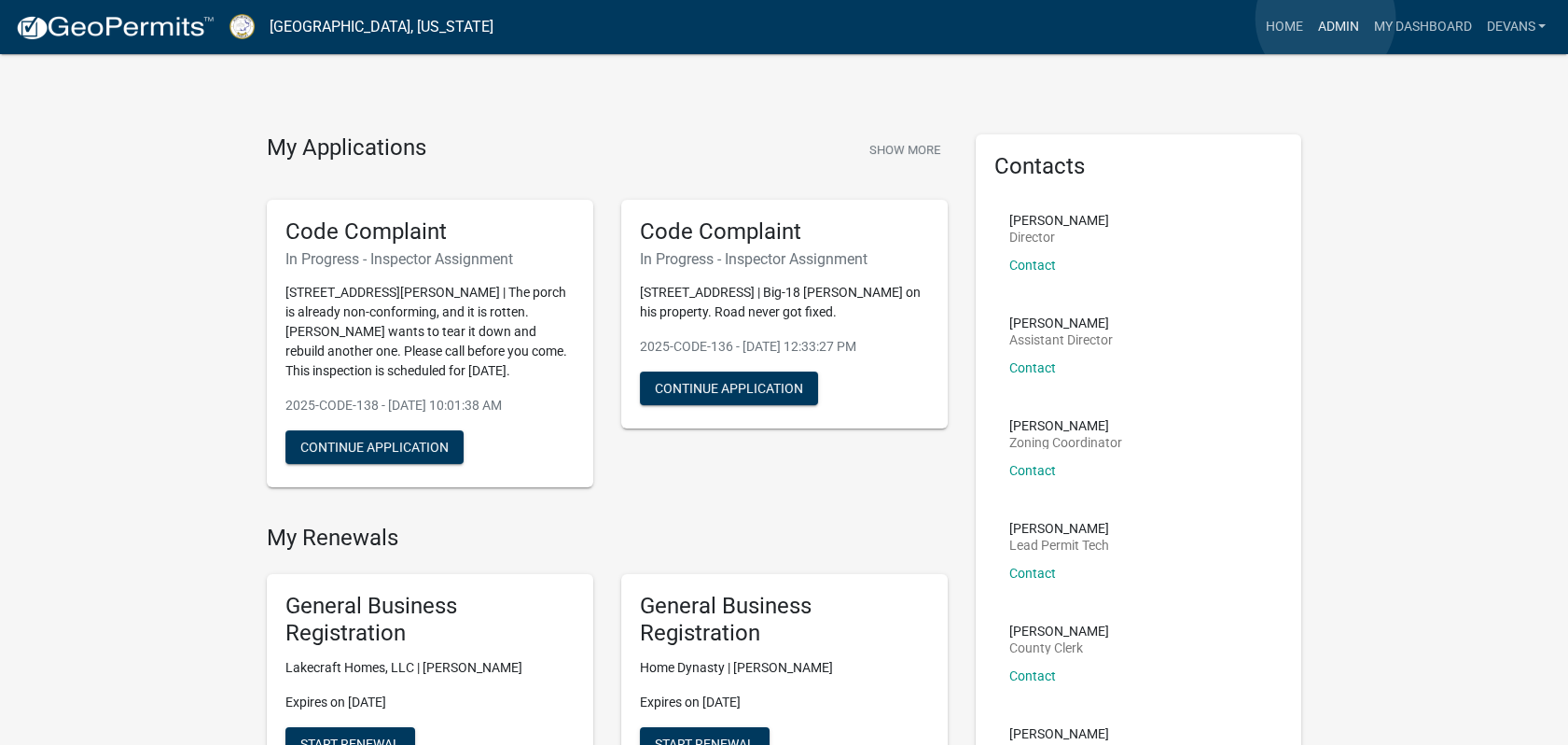
click at [1326, 19] on link "Admin" at bounding box center [1337, 27] width 56 height 36
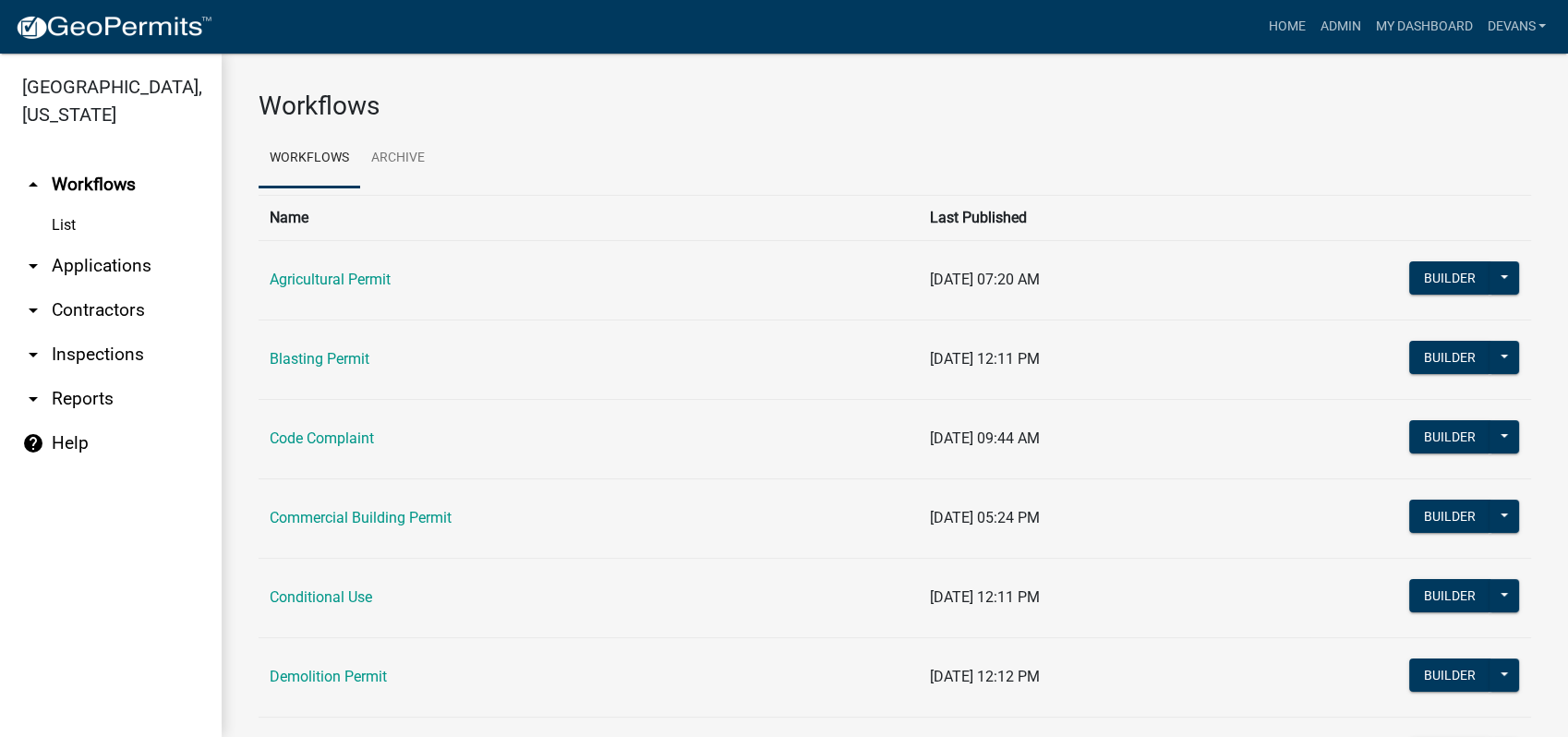
click at [55, 221] on link "List" at bounding box center [110, 226] width 221 height 37
click at [92, 177] on link "arrow_drop_up Workflows" at bounding box center [110, 184] width 221 height 44
click at [99, 261] on link "arrow_drop_down Applications" at bounding box center [110, 265] width 221 height 44
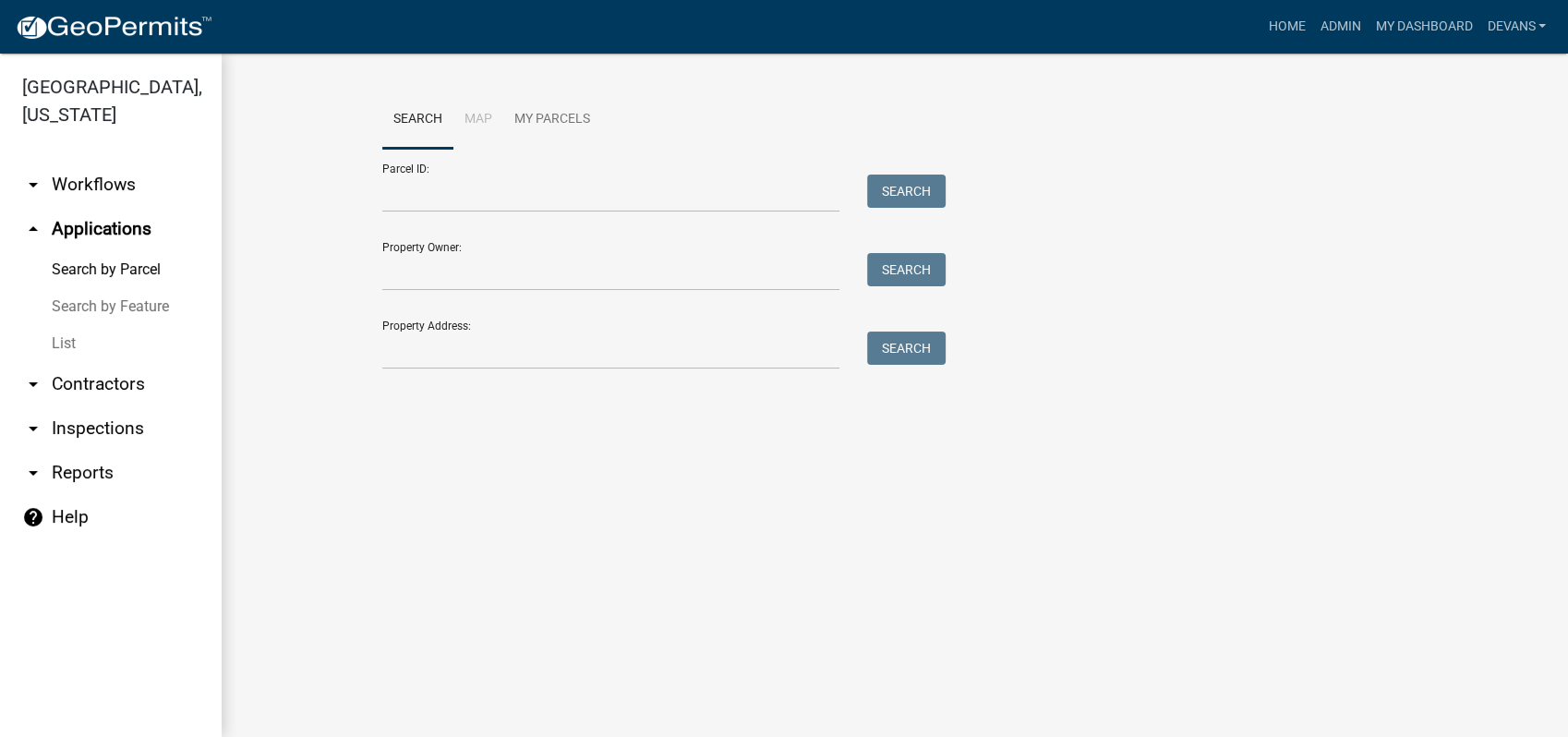
click at [63, 344] on link "List" at bounding box center [110, 343] width 221 height 37
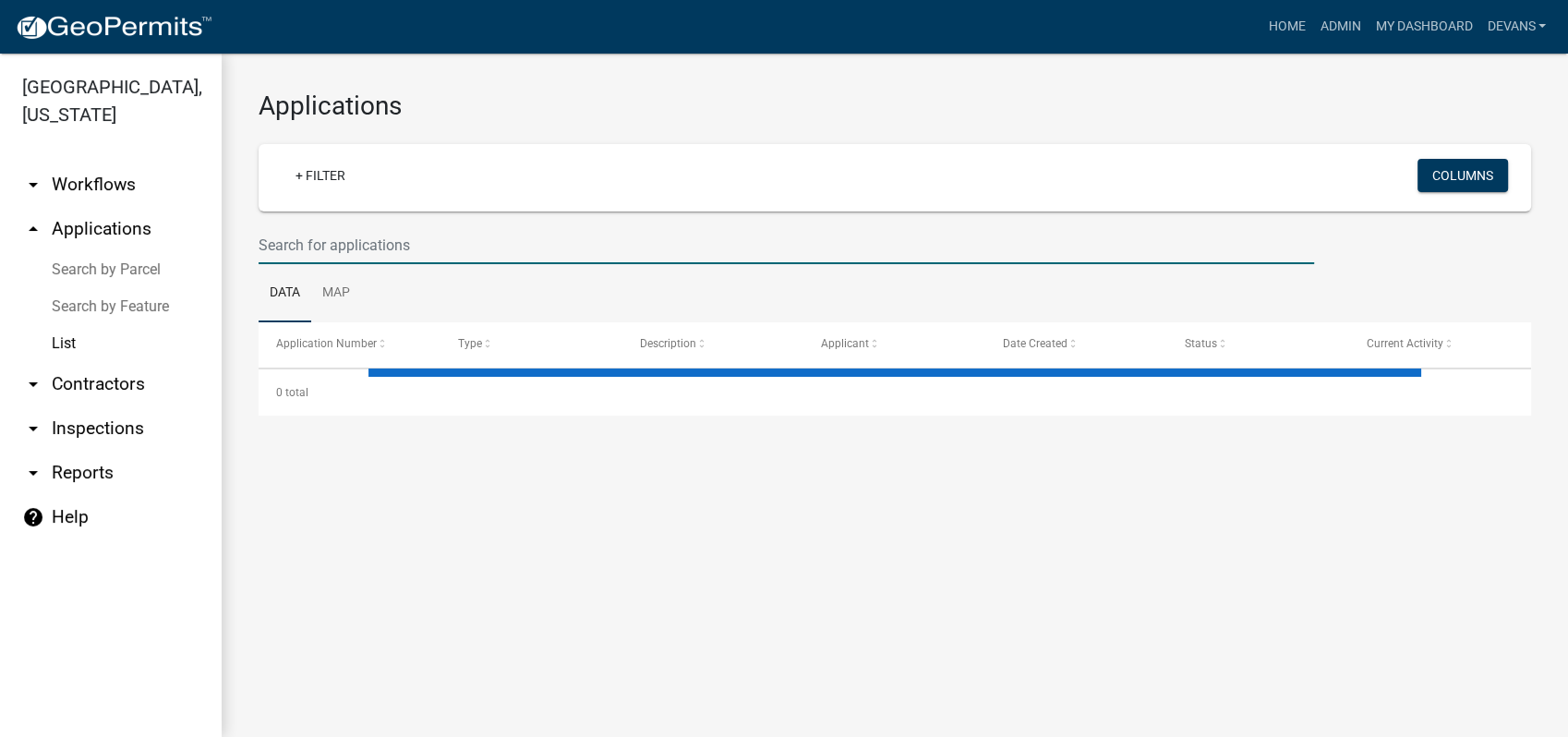
click at [385, 246] on input "text" at bounding box center [786, 244] width 1056 height 38
select select "1: 25"
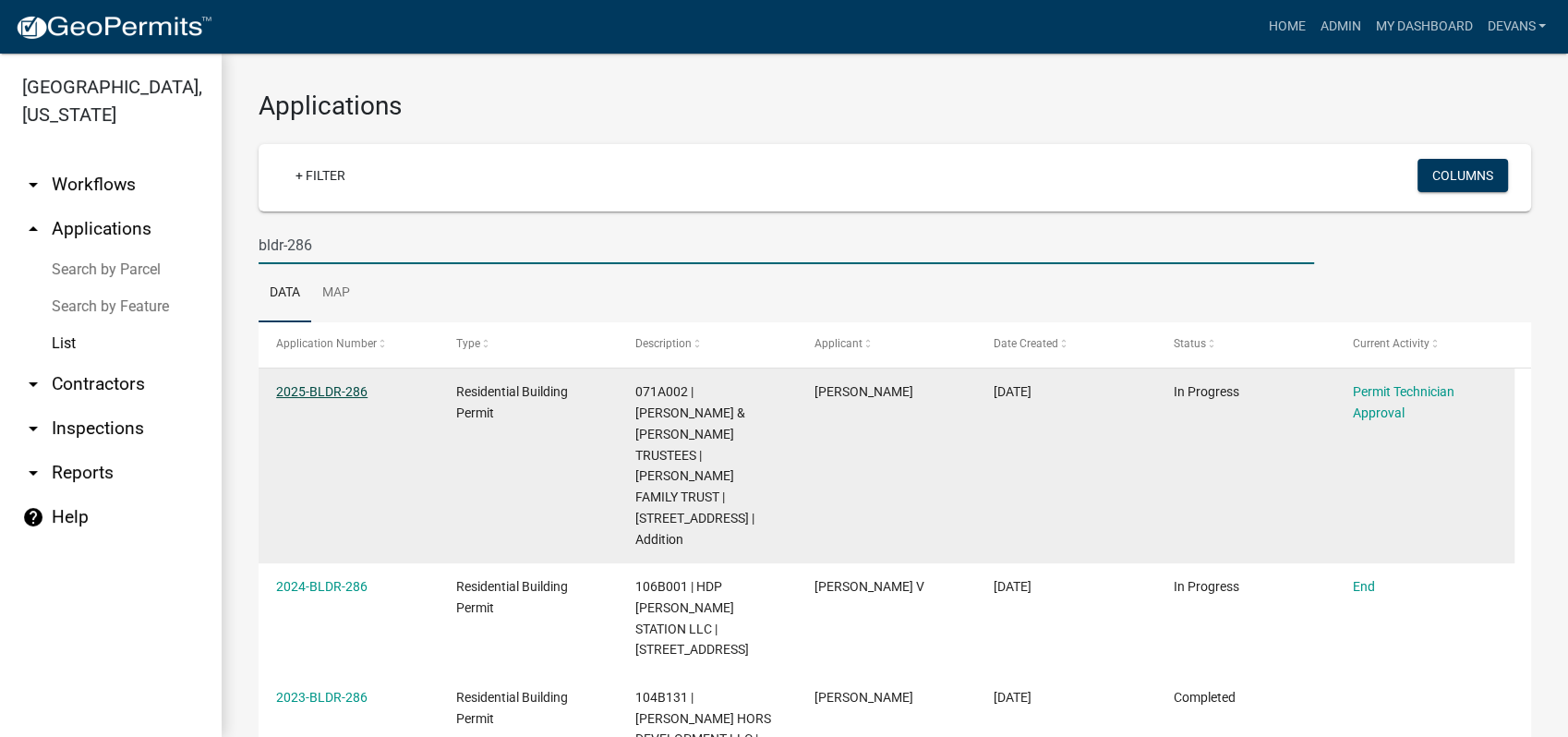
type input "bldr-286"
click at [329, 393] on link "2025-BLDR-286" at bounding box center [322, 392] width 91 height 15
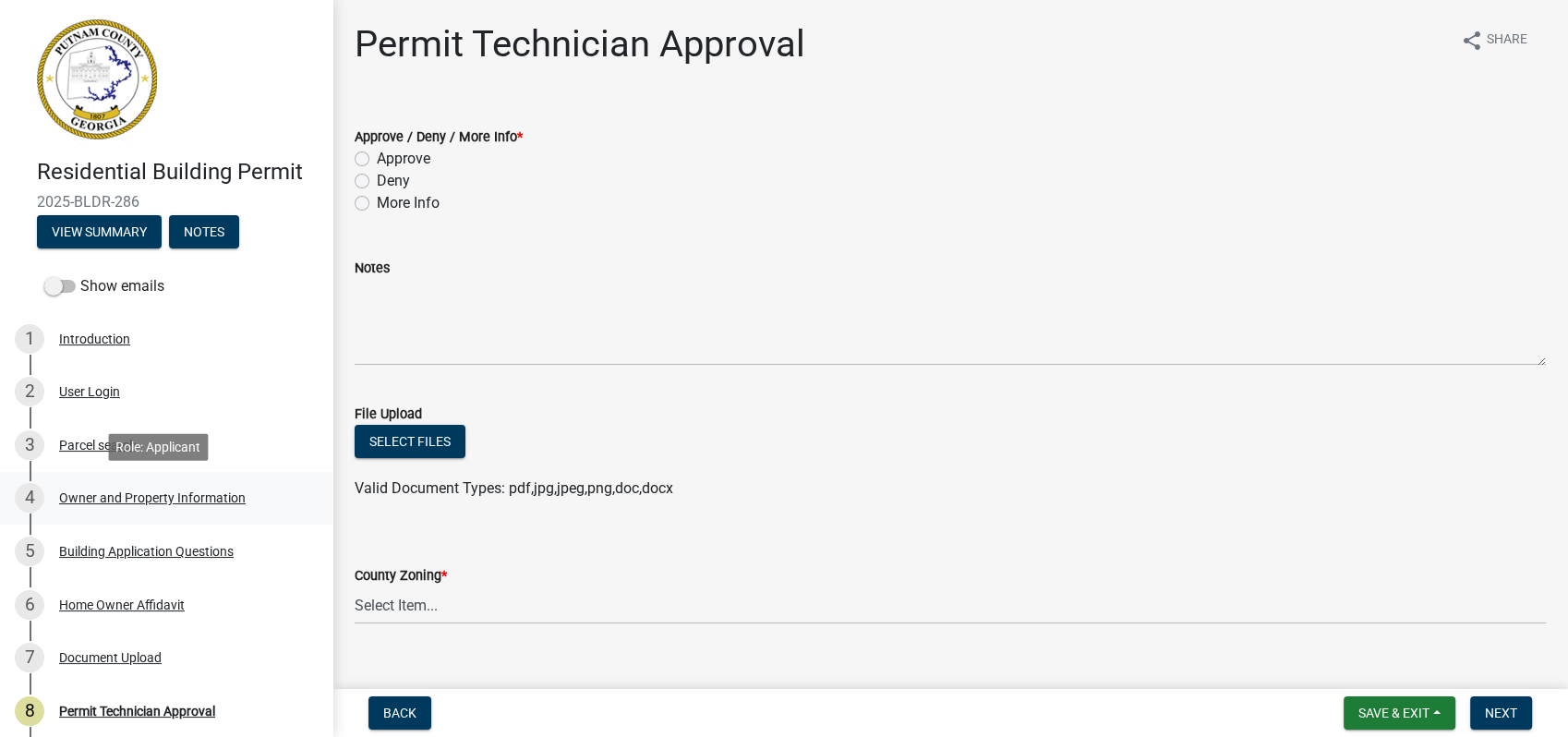
click at [140, 487] on div "4 Owner and Property Information" at bounding box center [159, 498] width 288 height 30
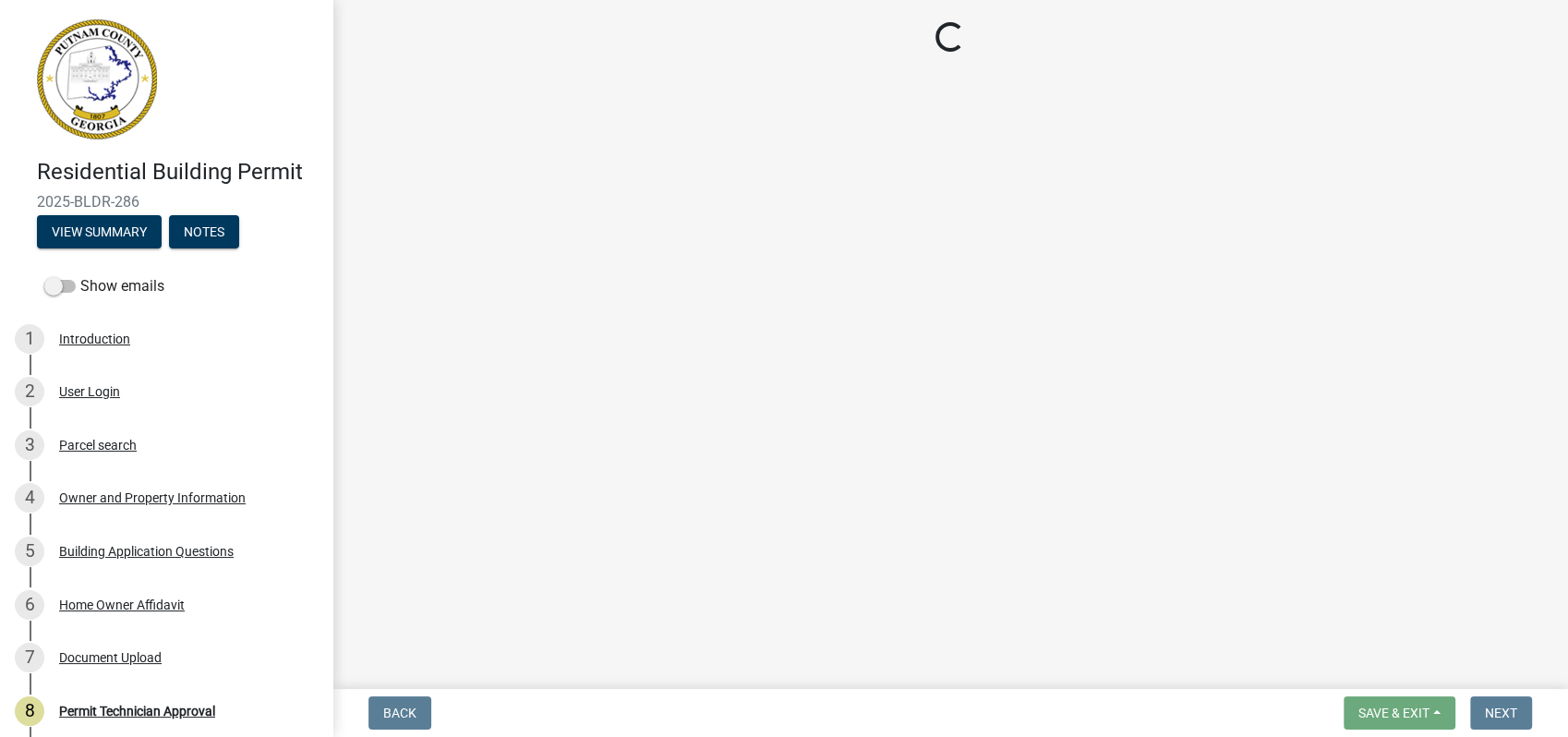
select select "a6b90f04-145f-43dc-a4e6-6d5ec8e28ec9"
select select "83394b22-4a11-496c-8e5c-75ade2e72faf"
select select "469c5908-2854-42d5-89ed-bee7fc26529e"
select select "6f1acead-4b1a-4680-ba5d-beeb03d30465"
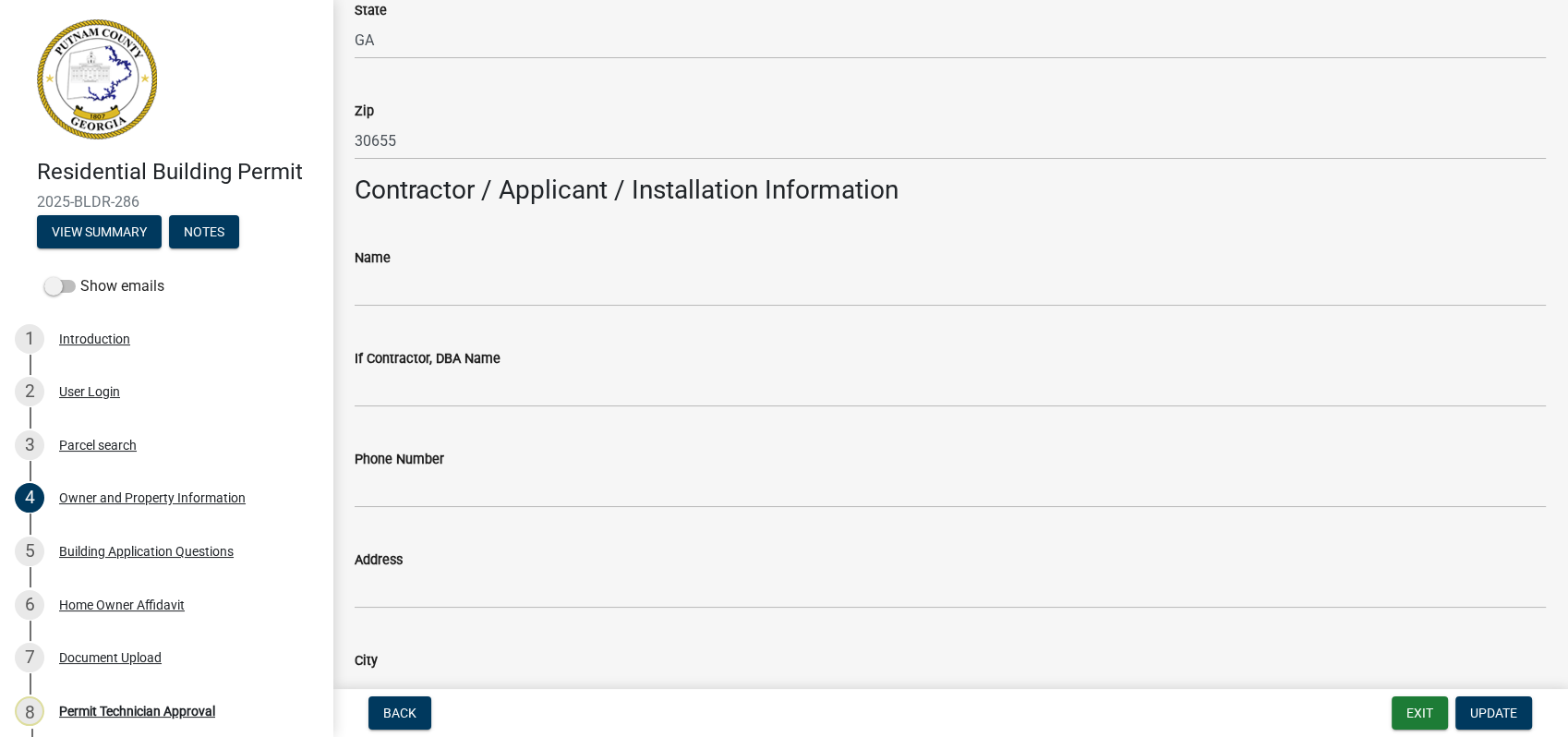
scroll to position [1333, 0]
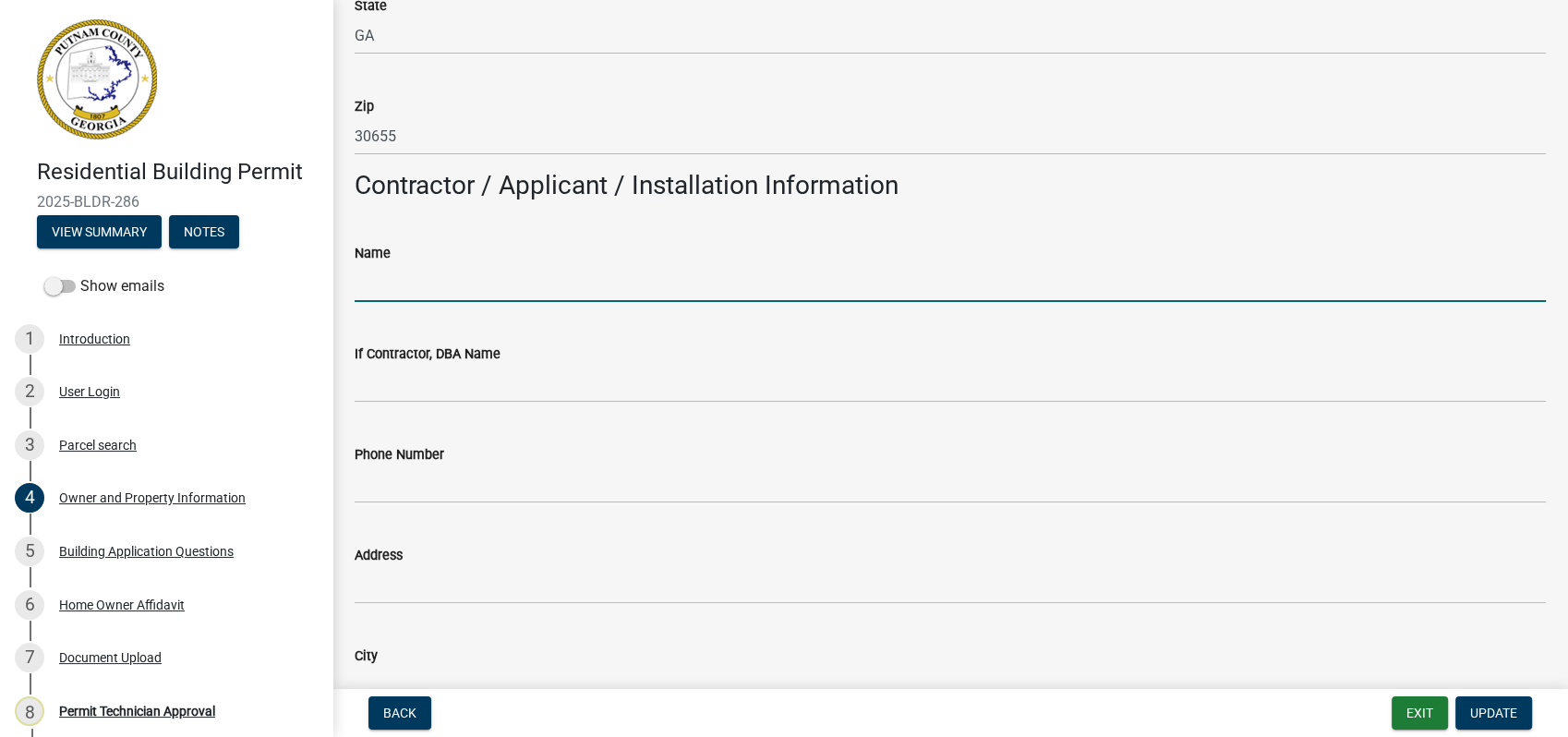
click at [493, 275] on input "Name" at bounding box center [950, 283] width 1192 height 38
type input "Homeowner"
select select "34fe85c2-5f76-4343-b6bb-8ca387e0bed7"
select select "9"
select select "2025"
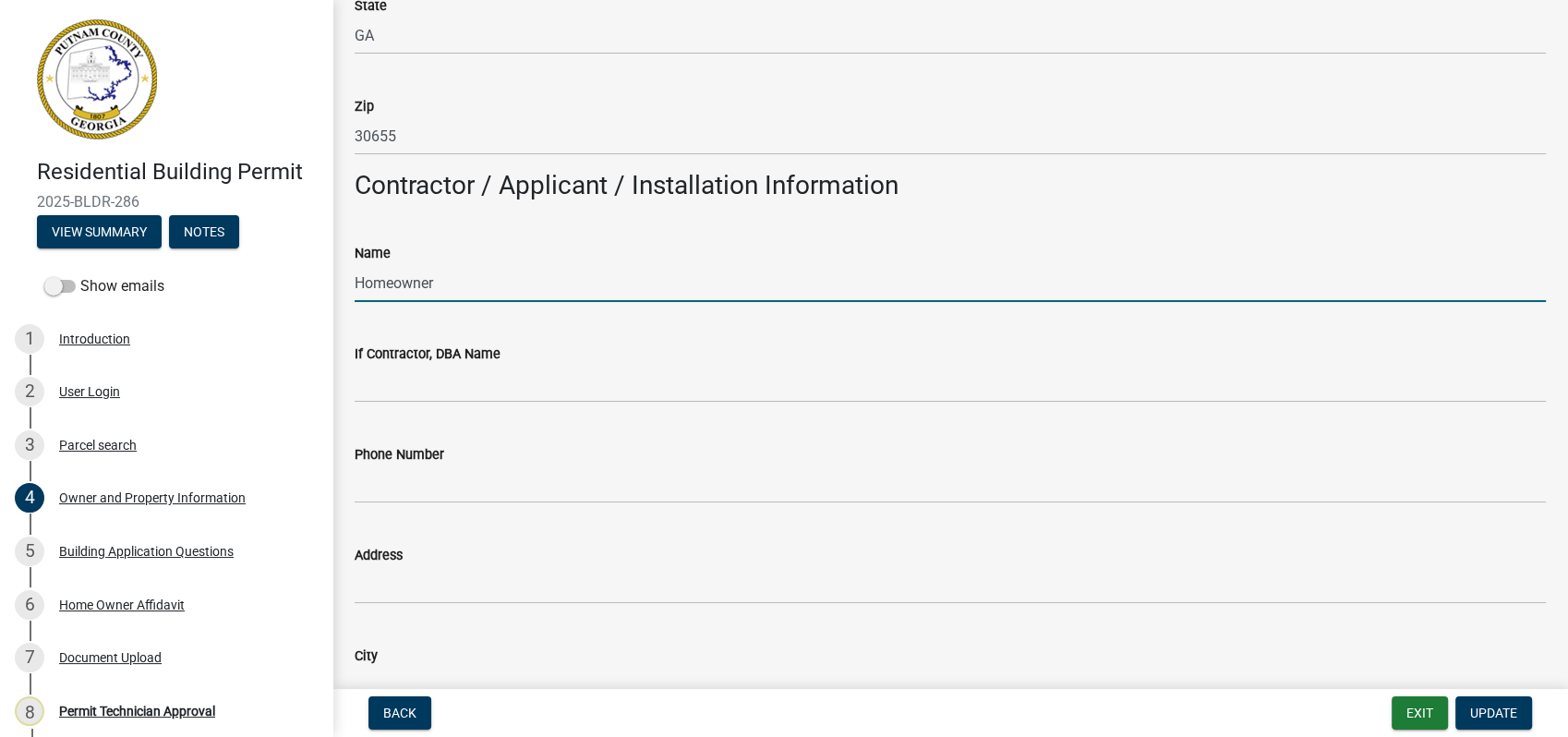
select select "9"
select select "2025"
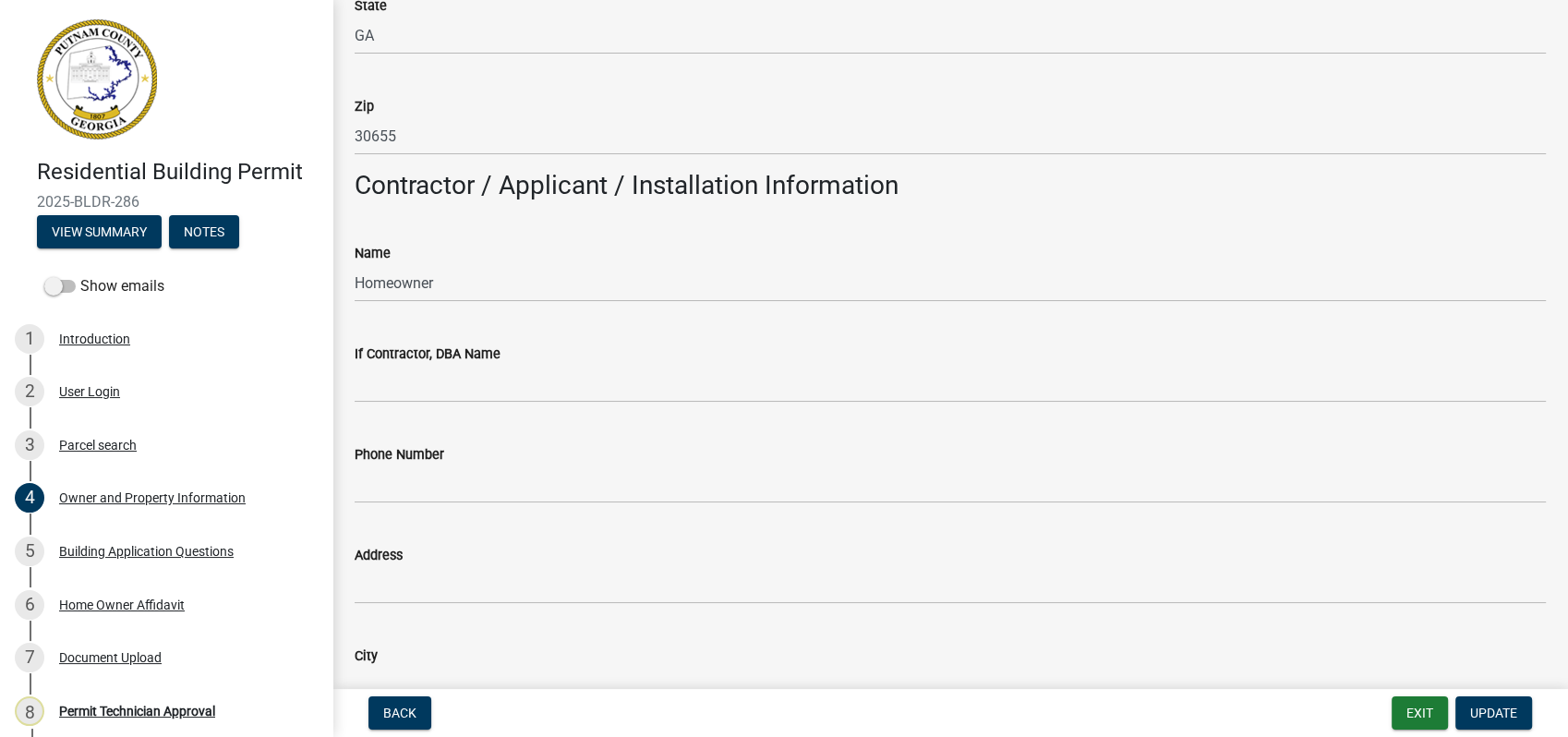
scroll to position [2195, 0]
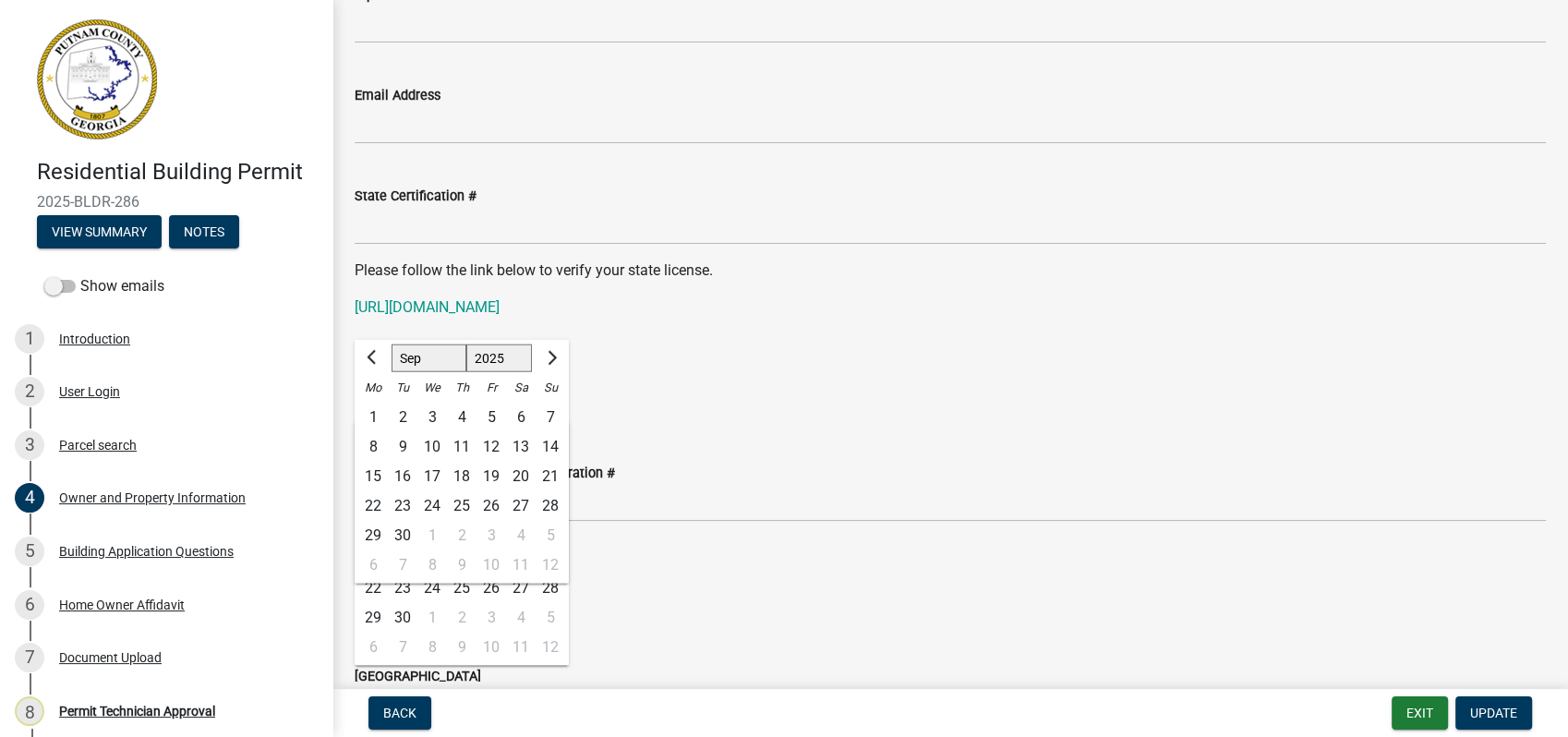
drag, startPoint x: 1201, startPoint y: 423, endPoint x: 943, endPoint y: 403, distance: 258.8
click at [1190, 423] on wm-data-entity-input "State License Expiration Date Jan Feb Mar Apr May Jun Jul Aug Sep Oct Nov Dec 1…" at bounding box center [950, 384] width 1192 height 103
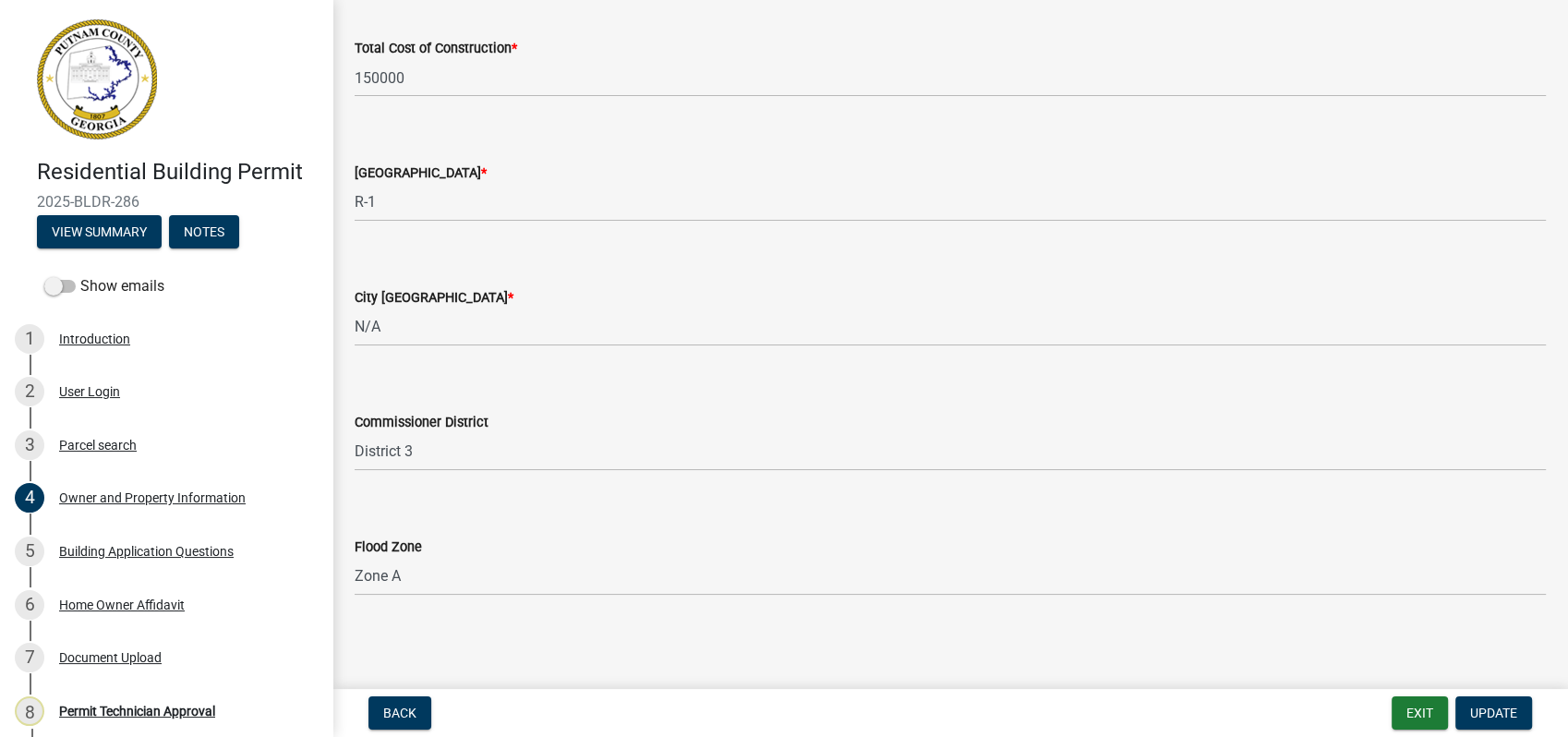
scroll to position [3127, 0]
click at [1494, 717] on span "Update" at bounding box center [1493, 713] width 47 height 15
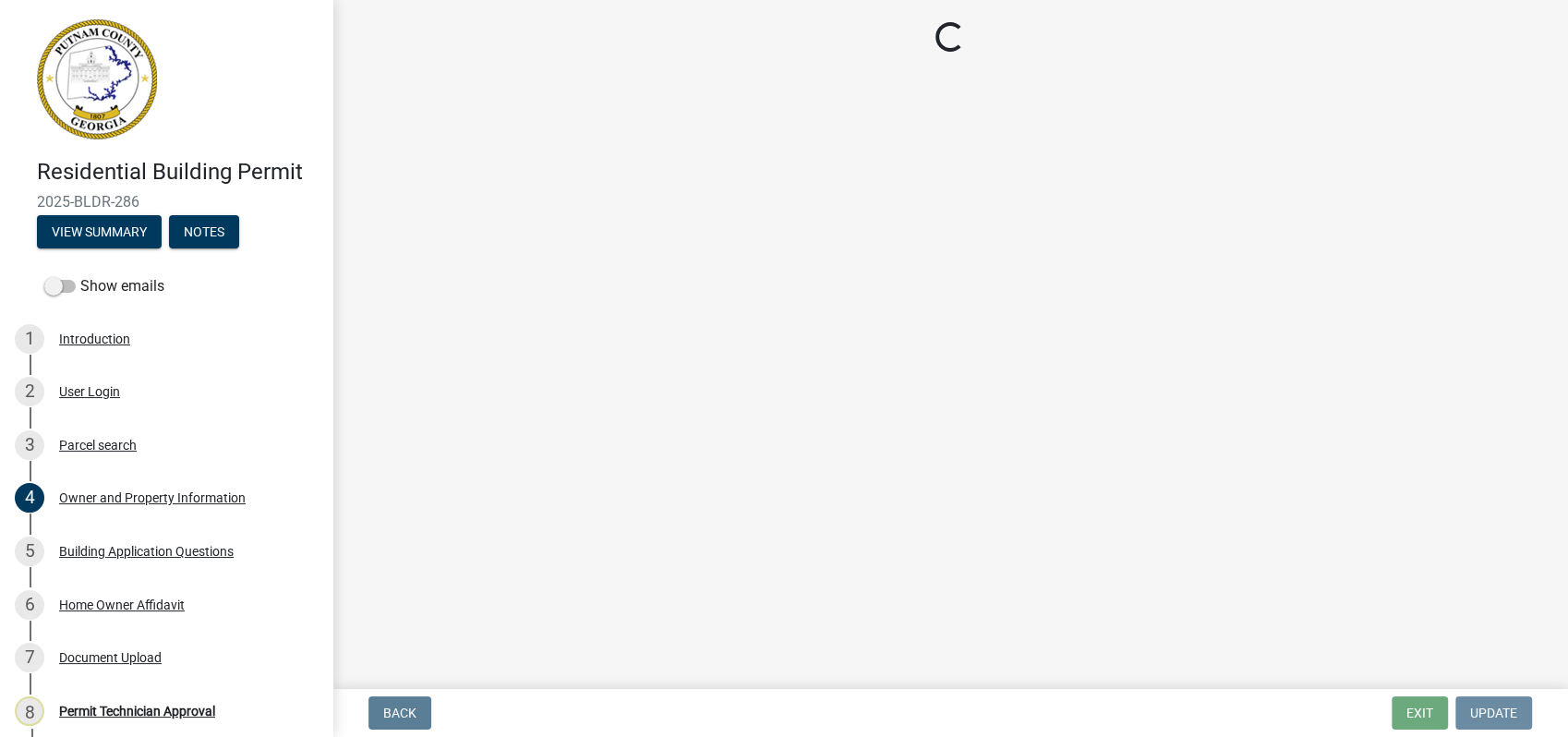
scroll to position [0, 0]
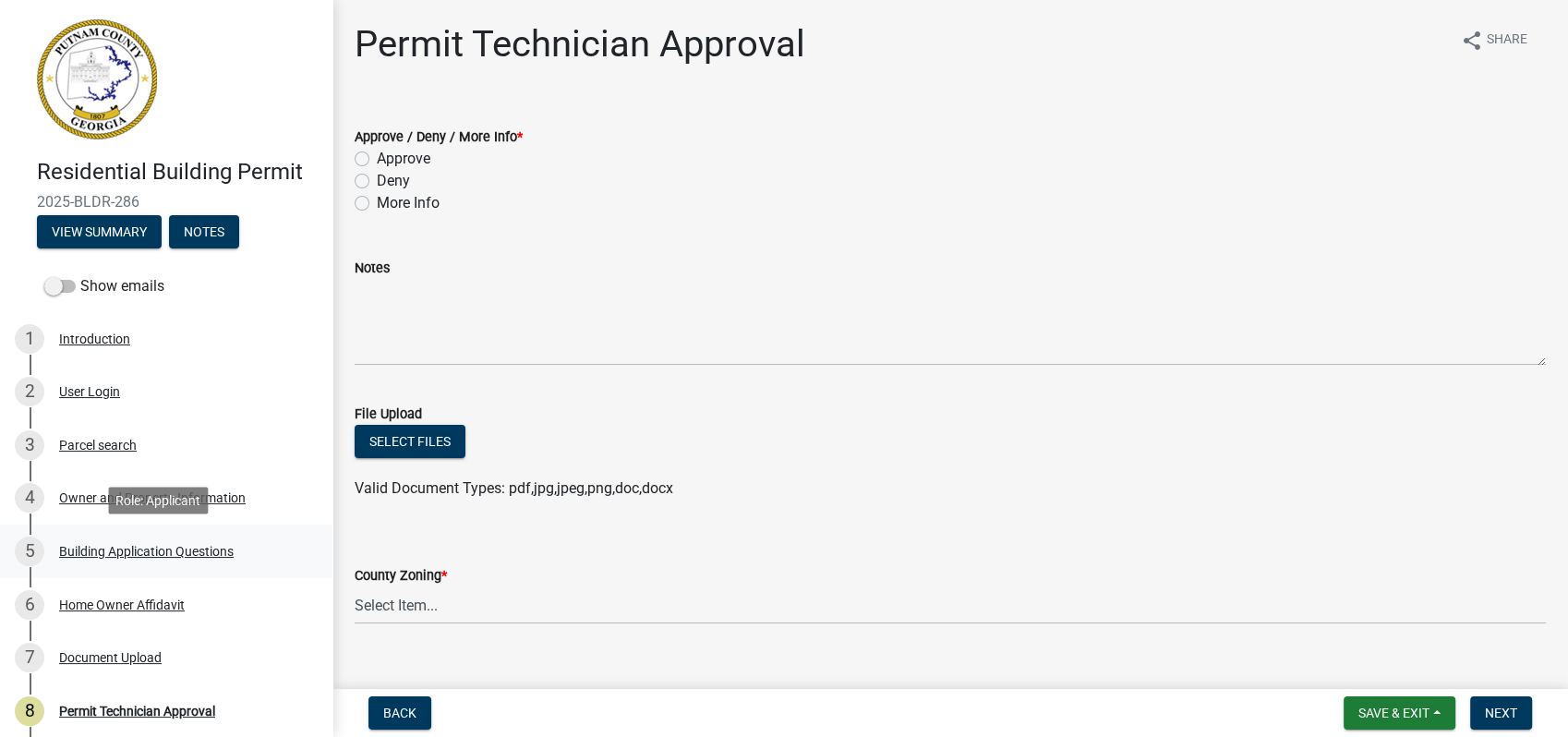
click at [167, 545] on div "Building Application Questions" at bounding box center [146, 551] width 175 height 13
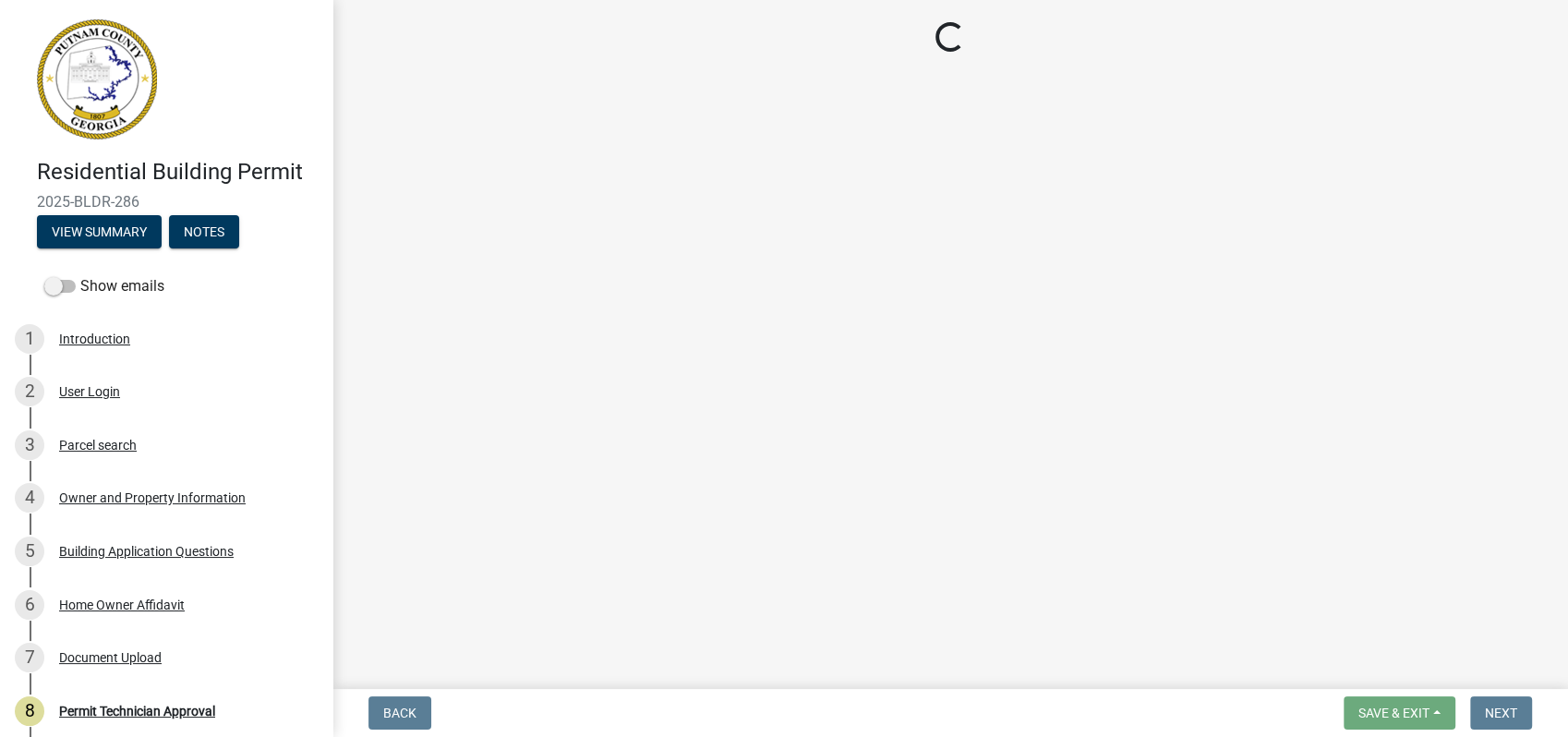
select select "ebf62bd9-0e77-42f1-a2f1-6aca02a789de"
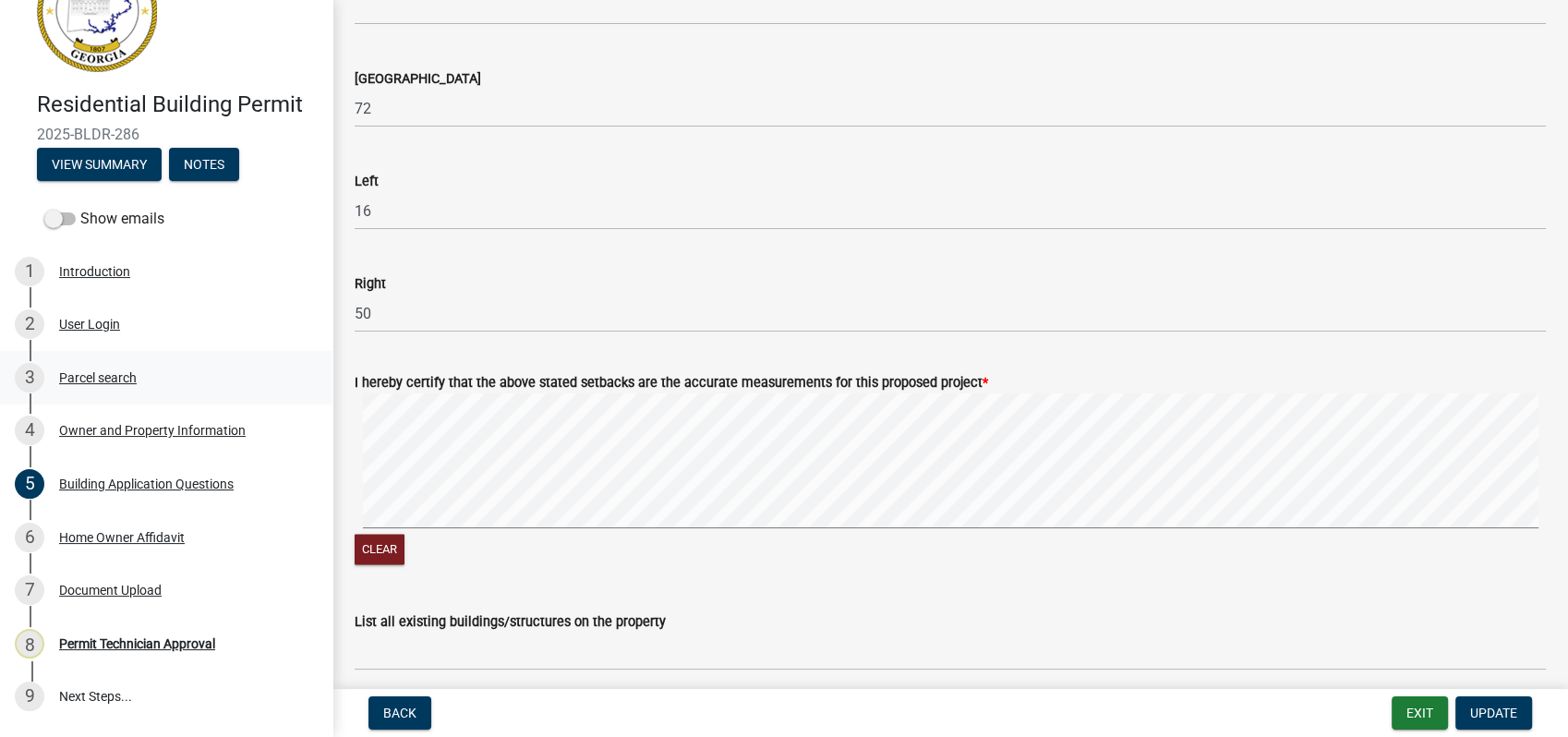
scroll to position [103, 0]
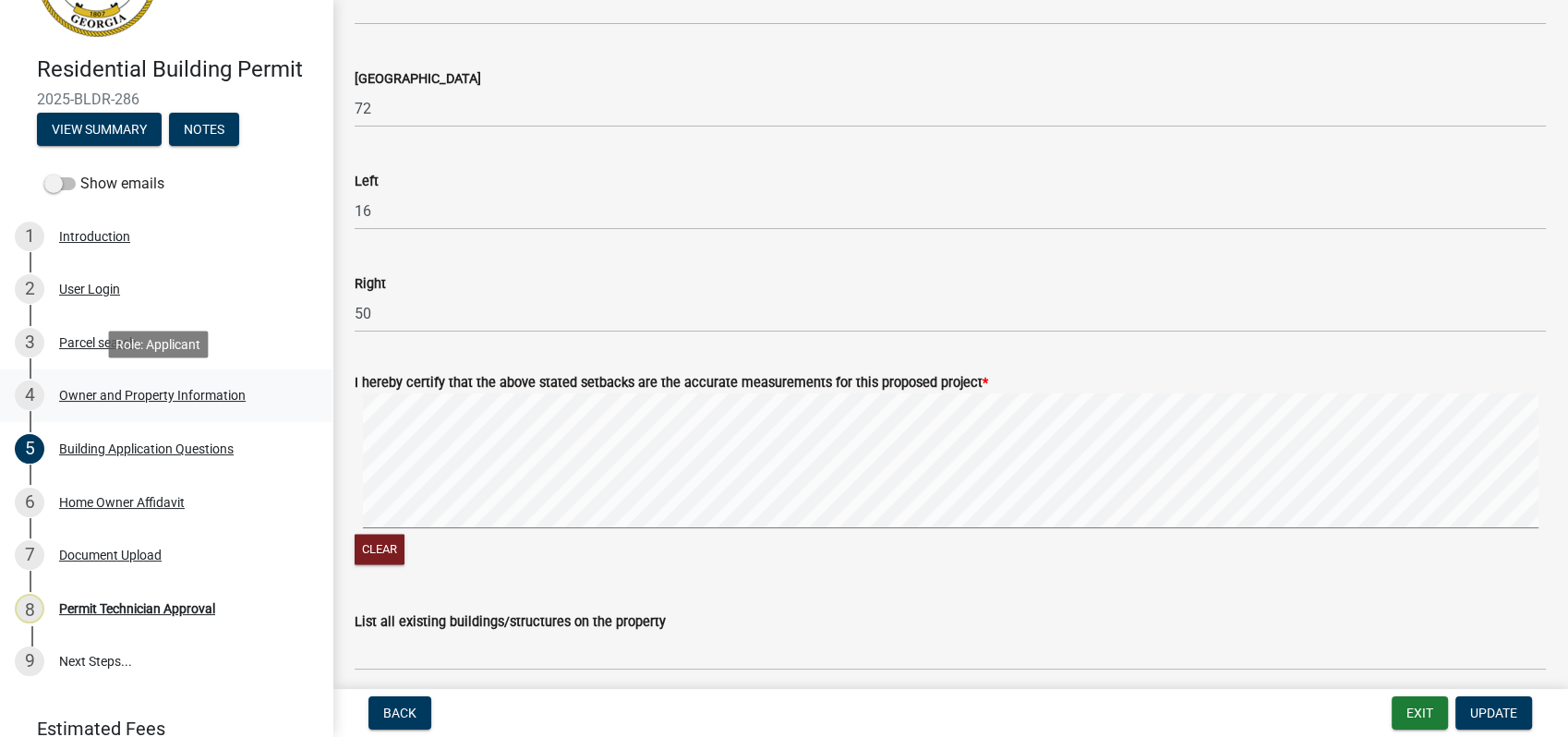
click at [142, 393] on div "Owner and Property Information" at bounding box center [152, 396] width 187 height 13
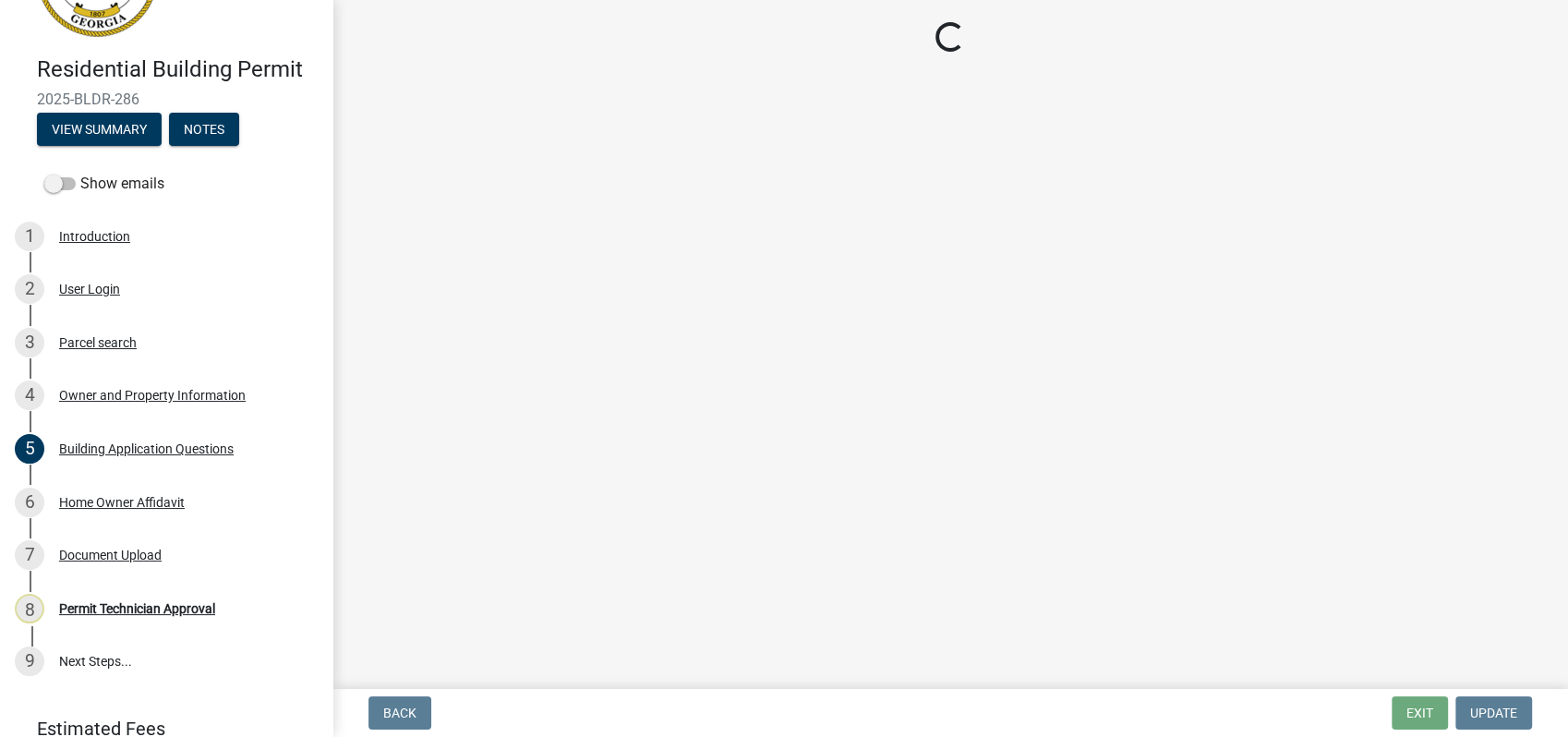
select select "34fe85c2-5f76-4343-b6bb-8ca387e0bed7"
select select "83394b22-4a11-496c-8e5c-75ade2e72faf"
select select "469c5908-2854-42d5-89ed-bee7fc26529e"
select select "6f1acead-4b1a-4680-ba5d-beeb03d30465"
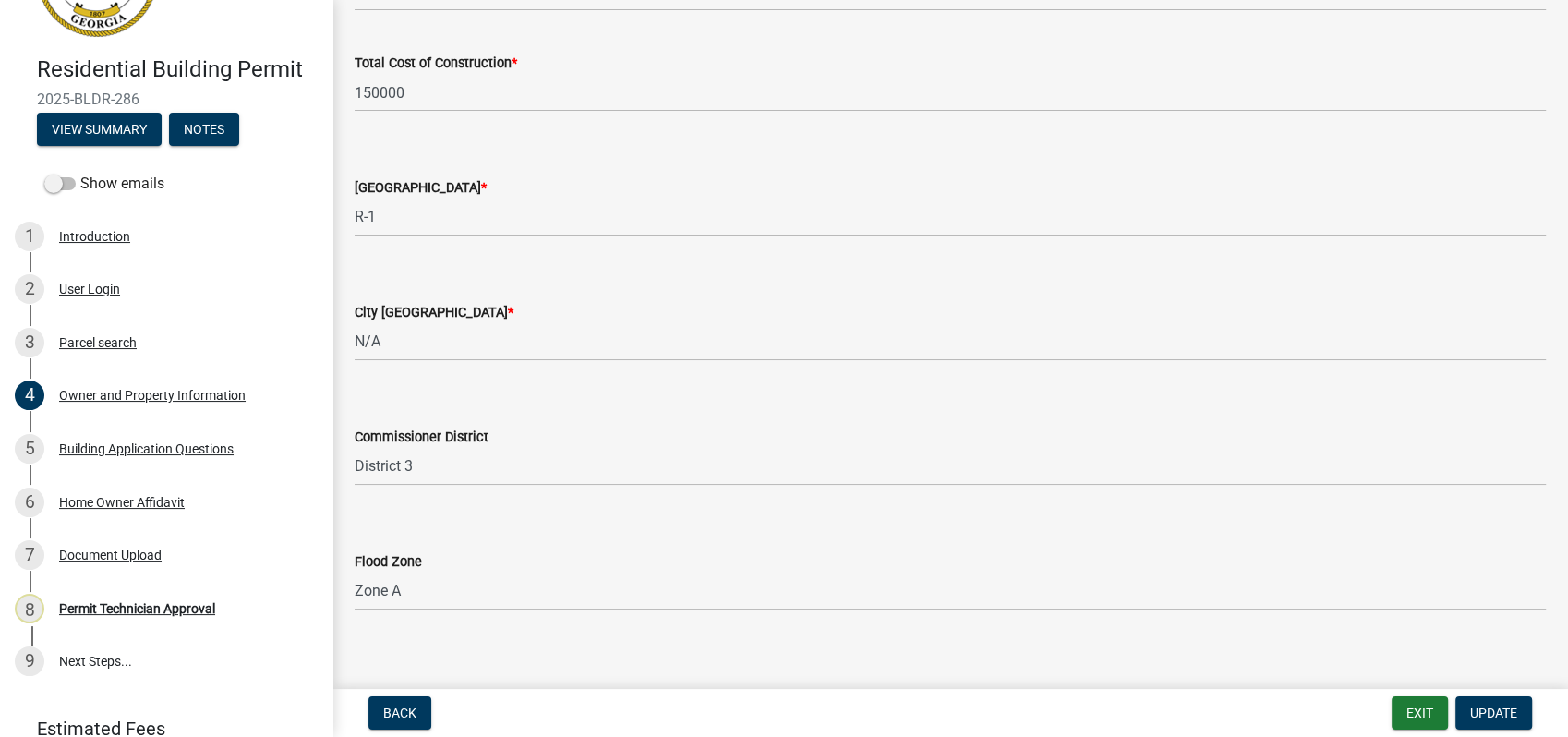
scroll to position [3127, 0]
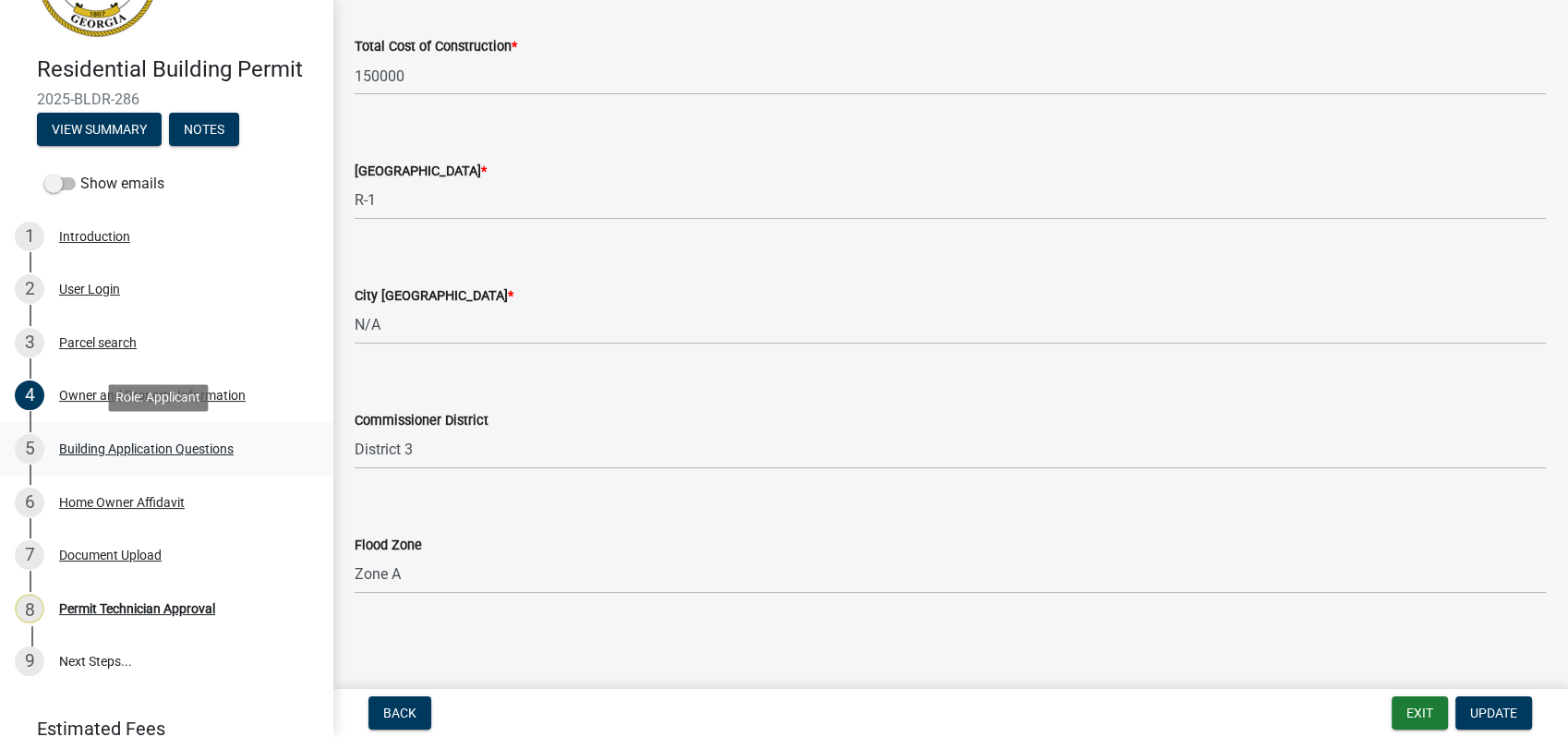
click at [162, 452] on div "Building Application Questions" at bounding box center [146, 449] width 175 height 13
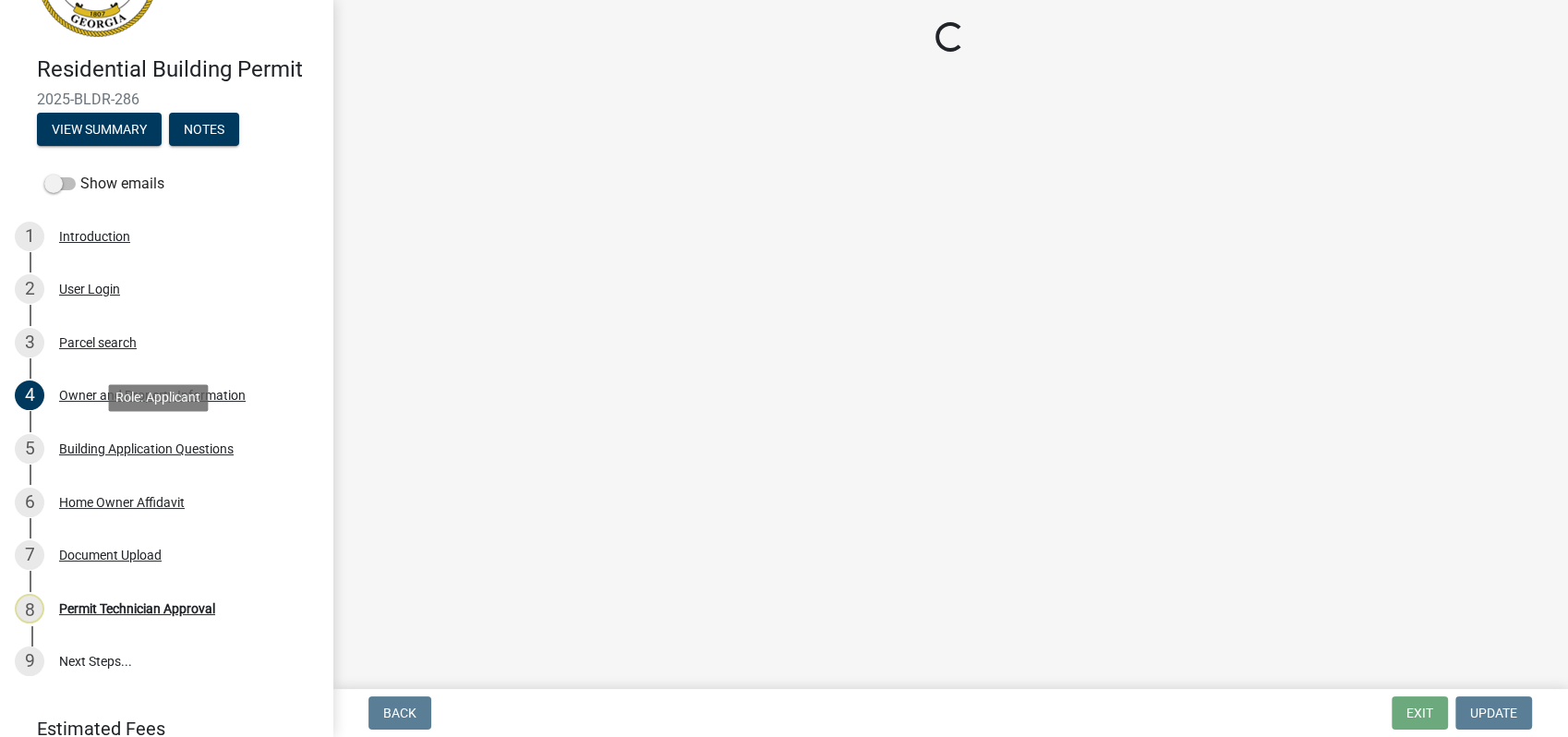
scroll to position [0, 0]
select select "ebf62bd9-0e77-42f1-a2f1-6aca02a789de"
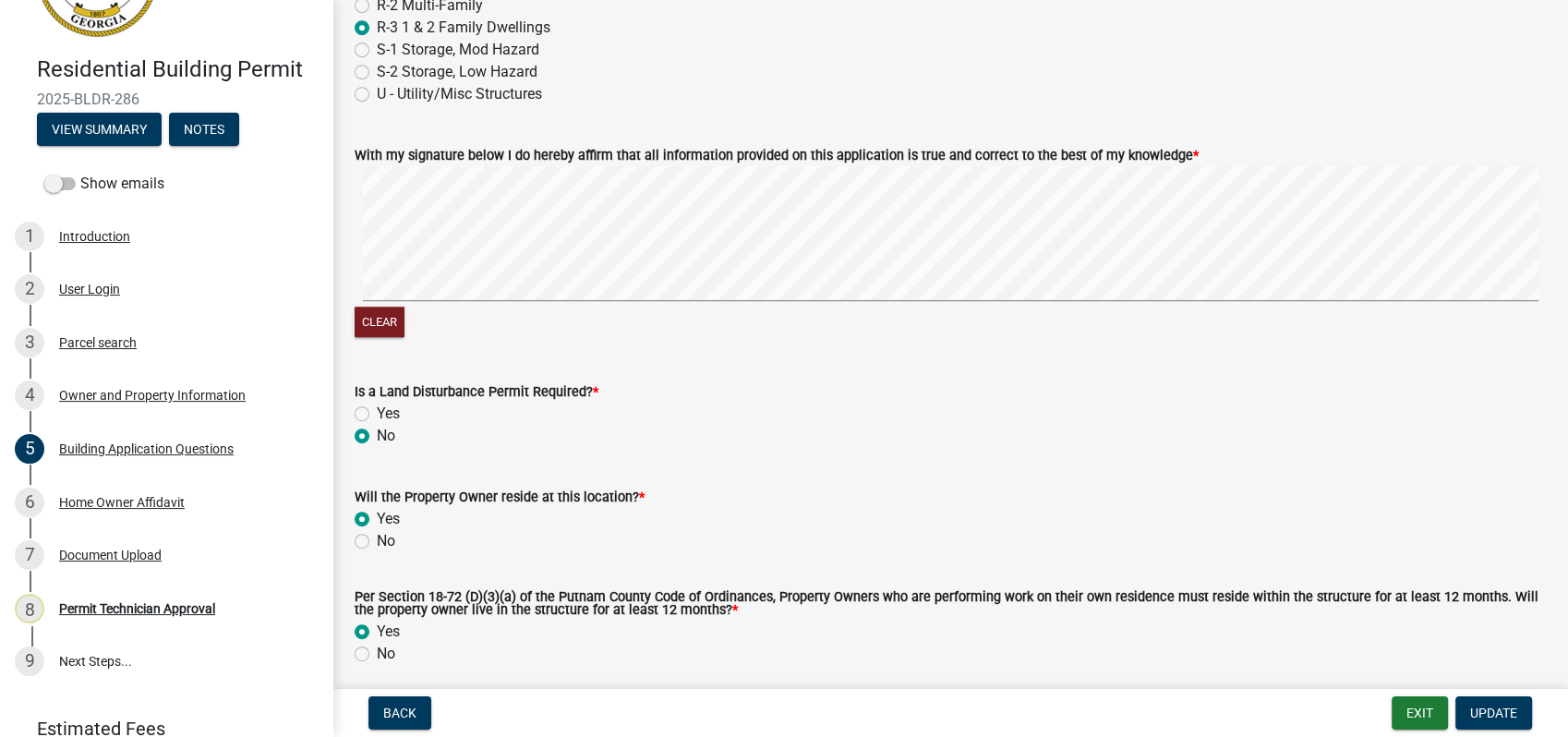
scroll to position [7996, 0]
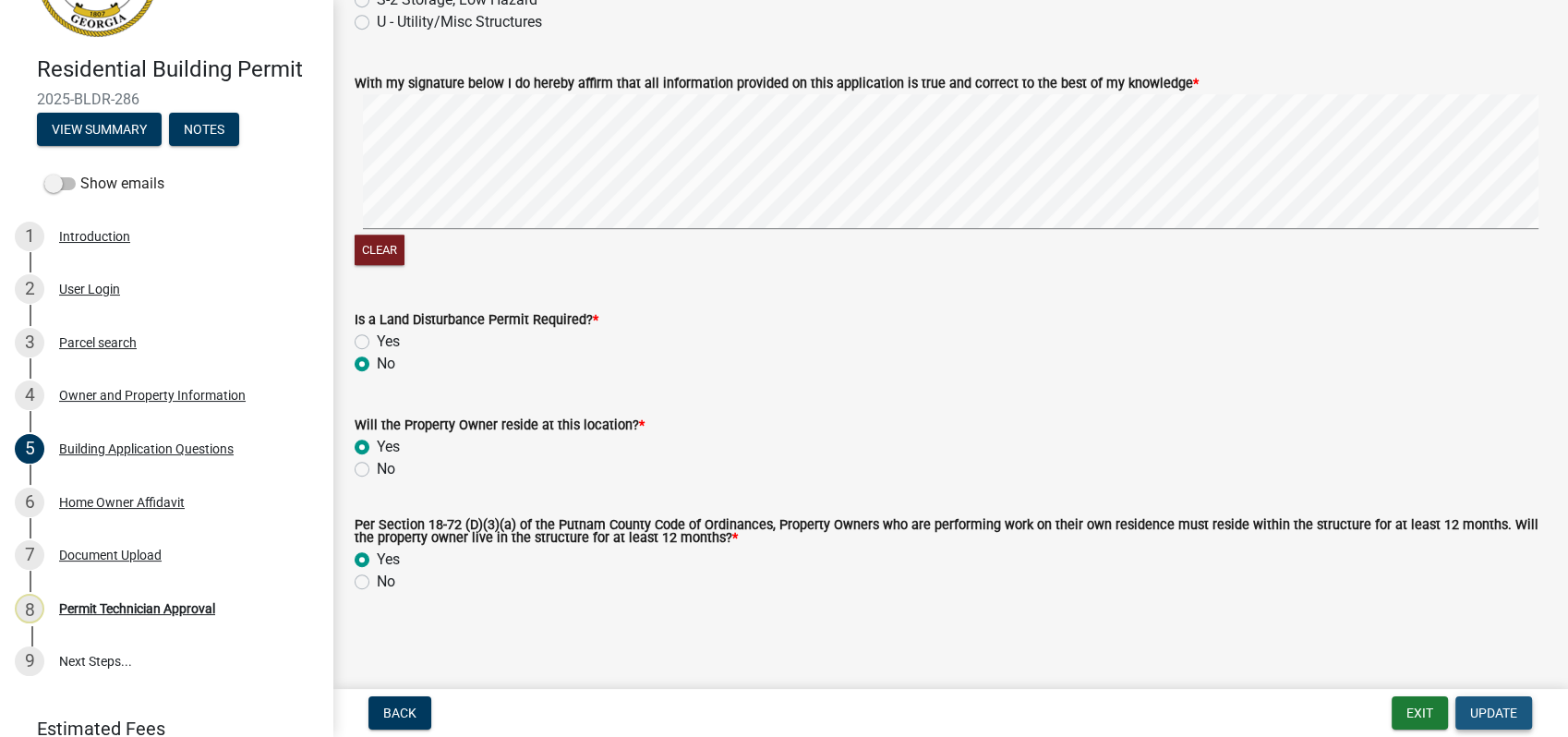
click at [1473, 713] on span "Update" at bounding box center [1493, 713] width 47 height 15
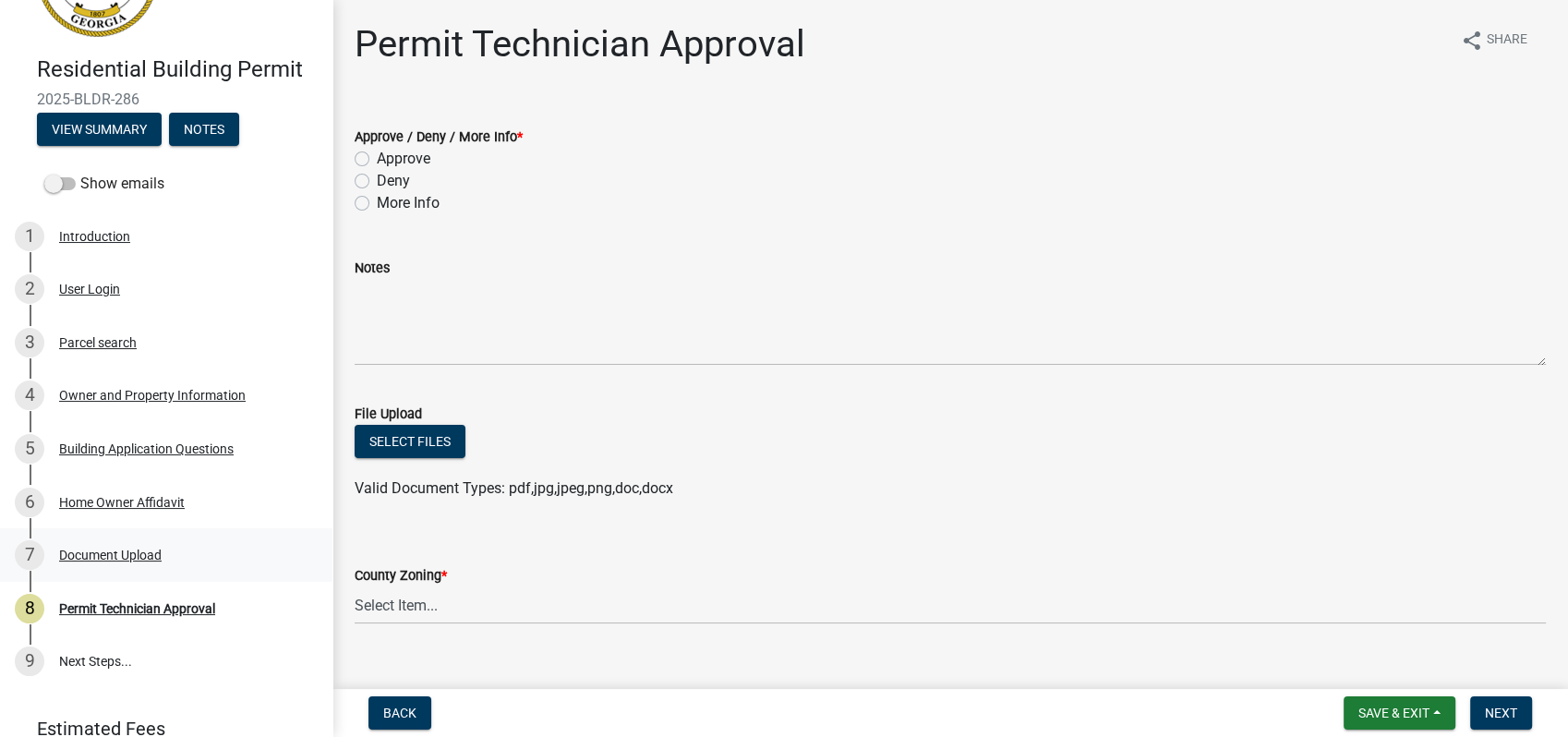
click at [112, 552] on div "Document Upload" at bounding box center [110, 555] width 103 height 13
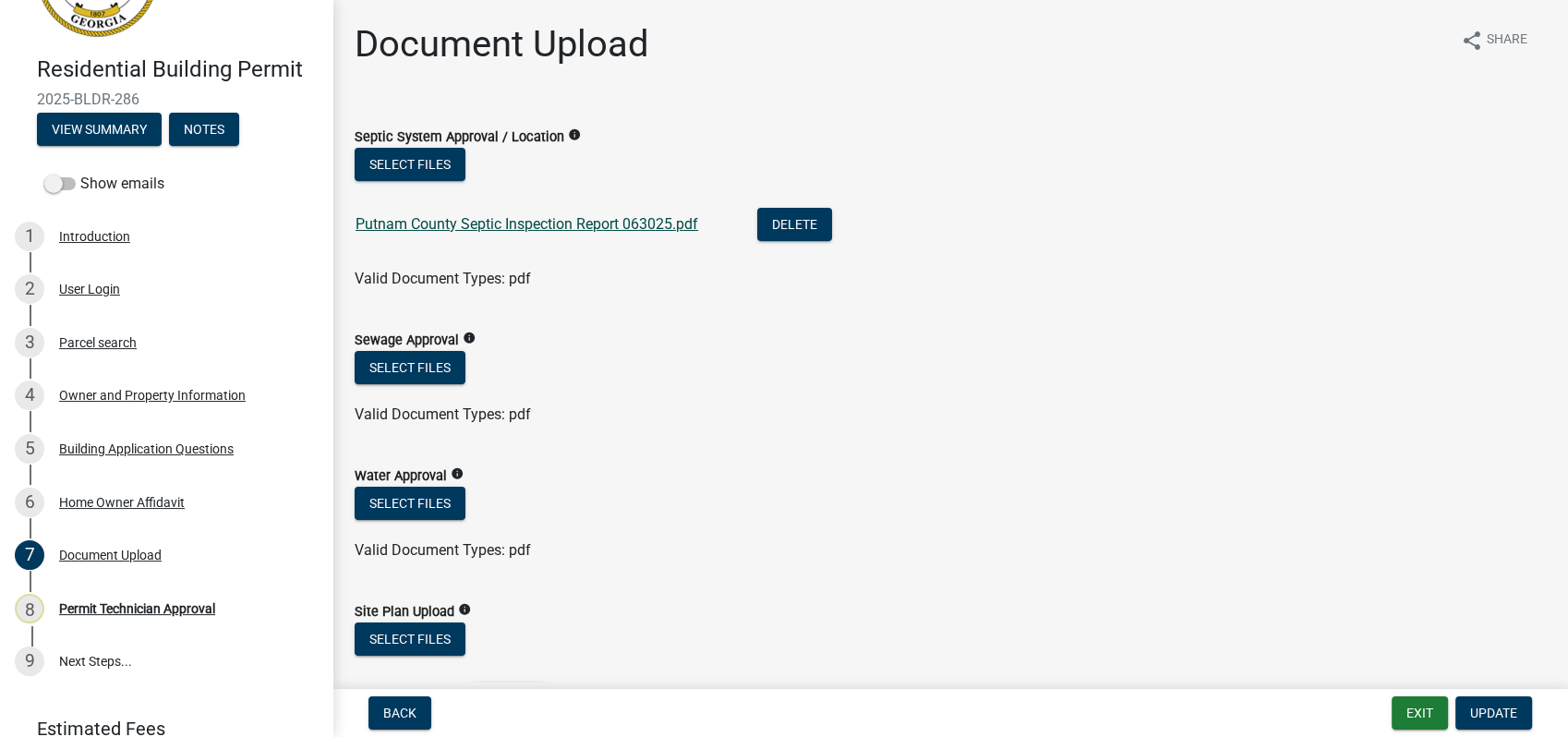
click at [493, 223] on link "Putnam County Septic Inspection Report 063025.pdf" at bounding box center [526, 224] width 343 height 18
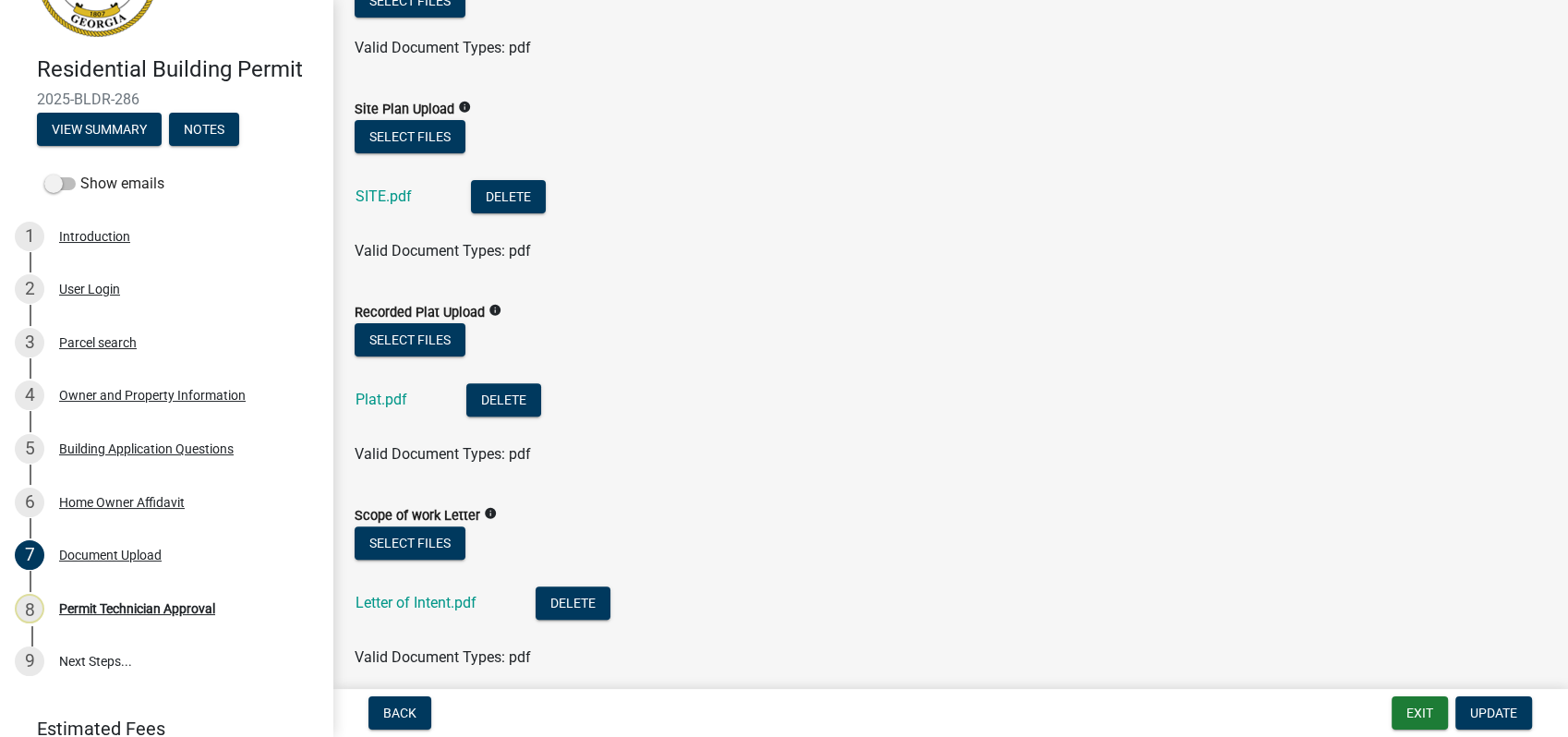
scroll to position [615, 0]
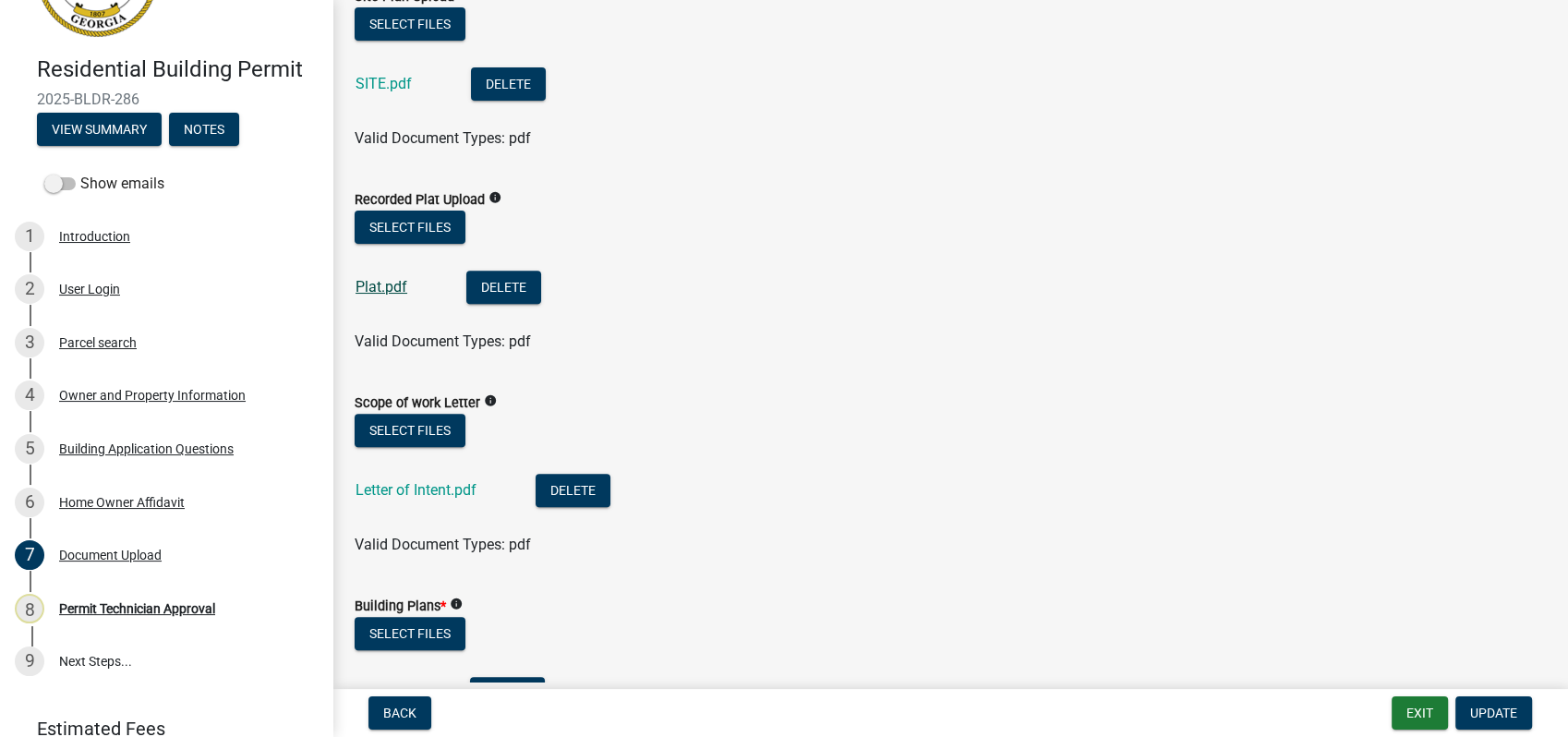
click at [374, 283] on link "Plat.pdf" at bounding box center [381, 286] width 51 height 18
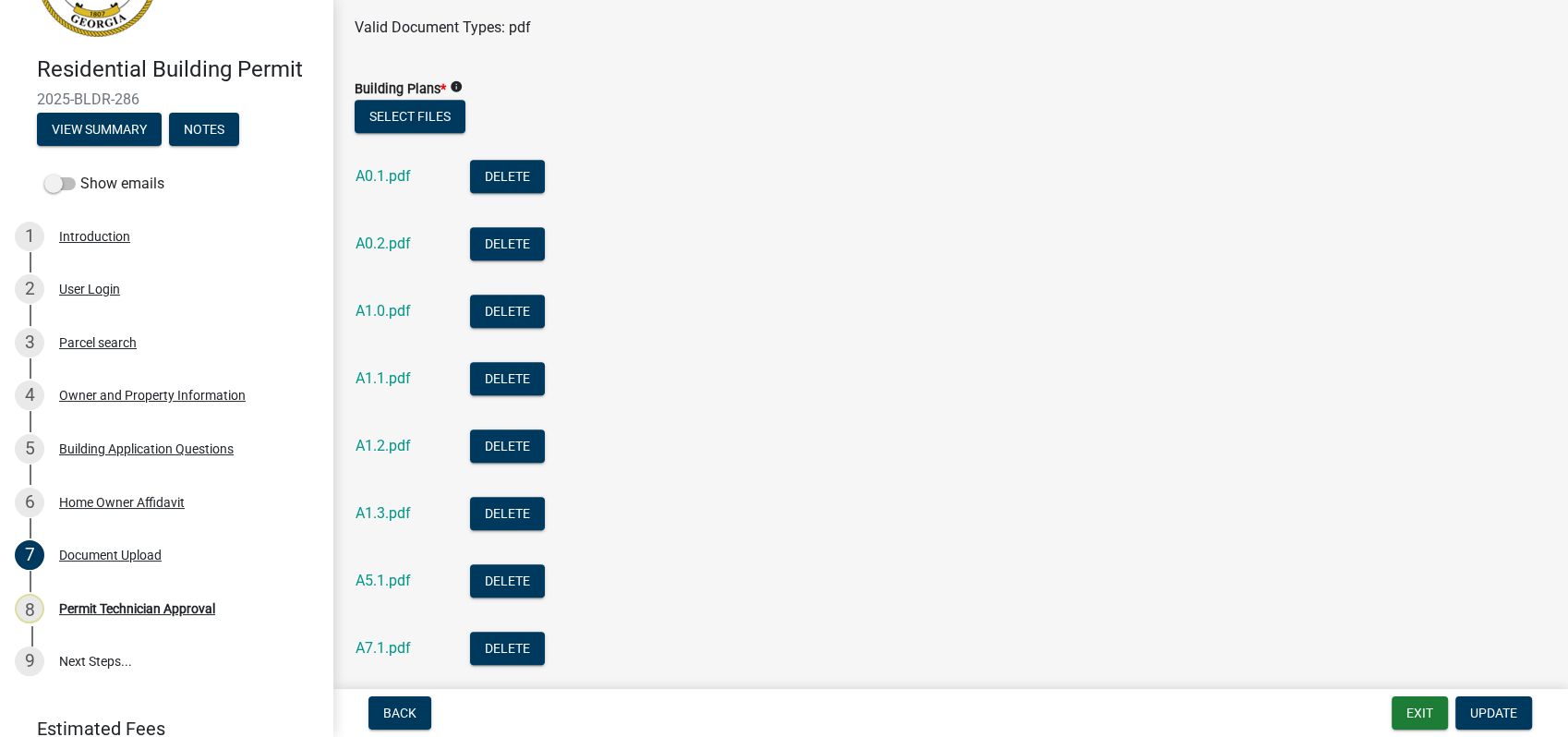
scroll to position [1128, 0]
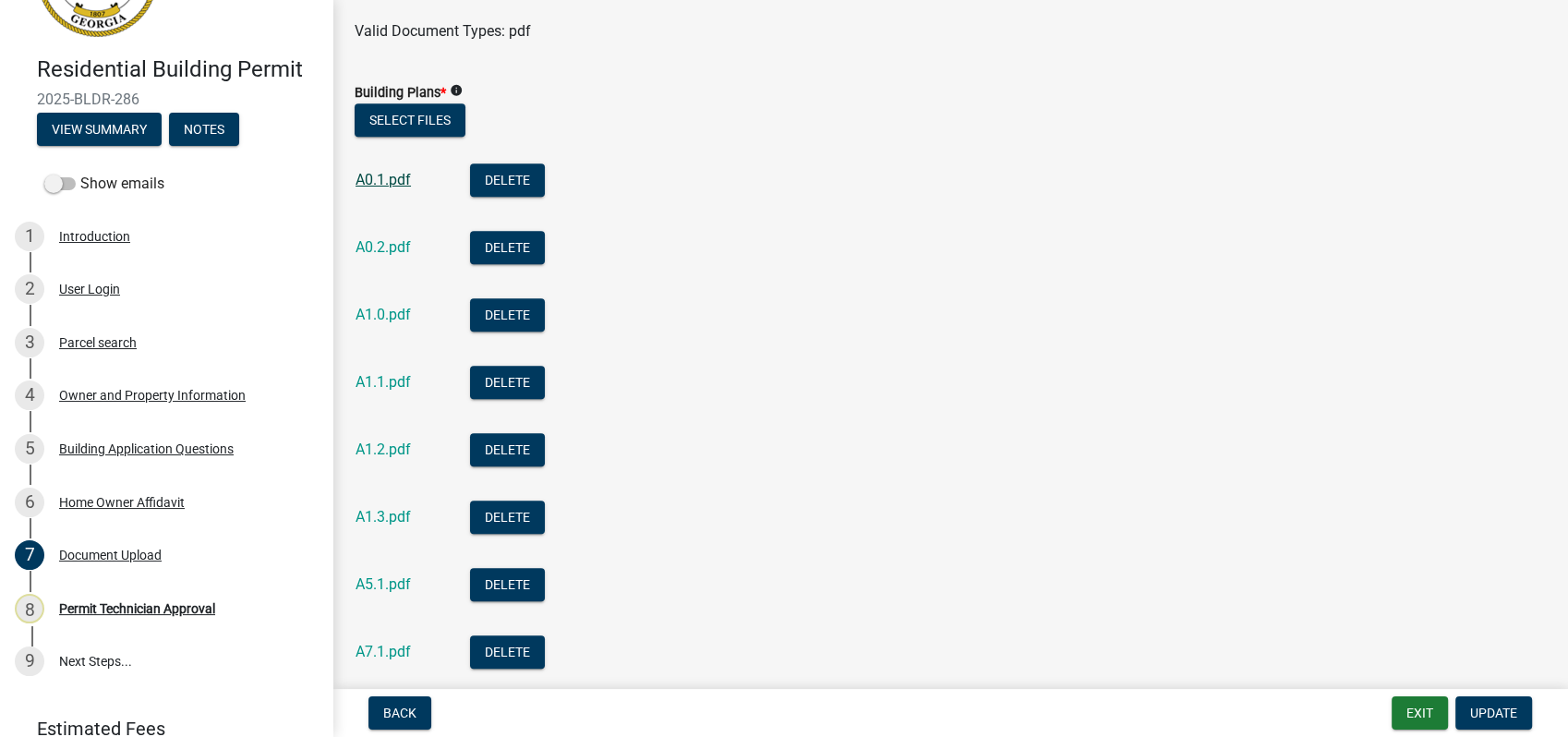
click at [385, 181] on link "A0.1.pdf" at bounding box center [383, 179] width 55 height 18
click at [385, 249] on link "A0.2.pdf" at bounding box center [383, 246] width 55 height 18
click at [105, 400] on div "Owner and Property Information" at bounding box center [152, 396] width 187 height 13
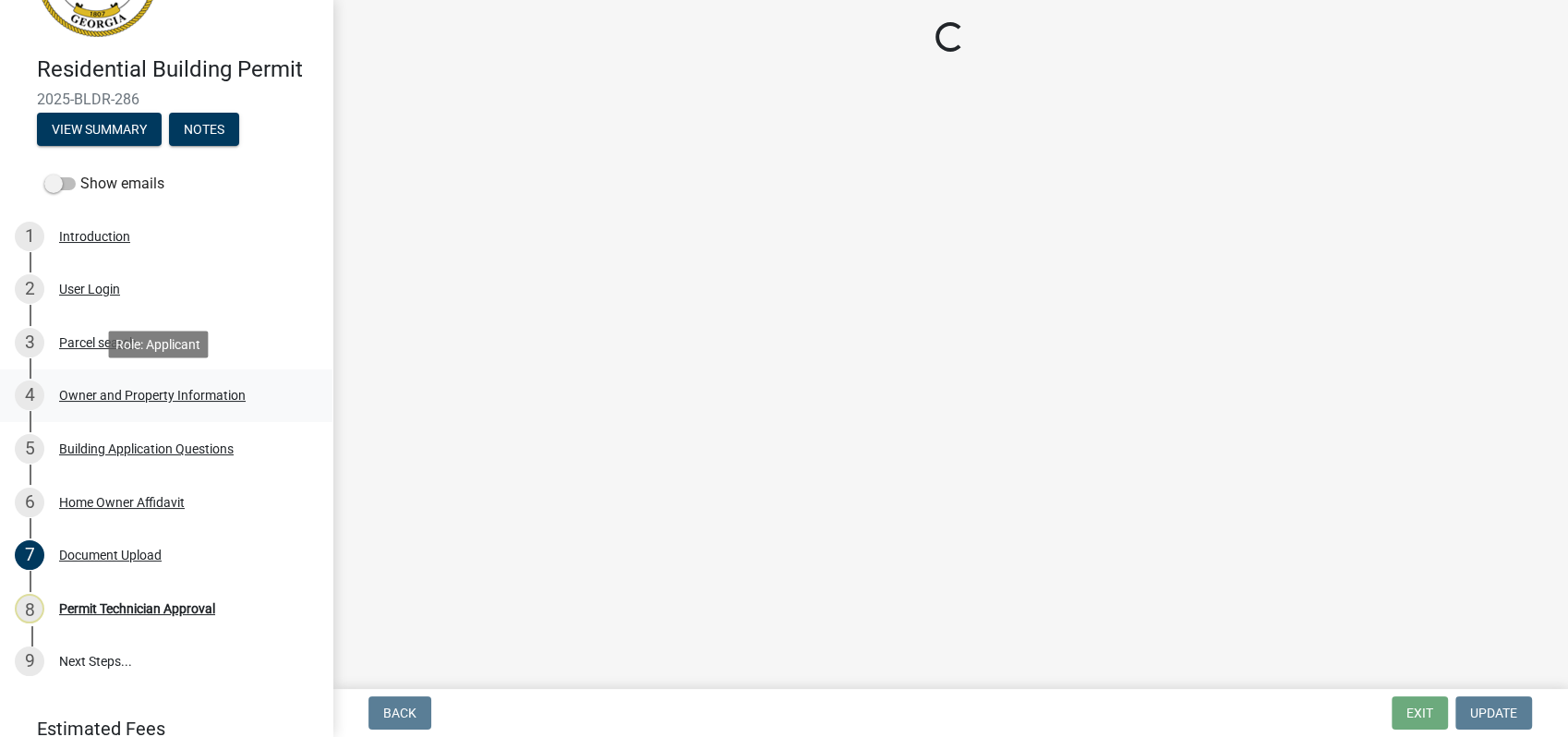
scroll to position [0, 0]
select select "34fe85c2-5f76-4343-b6bb-8ca387e0bed7"
select select "83394b22-4a11-496c-8e5c-75ade2e72faf"
select select "469c5908-2854-42d5-89ed-bee7fc26529e"
select select "6f1acead-4b1a-4680-ba5d-beeb03d30465"
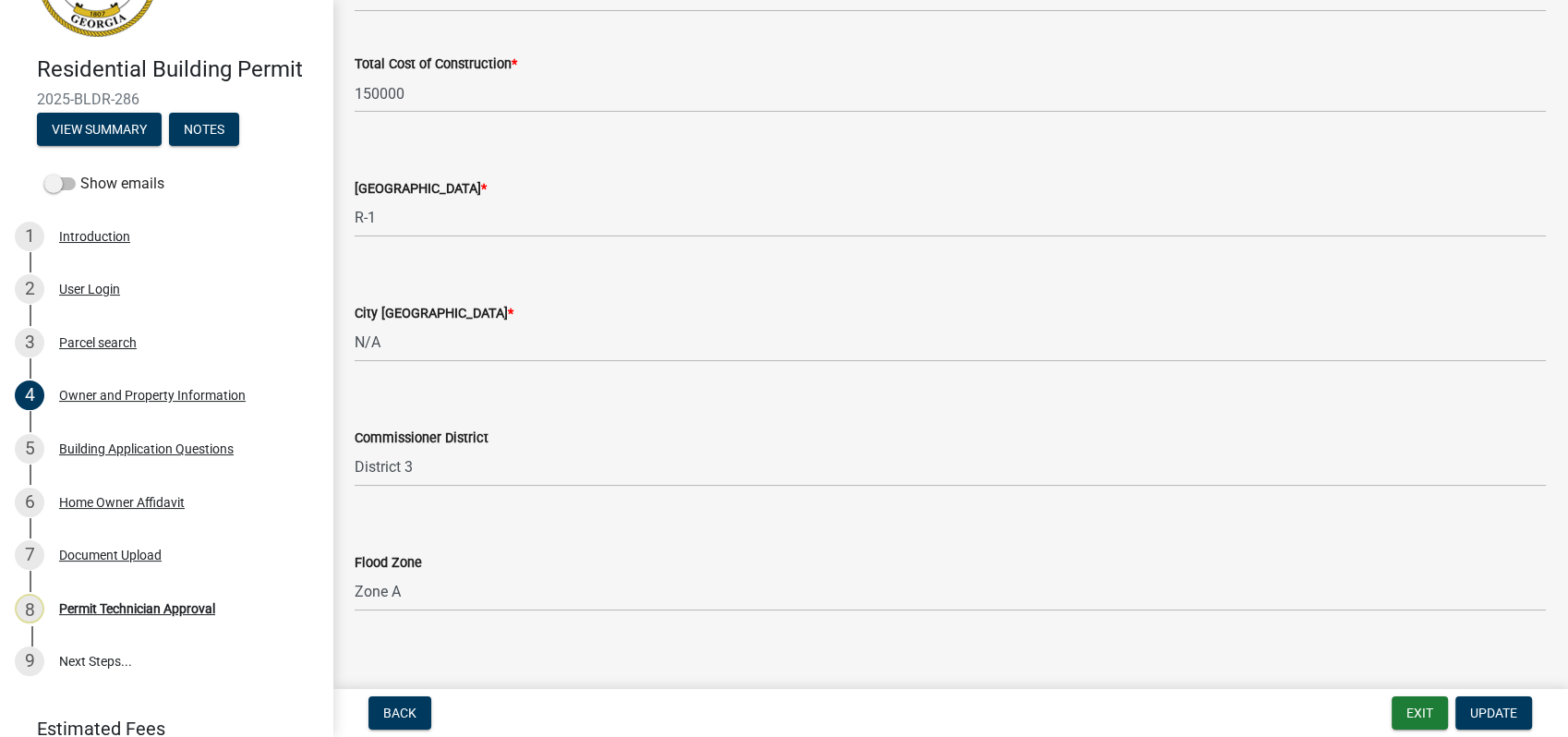
scroll to position [3127, 0]
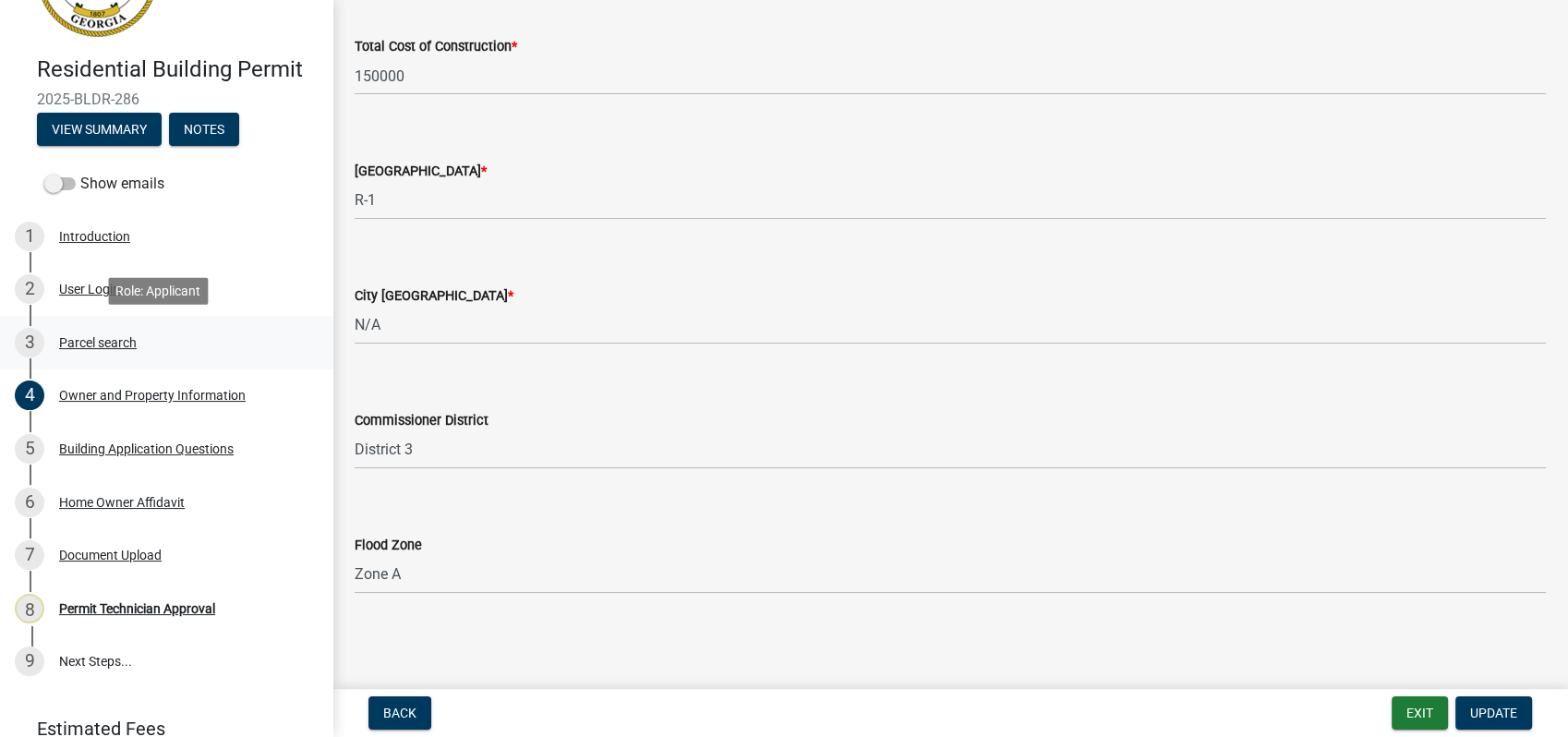
click at [104, 327] on div "3 Parcel search" at bounding box center [159, 342] width 288 height 30
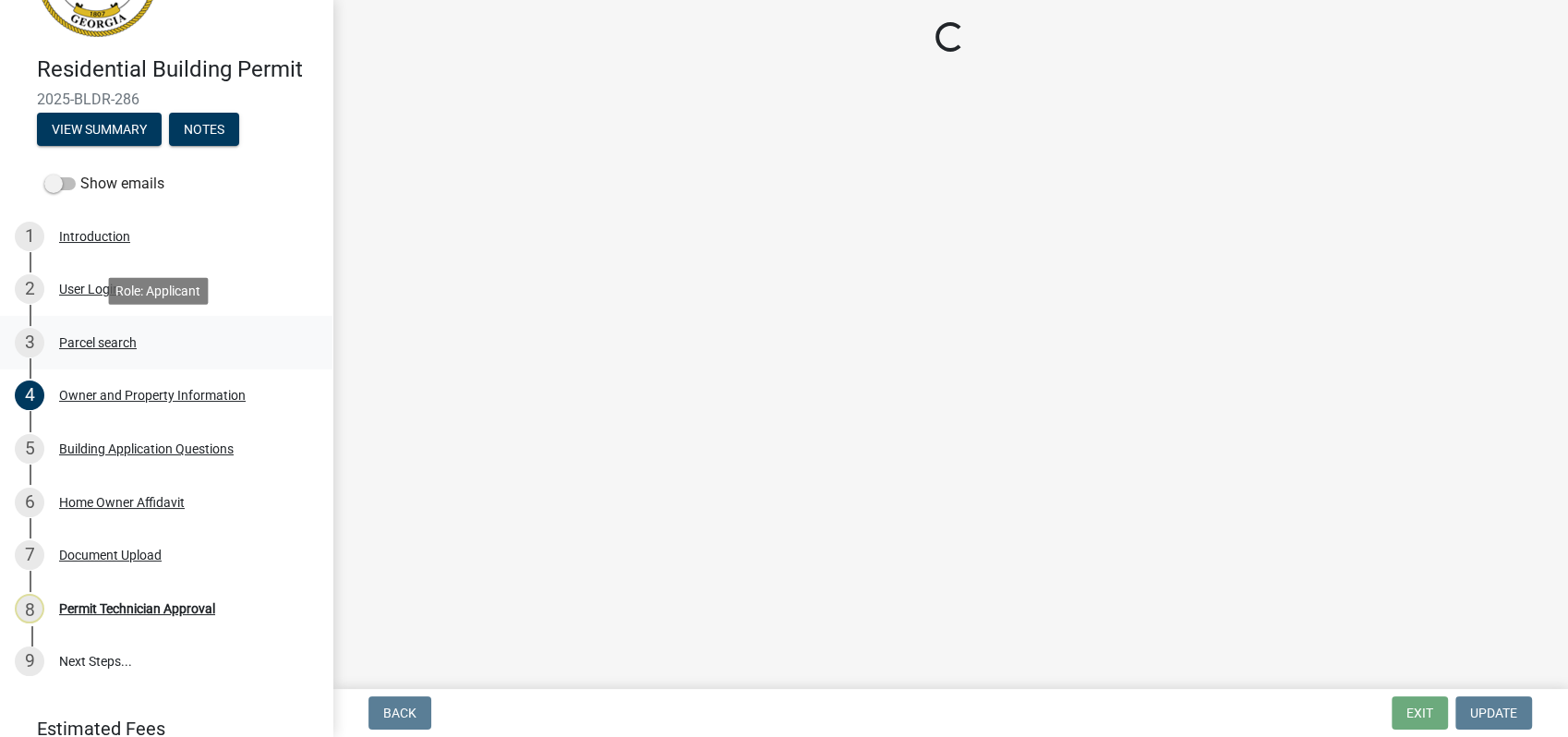
scroll to position [0, 0]
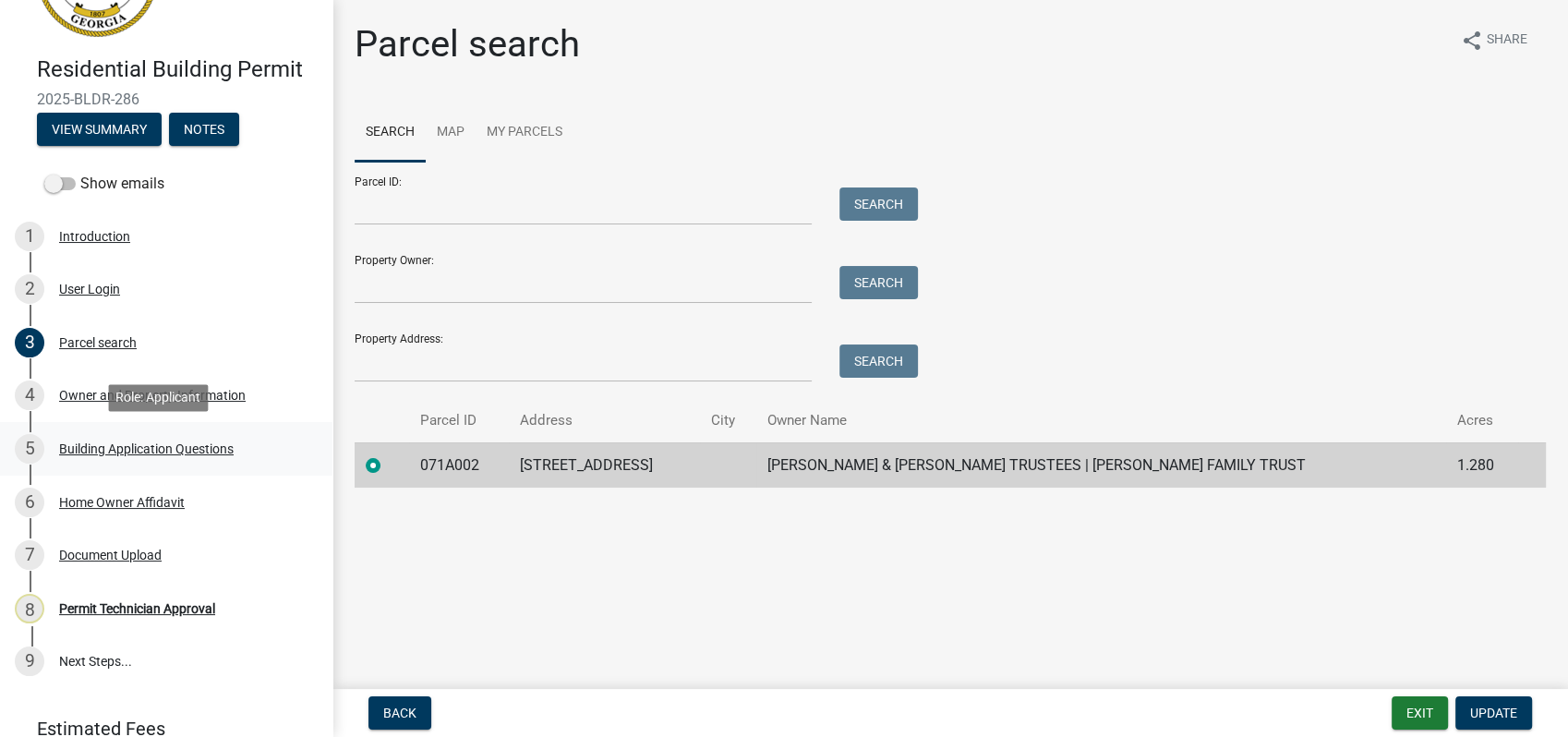
click at [139, 439] on div "5 Building Application Questions" at bounding box center [159, 449] width 288 height 30
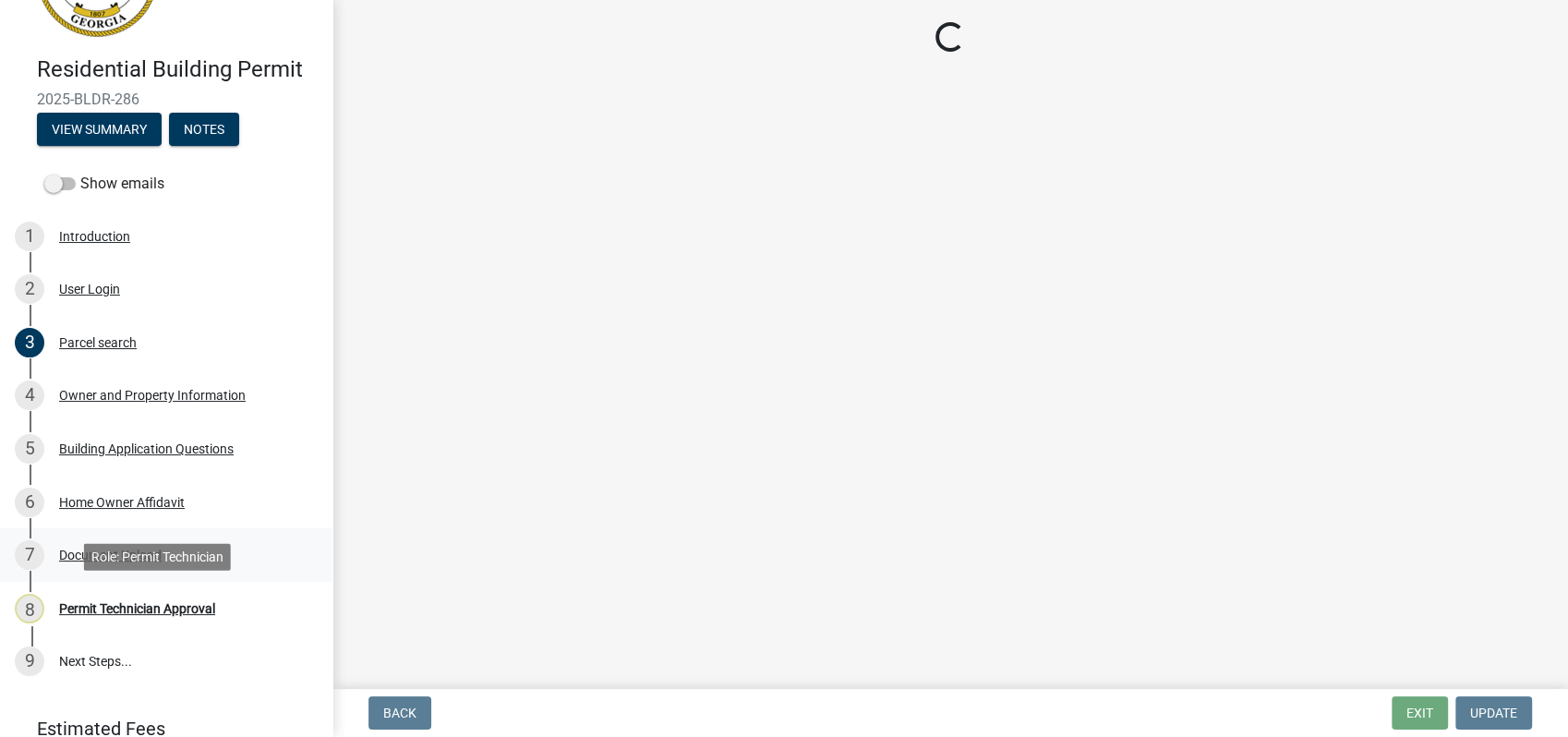
select select "ebf62bd9-0e77-42f1-a2f1-6aca02a789de"
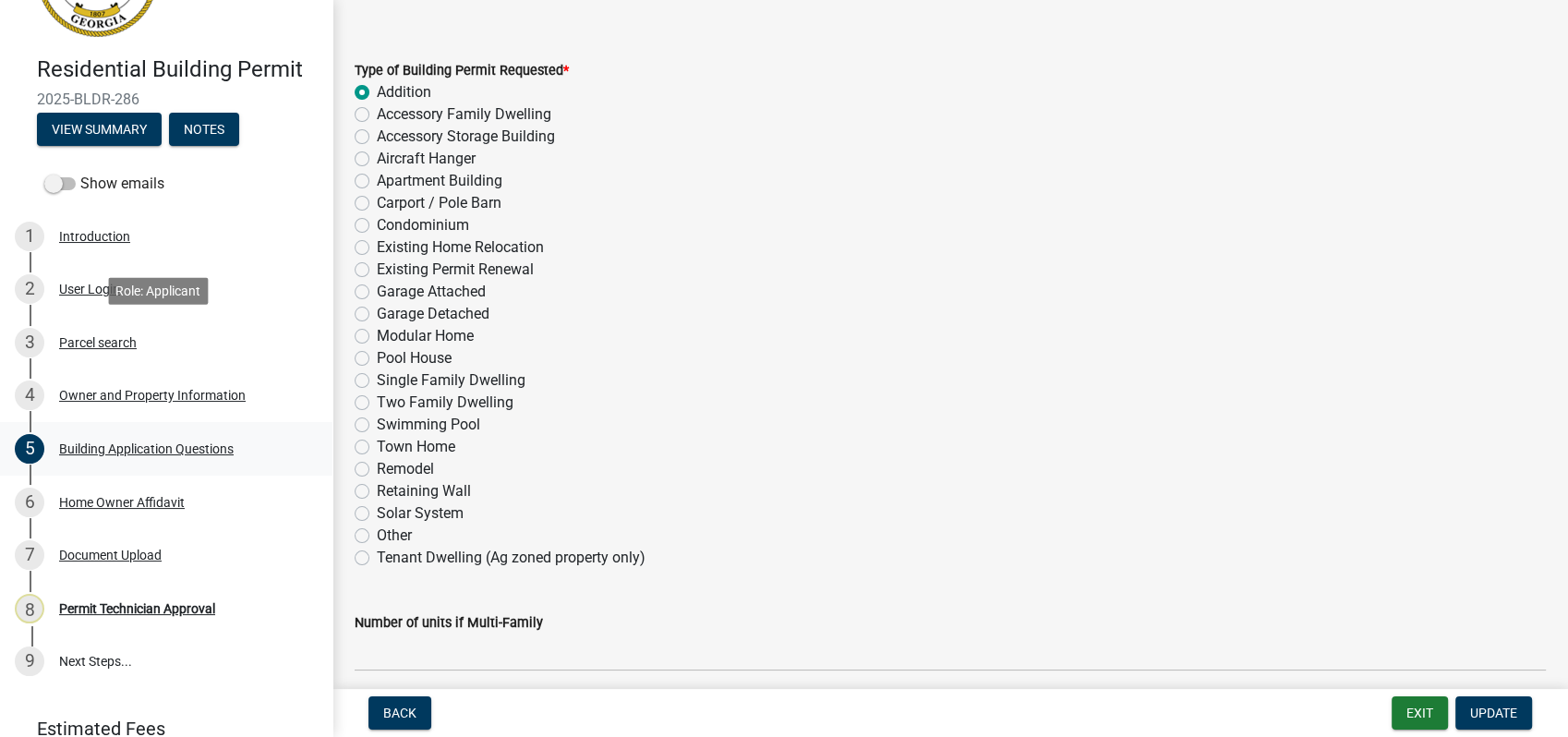
scroll to position [103, 0]
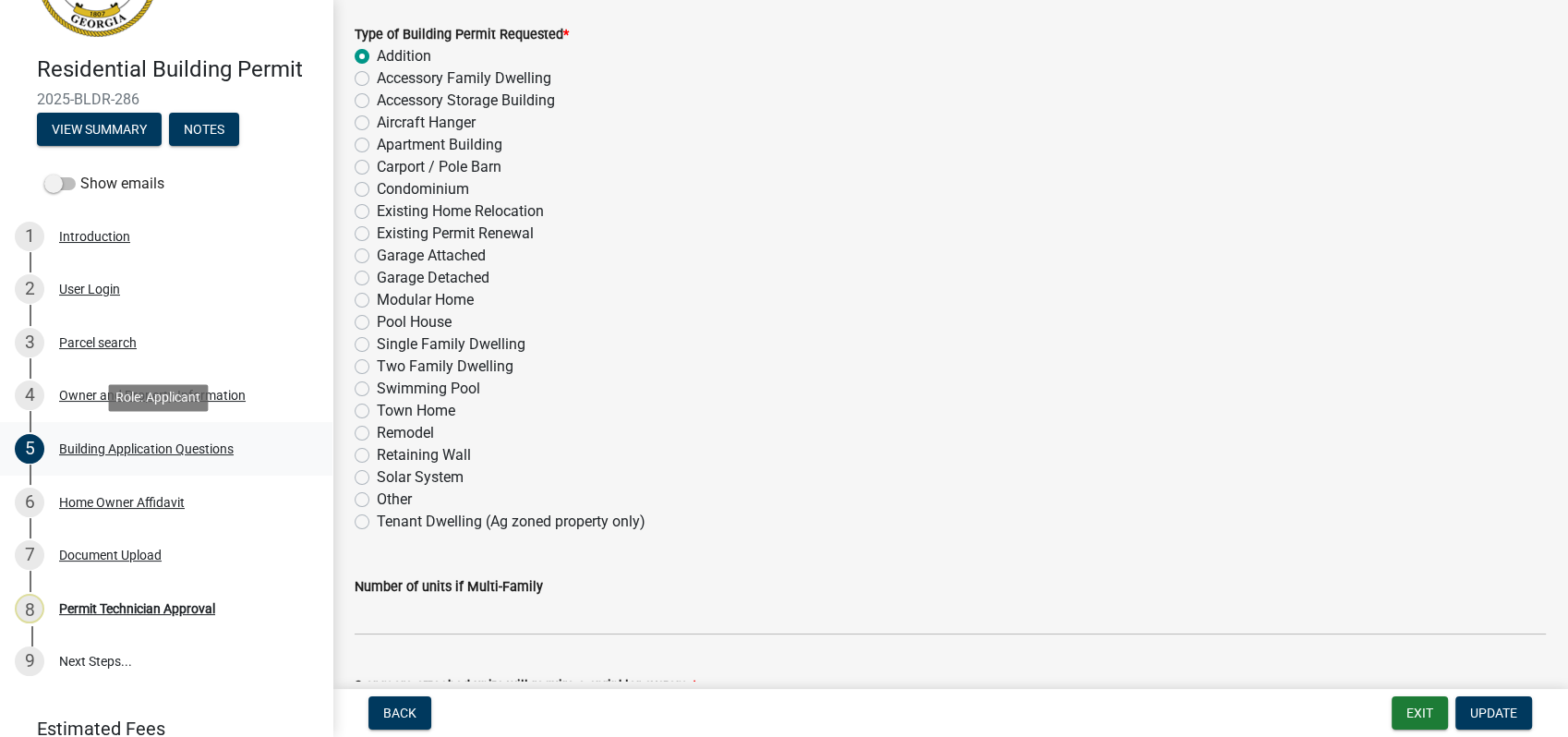
click at [151, 449] on div "Building Application Questions" at bounding box center [146, 449] width 175 height 13
click at [153, 489] on div "6 Home Owner Affidavit" at bounding box center [159, 502] width 288 height 30
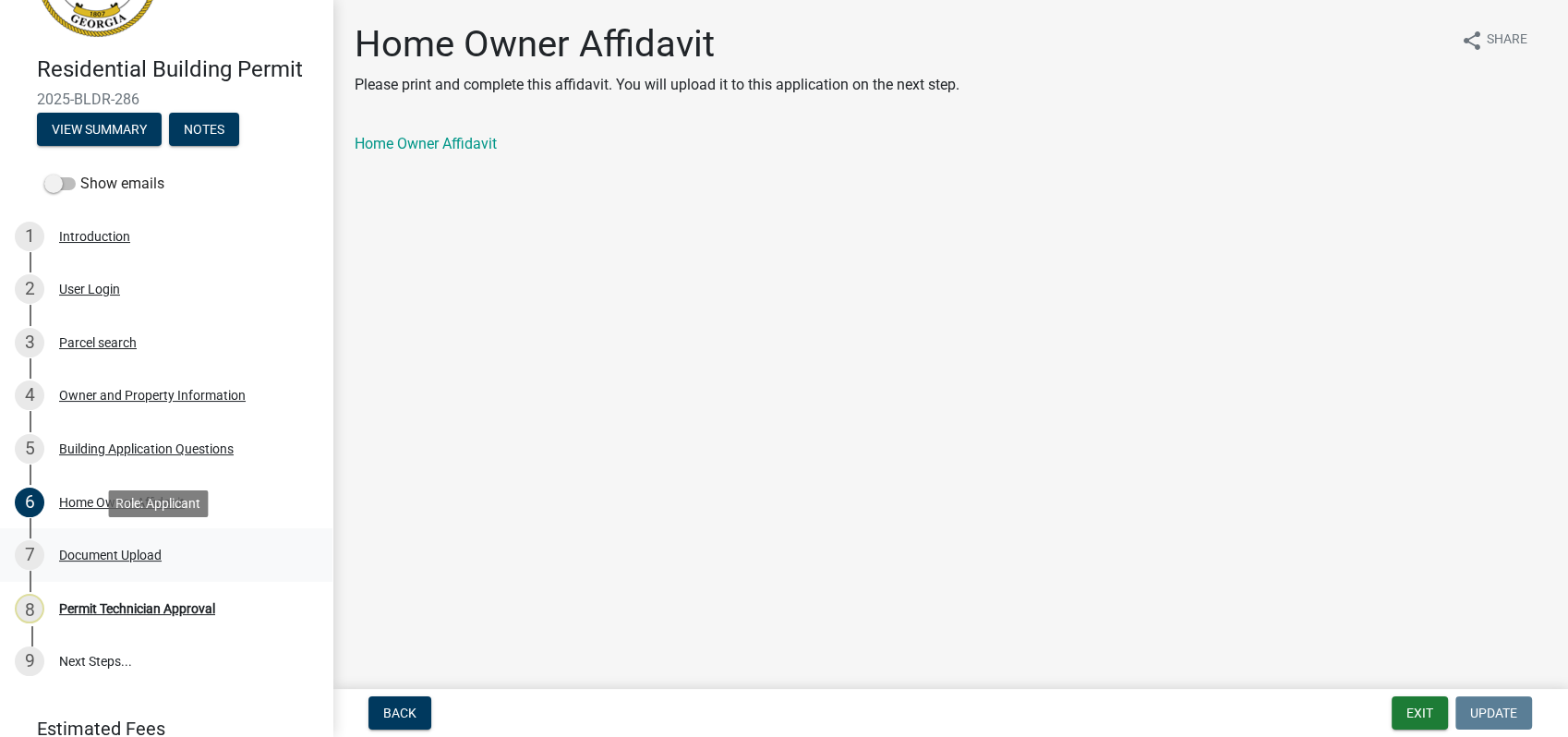
click at [111, 574] on link "7 Document Upload" at bounding box center [166, 554] width 332 height 53
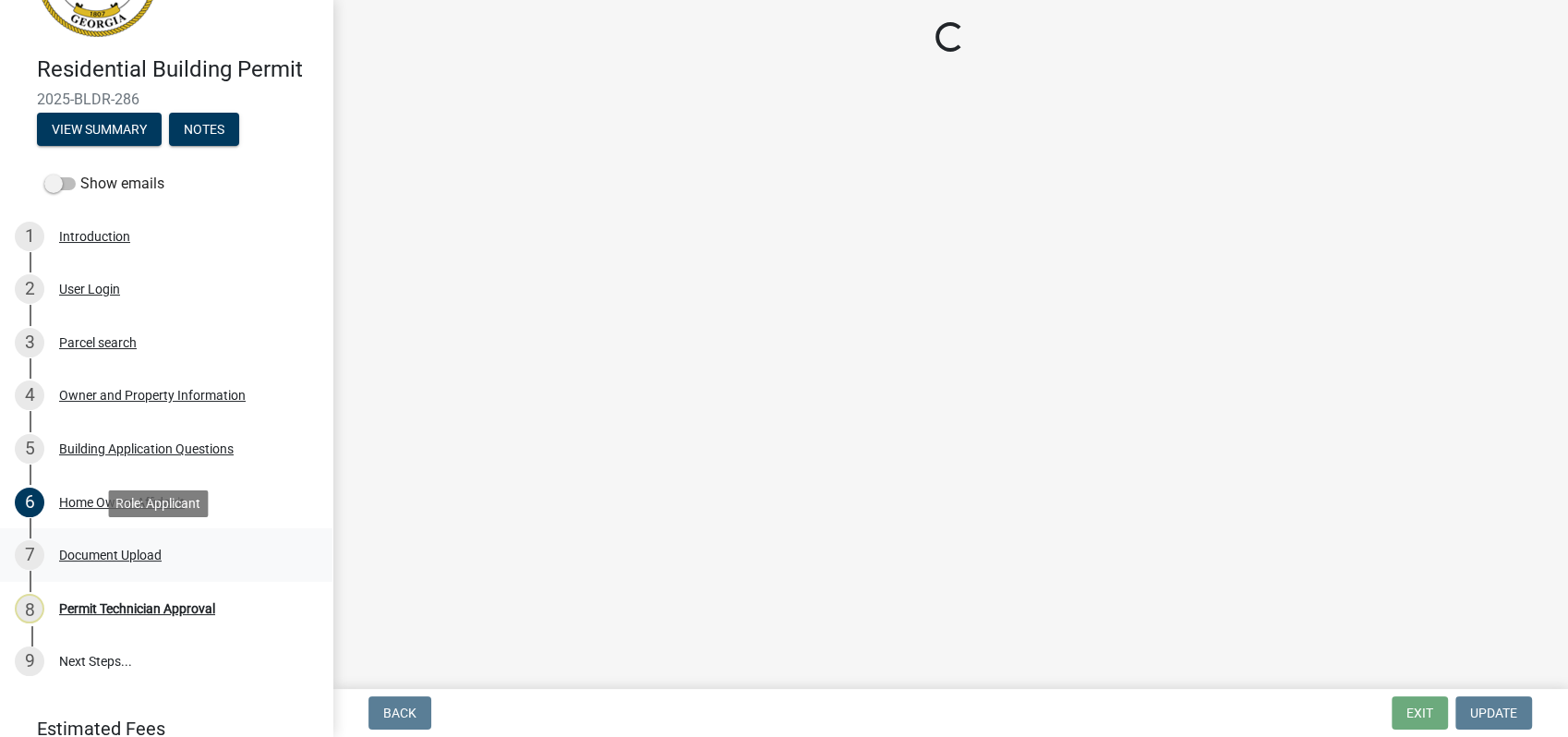
click at [125, 546] on div "7 Document Upload" at bounding box center [159, 555] width 288 height 30
click at [156, 448] on div "Building Application Questions" at bounding box center [146, 449] width 175 height 13
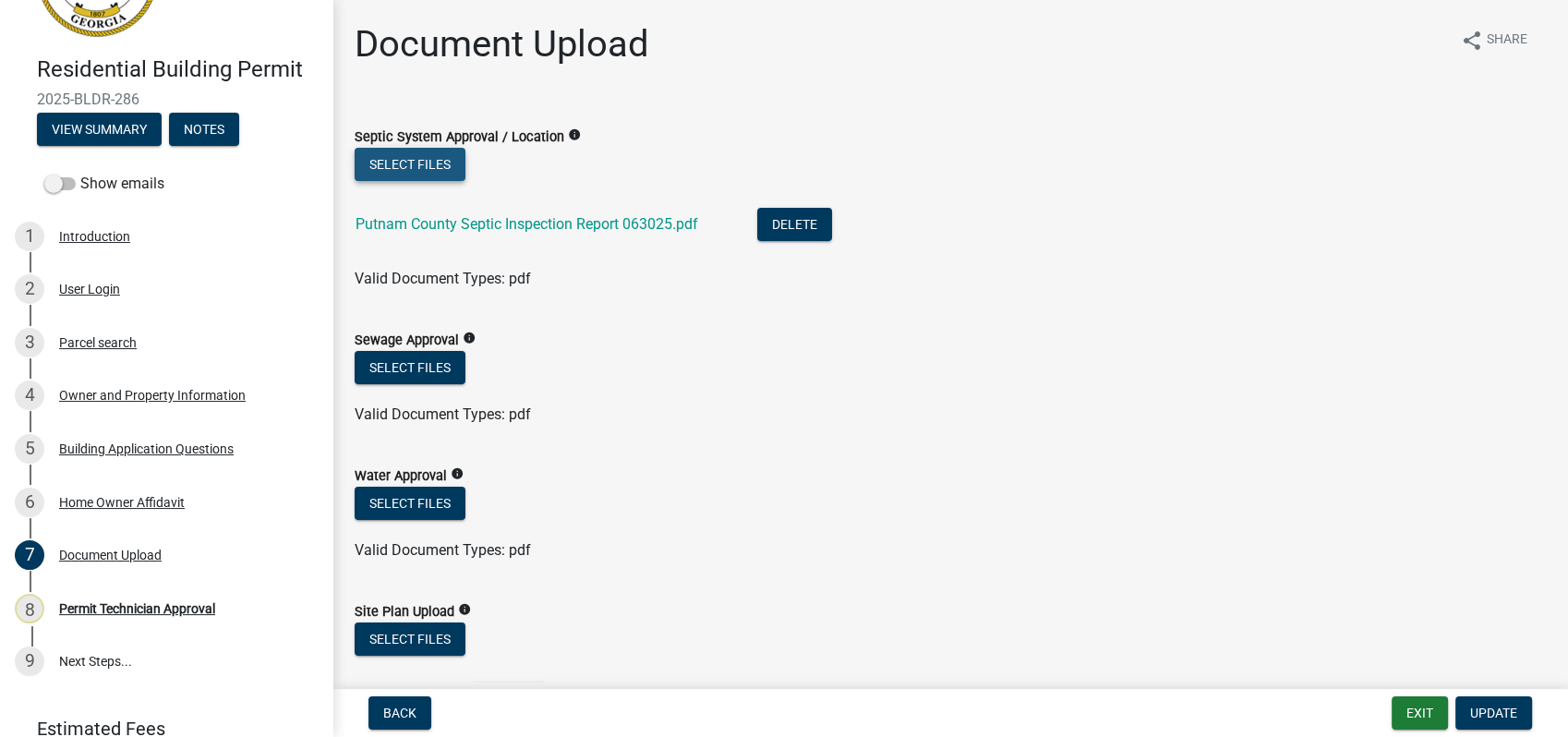
click at [399, 157] on button "Select files" at bounding box center [410, 164] width 111 height 34
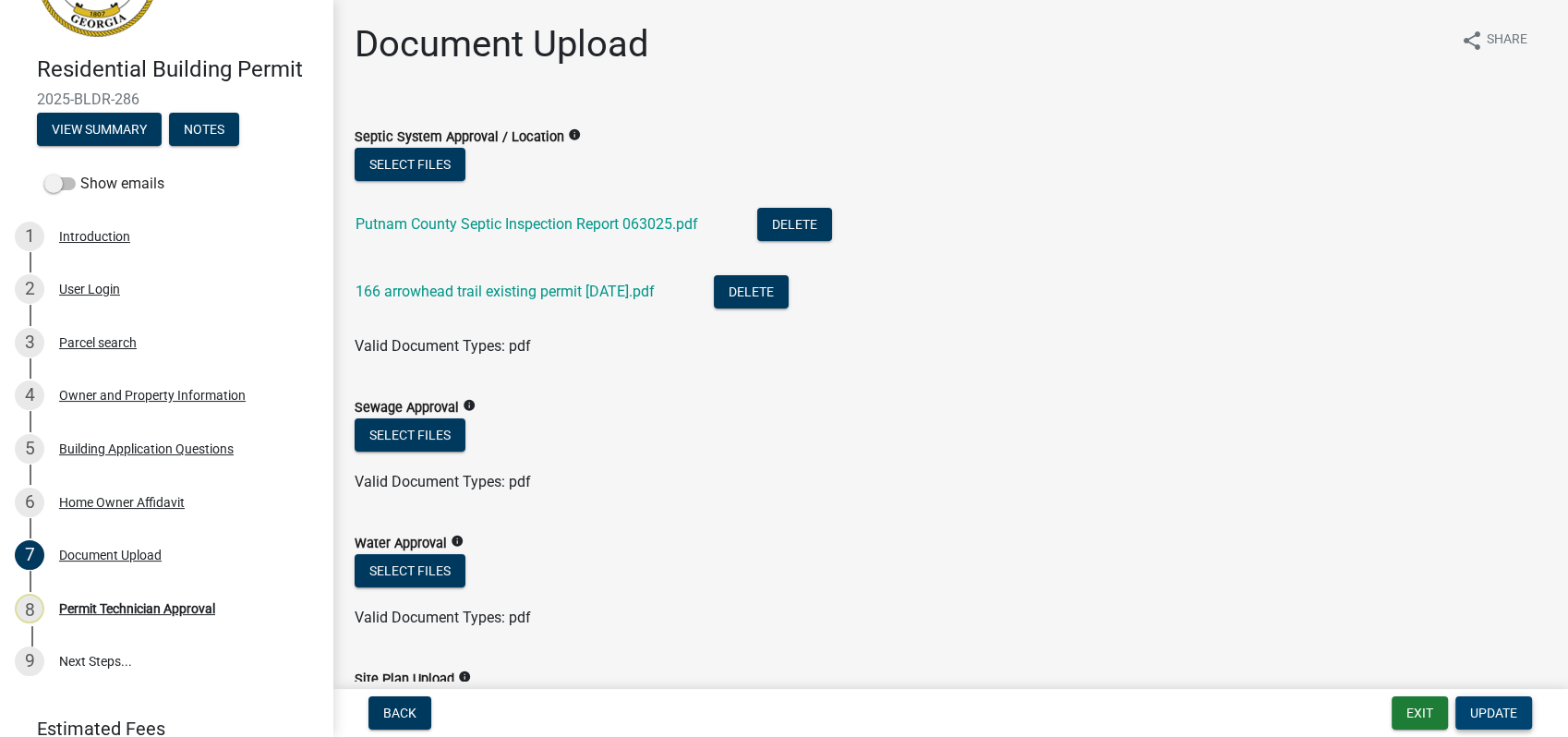
click at [1484, 709] on span "Update" at bounding box center [1493, 713] width 47 height 15
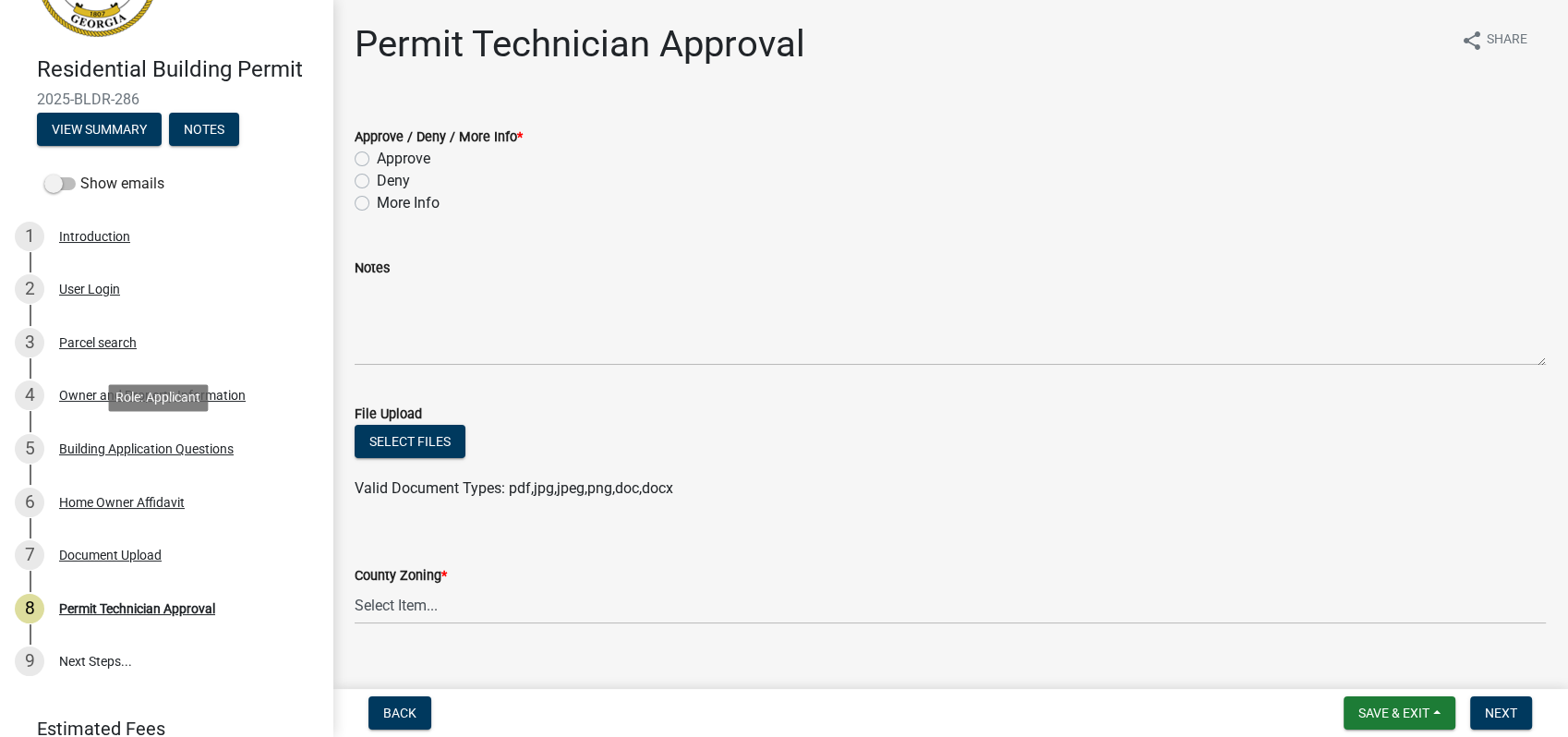
click at [79, 443] on div "Building Application Questions" at bounding box center [146, 449] width 175 height 13
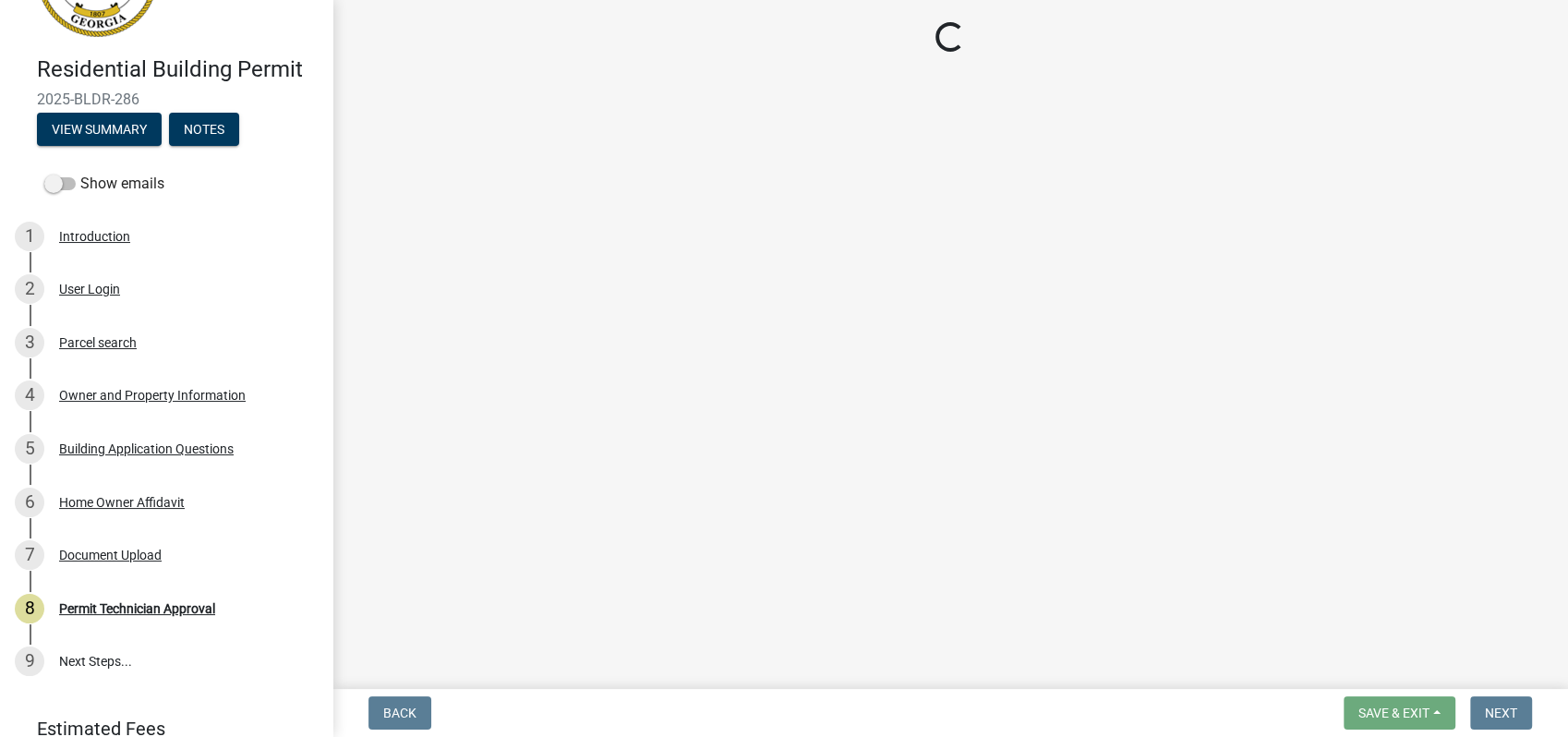
select select "ebf62bd9-0e77-42f1-a2f1-6aca02a789de"
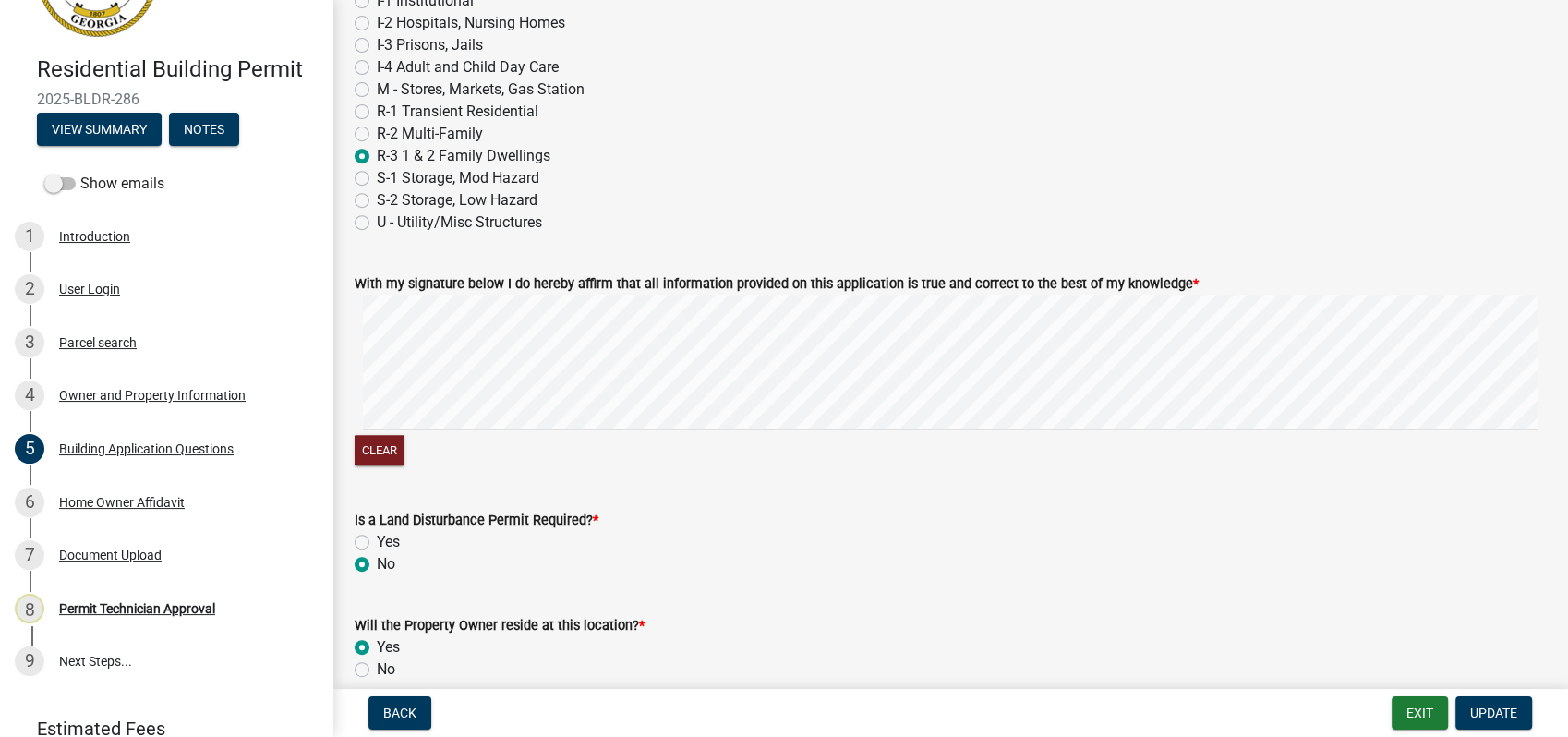
scroll to position [7996, 0]
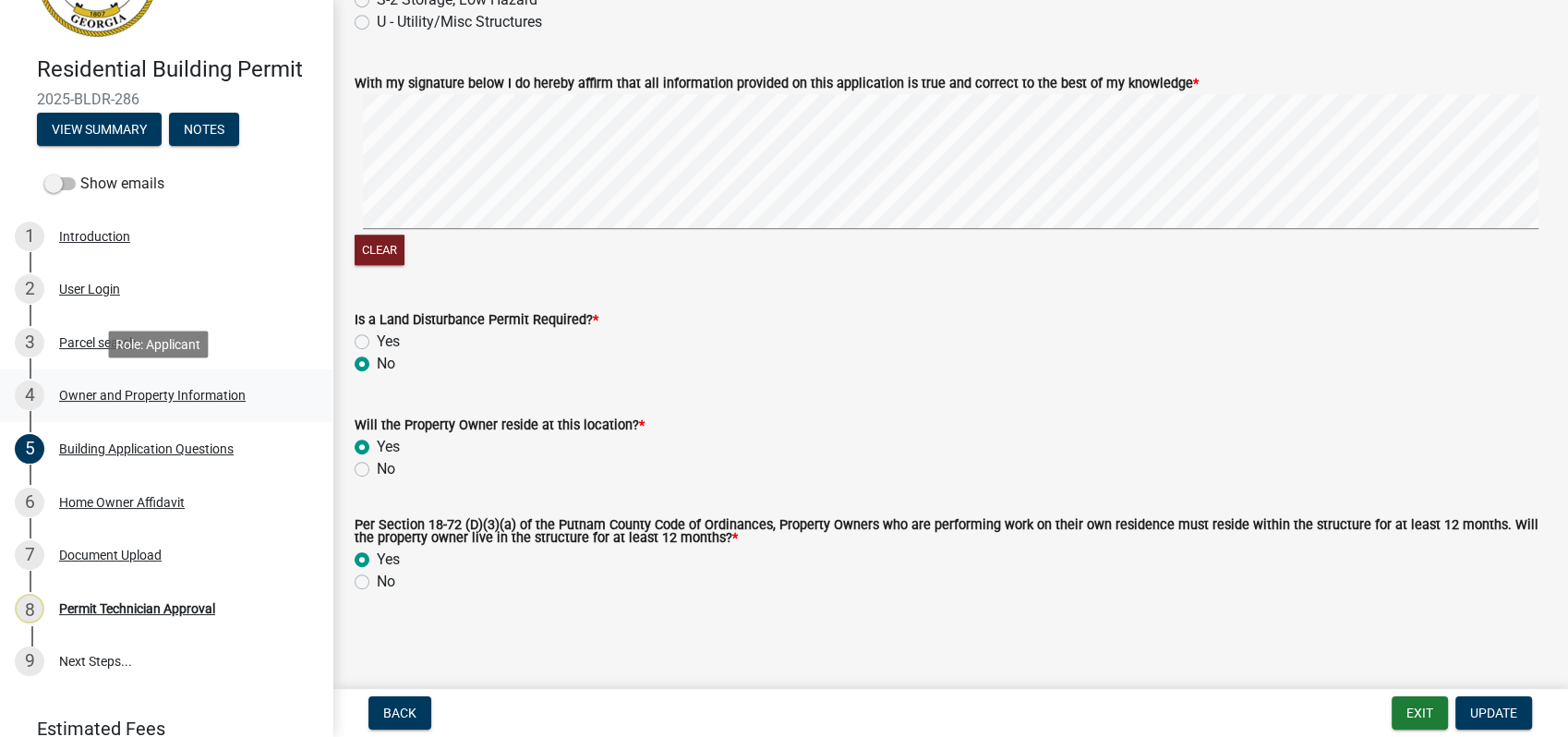
click at [130, 391] on div "Owner and Property Information" at bounding box center [152, 396] width 187 height 13
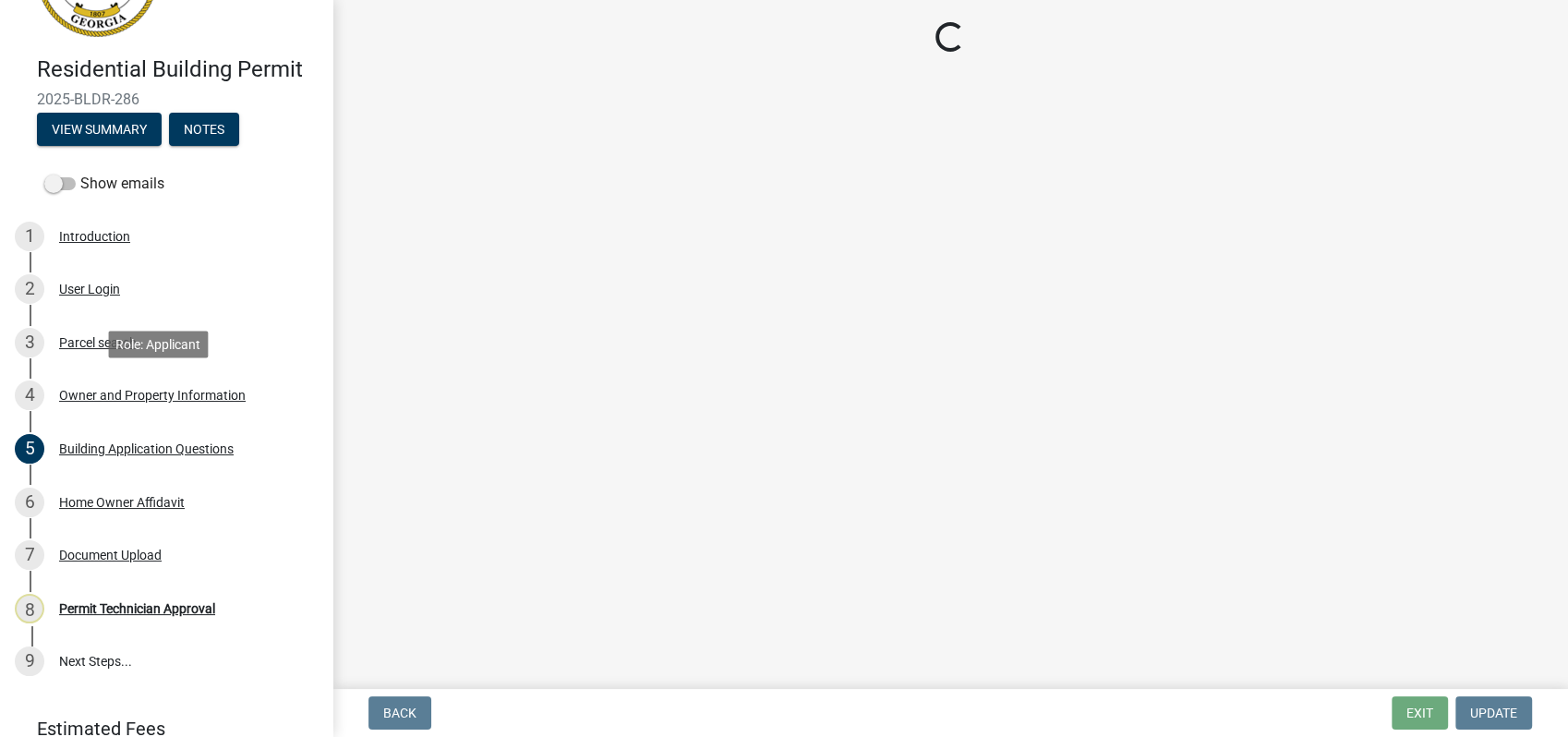
scroll to position [0, 0]
select select "34fe85c2-5f76-4343-b6bb-8ca387e0bed7"
select select "83394b22-4a11-496c-8e5c-75ade2e72faf"
select select "469c5908-2854-42d5-89ed-bee7fc26529e"
select select "6f1acead-4b1a-4680-ba5d-beeb03d30465"
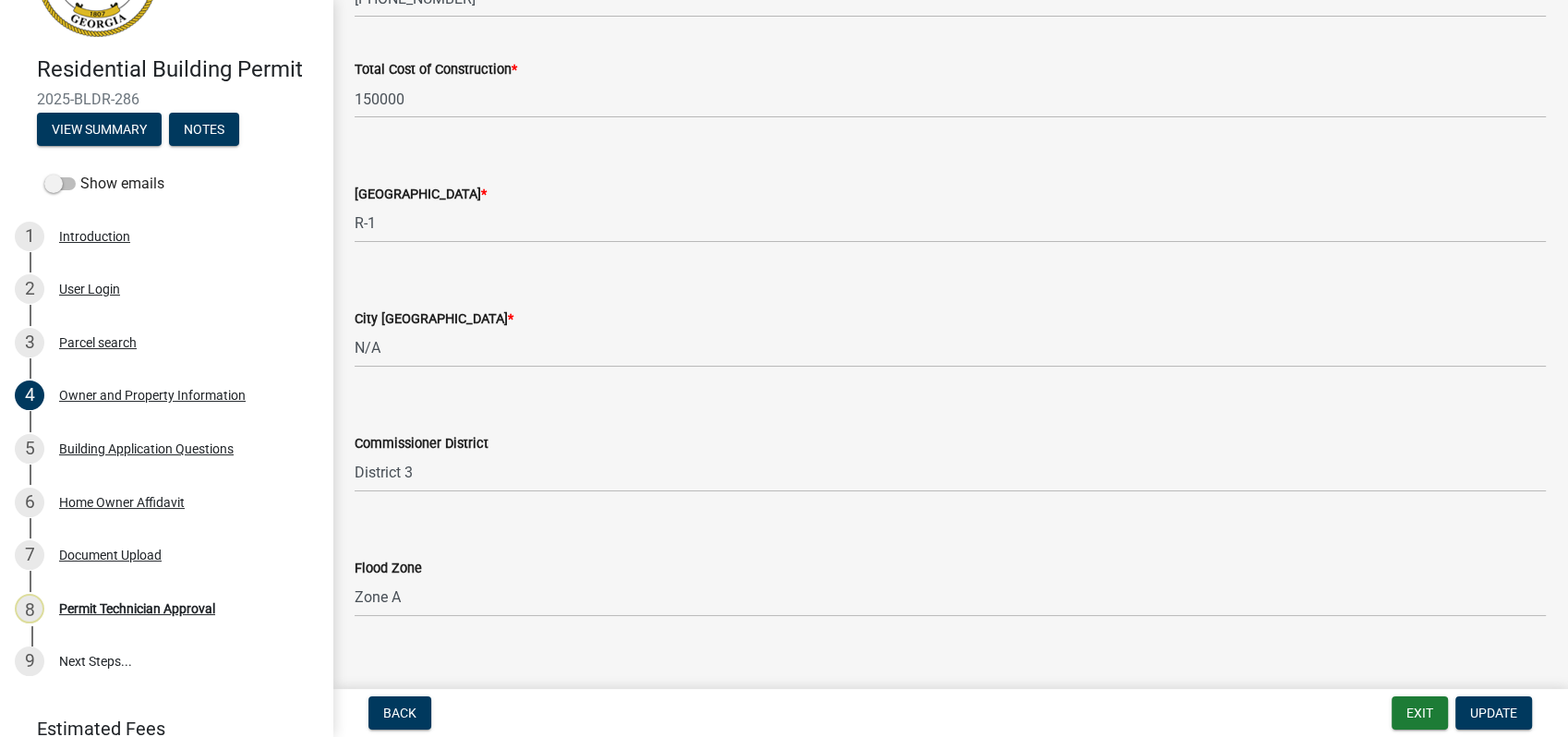
scroll to position [3127, 0]
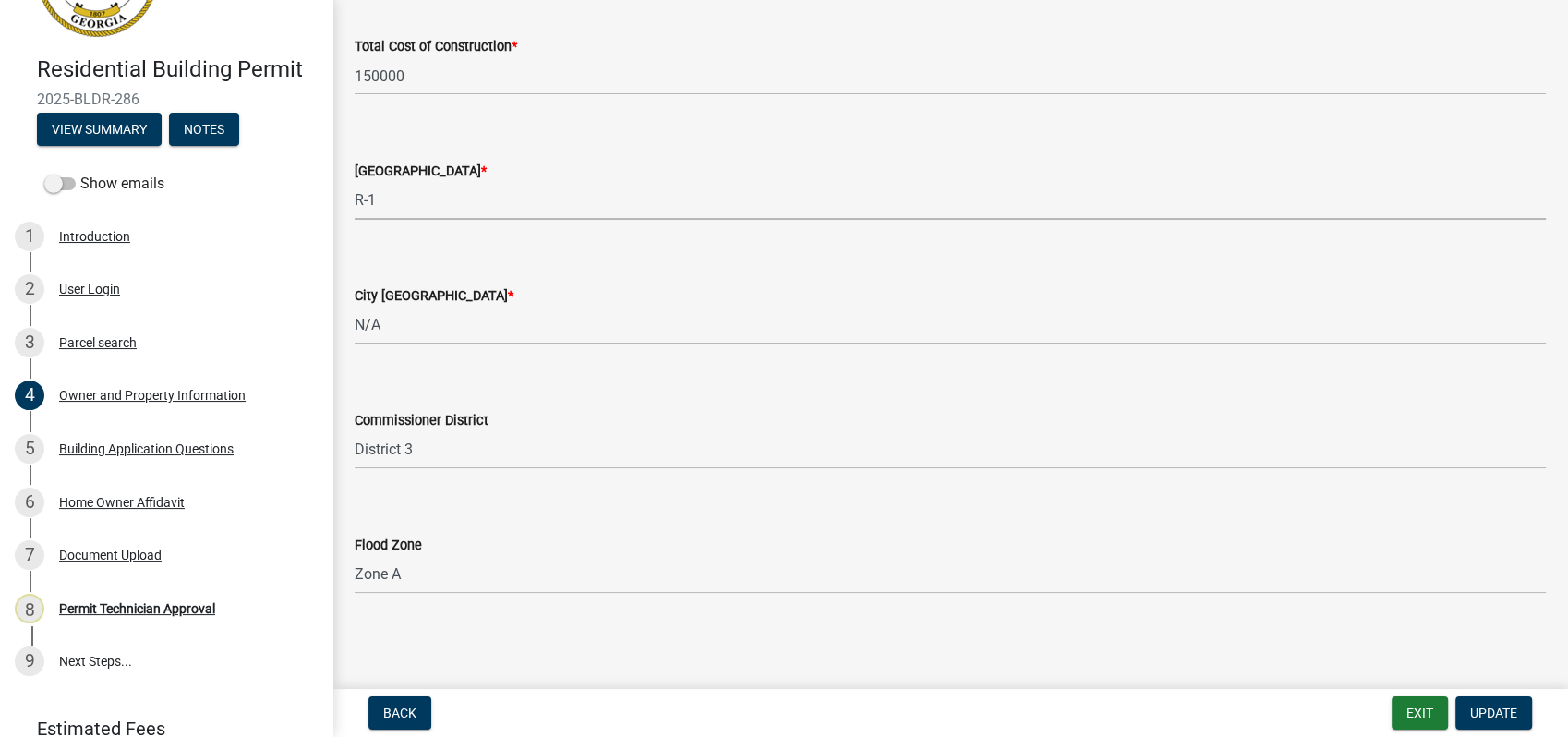
click at [356, 209] on select "Select Item... AG-1 R-1R R-1 R-2 MHP RM-1 RM-3 C-1 C-2 I-M PUD N/A" at bounding box center [950, 201] width 1192 height 38
click at [355, 182] on select "Select Item... AG-1 R-1R R-1 R-2 MHP RM-1 RM-3 C-1 C-2 I-M PUD N/A" at bounding box center [950, 201] width 1192 height 38
select select "a6b90f04-145f-43dc-a4e6-6d5ec8e28ec9"
click at [1472, 709] on span "Update" at bounding box center [1493, 713] width 47 height 15
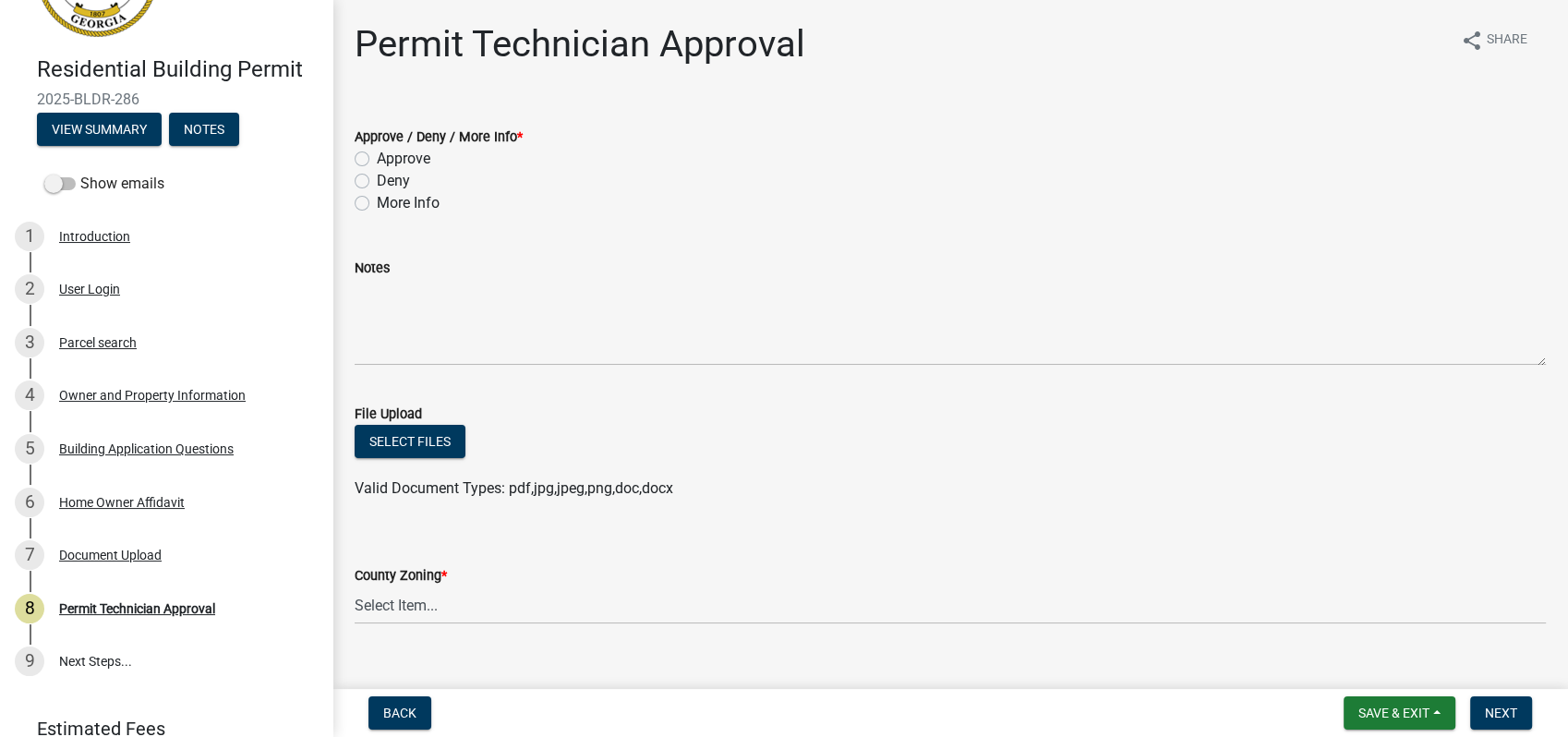
click at [377, 202] on label "More Info" at bounding box center [408, 203] width 63 height 22
click at [377, 202] on input "More Info" at bounding box center [383, 198] width 12 height 12
radio input "true"
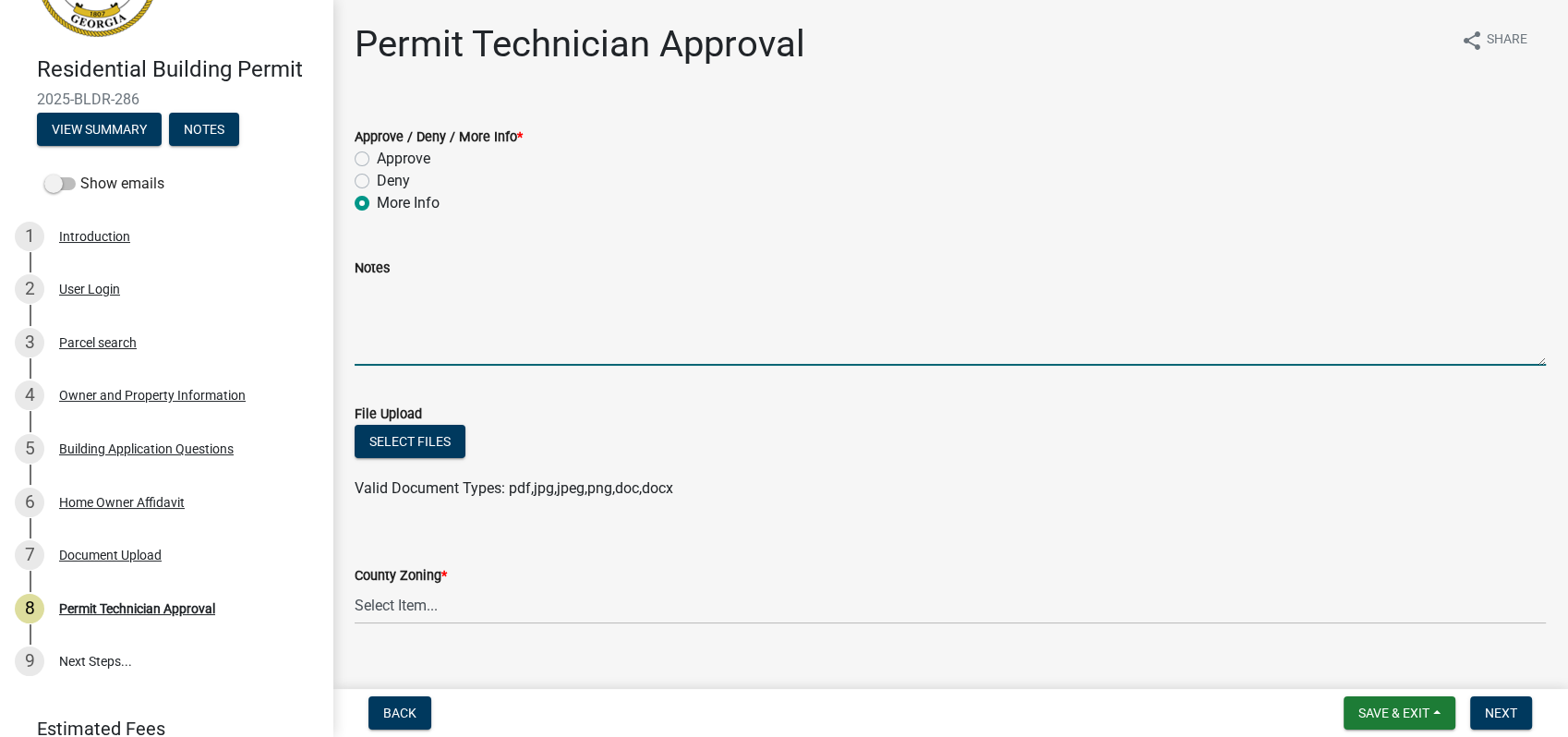
click at [410, 299] on textarea "Notes" at bounding box center [950, 322] width 1192 height 87
type textarea "You need a 20ft setback on the left side of the property line"
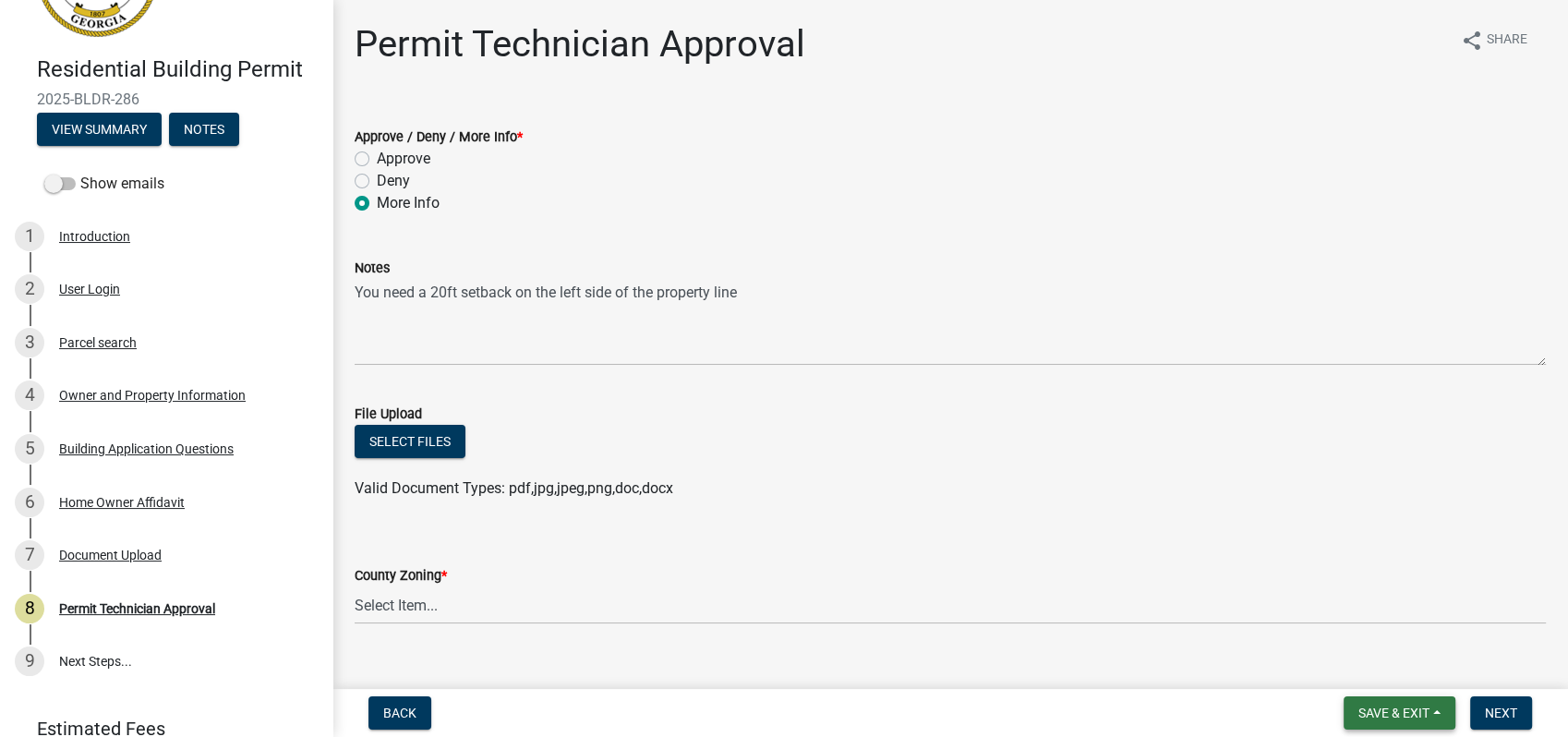
click at [1376, 702] on button "Save & Exit" at bounding box center [1400, 713] width 112 height 34
click at [1345, 614] on button "Save" at bounding box center [1381, 619] width 147 height 44
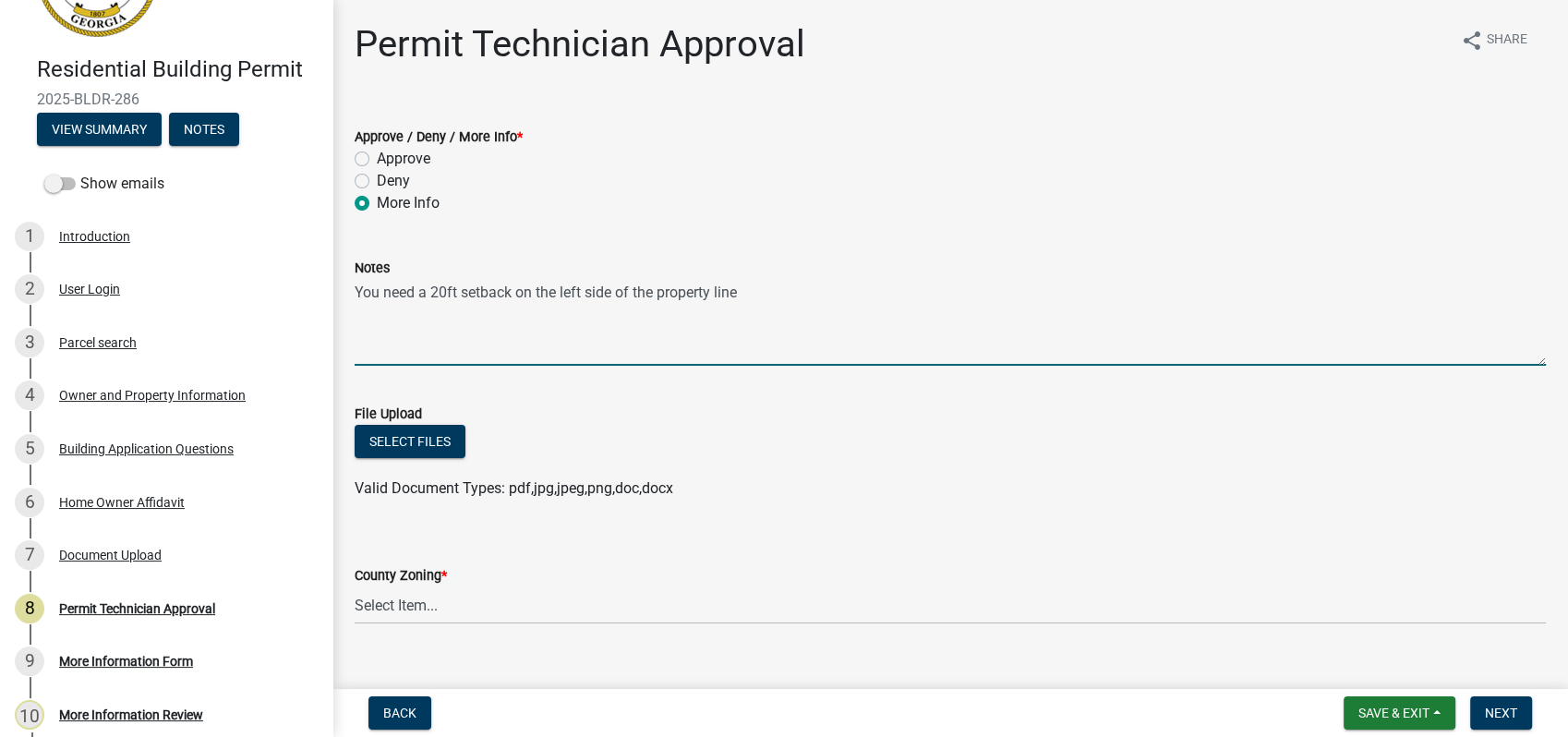
click at [775, 290] on textarea "You need a 20ft setback on the left side of the property line" at bounding box center [950, 322] width 1192 height 87
type textarea "You need a 20ft setback on the left side of the property line and all existing …"
click at [425, 599] on select "Select Item... AG-1 R-1R R-1 R-2 MHP RM-1 RM-3 C-1 C-2 I-M PUD N/A" at bounding box center [950, 605] width 1192 height 38
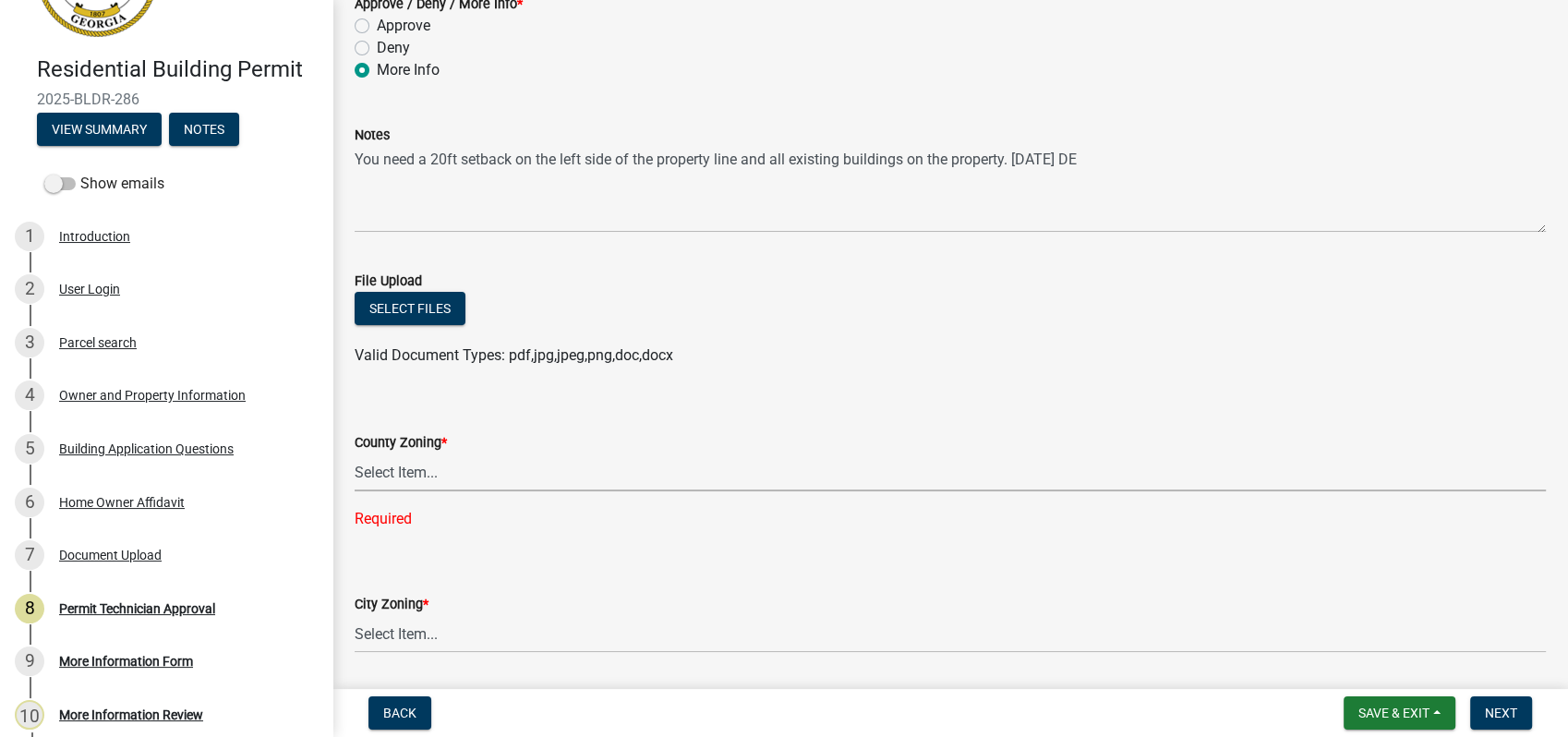
scroll to position [308, 0]
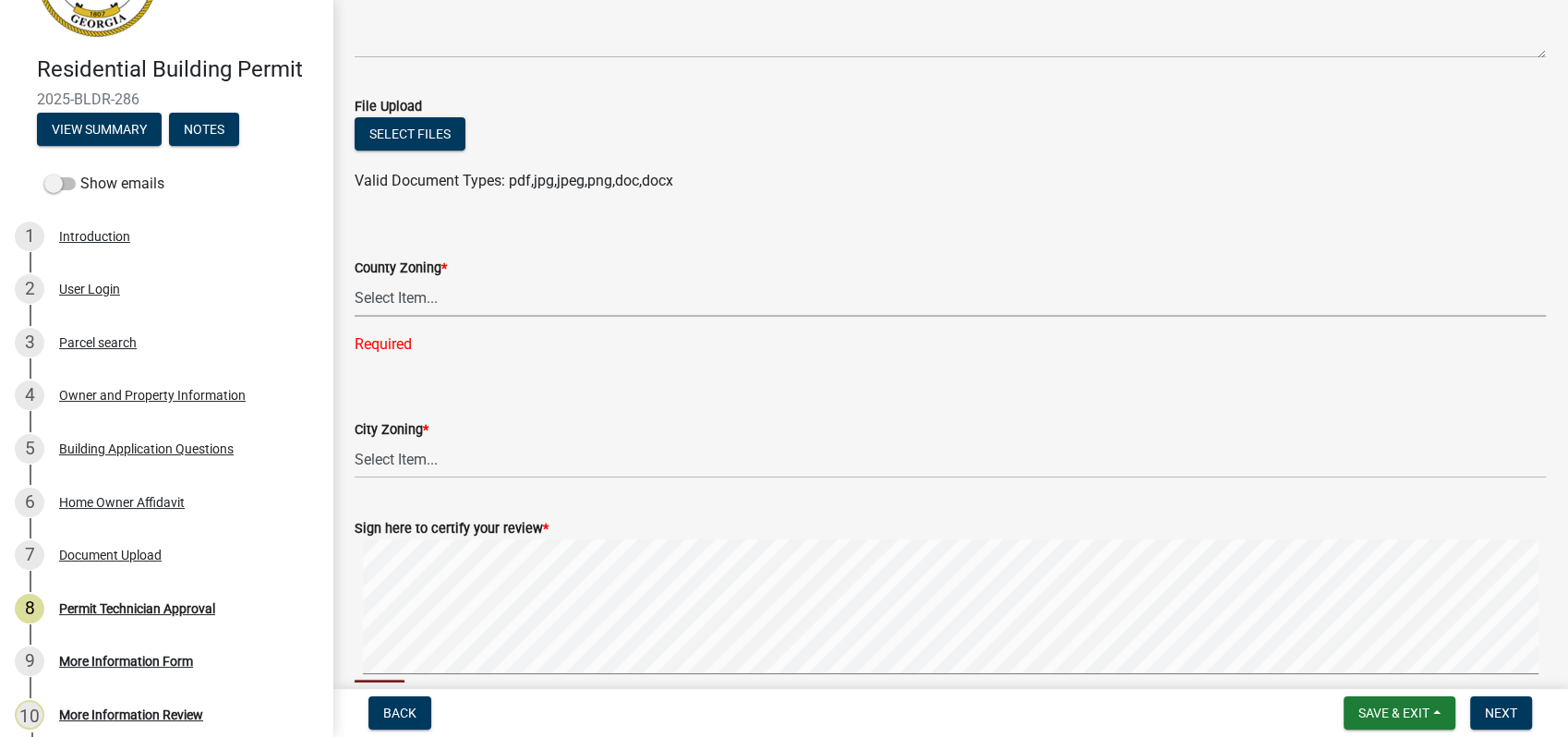
click at [361, 299] on select "Select Item... AG-1 R-1R R-1 R-2 MHP RM-1 RM-3 C-1 C-2 I-M PUD N/A" at bounding box center [950, 298] width 1192 height 38
click at [355, 279] on select "Select Item... AG-1 R-1R R-1 R-2 MHP RM-1 RM-3 C-1 C-2 I-M PUD N/A" at bounding box center [950, 298] width 1192 height 38
select select "a6b90f04-145f-43dc-a4e6-6d5ec8e28ec9"
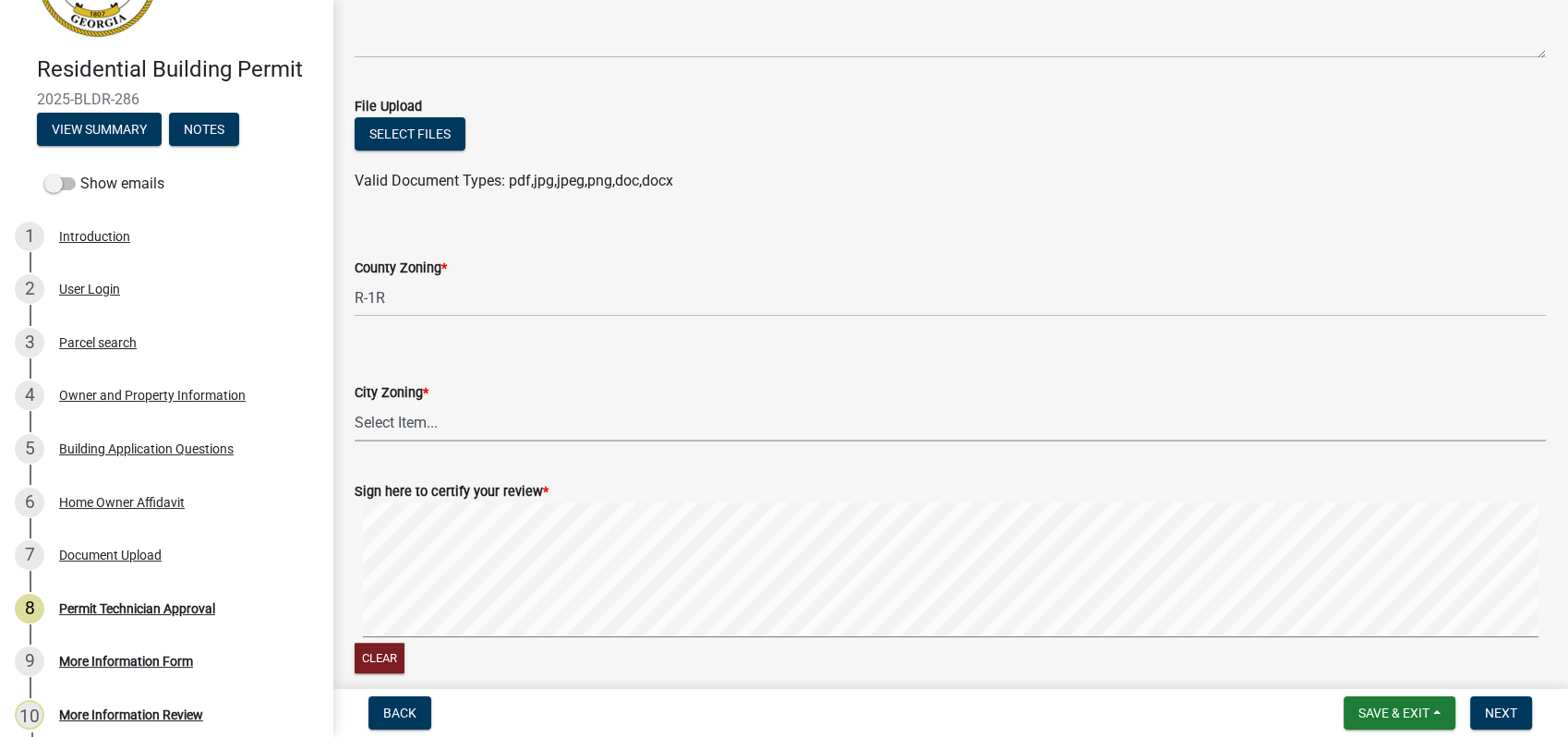
click at [395, 423] on select "Select Item... A-1 A-2 R-1 R-2 R-3 R-4 MHP C-1 C-2 I-1 I-2 DB FH H-P N/A" at bounding box center [950, 422] width 1192 height 38
click at [355, 403] on select "Select Item... A-1 A-2 R-1 R-2 R-3 R-4 MHP C-1 C-2 I-1 I-2 DB FH H-P N/A" at bounding box center [950, 422] width 1192 height 38
select select "83394b22-4a11-496c-8e5c-75ade2e72faf"
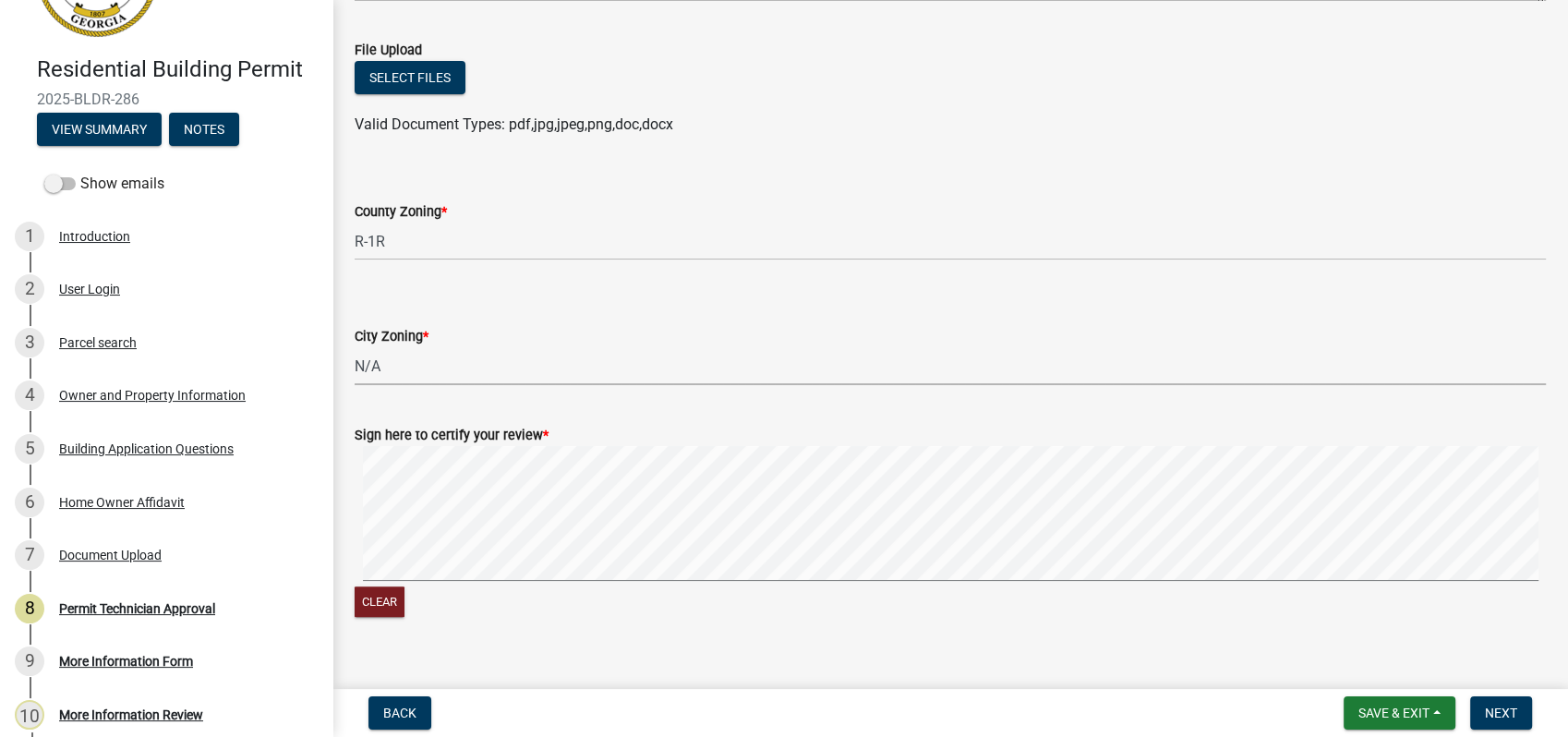
scroll to position [392, 0]
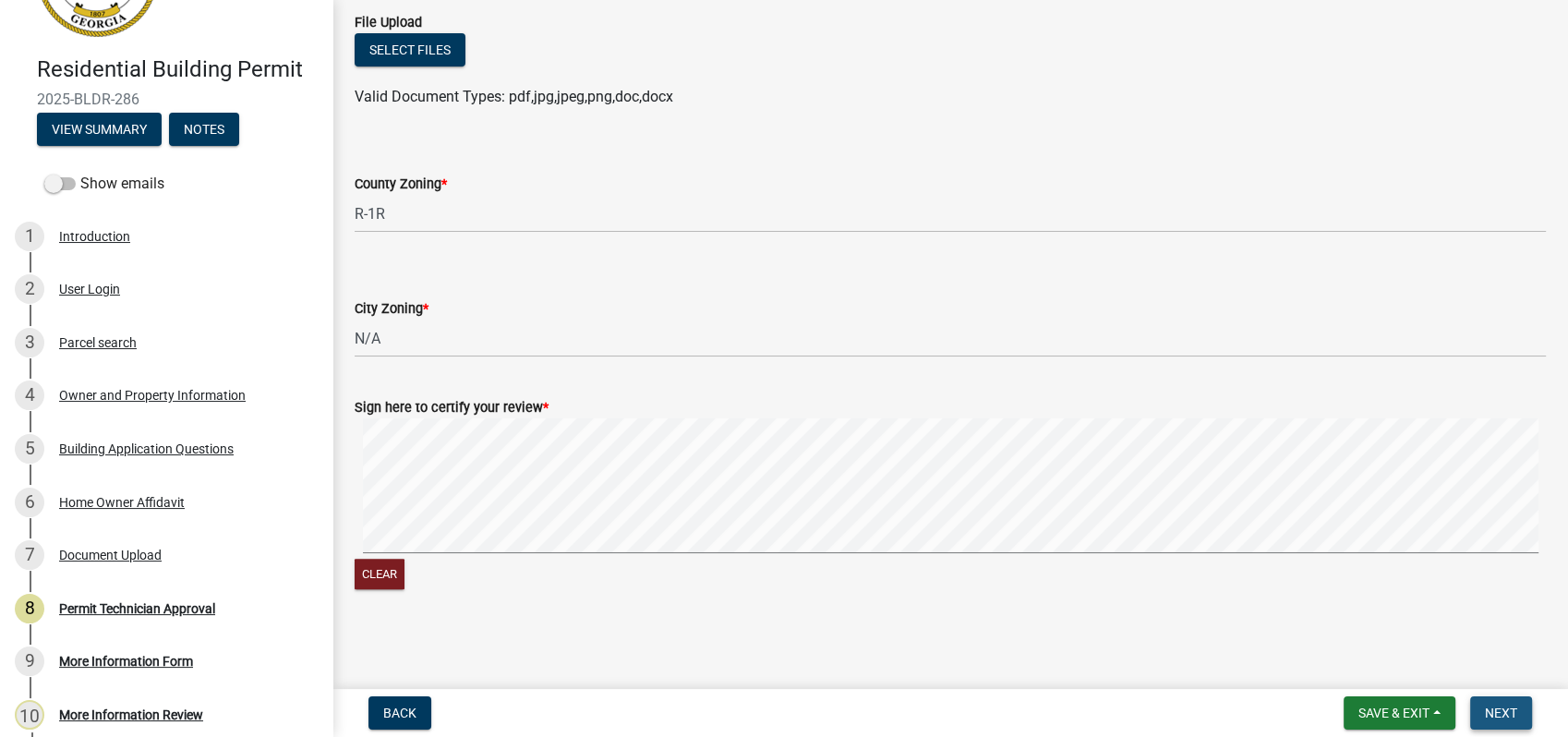
click at [1496, 706] on span "Next" at bounding box center [1501, 713] width 33 height 15
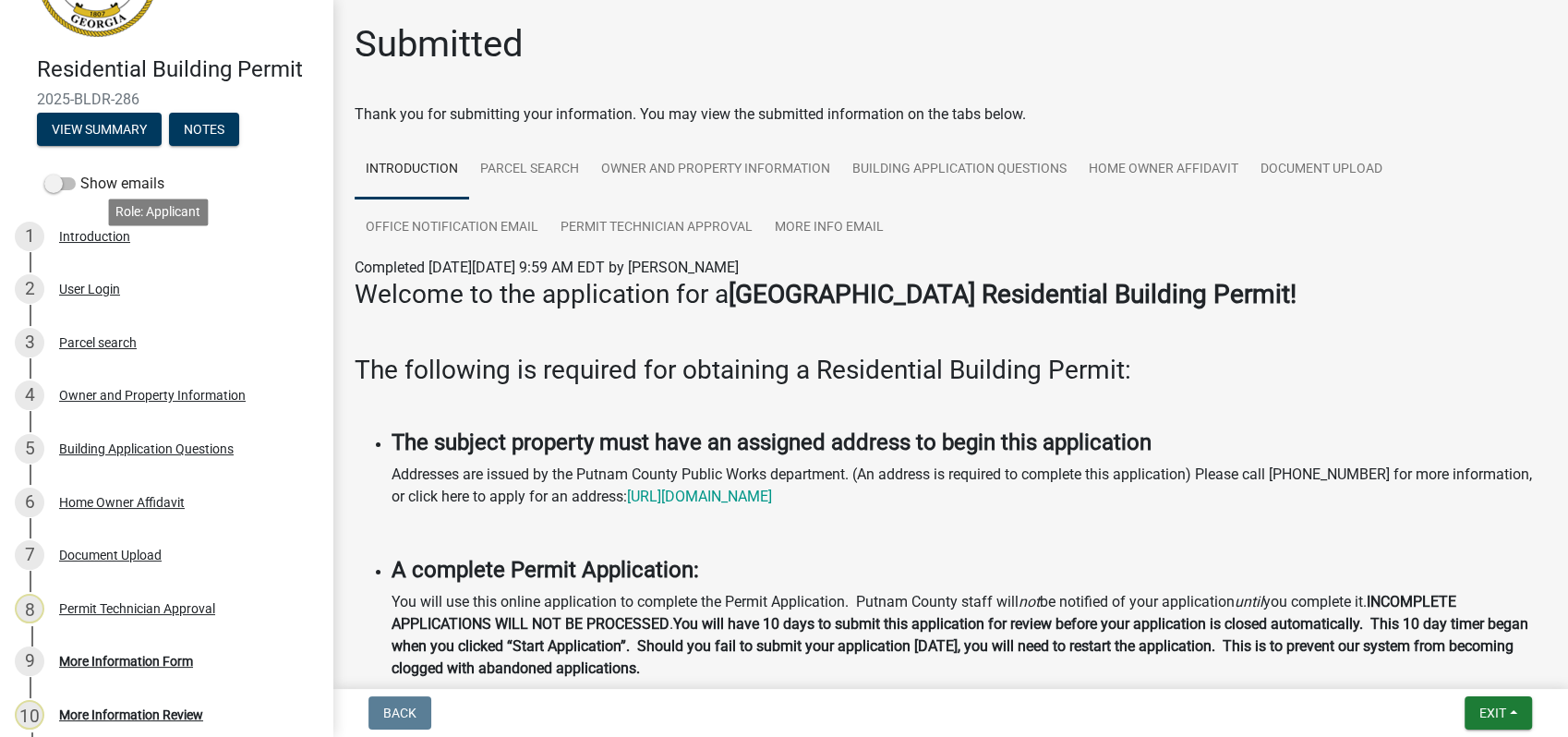
scroll to position [289, 0]
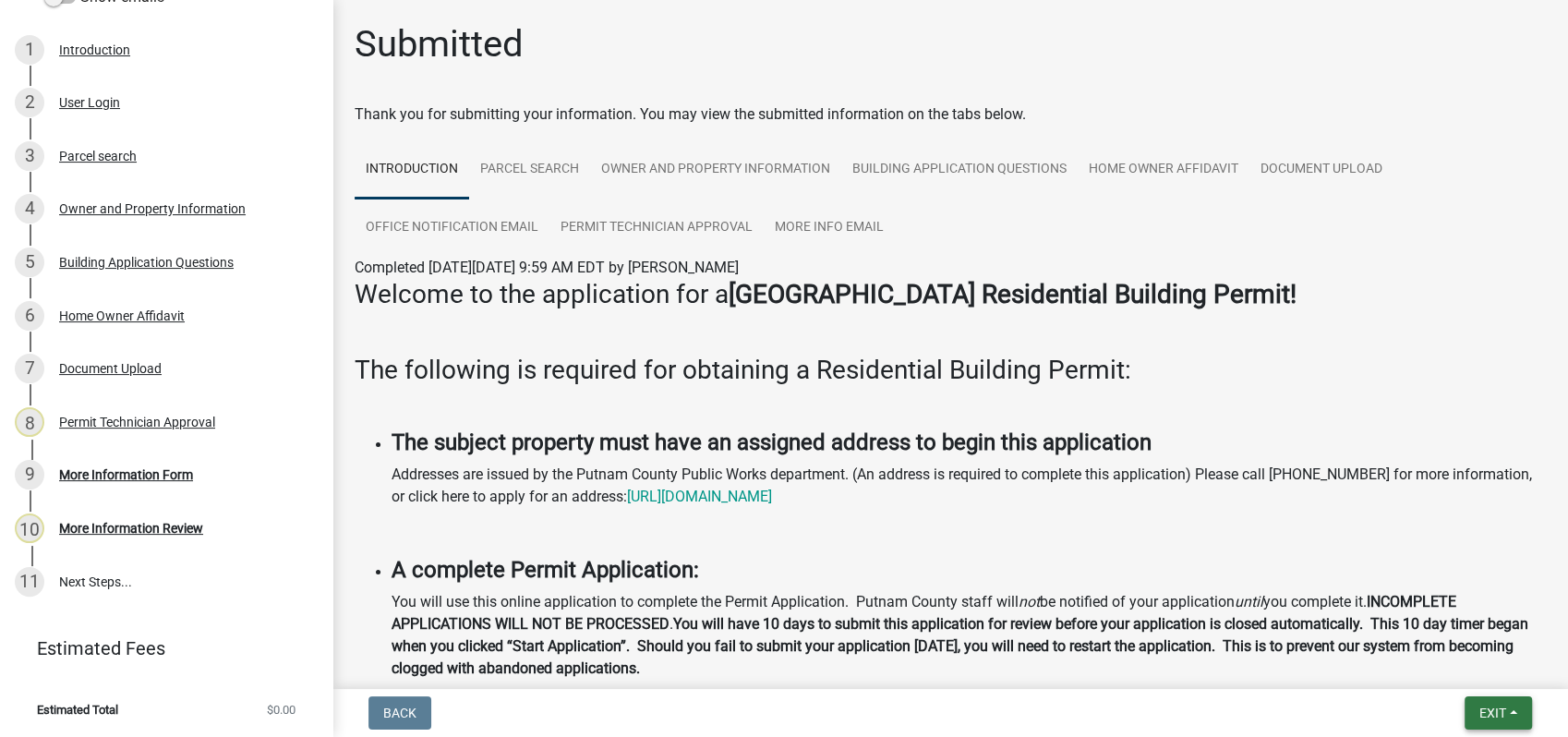
click at [1497, 702] on button "Exit" at bounding box center [1498, 713] width 67 height 34
click at [1438, 669] on button "Save & Exit" at bounding box center [1458, 664] width 147 height 44
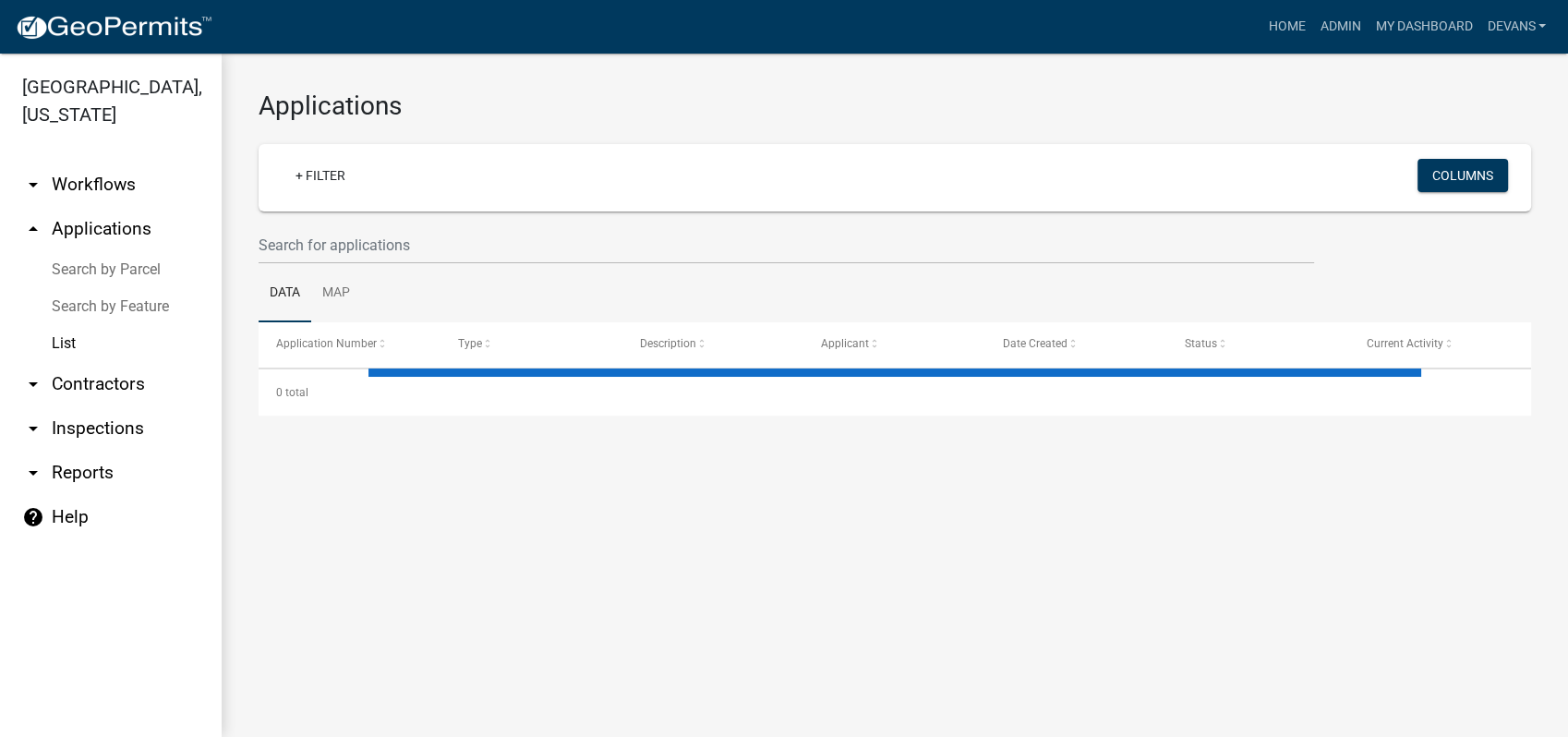
select select "1: 25"
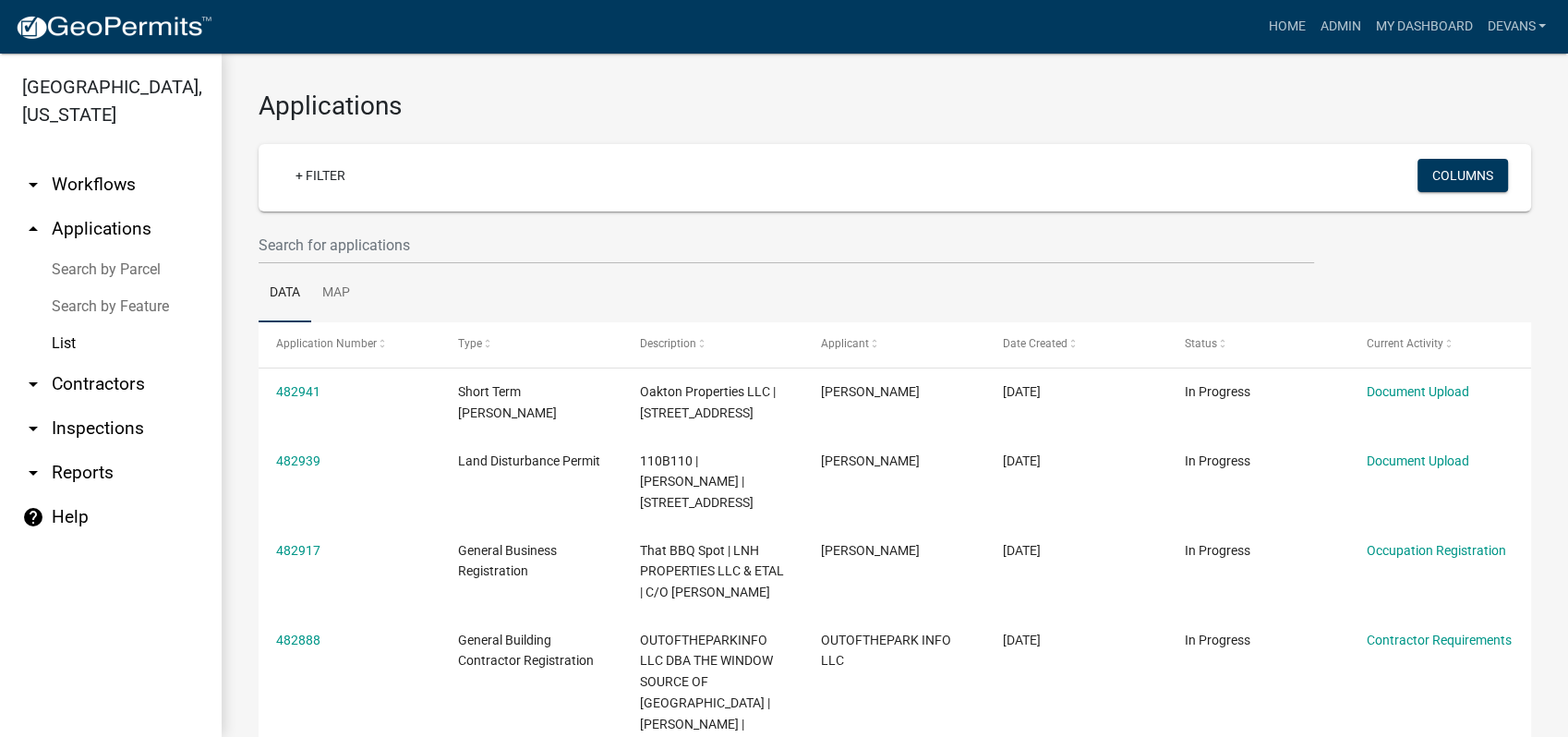
click at [63, 474] on link "arrow_drop_down Reports" at bounding box center [110, 472] width 221 height 44
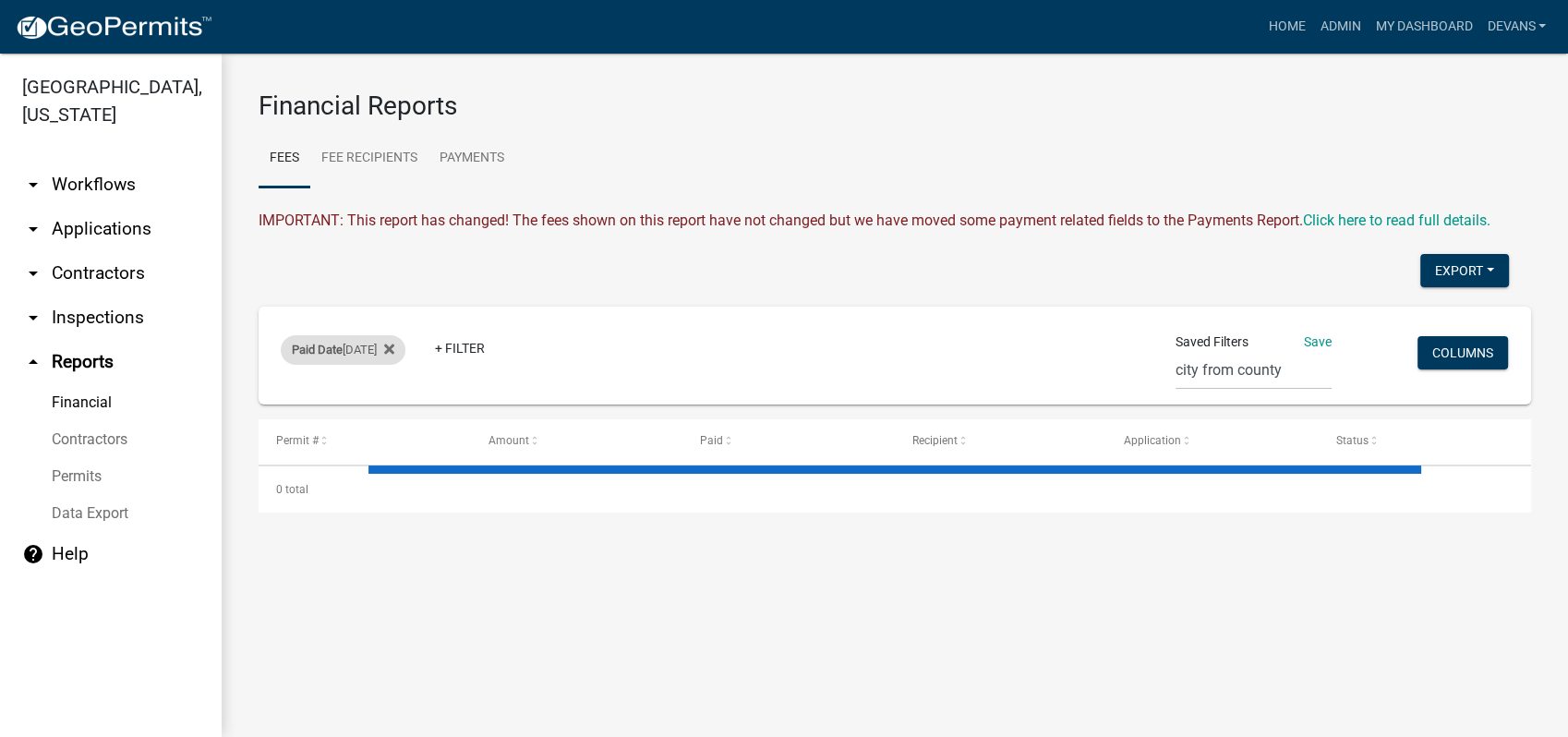
click at [315, 354] on span "Paid Date" at bounding box center [317, 349] width 50 height 14
click at [261, 419] on select "Today Yesterday Current Week Previous Week Current Month Last Month Current Cal…" at bounding box center [344, 418] width 185 height 38
click at [252, 399] on select "Today Yesterday Current Week Previous Week Current Month Last Month Current Cal…" at bounding box center [344, 418] width 185 height 38
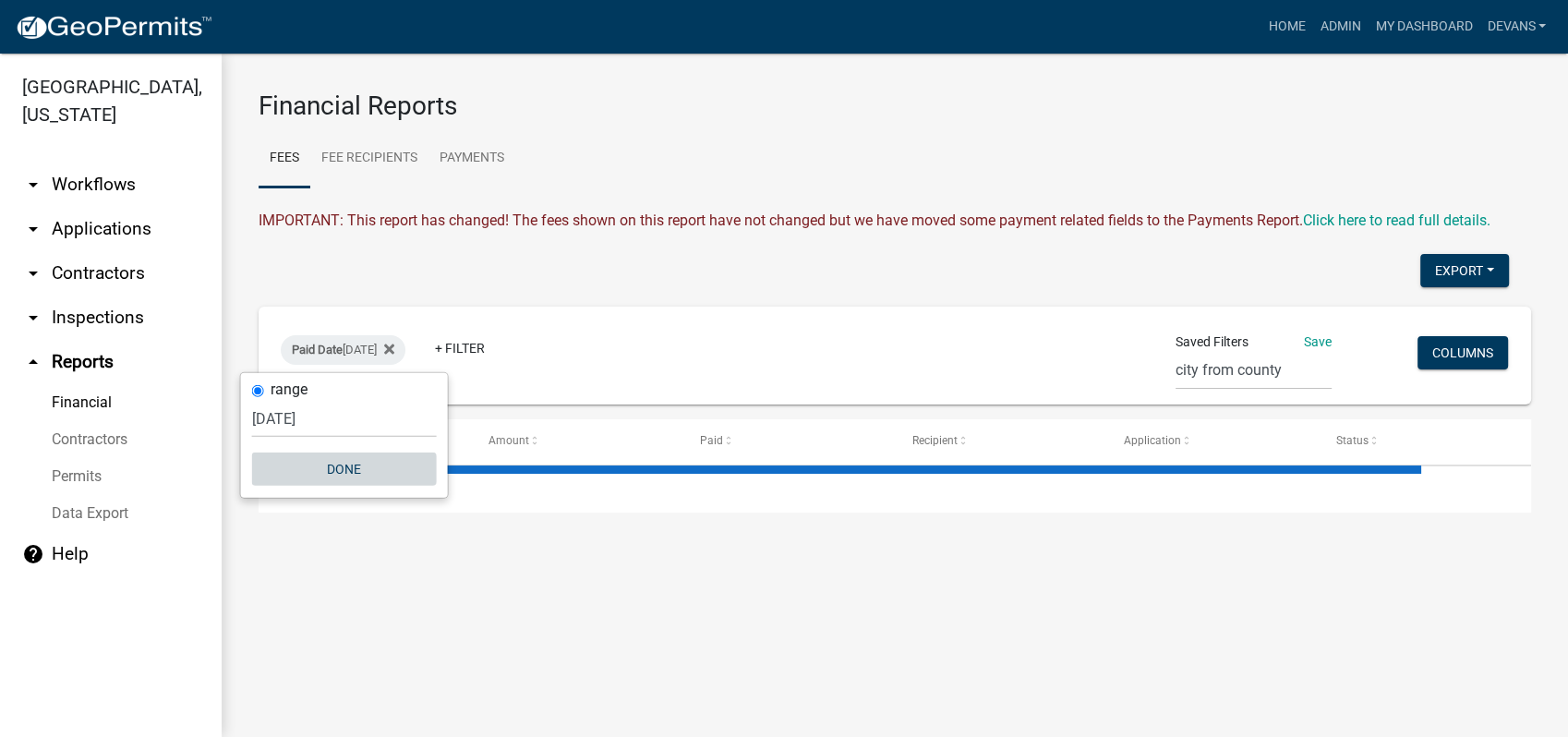
click at [348, 462] on button "Done" at bounding box center [344, 469] width 185 height 34
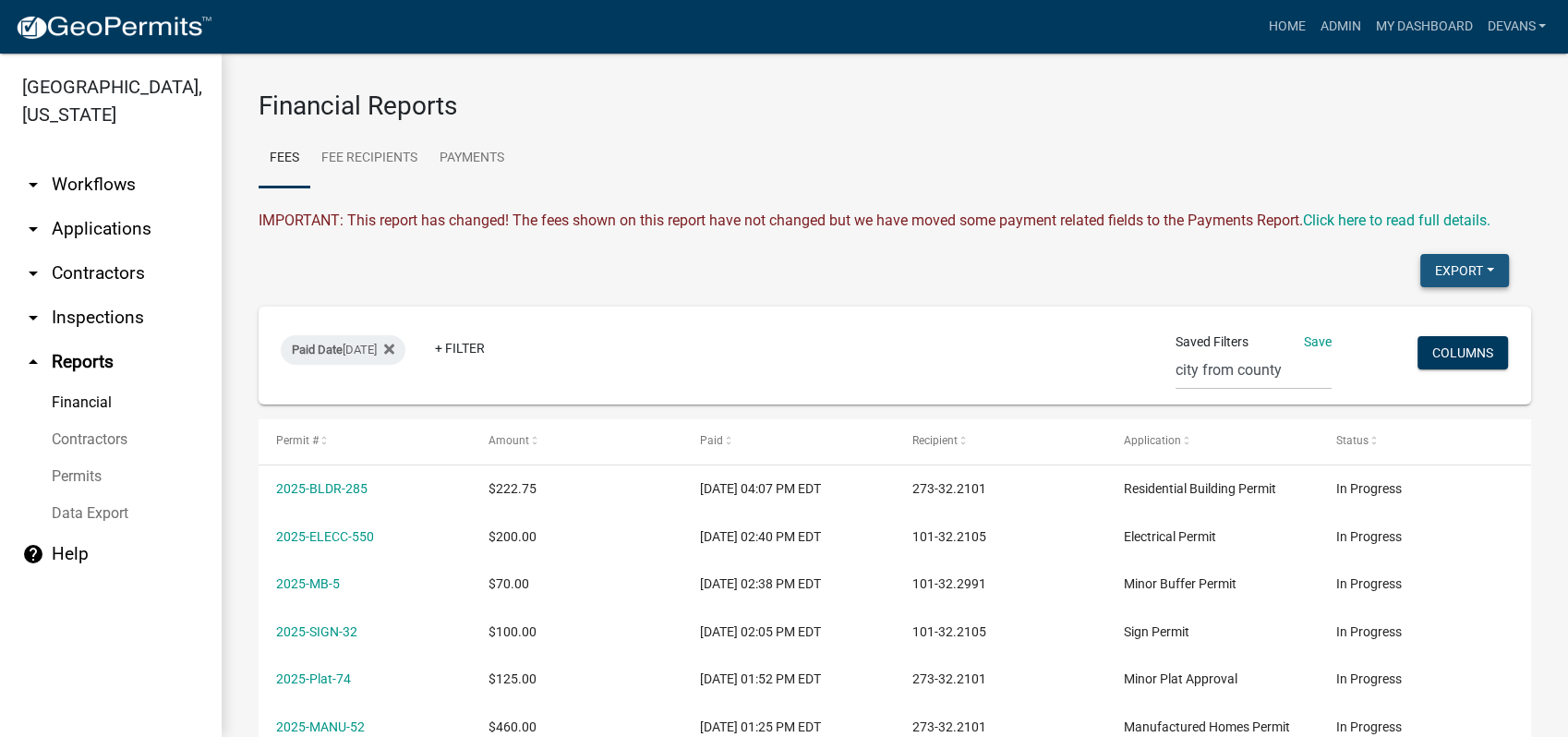
click at [1435, 260] on button "Export" at bounding box center [1464, 271] width 89 height 34
click at [1359, 319] on button "Excel Format (.xlsx)" at bounding box center [1421, 318] width 173 height 44
click at [763, 170] on ul "Fees Fee Recipients Payments" at bounding box center [895, 159] width 1273 height 58
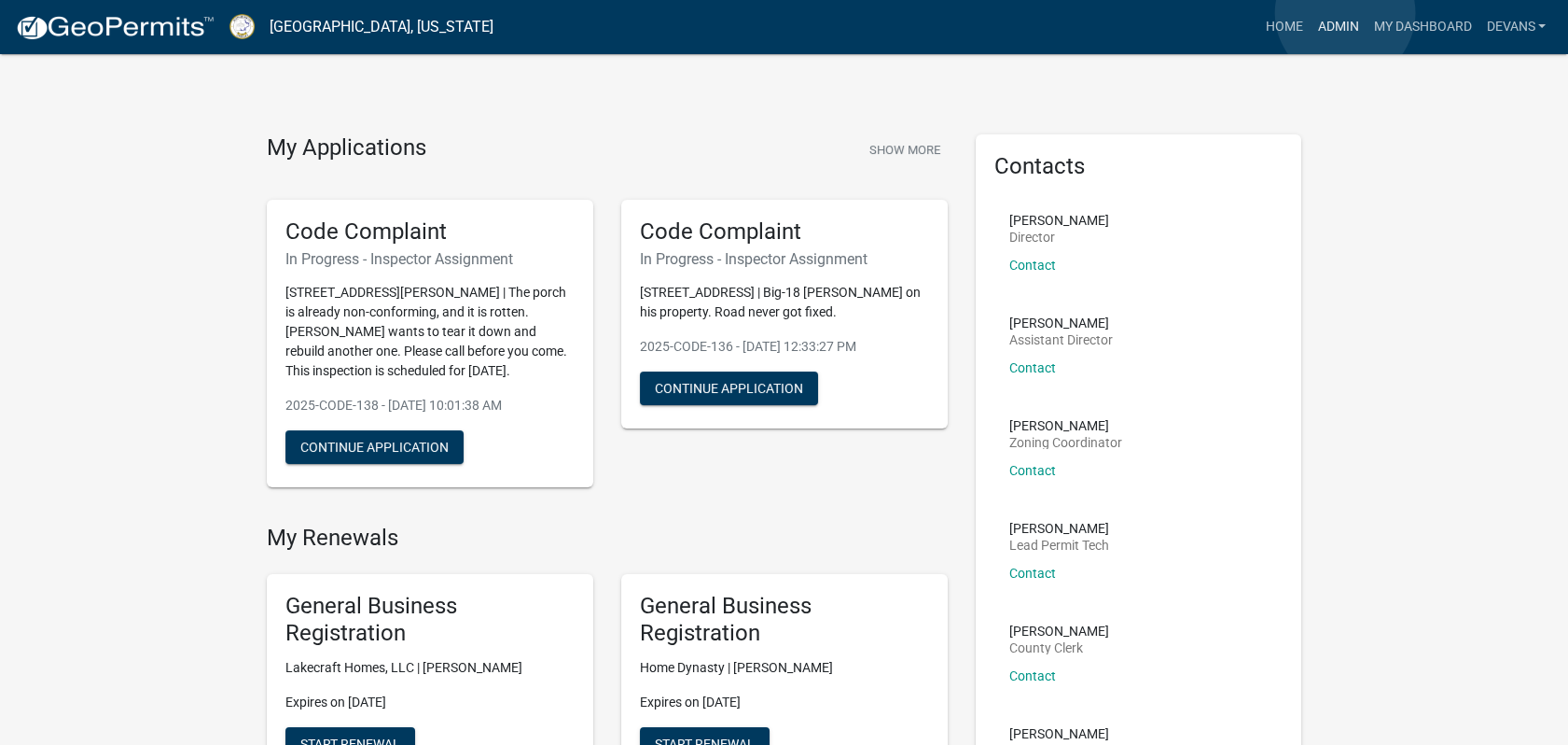
click at [1345, 13] on link "Admin" at bounding box center [1337, 27] width 56 height 36
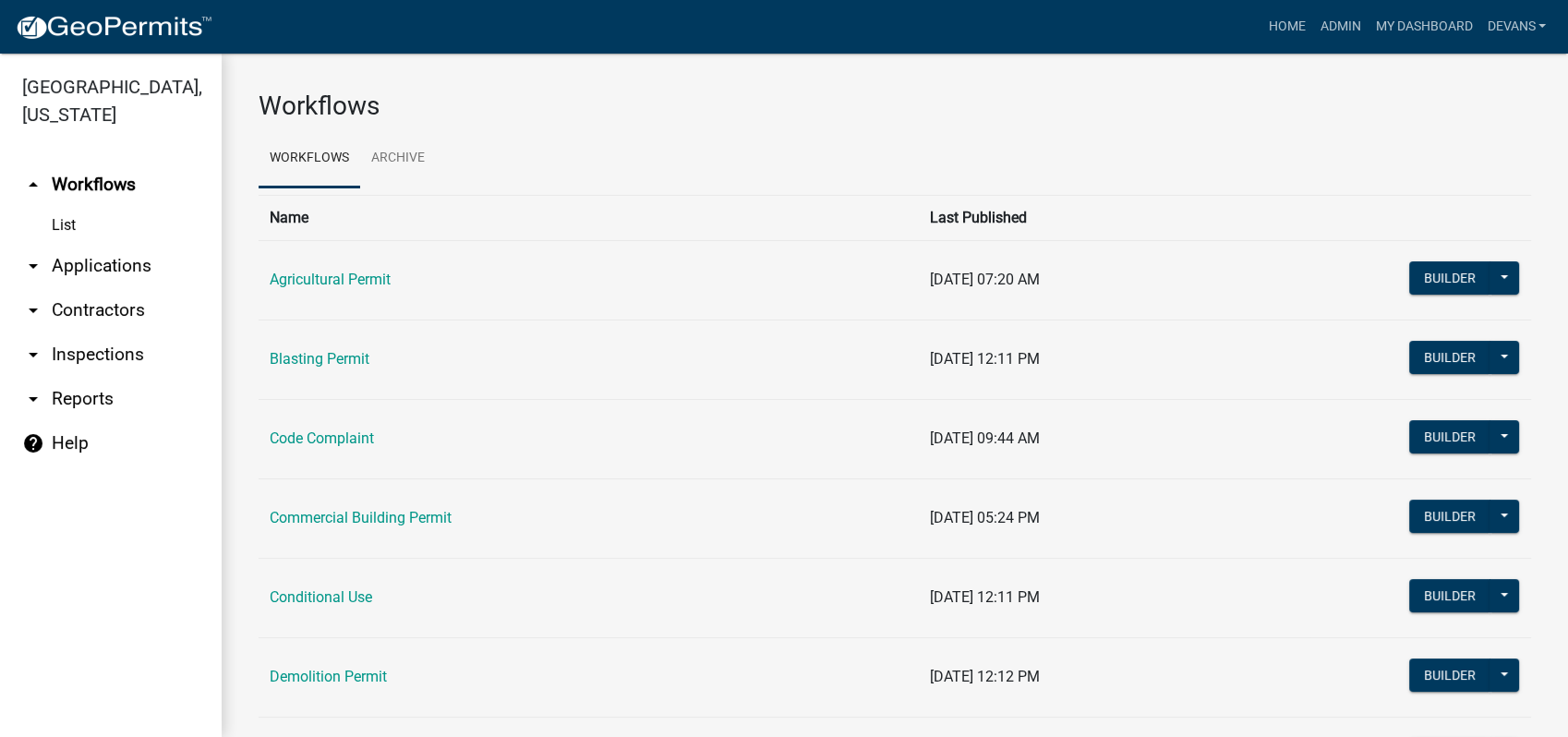
click at [123, 259] on link "arrow_drop_down Applications" at bounding box center [110, 265] width 221 height 44
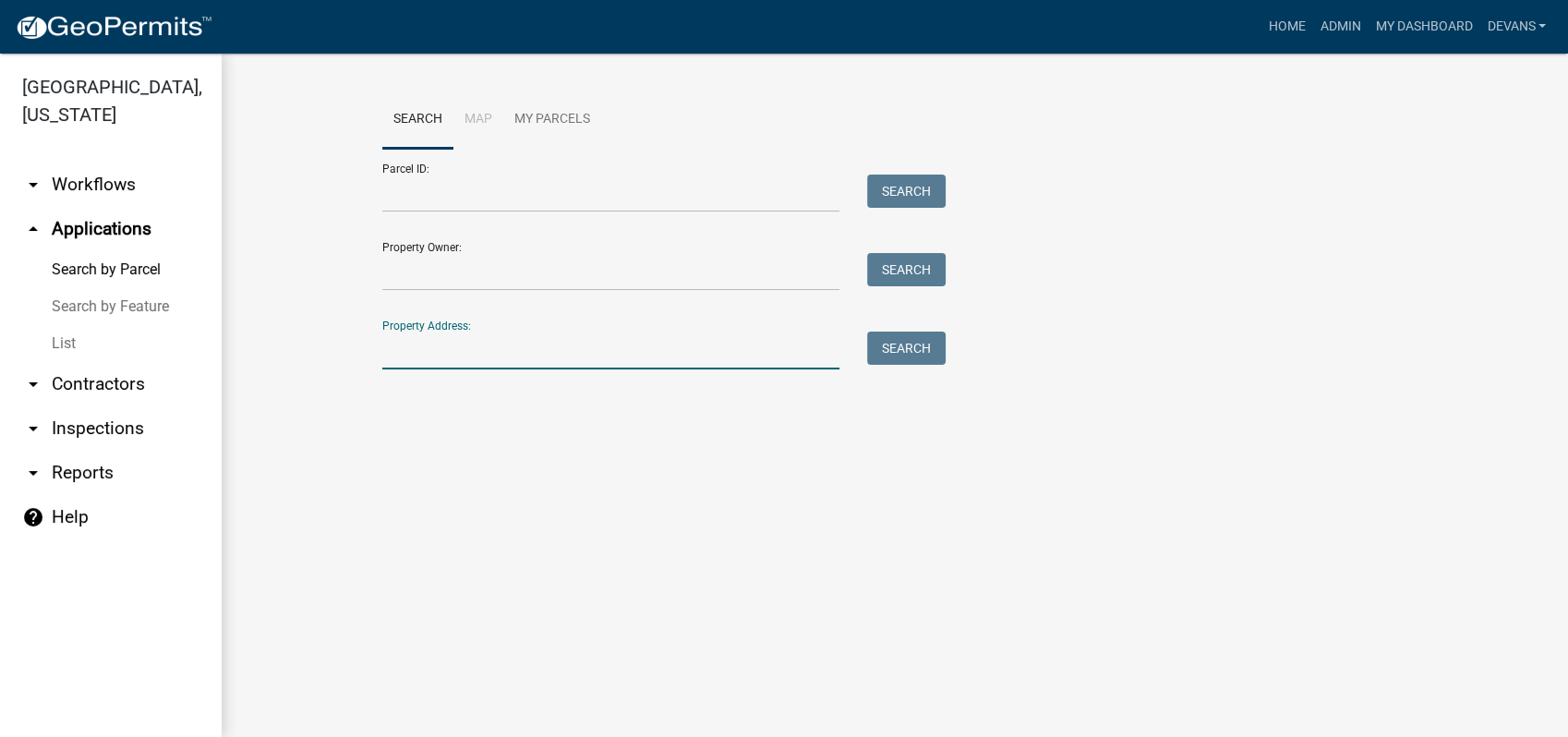
click at [455, 361] on input "Property Address:" at bounding box center [611, 350] width 457 height 38
type input "166 arrowhead trl"
click at [902, 350] on button "Search" at bounding box center [906, 348] width 78 height 34
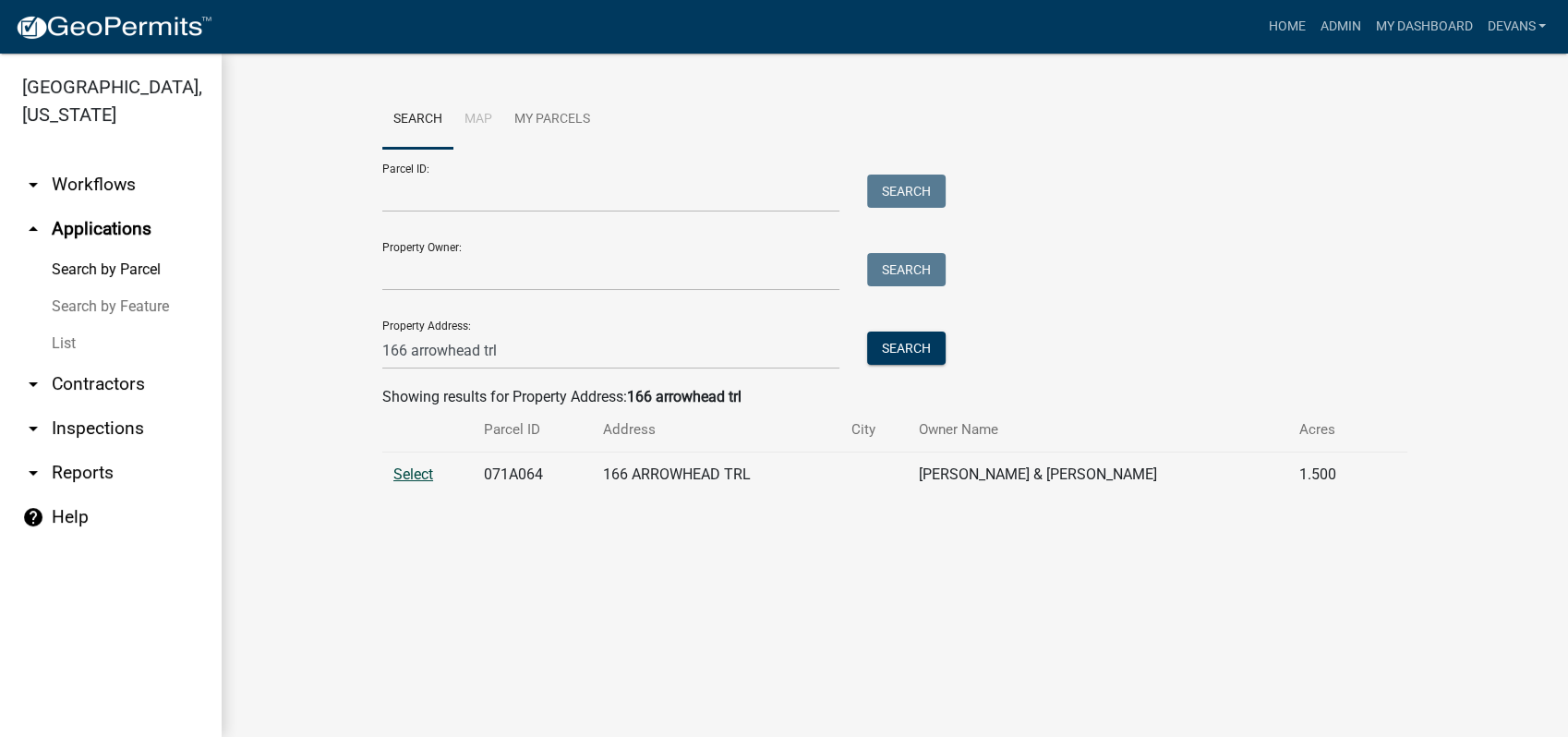
click at [413, 466] on span "Select" at bounding box center [413, 474] width 40 height 18
